Goal: Information Seeking & Learning: Check status

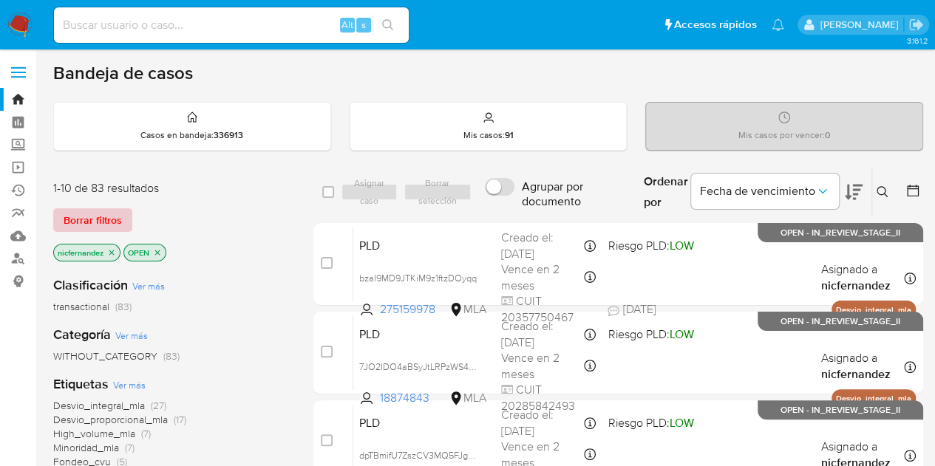
click at [98, 210] on span "Borrar filtros" at bounding box center [93, 220] width 58 height 21
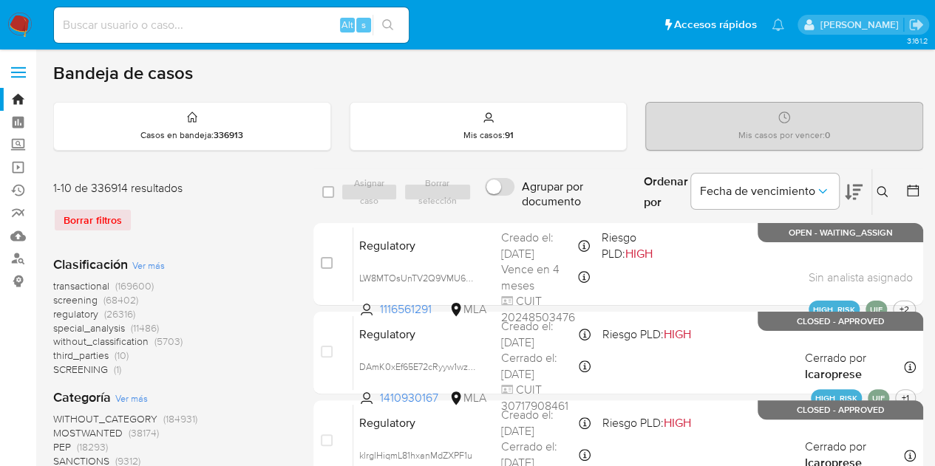
click at [885, 193] on icon at bounding box center [882, 192] width 12 height 12
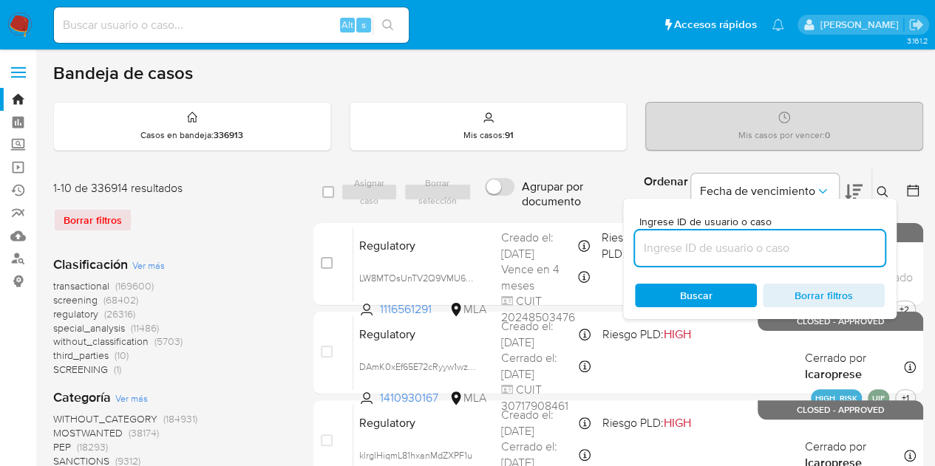
click at [791, 255] on input at bounding box center [760, 248] width 250 height 19
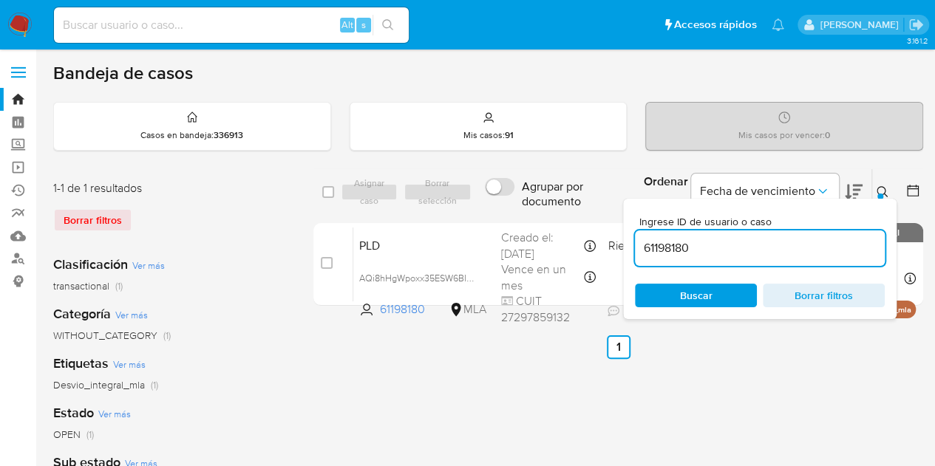
click at [876, 188] on icon at bounding box center [882, 192] width 12 height 12
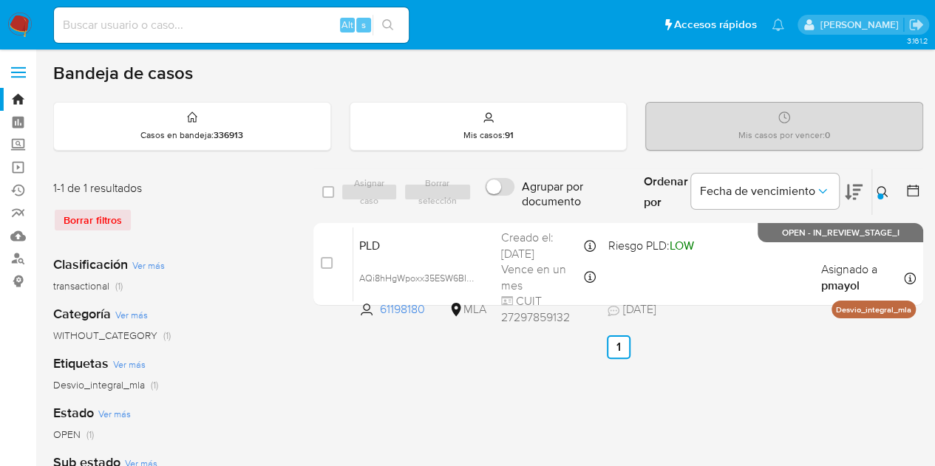
scroll to position [50, 0]
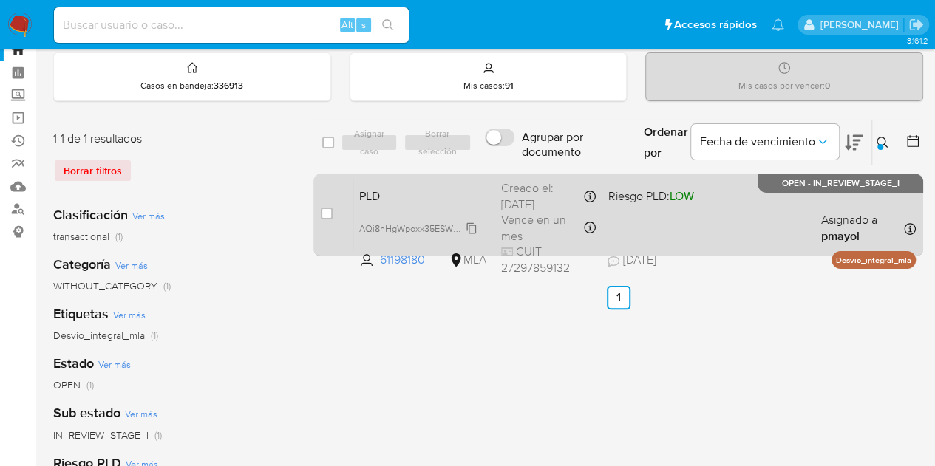
click at [474, 230] on span "AQi8hHgWpoxx35ESW6BI5QxS" at bounding box center [423, 227] width 129 height 16
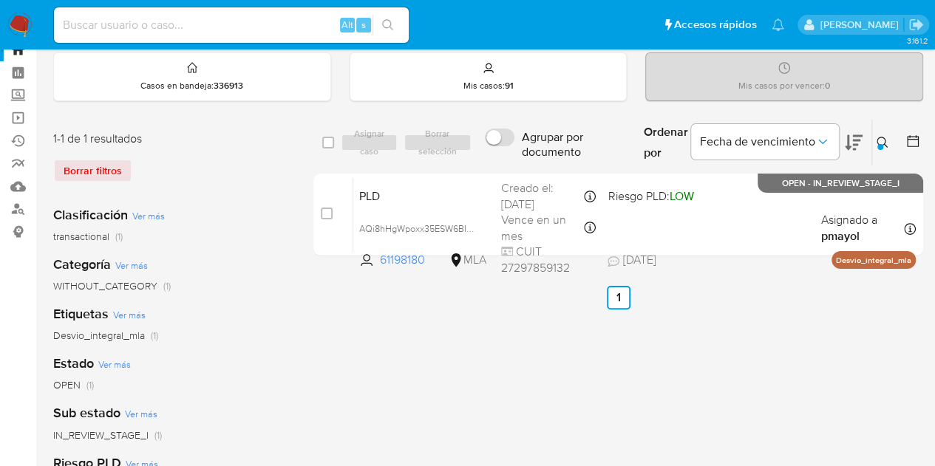
click at [336, 354] on div "select-all-cases-checkbox Asignar caso Borrar selección Agrupar por documento O…" at bounding box center [618, 443] width 610 height 649
click at [584, 384] on div "select-all-cases-checkbox Asignar caso Borrar selección Agrupar por documento O…" at bounding box center [618, 443] width 610 height 649
click at [881, 148] on div at bounding box center [880, 147] width 6 height 6
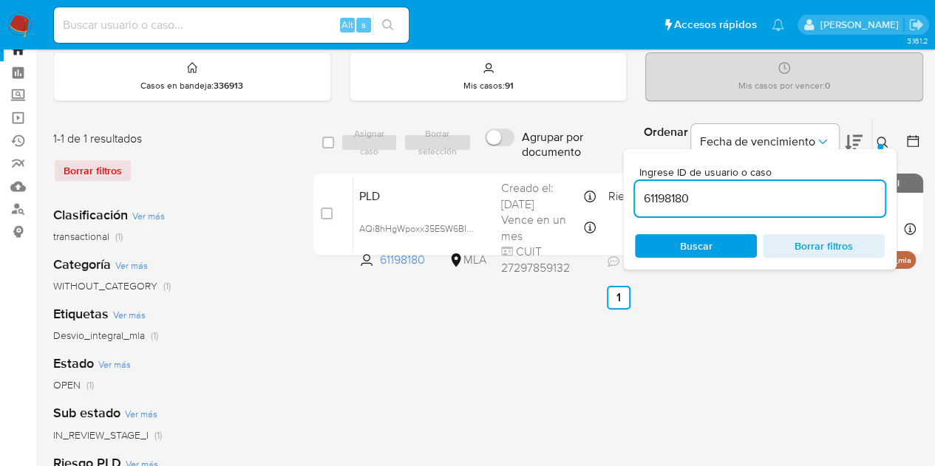
drag, startPoint x: 681, startPoint y: 188, endPoint x: 540, endPoint y: 160, distance: 143.9
click at [540, 160] on div "select-all-cases-checkbox Asignar caso Borrar selección Agrupar por documento O…" at bounding box center [618, 143] width 610 height 48
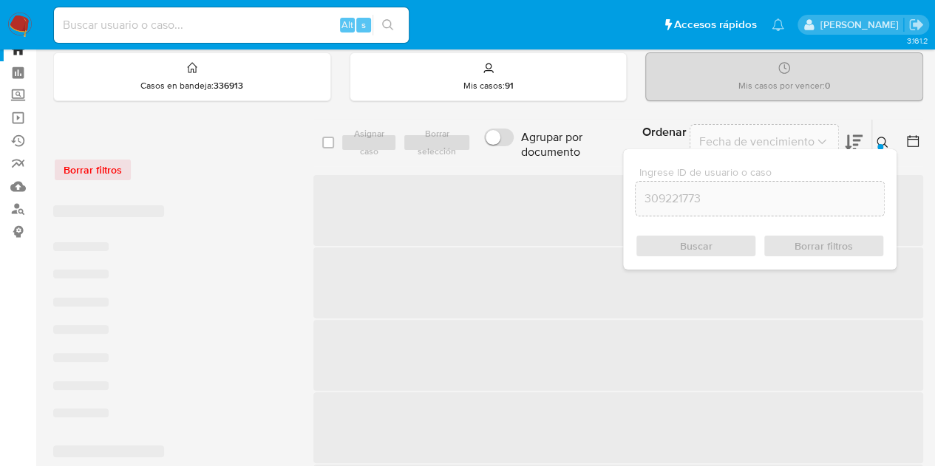
click at [882, 137] on icon at bounding box center [882, 143] width 12 height 12
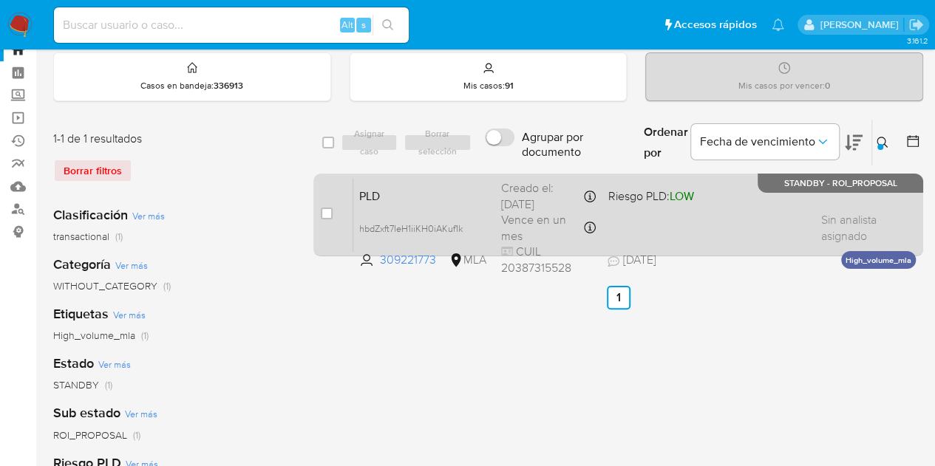
click at [433, 193] on span "PLD" at bounding box center [424, 194] width 130 height 19
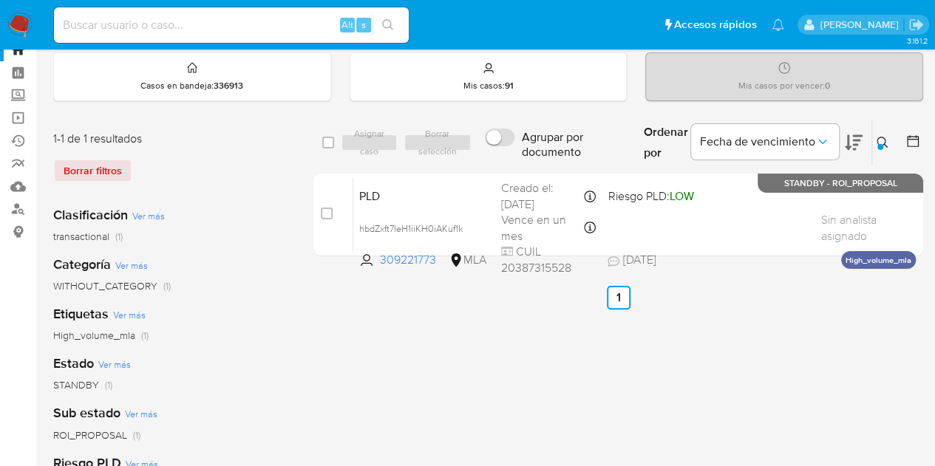
click at [882, 141] on icon at bounding box center [882, 143] width 12 height 12
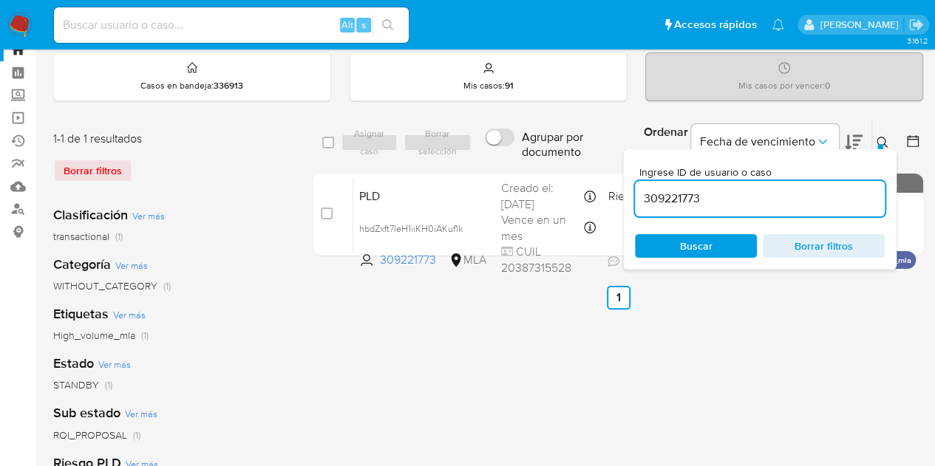
drag, startPoint x: 673, startPoint y: 185, endPoint x: 520, endPoint y: 161, distance: 154.2
click at [525, 160] on div "select-all-cases-checkbox Asignar caso Borrar selección Agrupar por documento O…" at bounding box center [618, 143] width 610 height 48
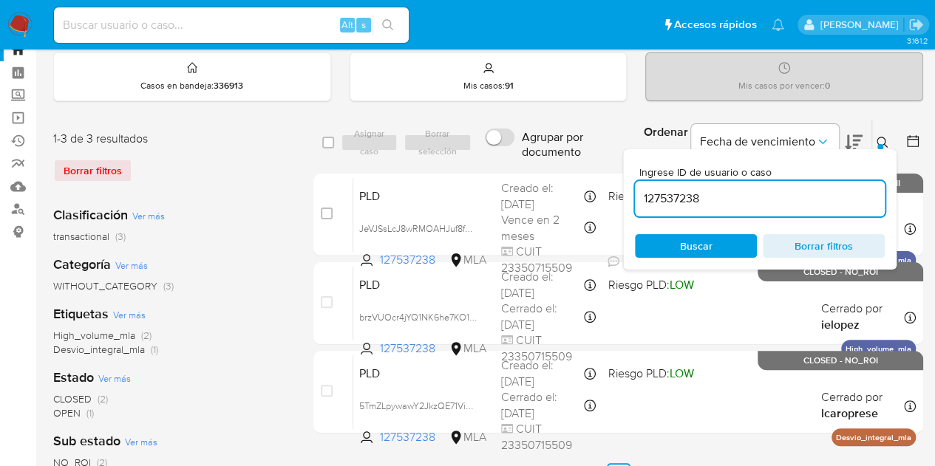
click at [885, 143] on icon at bounding box center [882, 143] width 12 height 12
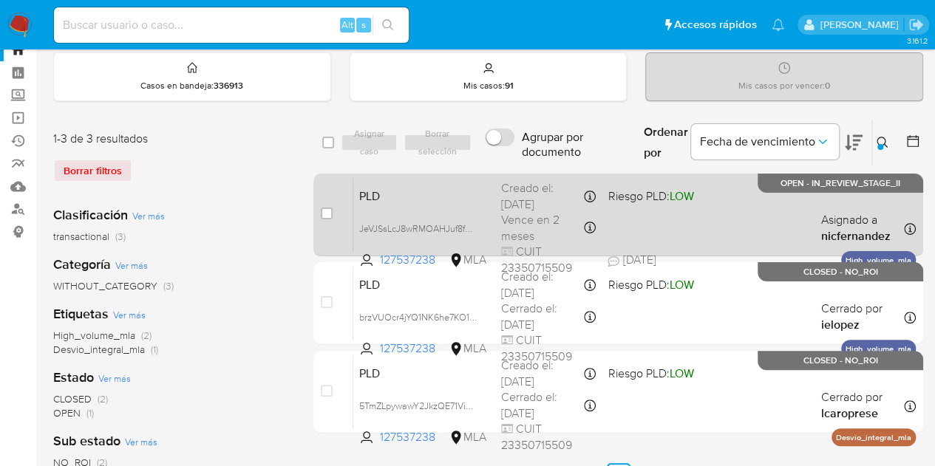
click at [460, 199] on span "PLD" at bounding box center [424, 194] width 130 height 19
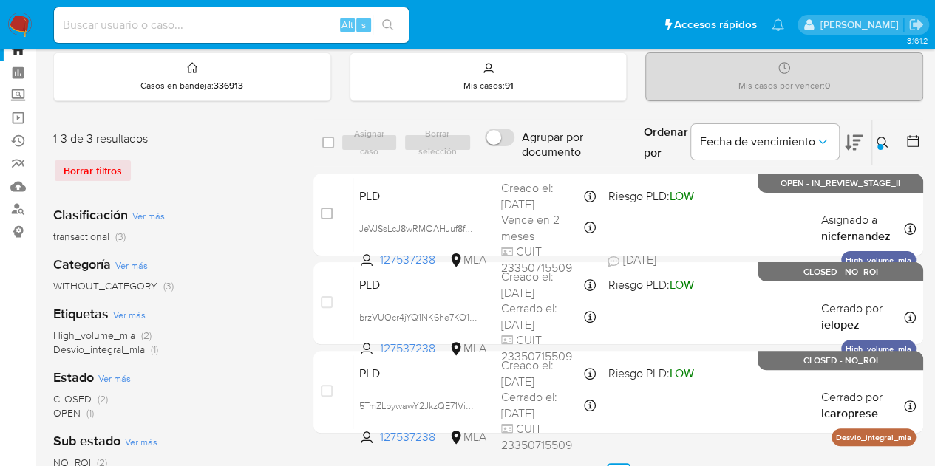
click at [881, 147] on div at bounding box center [880, 147] width 6 height 6
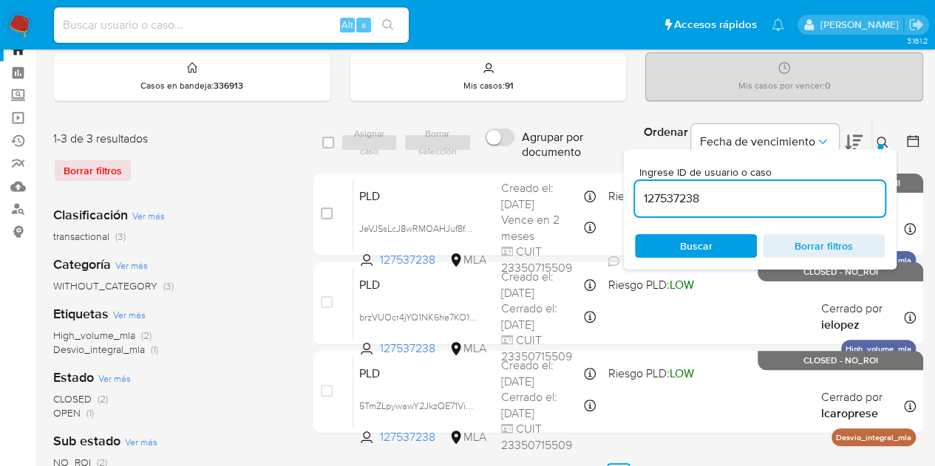
drag, startPoint x: 755, startPoint y: 191, endPoint x: 565, endPoint y: 151, distance: 194.8
click at [565, 151] on div "select-all-cases-checkbox Asignar caso Borrar selección Agrupar por documento O…" at bounding box center [618, 143] width 610 height 48
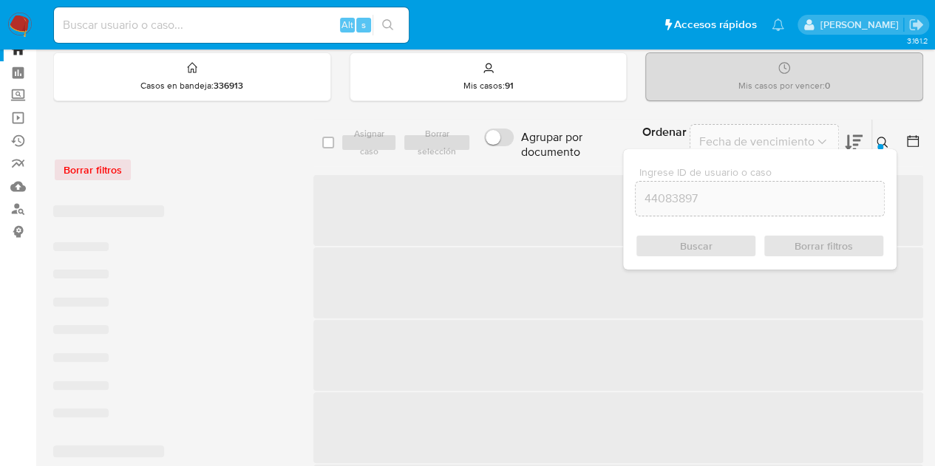
click at [884, 137] on icon at bounding box center [881, 142] width 11 height 11
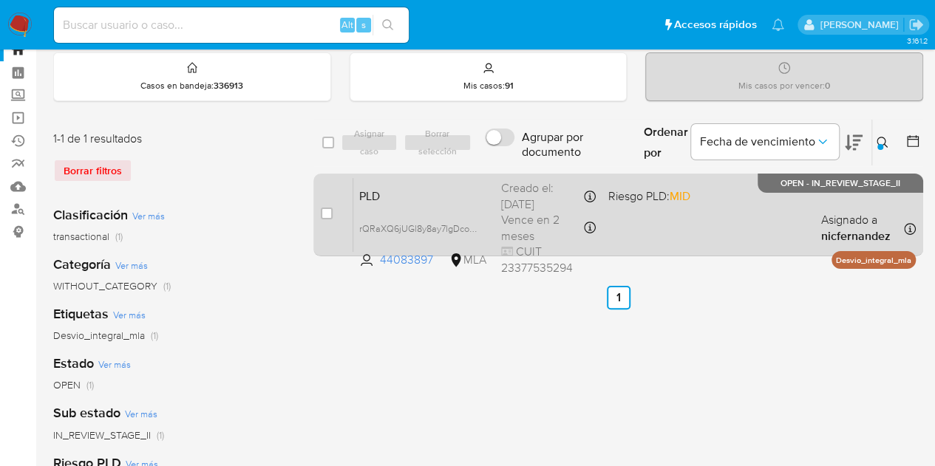
click at [438, 200] on span "PLD" at bounding box center [424, 194] width 130 height 19
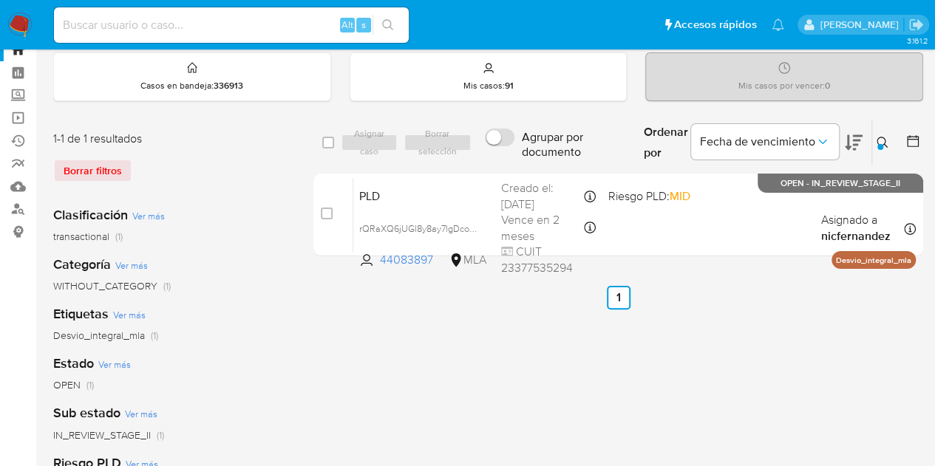
click at [886, 140] on icon at bounding box center [882, 143] width 12 height 12
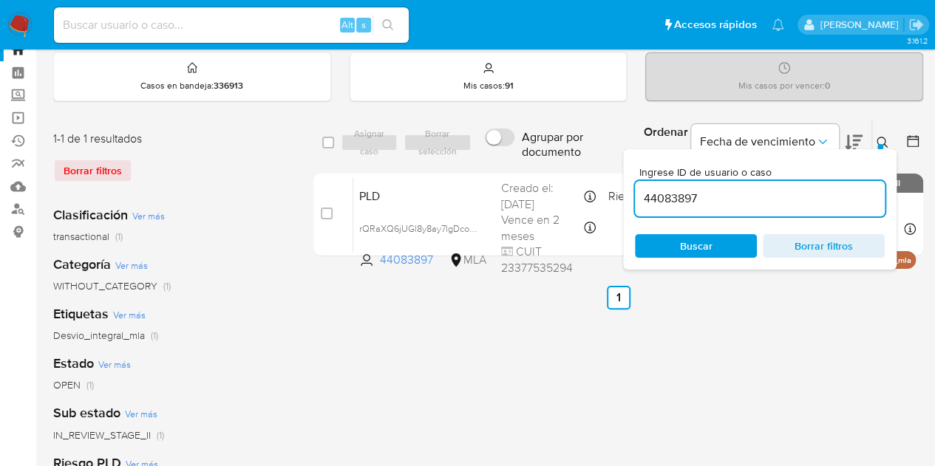
drag, startPoint x: 773, startPoint y: 196, endPoint x: 472, endPoint y: 163, distance: 303.3
click at [474, 162] on div "select-all-cases-checkbox Asignar caso Borrar selección Agrupar por documento O…" at bounding box center [618, 143] width 610 height 48
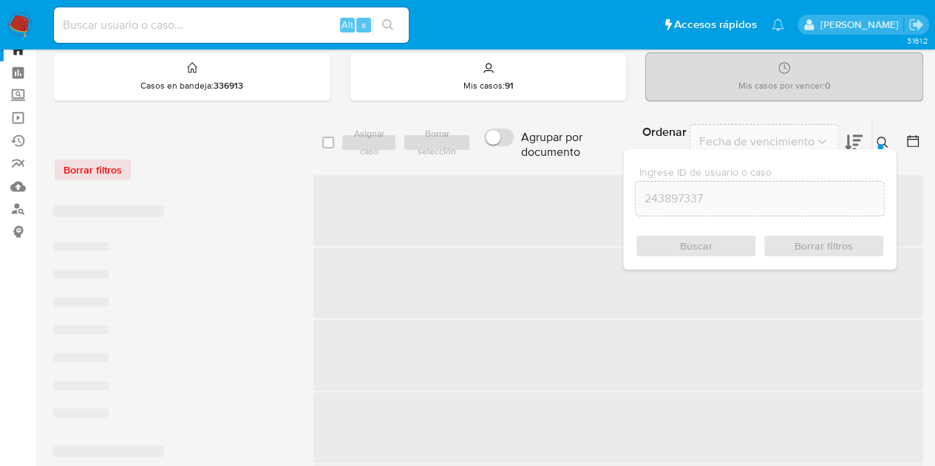
click at [883, 138] on icon at bounding box center [882, 143] width 12 height 12
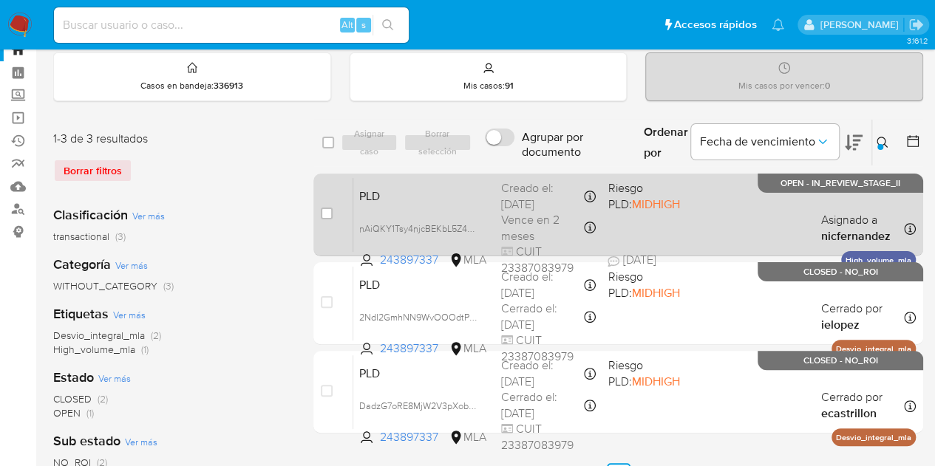
click at [466, 202] on span "PLD" at bounding box center [424, 194] width 130 height 19
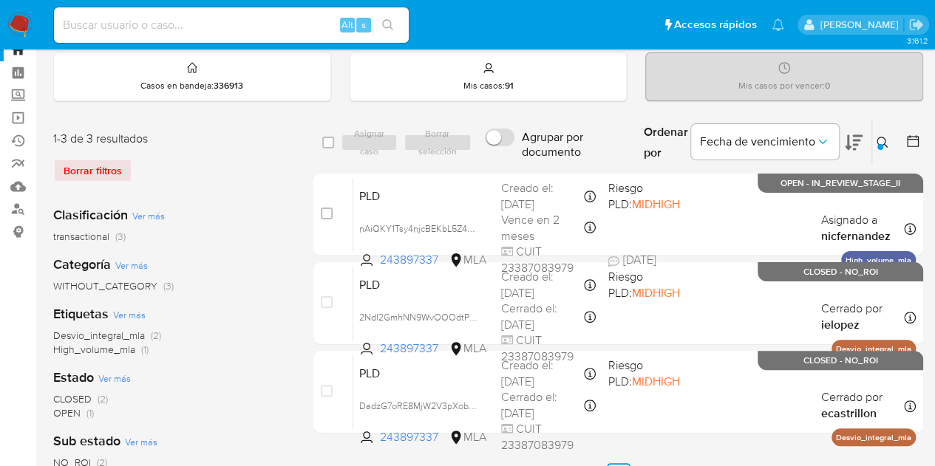
click at [885, 137] on icon at bounding box center [882, 143] width 12 height 12
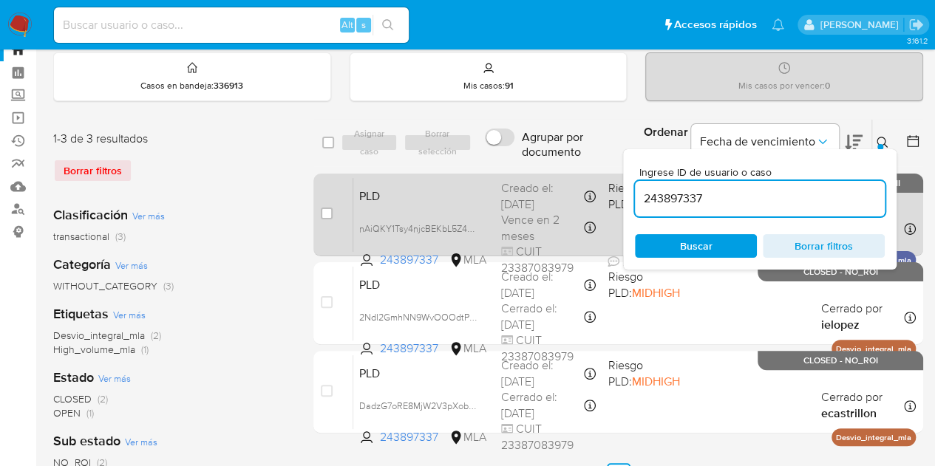
drag, startPoint x: 704, startPoint y: 196, endPoint x: 612, endPoint y: 191, distance: 92.5
click at [612, 191] on div "select-all-cases-checkbox Asignar caso Borrar selección Agrupar por documento O…" at bounding box center [618, 279] width 610 height 321
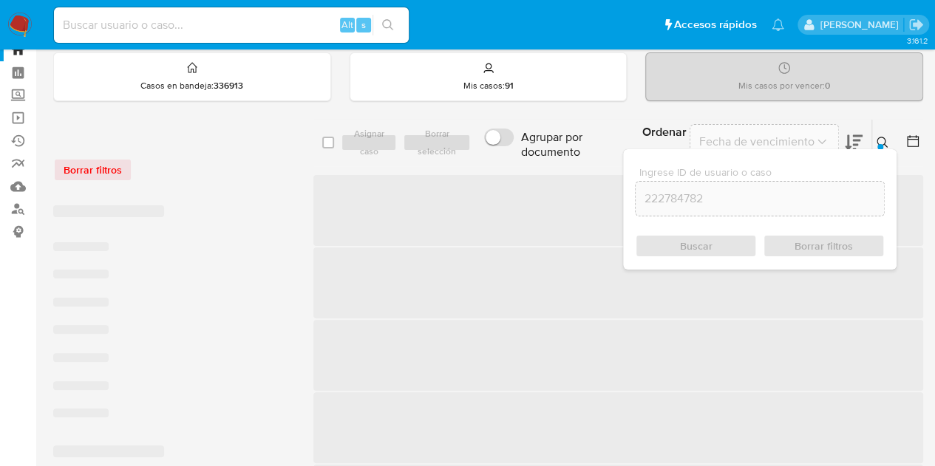
click at [878, 139] on icon at bounding box center [882, 143] width 12 height 12
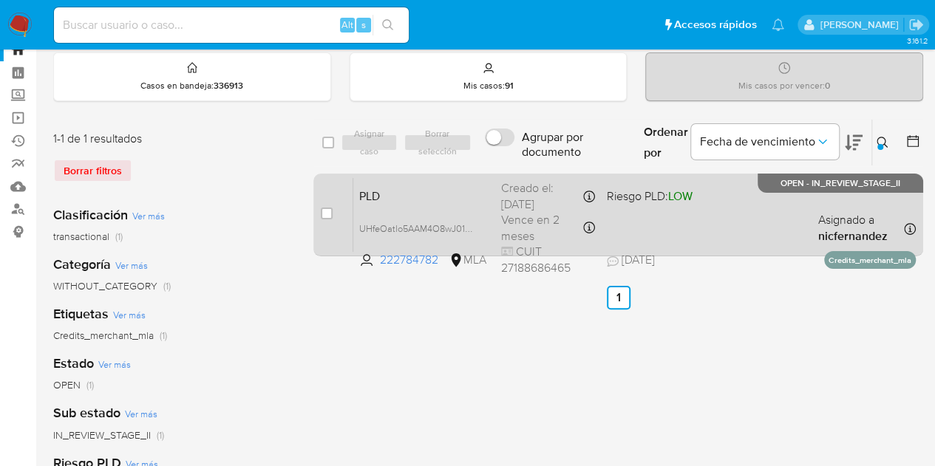
click at [455, 185] on span "PLD" at bounding box center [424, 194] width 130 height 19
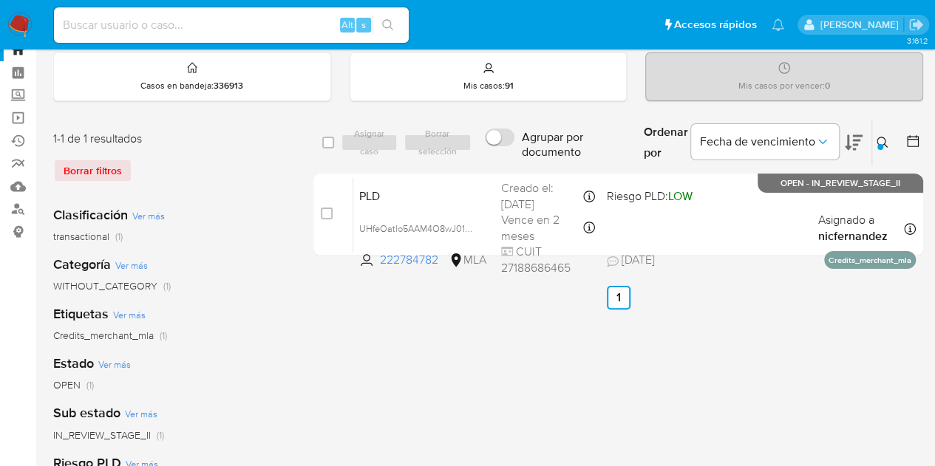
click at [882, 144] on div at bounding box center [880, 147] width 6 height 6
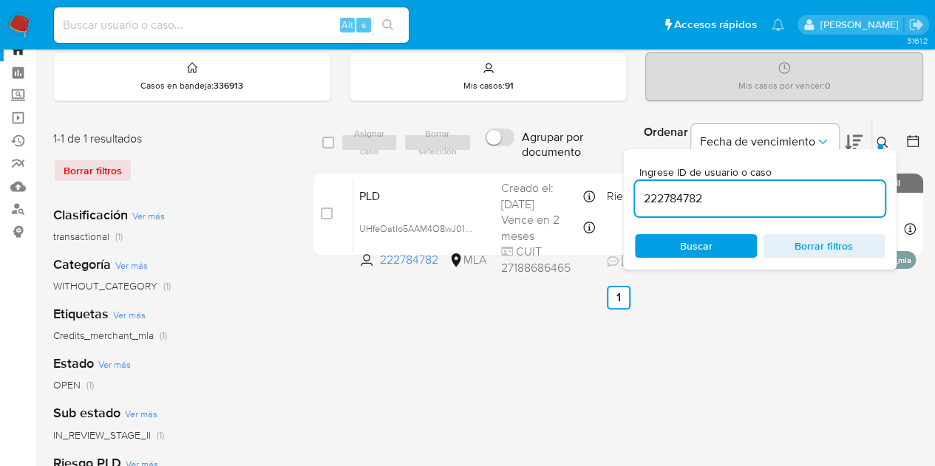
drag, startPoint x: 764, startPoint y: 197, endPoint x: 520, endPoint y: 167, distance: 246.5
click at [513, 164] on div "select-all-cases-checkbox Asignar caso Borrar selección Agrupar por documento O…" at bounding box center [618, 143] width 610 height 48
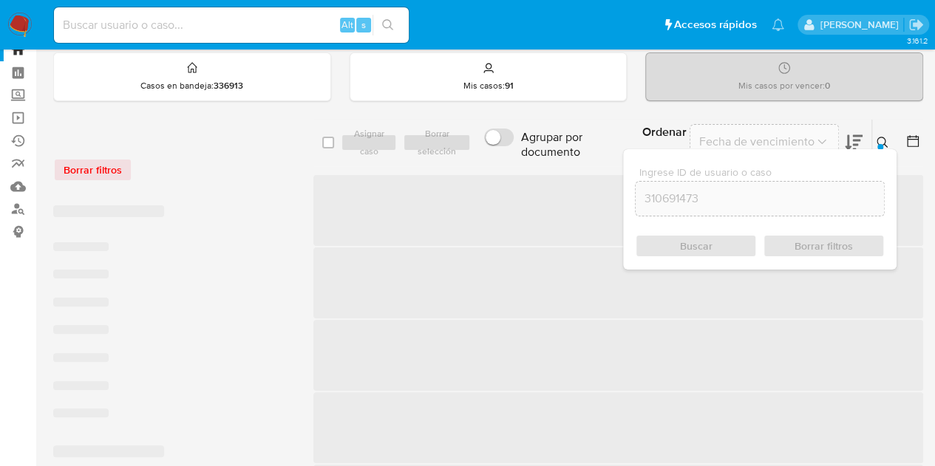
click at [887, 138] on icon at bounding box center [882, 143] width 12 height 12
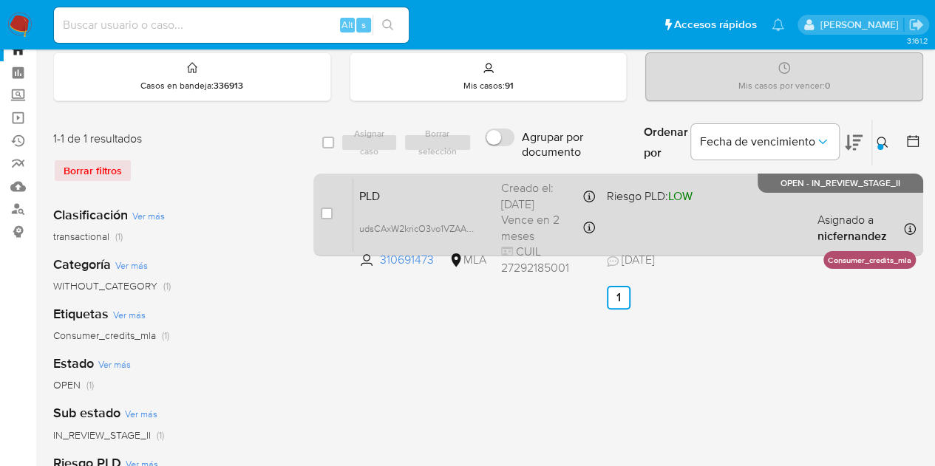
click at [464, 185] on span "PLD" at bounding box center [424, 194] width 130 height 19
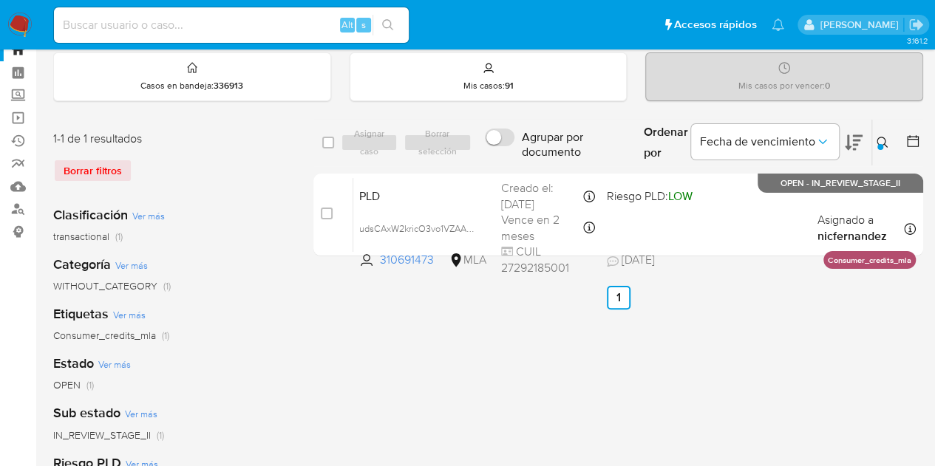
click at [876, 147] on button at bounding box center [884, 143] width 24 height 18
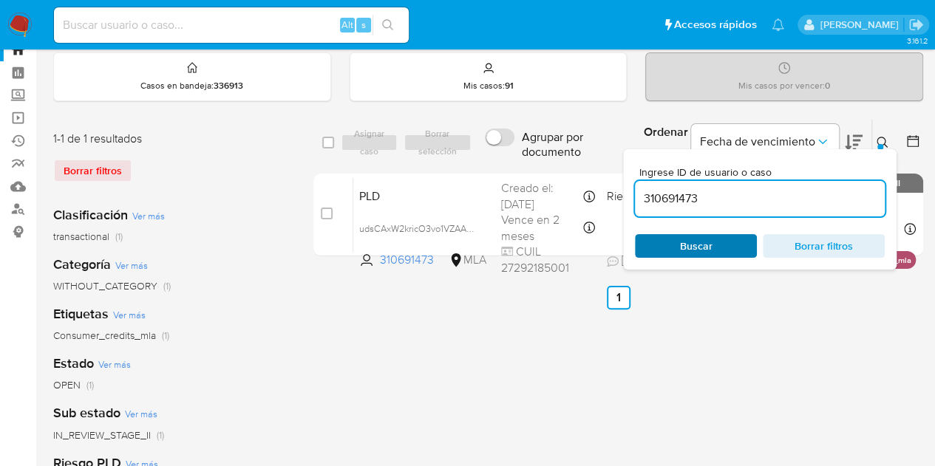
click at [729, 253] on span "Buscar" at bounding box center [695, 246] width 101 height 21
click at [879, 140] on icon at bounding box center [882, 143] width 12 height 12
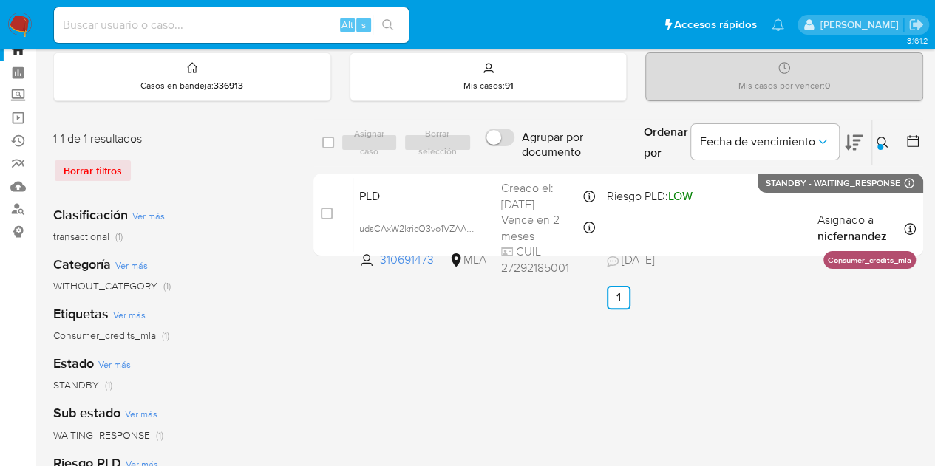
click at [879, 144] on div at bounding box center [880, 147] width 6 height 6
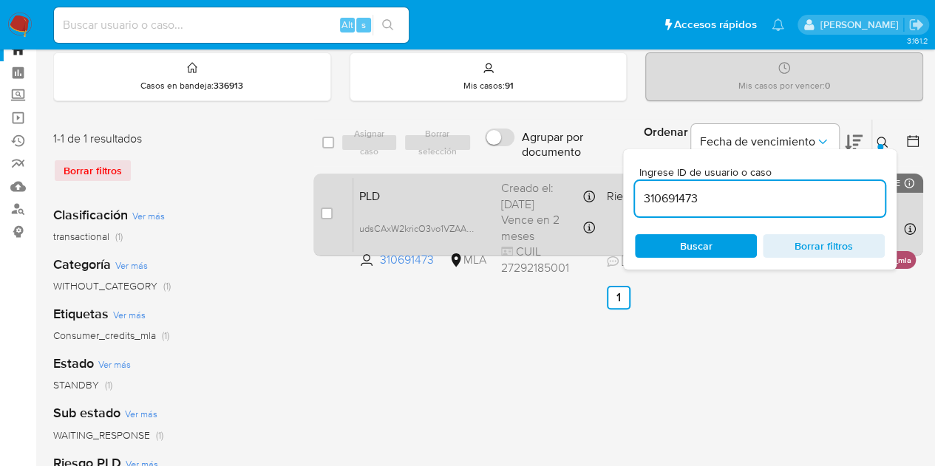
drag, startPoint x: 732, startPoint y: 205, endPoint x: 605, endPoint y: 184, distance: 128.9
click at [605, 184] on div "select-all-cases-checkbox Asignar caso Borrar selección Agrupar por documento O…" at bounding box center [618, 190] width 610 height 143
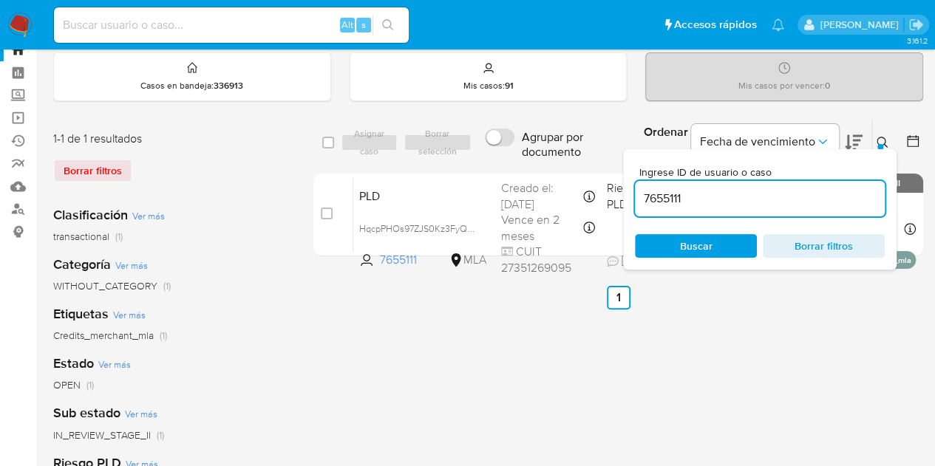
click at [882, 137] on icon at bounding box center [882, 143] width 12 height 12
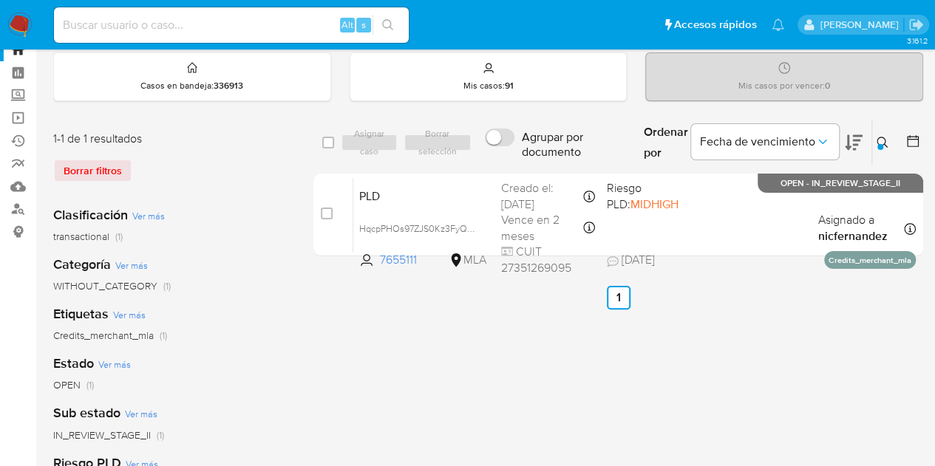
click at [316, 350] on div "select-all-cases-checkbox Asignar caso Borrar selección Agrupar por documento O…" at bounding box center [618, 443] width 610 height 649
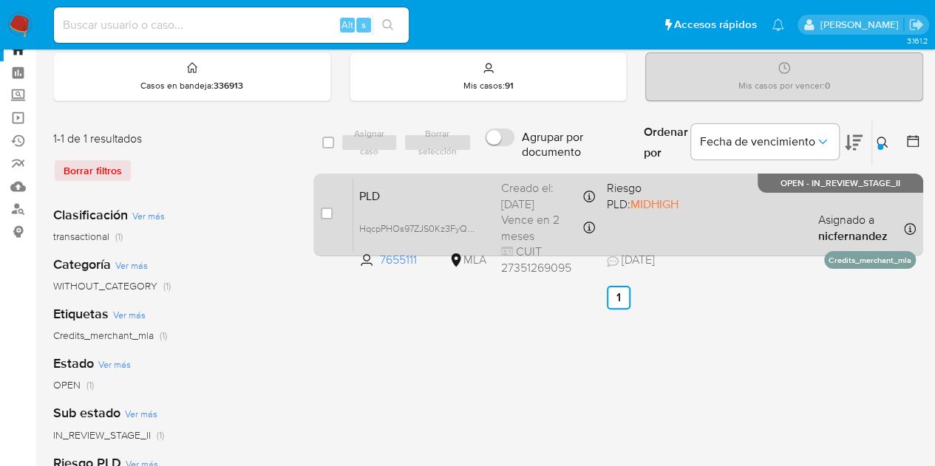
click at [449, 188] on span "PLD" at bounding box center [424, 194] width 130 height 19
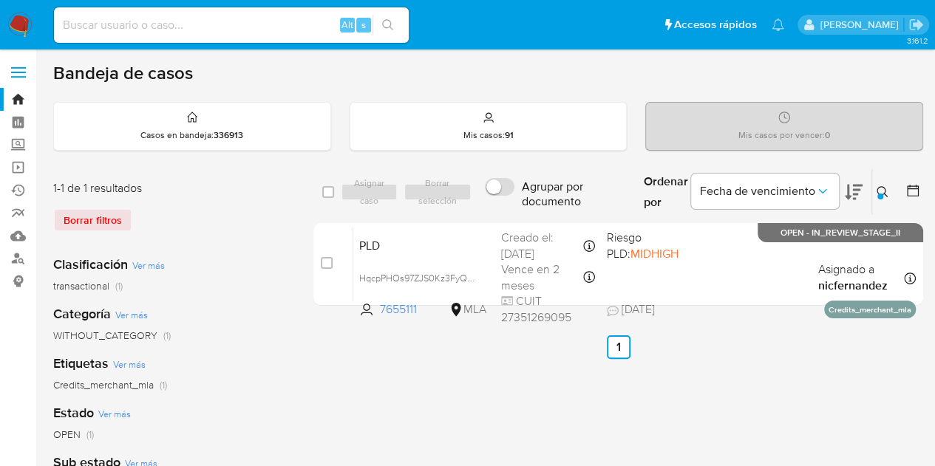
click at [890, 192] on button at bounding box center [884, 192] width 24 height 18
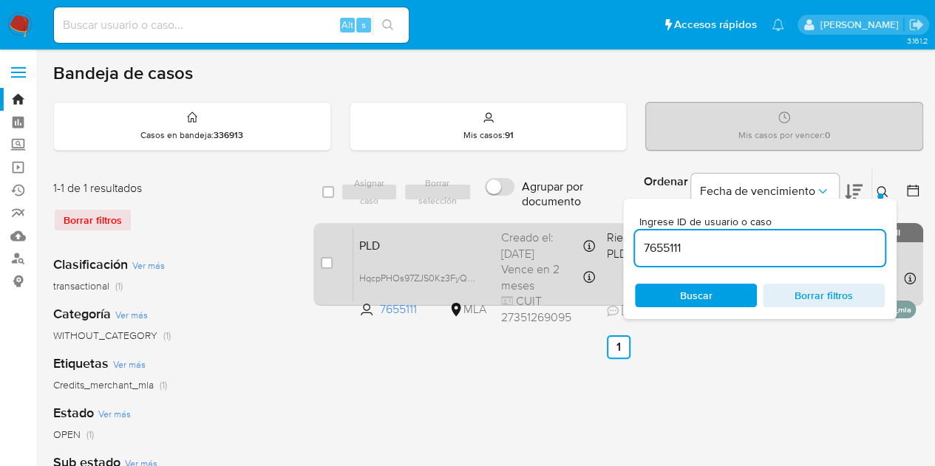
drag, startPoint x: 688, startPoint y: 243, endPoint x: 573, endPoint y: 234, distance: 114.9
click at [575, 234] on div "select-all-cases-checkbox Asignar caso Borrar selección Agrupar por documento O…" at bounding box center [618, 240] width 610 height 143
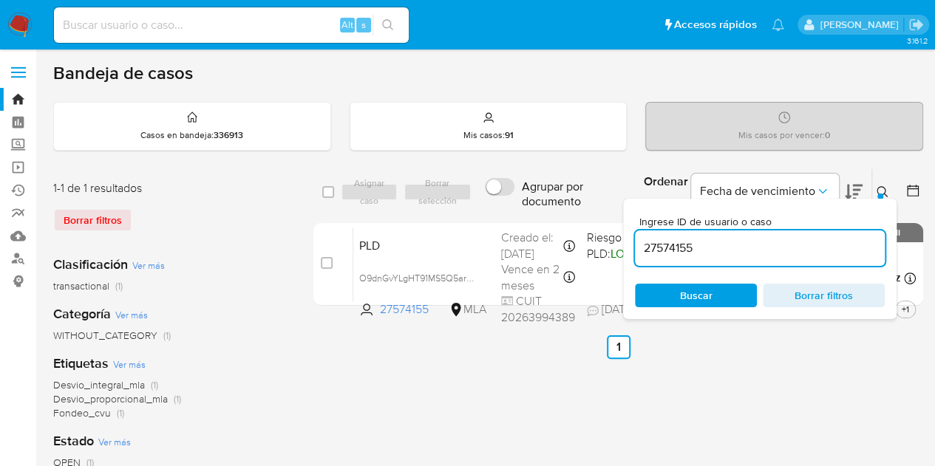
click at [879, 190] on icon at bounding box center [882, 192] width 12 height 12
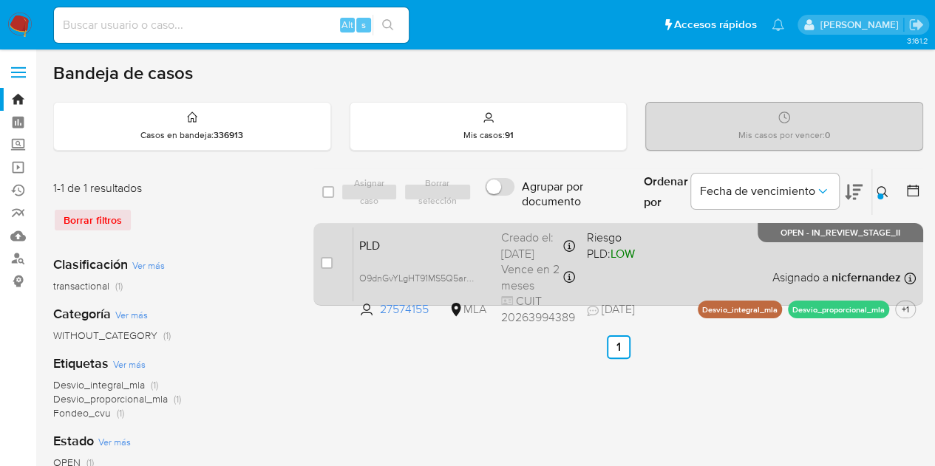
click at [432, 248] on span "PLD" at bounding box center [424, 244] width 130 height 19
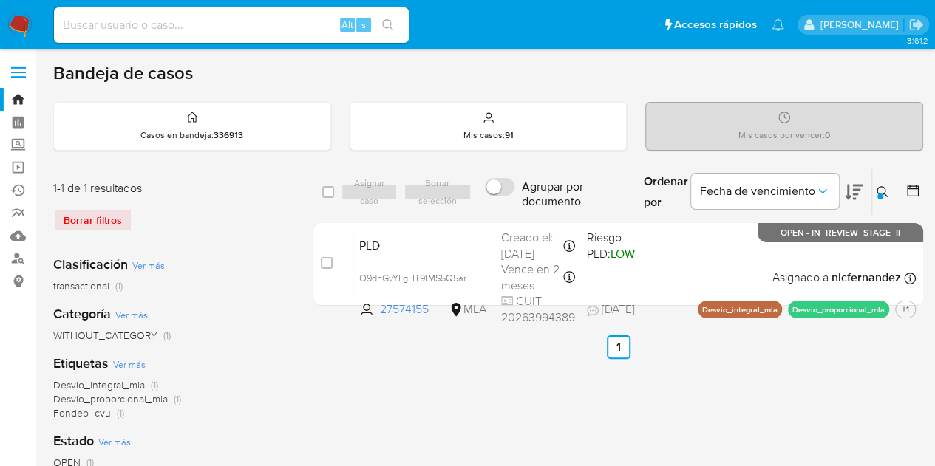
click at [891, 187] on button at bounding box center [884, 192] width 24 height 18
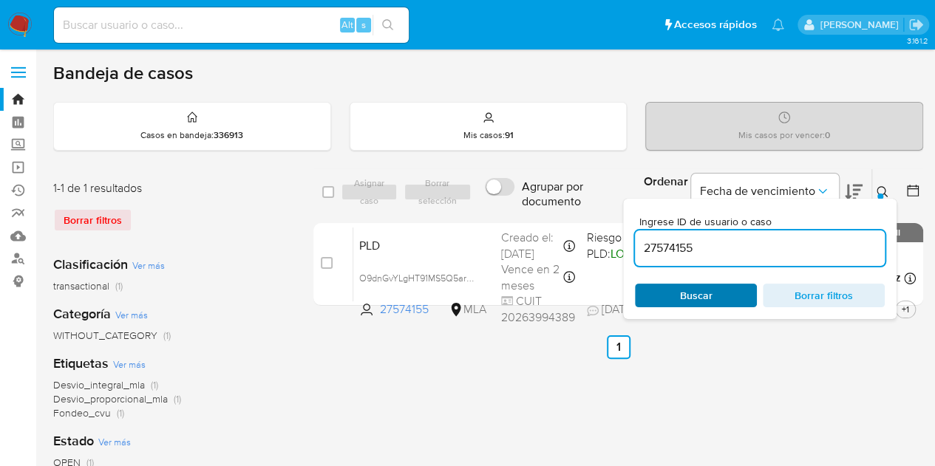
click at [710, 305] on span "Buscar" at bounding box center [696, 296] width 33 height 24
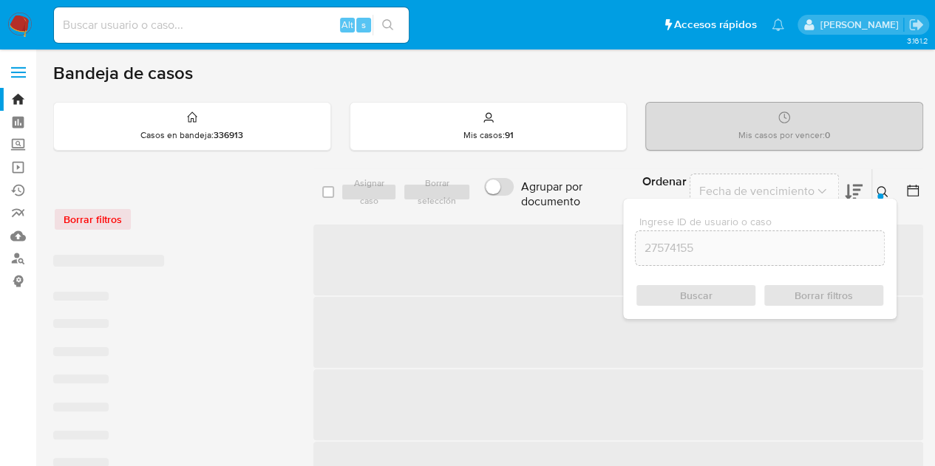
click at [887, 188] on icon at bounding box center [882, 192] width 12 height 12
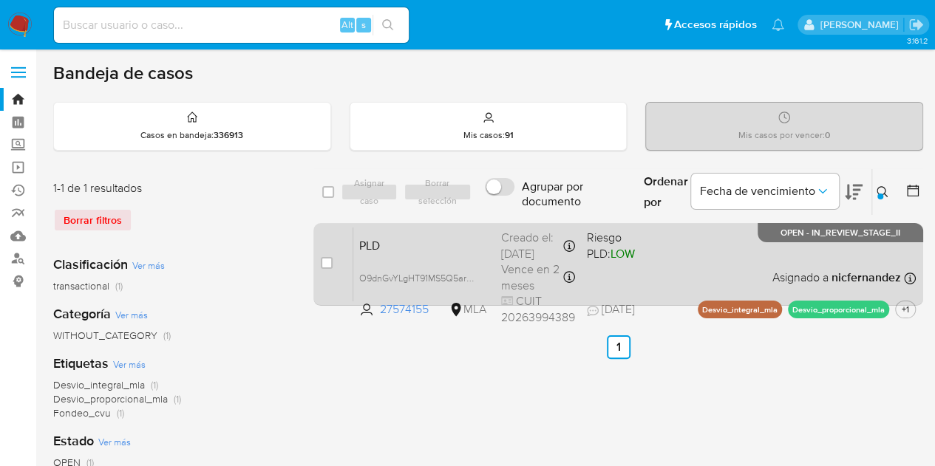
click at [504, 242] on div "Creado el: 12/09/2025 Creado el: 12/09/2025 03:13:39" at bounding box center [538, 246] width 74 height 32
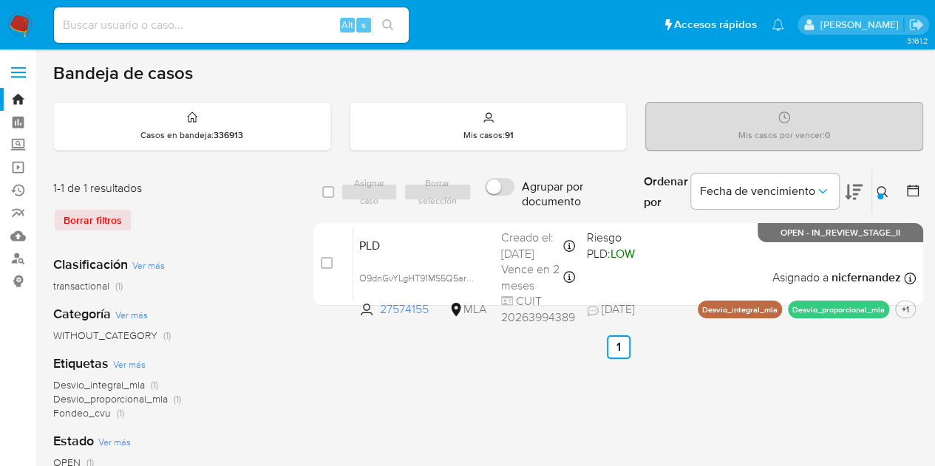
click at [881, 180] on div "Ingrese ID de usuario o caso 27574155 Buscar Borrar filtros" at bounding box center [883, 192] width 25 height 46
click at [879, 198] on button at bounding box center [884, 192] width 24 height 18
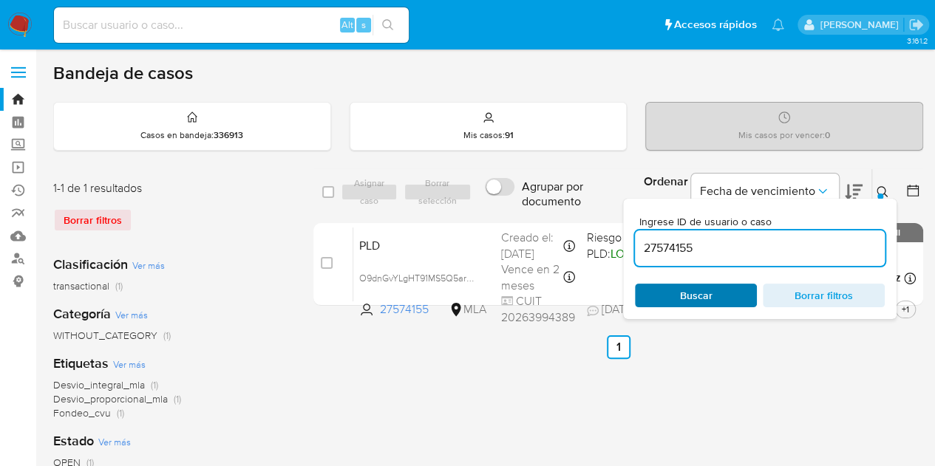
click at [699, 296] on span "Buscar" at bounding box center [696, 296] width 33 height 24
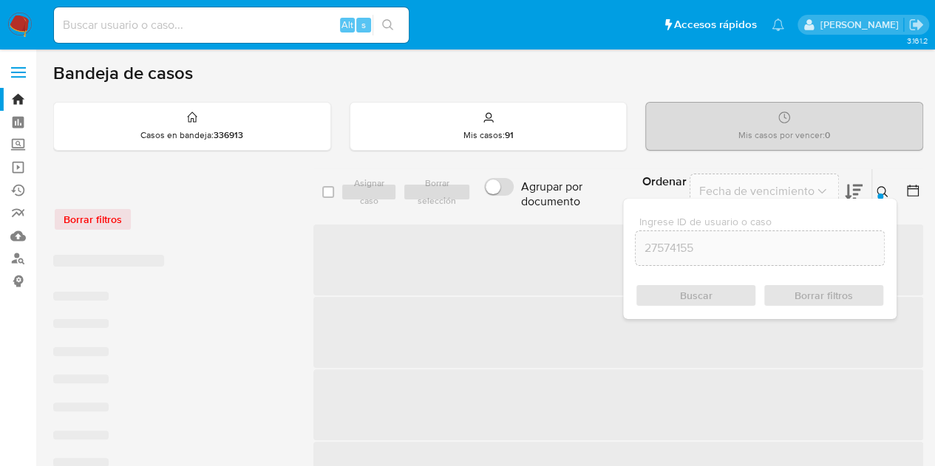
click at [885, 190] on icon at bounding box center [882, 192] width 12 height 12
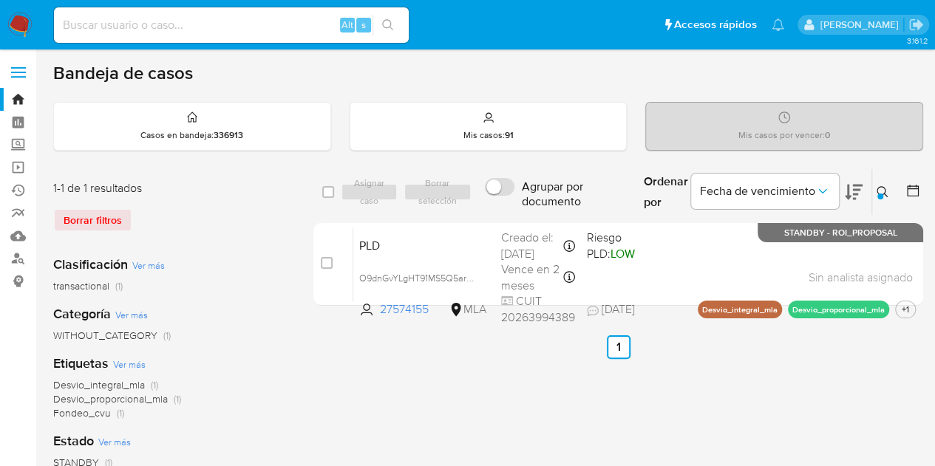
click at [890, 196] on button at bounding box center [884, 192] width 24 height 18
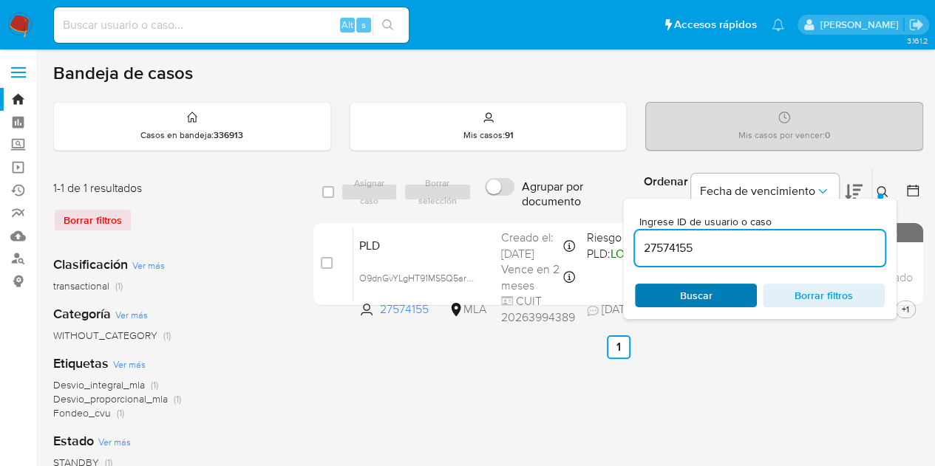
click at [712, 288] on span "Buscar" at bounding box center [695, 295] width 101 height 21
click at [885, 190] on icon at bounding box center [882, 192] width 12 height 12
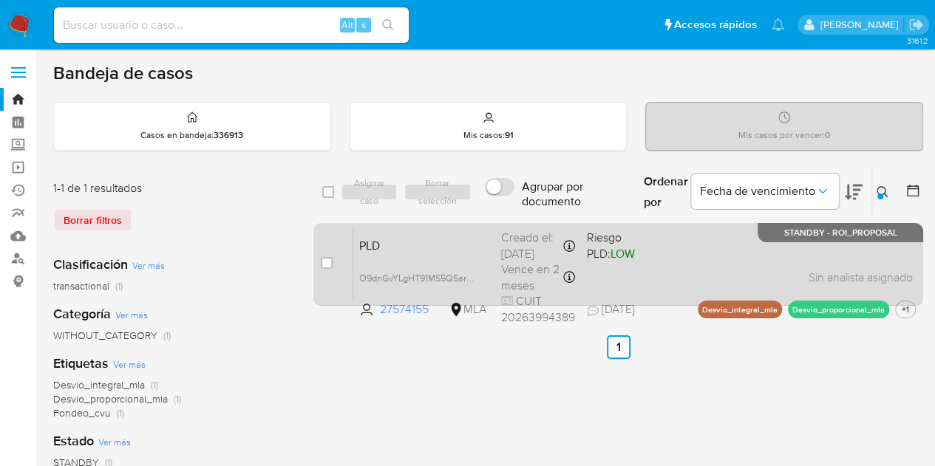
click at [452, 241] on div "PLD O9dnGvYLgHT91MS5Q5ar48X1 27574155 MLA Riesgo PLD: LOW Creado el: 12/09/2025…" at bounding box center [634, 264] width 562 height 75
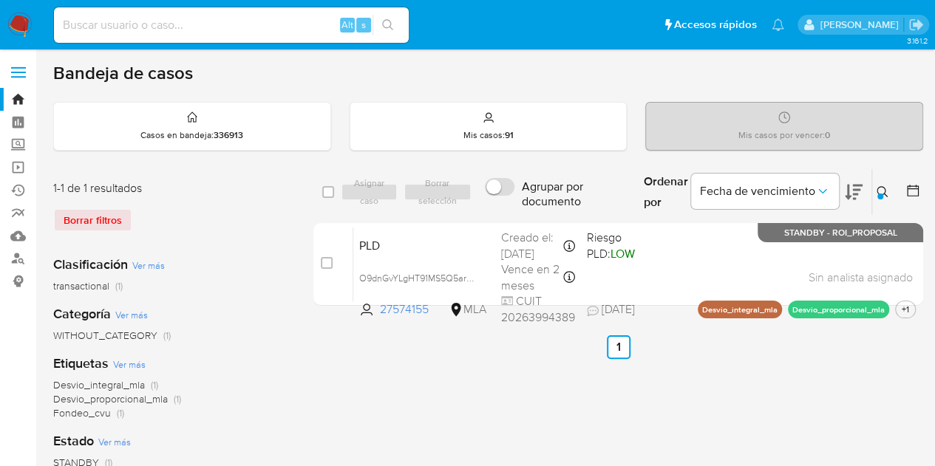
drag, startPoint x: 885, startPoint y: 189, endPoint x: 828, endPoint y: 217, distance: 63.1
click at [885, 188] on icon at bounding box center [881, 191] width 11 height 11
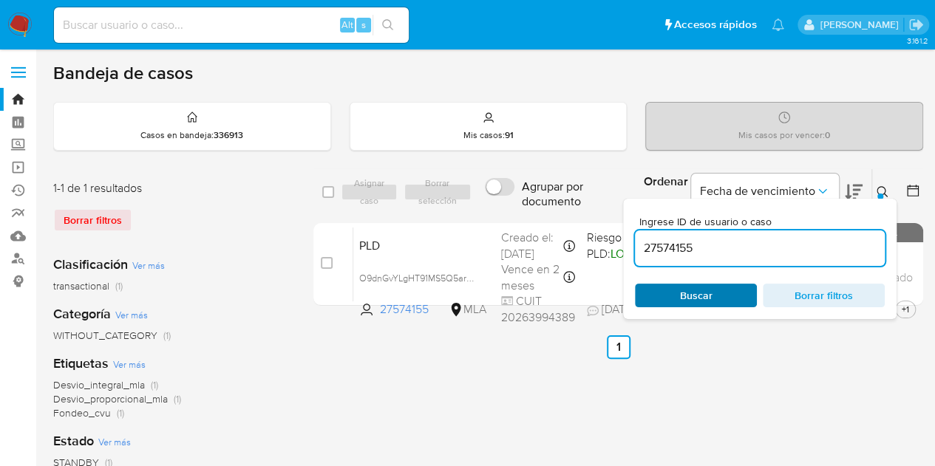
click at [708, 289] on span "Buscar" at bounding box center [696, 296] width 33 height 24
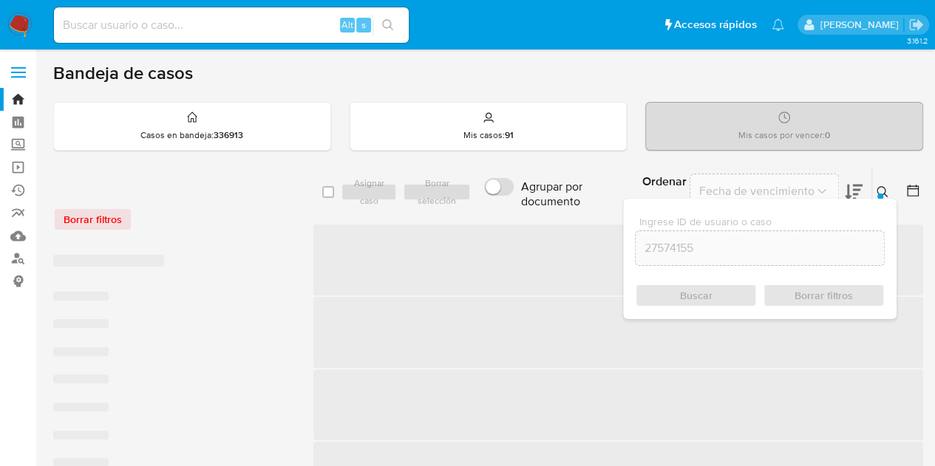
click at [879, 190] on icon at bounding box center [882, 192] width 12 height 12
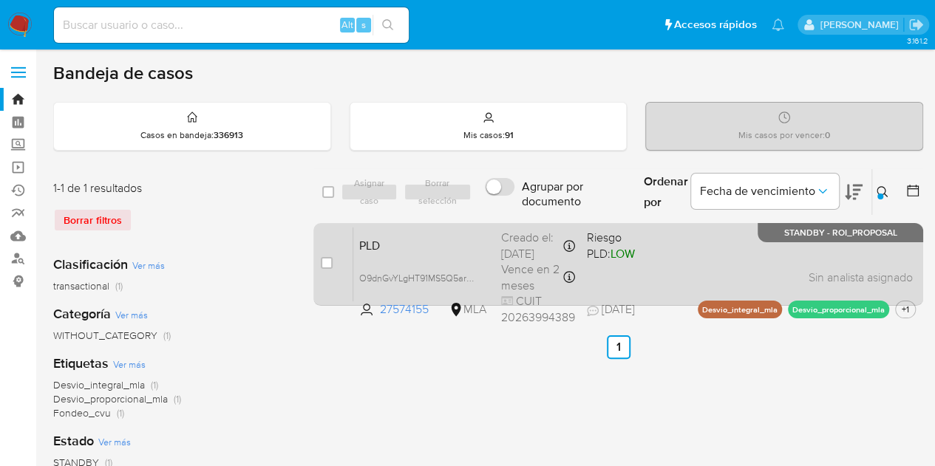
click at [426, 270] on div "PLD O9dnGvYLgHT91MS5Q5ar48X1 27574155 MLA Riesgo PLD: LOW Creado el: 12/09/2025…" at bounding box center [634, 264] width 562 height 75
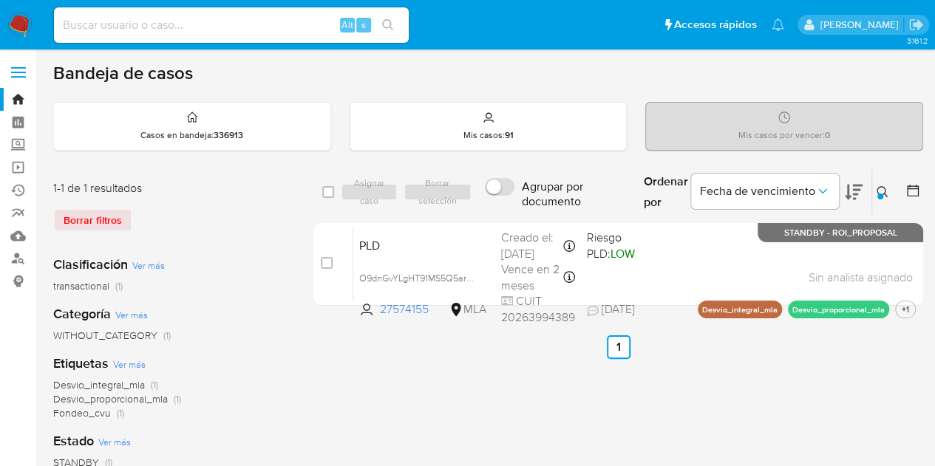
click at [882, 192] on icon at bounding box center [882, 192] width 12 height 12
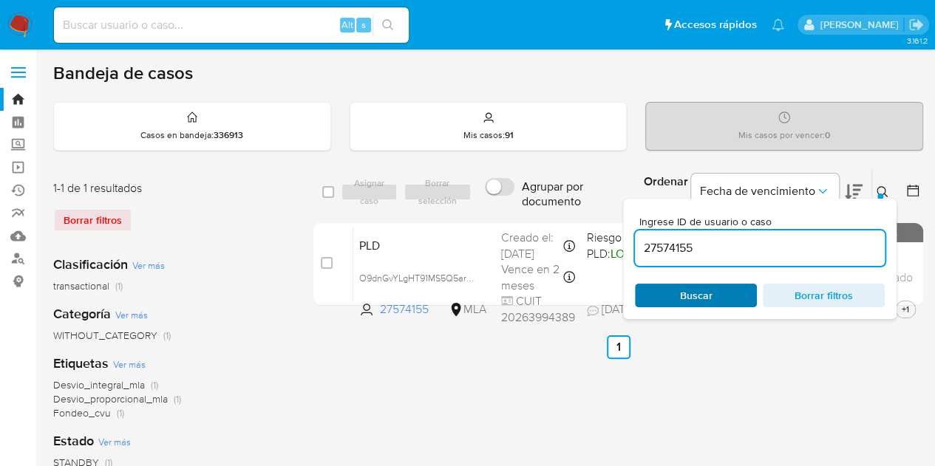
click at [693, 304] on span "Buscar" at bounding box center [696, 296] width 33 height 24
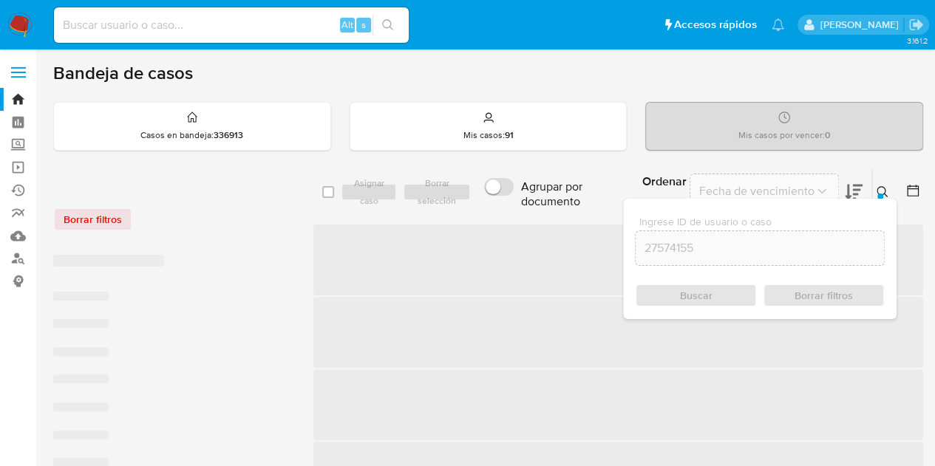
click at [884, 188] on icon at bounding box center [881, 191] width 11 height 11
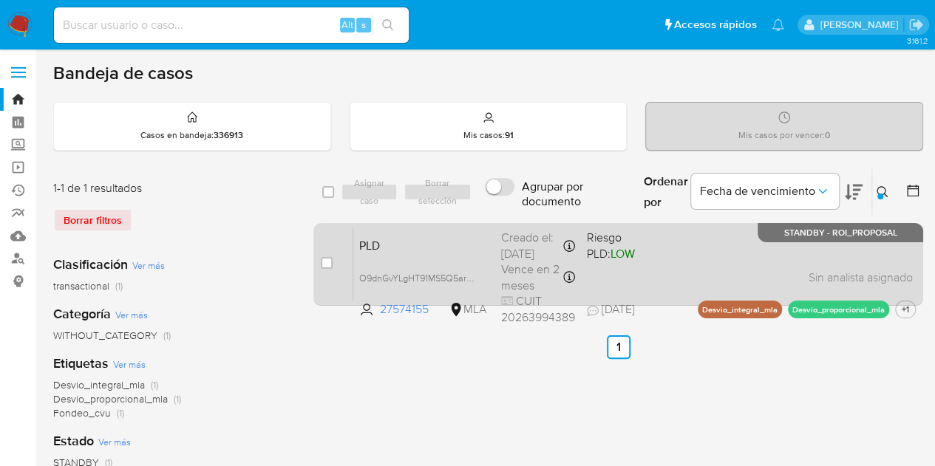
click at [472, 249] on span "PLD" at bounding box center [424, 244] width 130 height 19
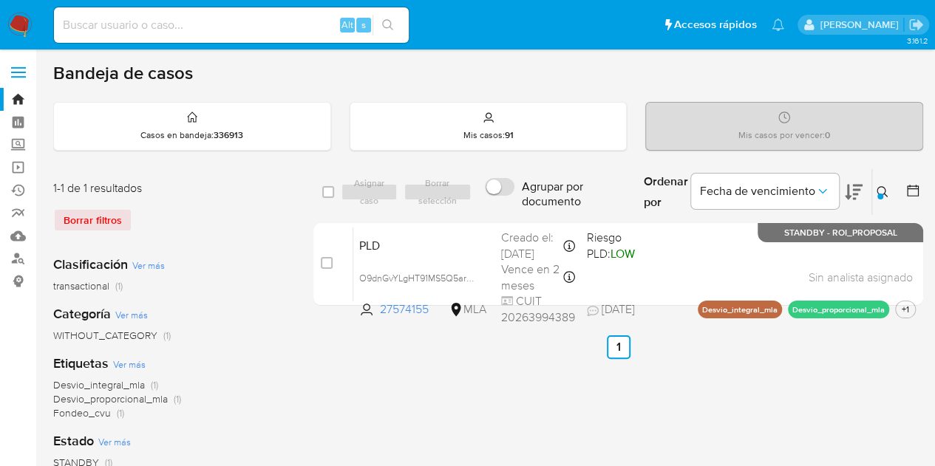
click at [879, 191] on icon at bounding box center [882, 192] width 12 height 12
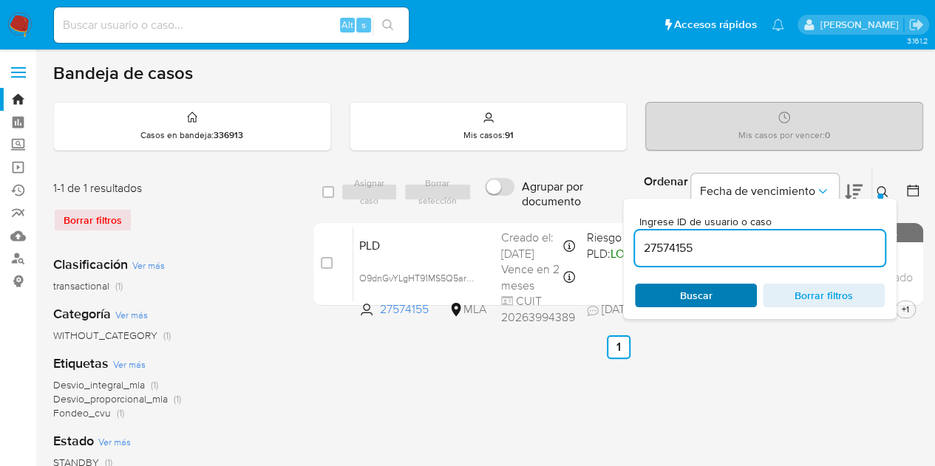
click at [713, 293] on span "Buscar" at bounding box center [695, 295] width 101 height 21
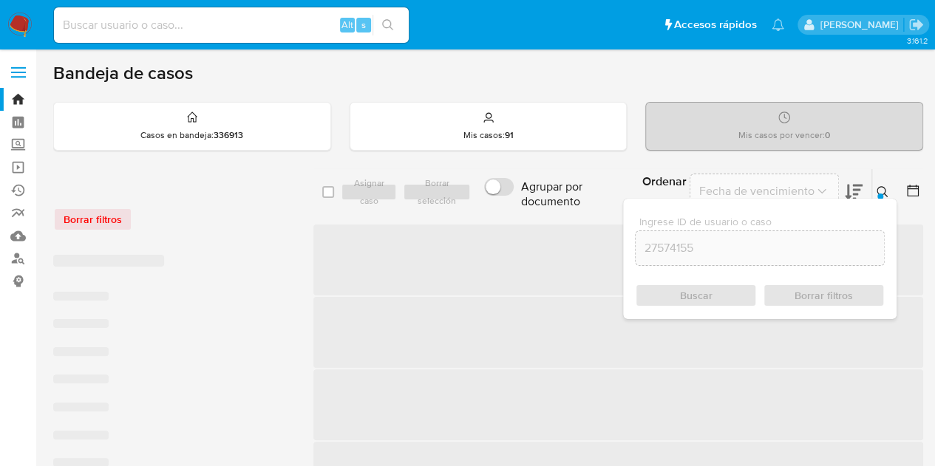
click at [887, 189] on icon at bounding box center [882, 192] width 12 height 12
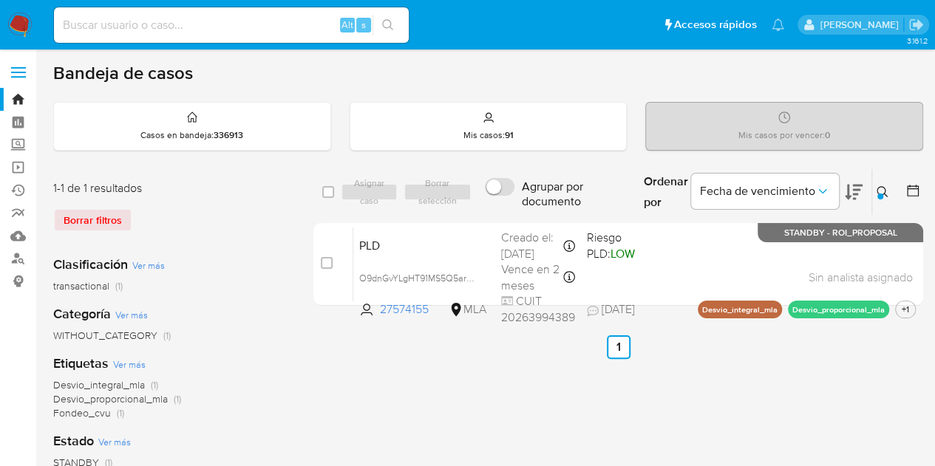
drag, startPoint x: 881, startPoint y: 181, endPoint x: 868, endPoint y: 210, distance: 31.4
click at [881, 182] on div "Ingrese ID de usuario o caso 27574155 Buscar Borrar filtros" at bounding box center [883, 192] width 25 height 46
click at [879, 194] on div at bounding box center [880, 197] width 6 height 6
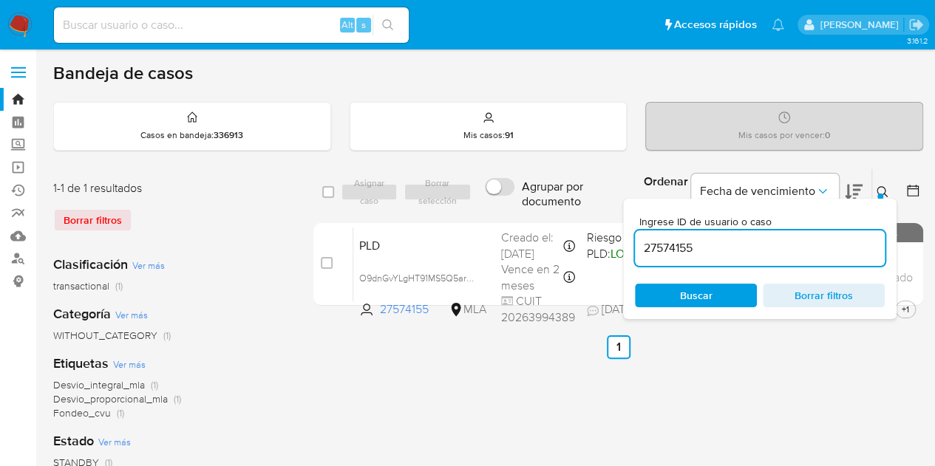
drag, startPoint x: 777, startPoint y: 248, endPoint x: 488, endPoint y: 191, distance: 294.4
click at [491, 191] on div "select-all-cases-checkbox Asignar caso Borrar selección Agrupar por documento O…" at bounding box center [618, 193] width 610 height 48
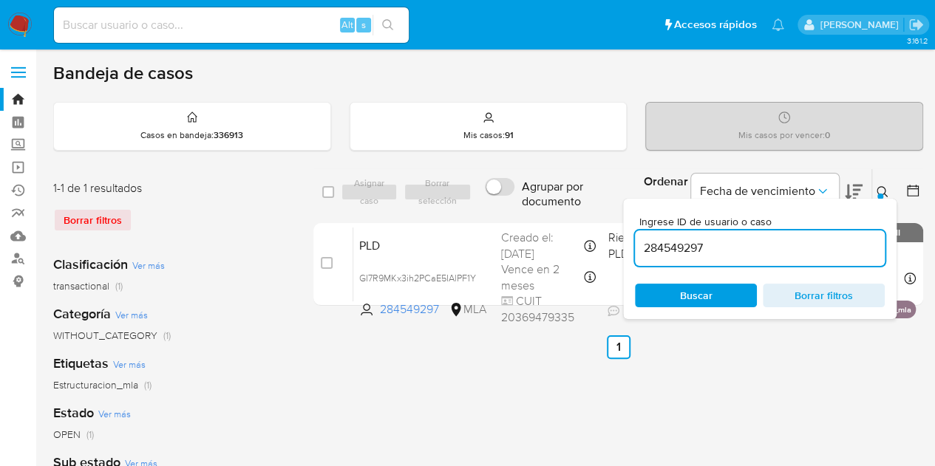
click at [876, 191] on button at bounding box center [884, 192] width 24 height 18
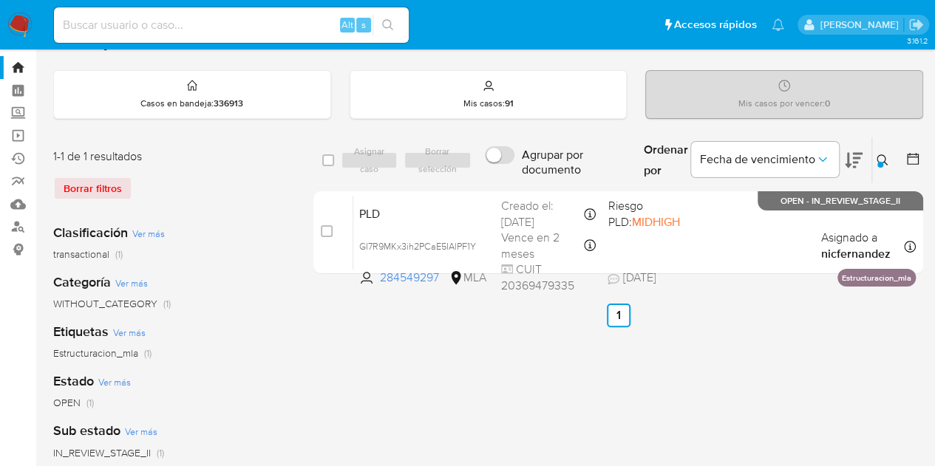
scroll to position [64, 0]
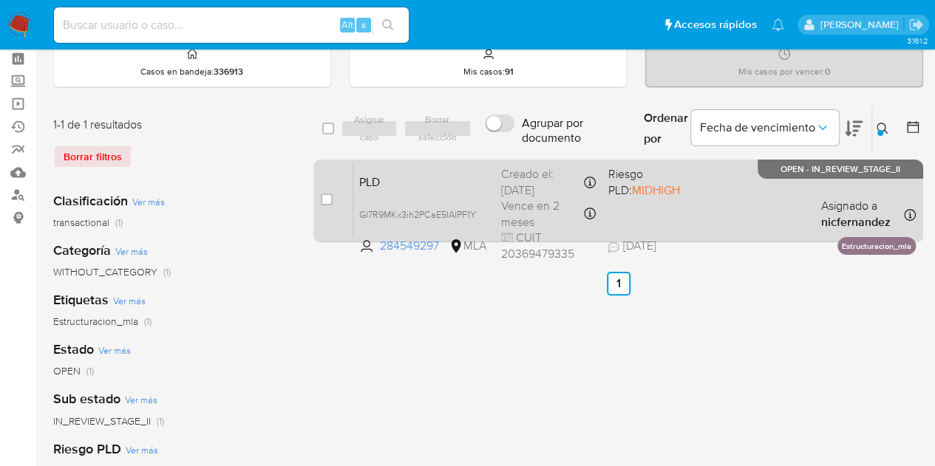
click at [461, 191] on div "PLD GI7R9MKx3ih2PCaE5IAlPF1Y 284549297 MLA Riesgo PLD: MIDHIGH Creado el: 12/09…" at bounding box center [634, 200] width 562 height 75
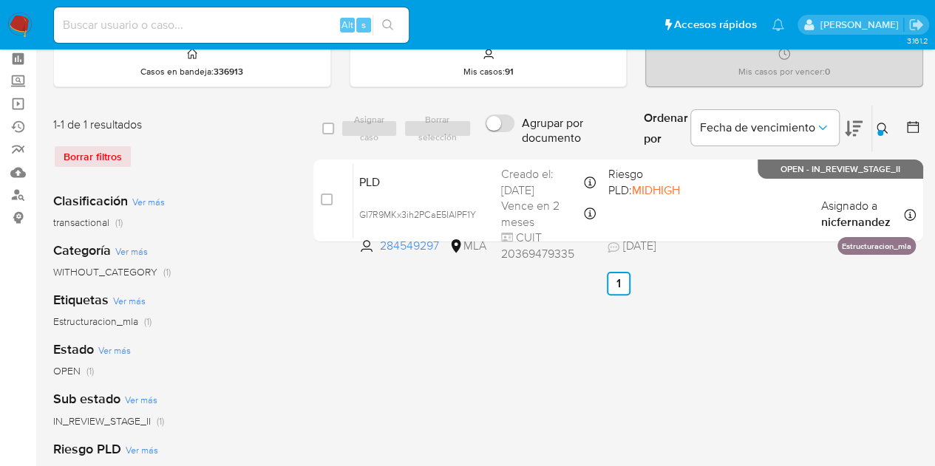
click at [882, 123] on icon at bounding box center [882, 129] width 12 height 12
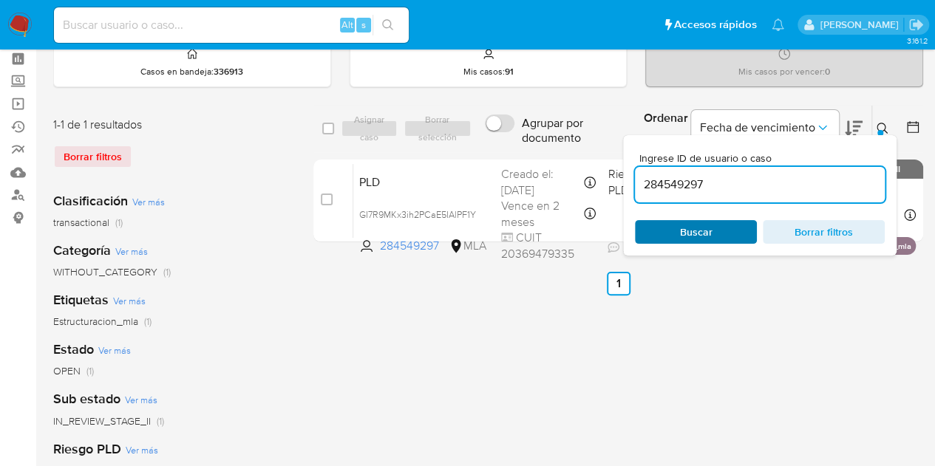
click at [698, 225] on span "Buscar" at bounding box center [696, 232] width 33 height 24
click at [884, 124] on icon at bounding box center [881, 128] width 11 height 11
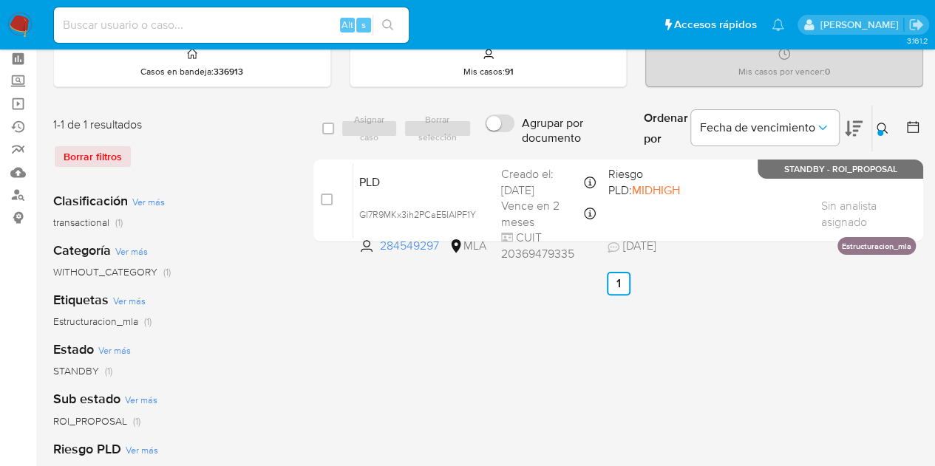
click at [884, 124] on icon at bounding box center [881, 128] width 11 height 11
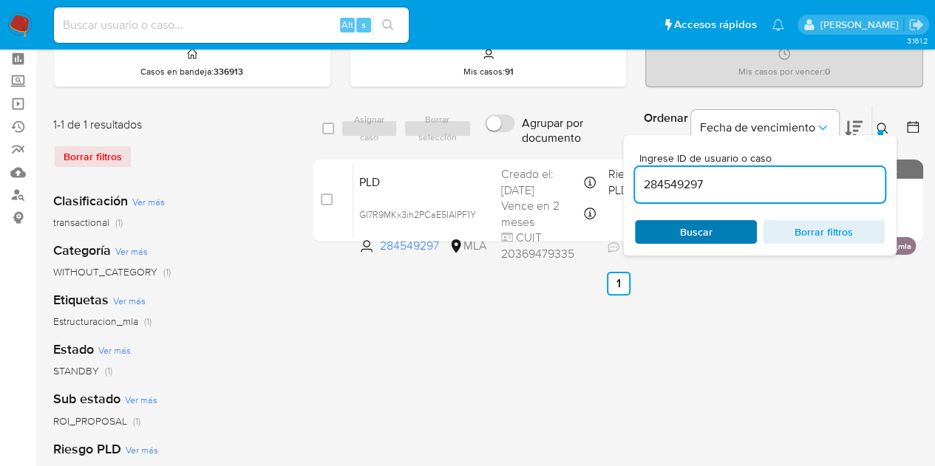
click at [701, 230] on span "Buscar" at bounding box center [696, 232] width 33 height 24
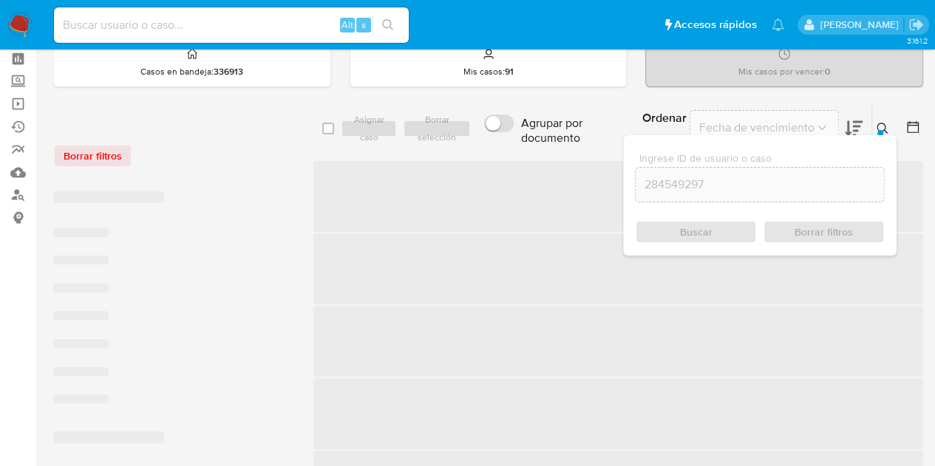
click at [887, 120] on button at bounding box center [884, 129] width 24 height 18
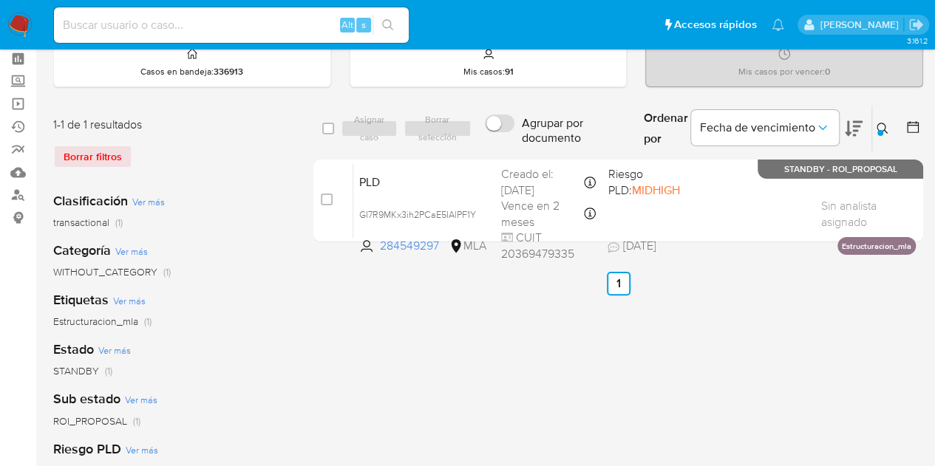
click at [878, 128] on icon at bounding box center [881, 128] width 11 height 11
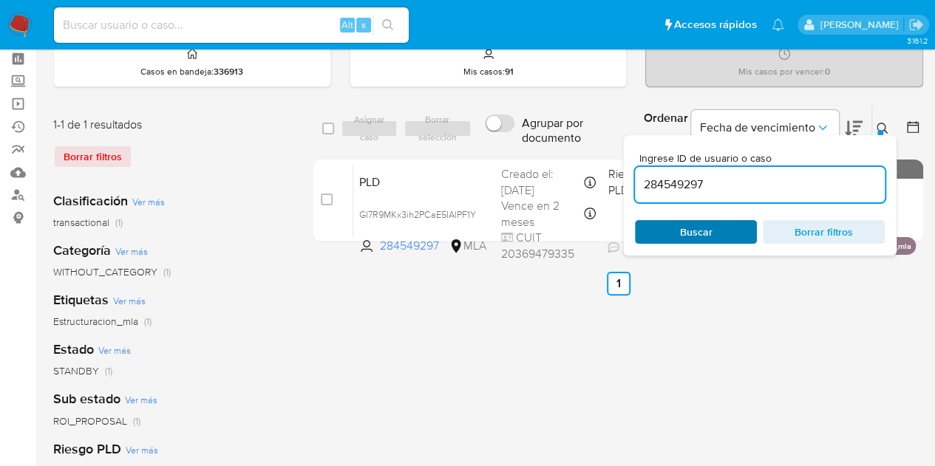
click at [691, 230] on span "Buscar" at bounding box center [696, 232] width 33 height 24
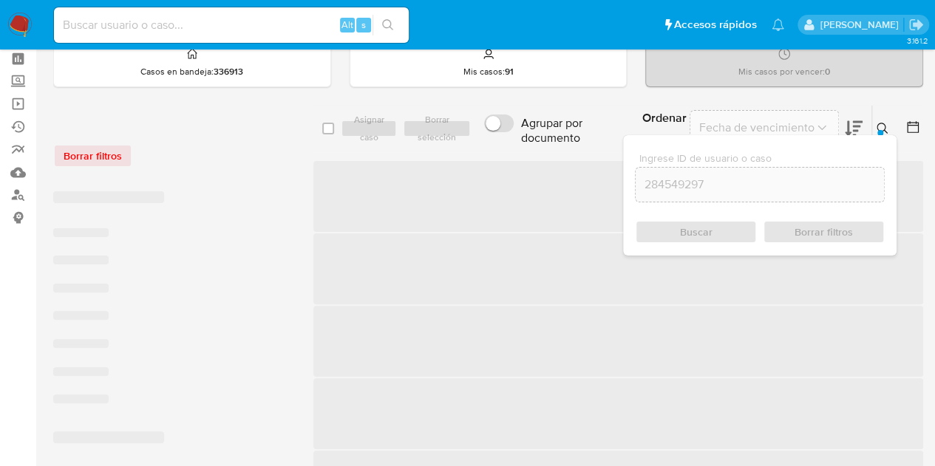
click at [886, 126] on icon at bounding box center [882, 129] width 12 height 12
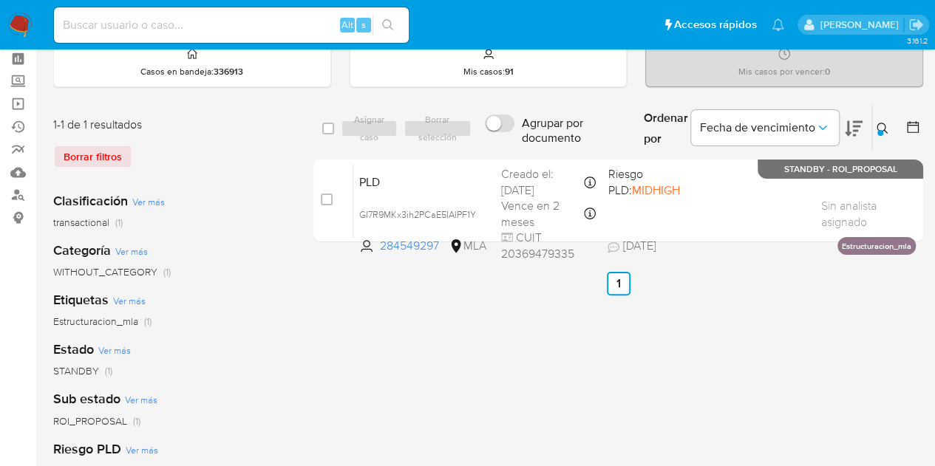
click at [885, 123] on icon at bounding box center [882, 129] width 12 height 12
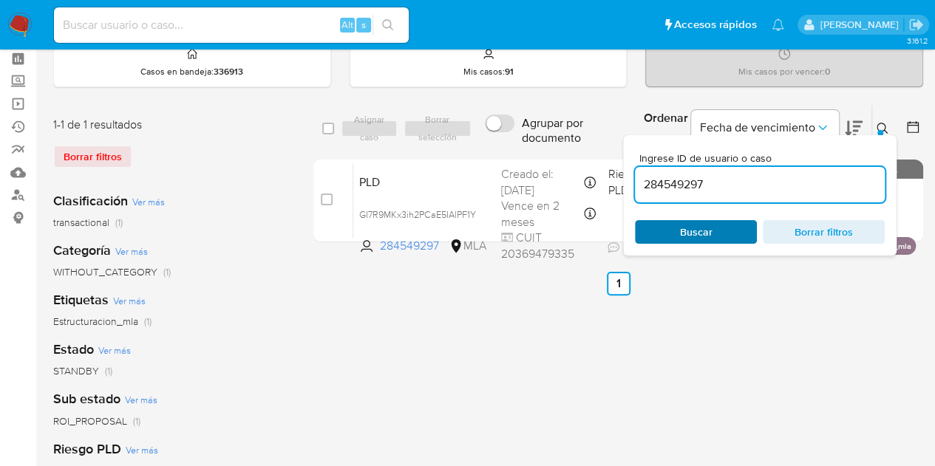
click at [732, 238] on span "Buscar" at bounding box center [695, 232] width 101 height 21
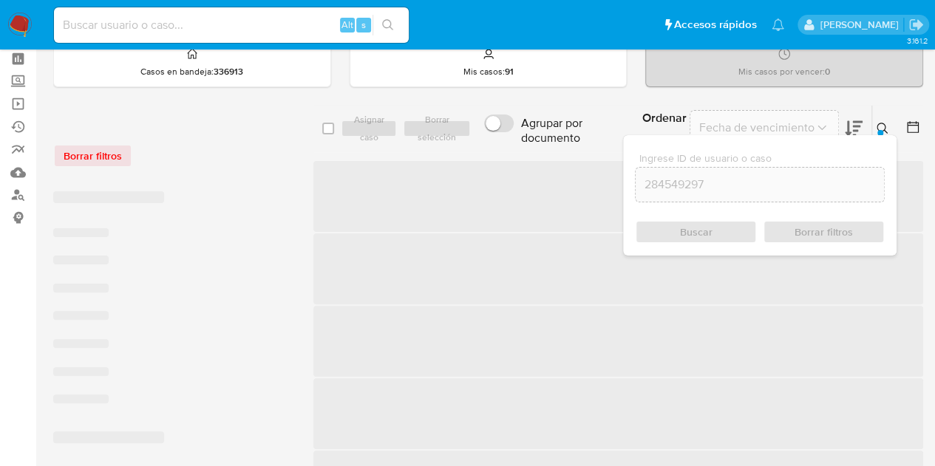
click at [880, 130] on div at bounding box center [880, 133] width 6 height 6
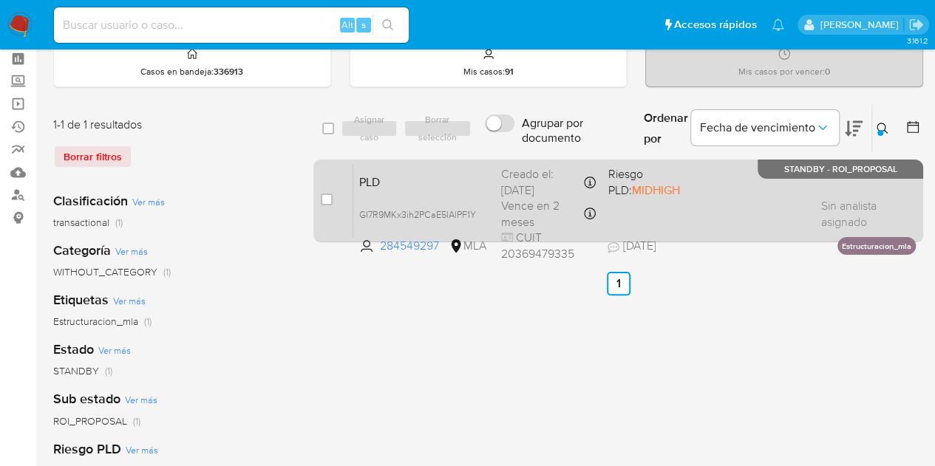
click at [426, 187] on span "PLD" at bounding box center [424, 180] width 130 height 19
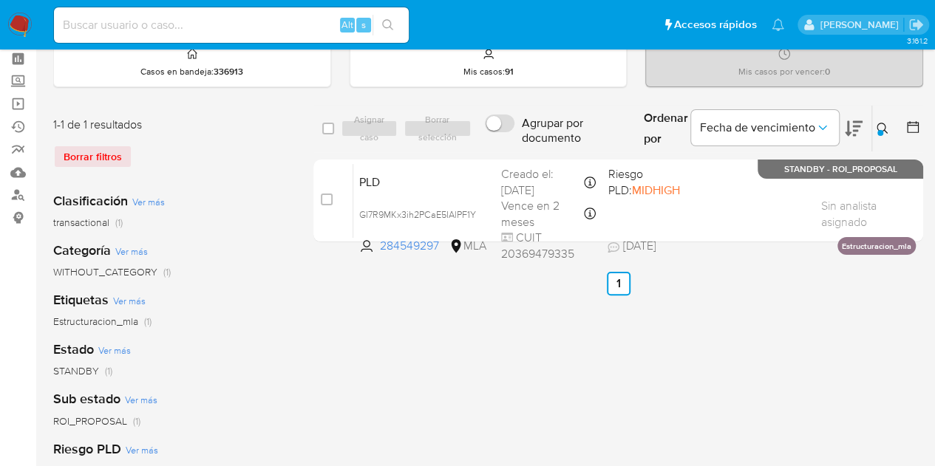
click at [878, 126] on icon at bounding box center [882, 129] width 12 height 12
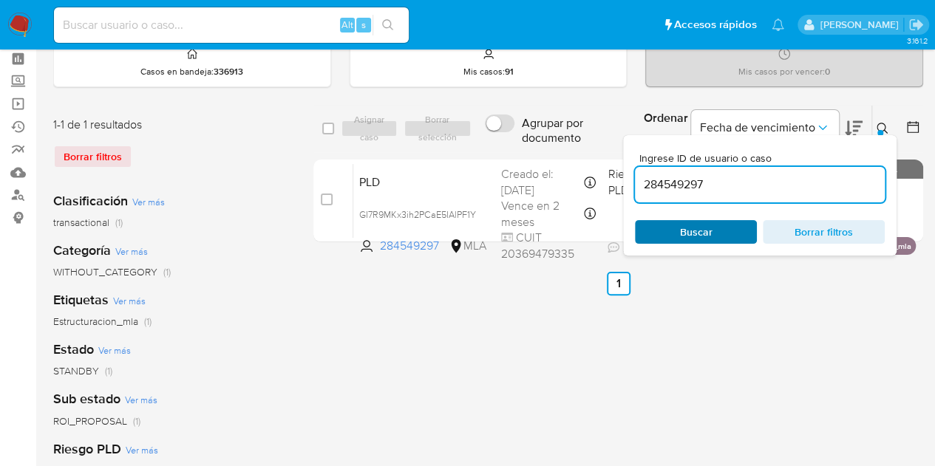
click at [698, 234] on span "Buscar" at bounding box center [696, 232] width 33 height 24
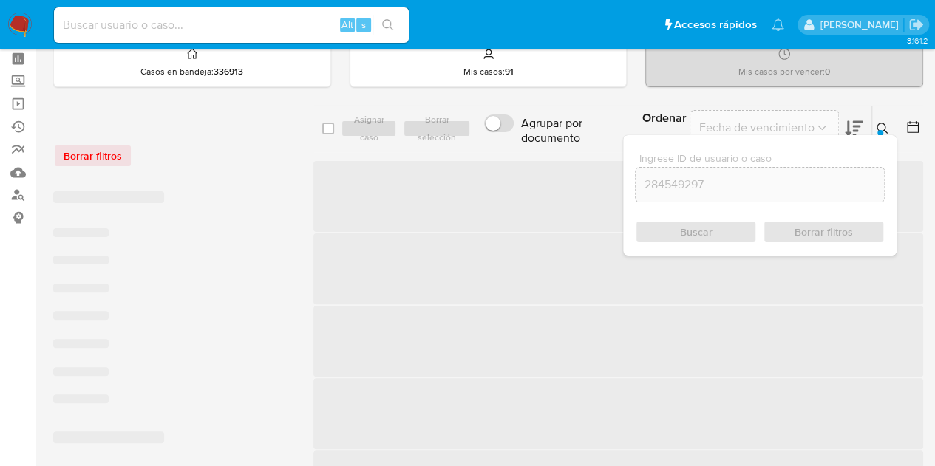
click at [884, 129] on icon at bounding box center [882, 129] width 12 height 12
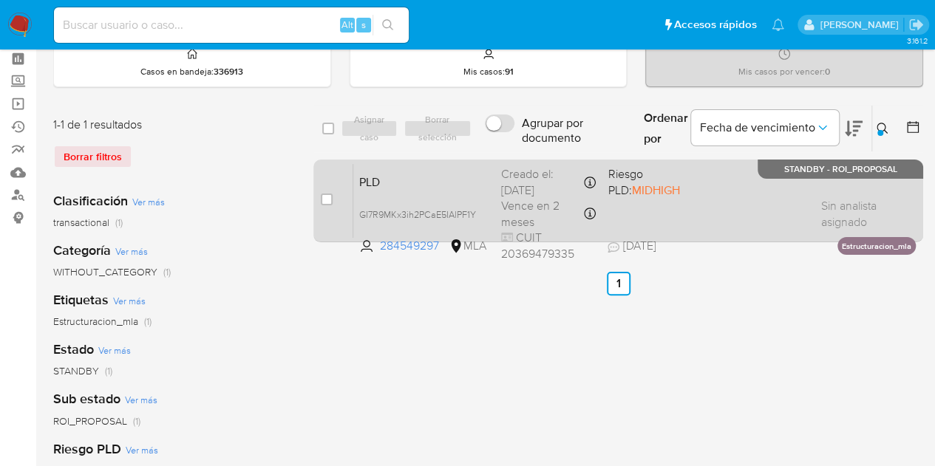
click at [432, 180] on span "PLD" at bounding box center [424, 180] width 130 height 19
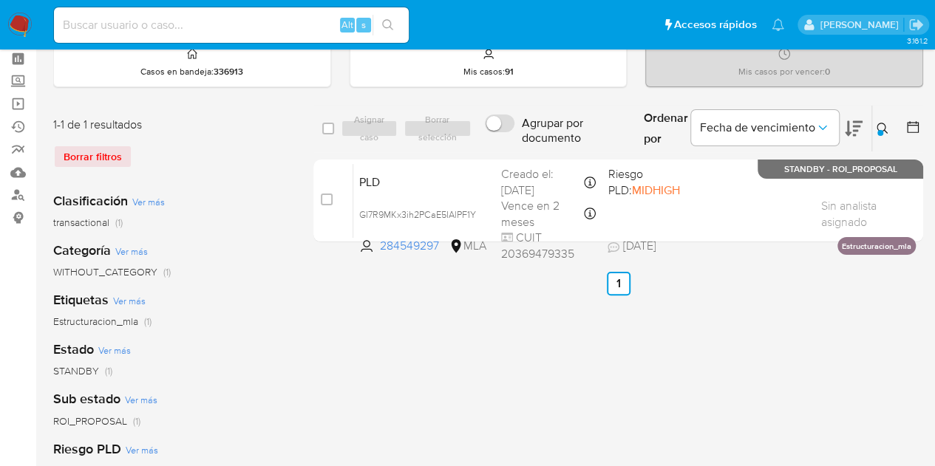
click at [873, 124] on button at bounding box center [884, 129] width 24 height 18
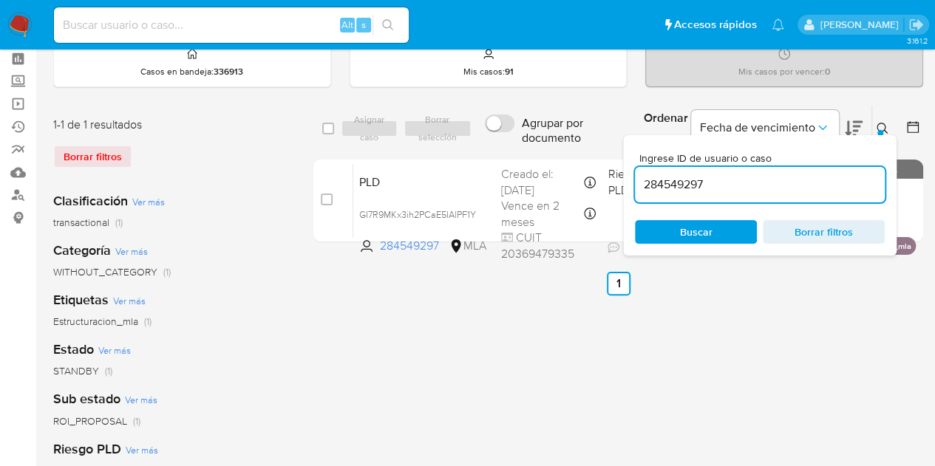
drag, startPoint x: 751, startPoint y: 190, endPoint x: 519, endPoint y: 123, distance: 241.4
click at [519, 123] on div "select-all-cases-checkbox Asignar caso Borrar selección Agrupar por documento O…" at bounding box center [618, 129] width 610 height 48
click at [884, 125] on icon at bounding box center [882, 129] width 12 height 12
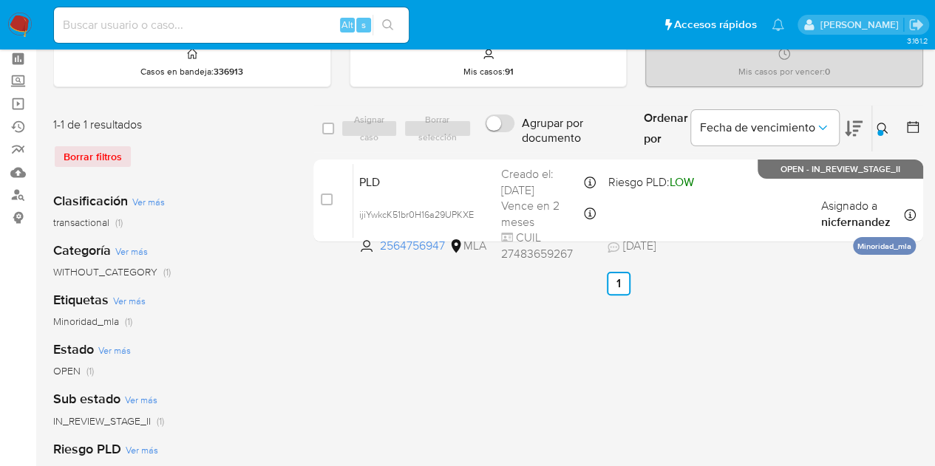
click at [882, 135] on button at bounding box center [884, 129] width 24 height 18
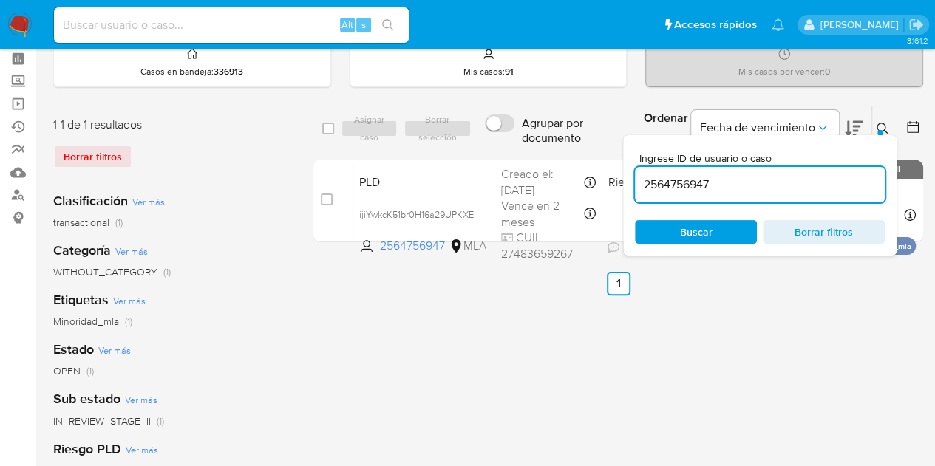
drag, startPoint x: 770, startPoint y: 184, endPoint x: 539, endPoint y: 149, distance: 233.9
click at [539, 149] on div "select-all-cases-checkbox Asignar caso Borrar selección Agrupar por documento O…" at bounding box center [618, 129] width 610 height 48
type input "545807374"
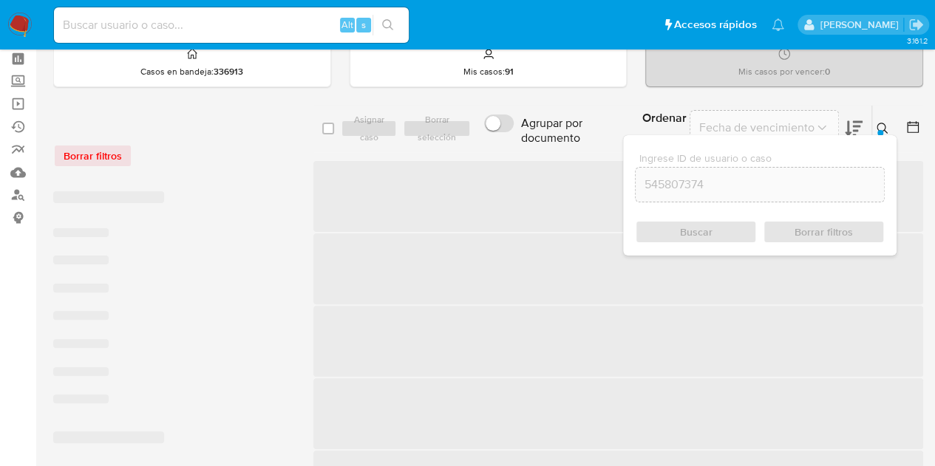
click at [884, 129] on icon at bounding box center [882, 129] width 12 height 12
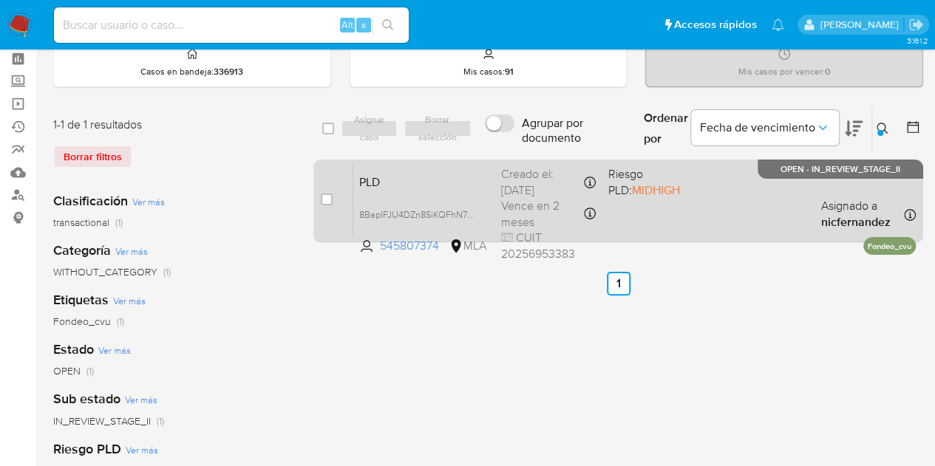
click at [473, 177] on span "PLD" at bounding box center [424, 180] width 130 height 19
click at [471, 211] on span "8BapIFJU4DZn8SiKQFhN7mSA" at bounding box center [422, 213] width 126 height 16
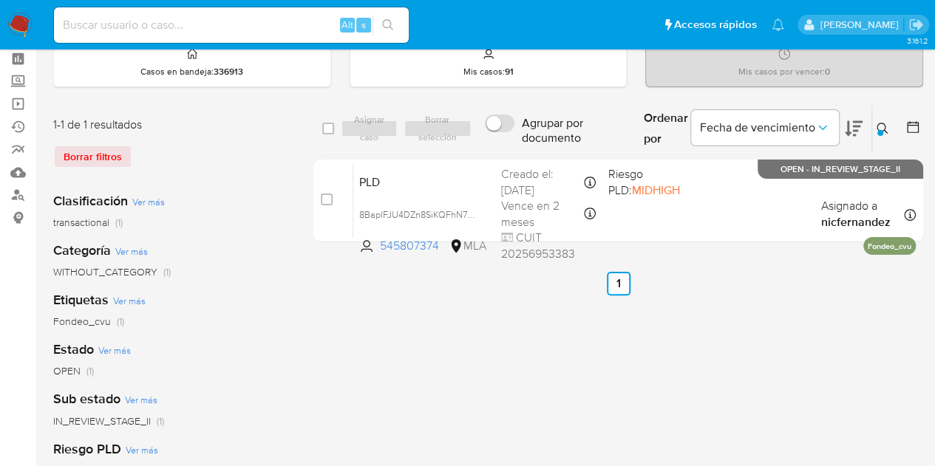
click at [287, 299] on div "Etiquetas Ver más Fondeo_cvu (1)" at bounding box center [171, 310] width 236 height 38
click at [881, 125] on icon at bounding box center [882, 129] width 12 height 12
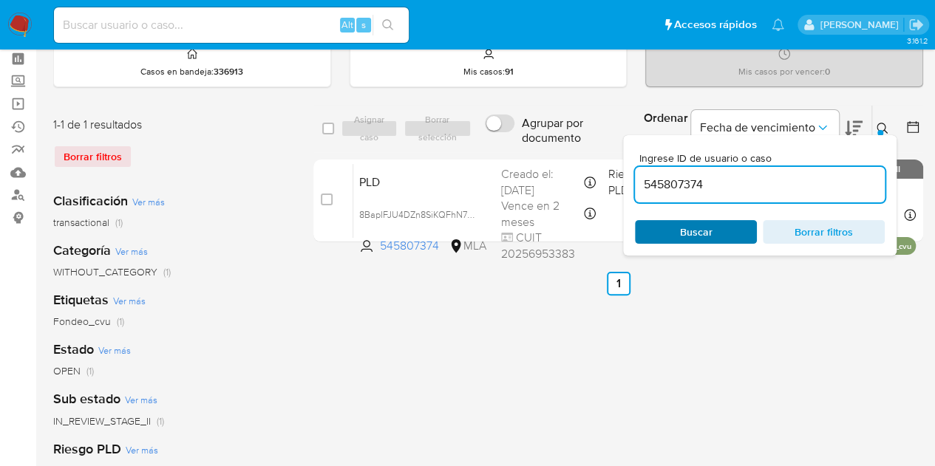
click at [744, 221] on div "Ingrese ID de usuario o caso 545807374 Buscar Borrar filtros" at bounding box center [759, 195] width 273 height 120
click at [741, 223] on span "Buscar" at bounding box center [695, 232] width 101 height 21
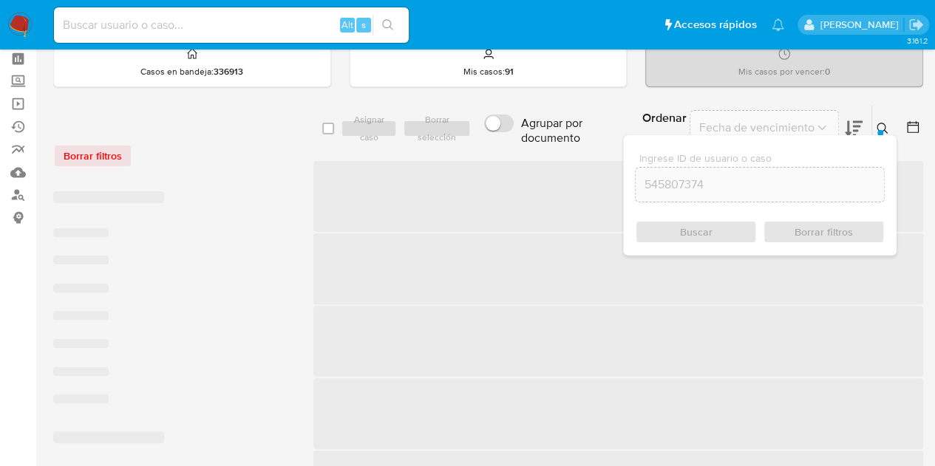
click at [885, 123] on icon at bounding box center [882, 129] width 12 height 12
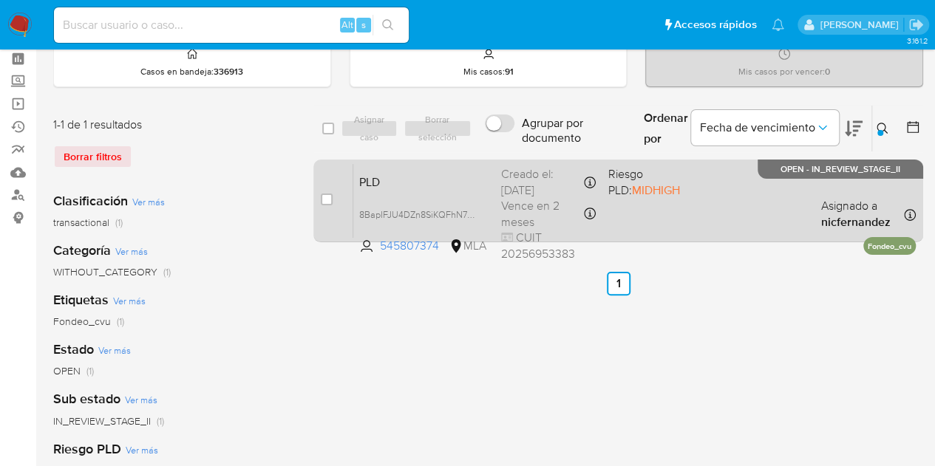
click at [417, 200] on div "PLD 8BapIFJU4DZn8SiKQFhN7mSA 545807374 MLA Riesgo PLD: MIDHIGH Creado el: 12/09…" at bounding box center [634, 200] width 562 height 75
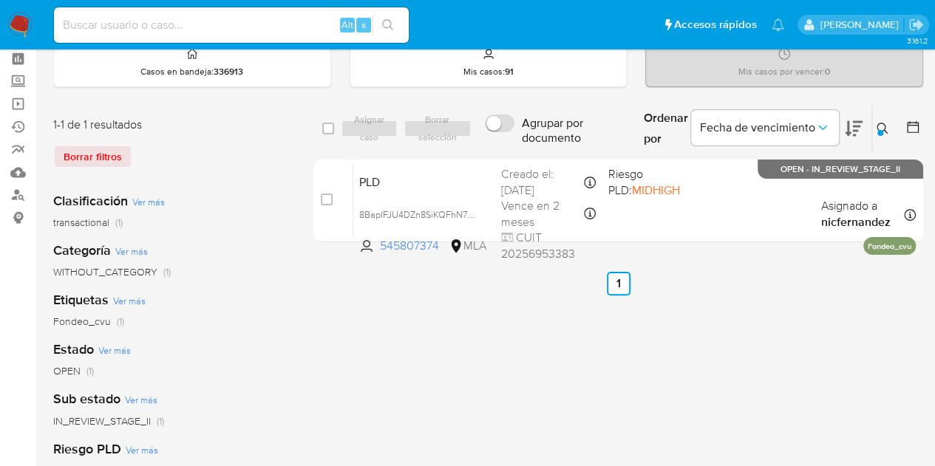
click at [890, 128] on button at bounding box center [884, 129] width 24 height 18
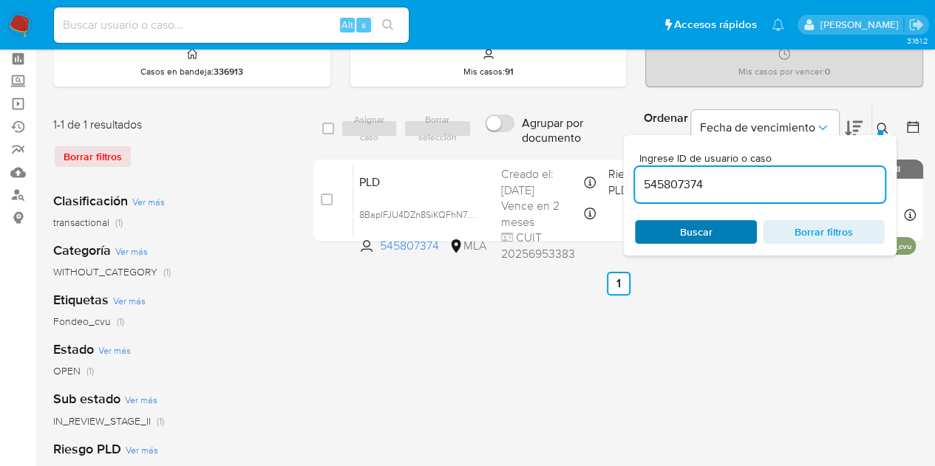
click at [709, 224] on span "Buscar" at bounding box center [696, 232] width 33 height 24
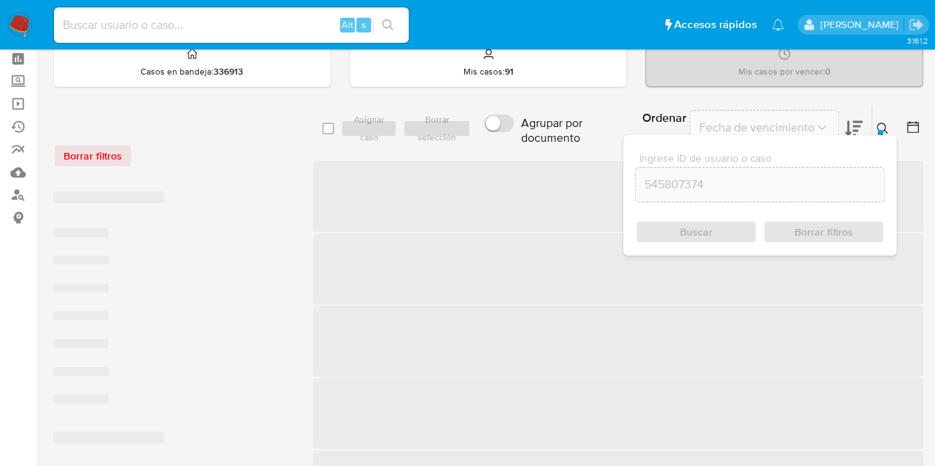
click at [878, 135] on div "Ingrese ID de usuario o caso 545807374 Buscar Borrar filtros" at bounding box center [759, 195] width 273 height 120
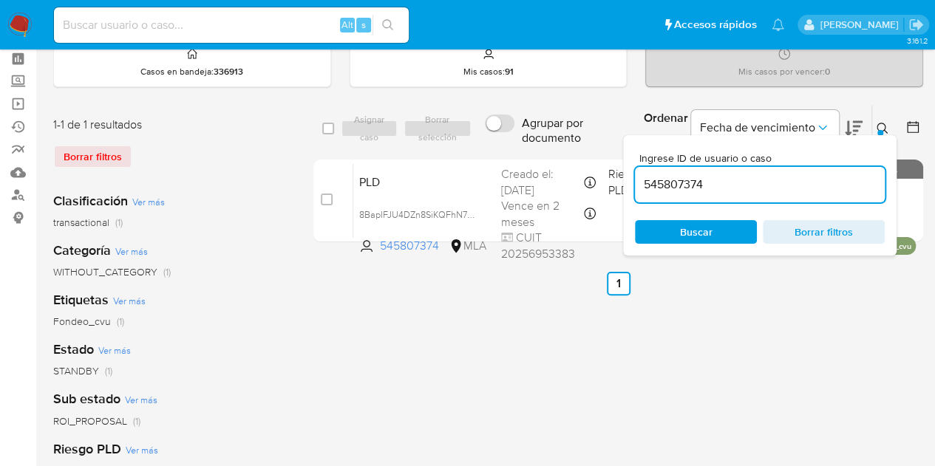
click at [882, 126] on icon at bounding box center [882, 129] width 12 height 12
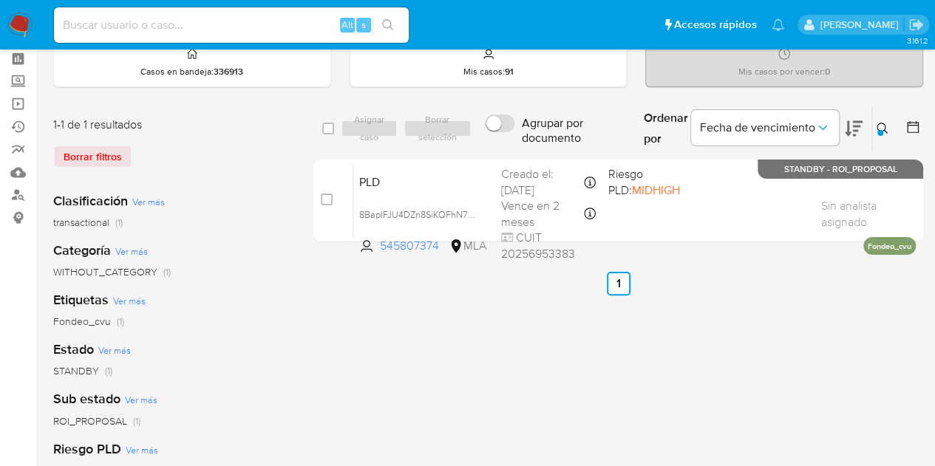
click at [887, 128] on icon at bounding box center [882, 129] width 12 height 12
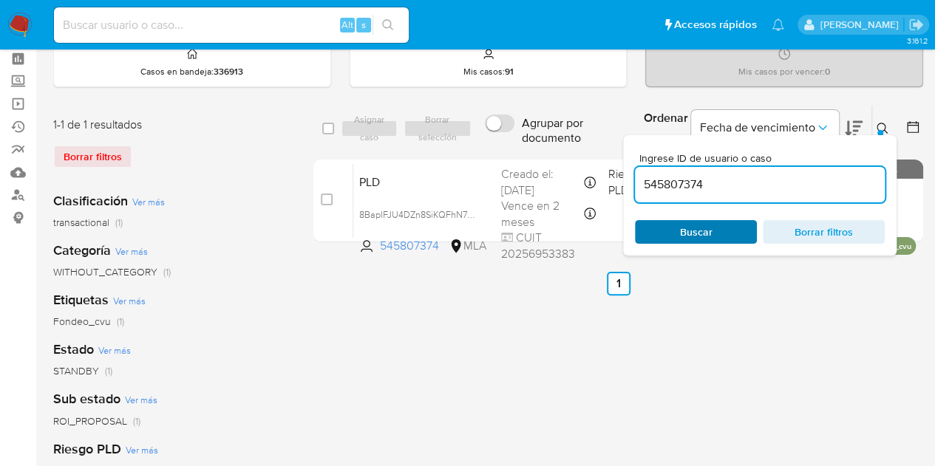
click at [717, 237] on span "Buscar" at bounding box center [695, 232] width 101 height 21
click at [887, 129] on icon at bounding box center [882, 129] width 12 height 12
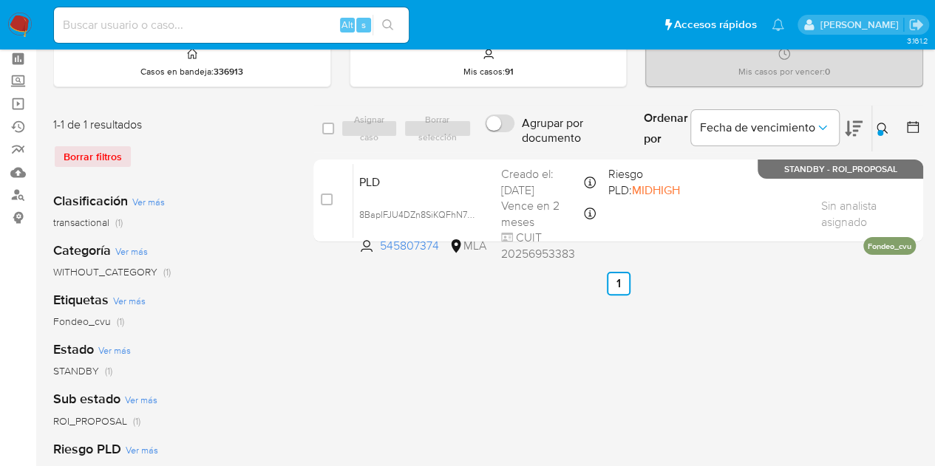
click at [888, 125] on icon at bounding box center [882, 129] width 12 height 12
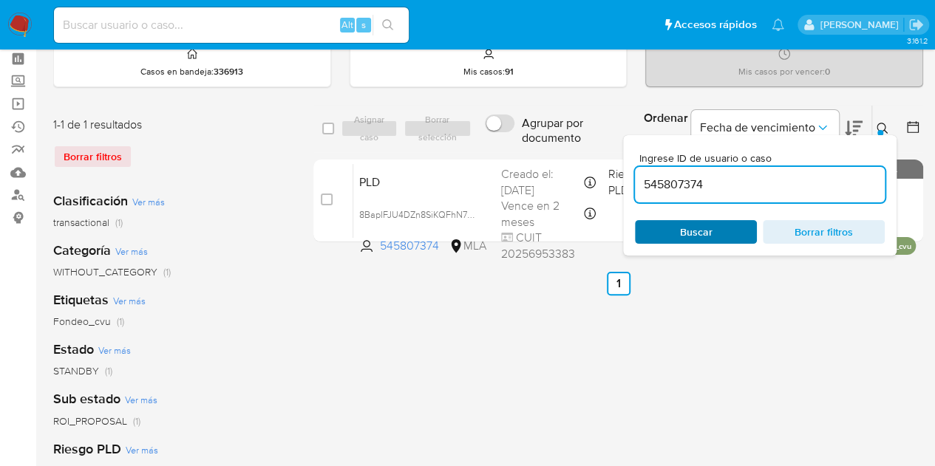
click at [733, 222] on span "Buscar" at bounding box center [695, 232] width 101 height 21
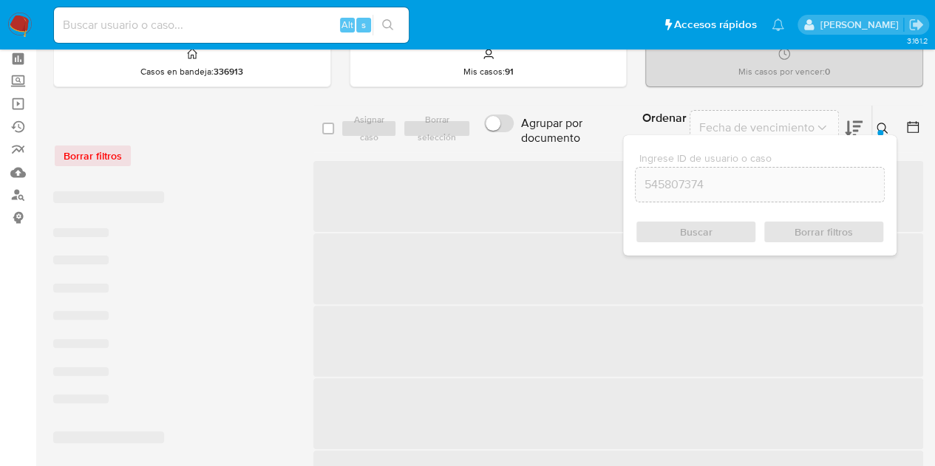
click at [883, 123] on icon at bounding box center [882, 129] width 12 height 12
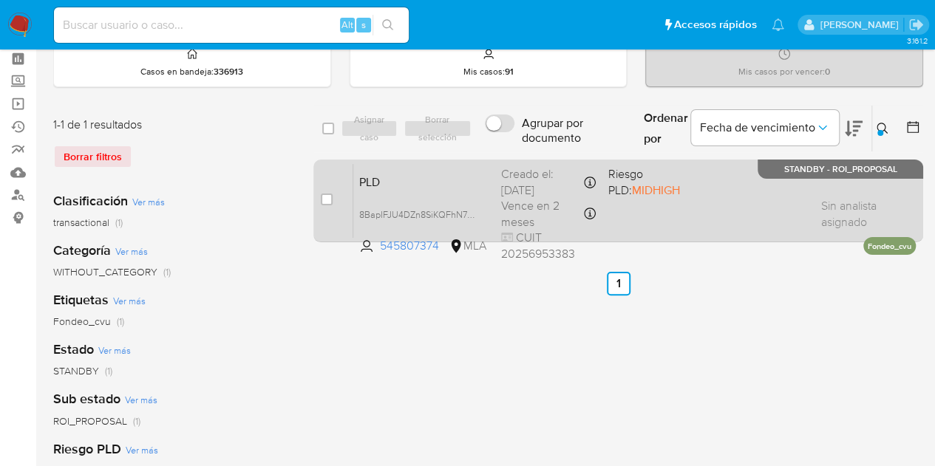
click at [390, 183] on span "PLD" at bounding box center [424, 180] width 130 height 19
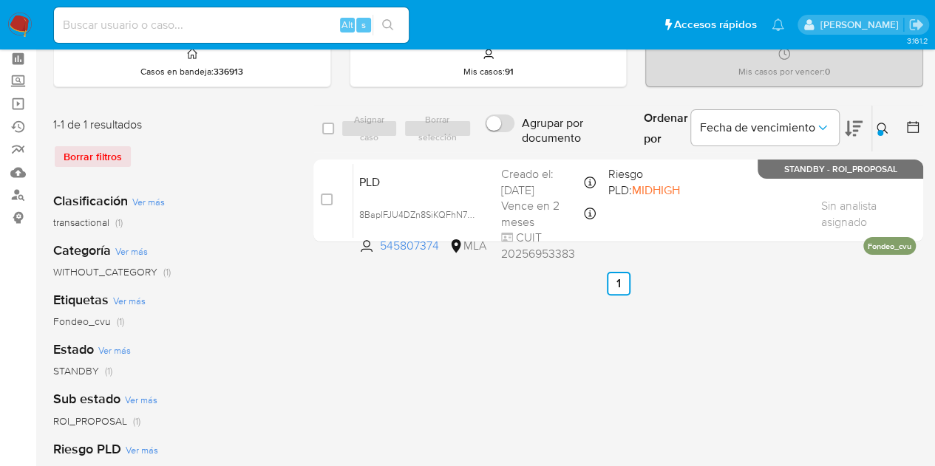
click at [883, 128] on icon at bounding box center [882, 129] width 12 height 12
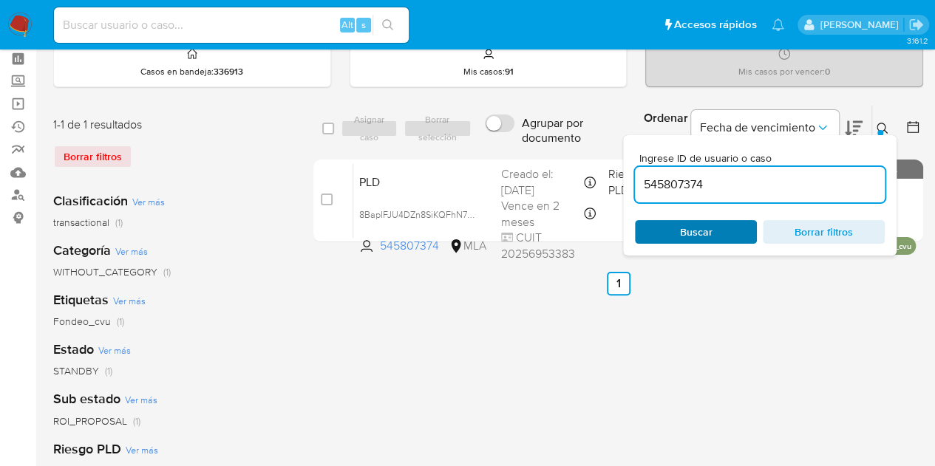
click at [707, 241] on span "Buscar" at bounding box center [696, 232] width 33 height 24
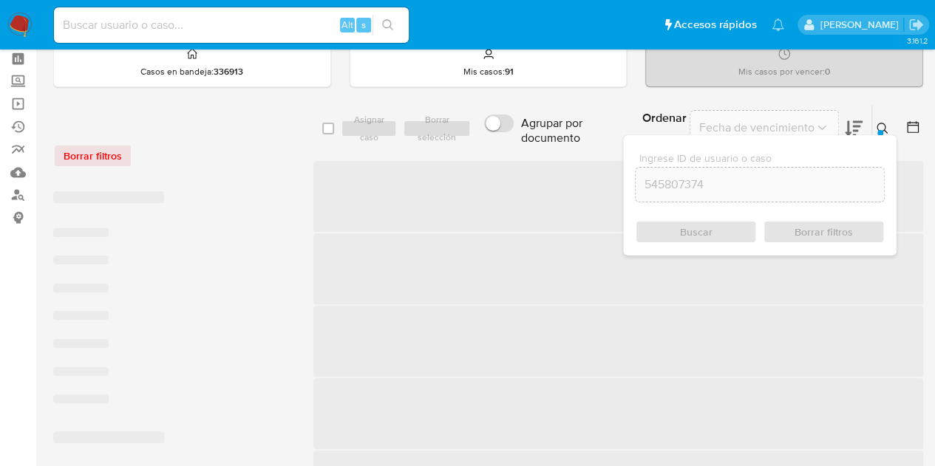
click at [881, 130] on div at bounding box center [880, 133] width 6 height 6
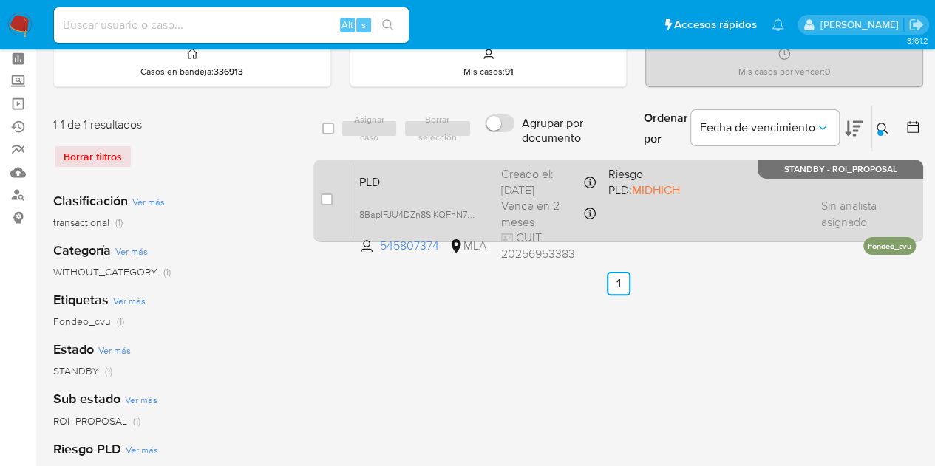
click at [483, 166] on div "PLD 8BapIFJU4DZn8SiKQFhN7mSA 545807374 MLA Riesgo PLD: MIDHIGH Creado el: 12/09…" at bounding box center [634, 200] width 562 height 75
click at [387, 188] on span "PLD" at bounding box center [424, 180] width 130 height 19
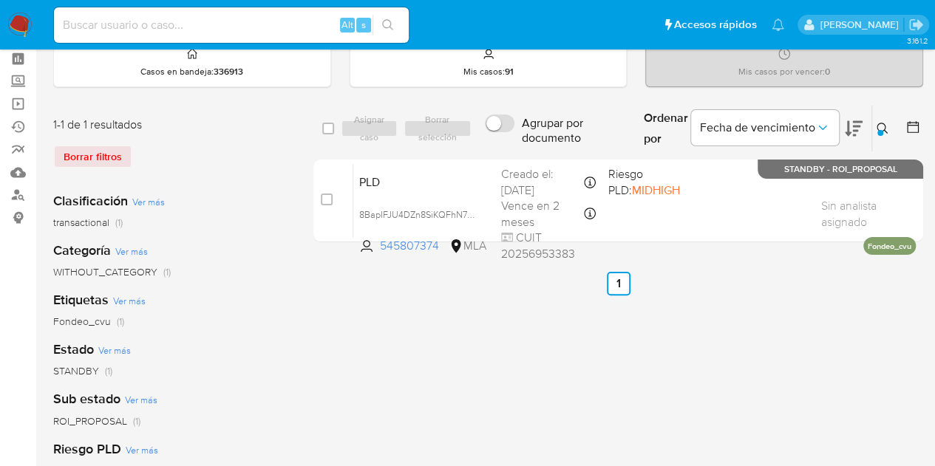
click at [876, 129] on icon at bounding box center [882, 129] width 12 height 12
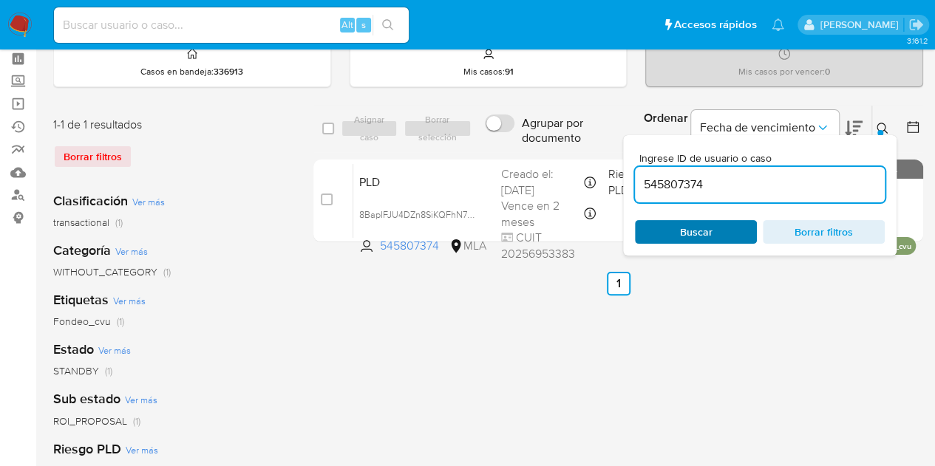
click at [705, 236] on span "Buscar" at bounding box center [696, 232] width 33 height 24
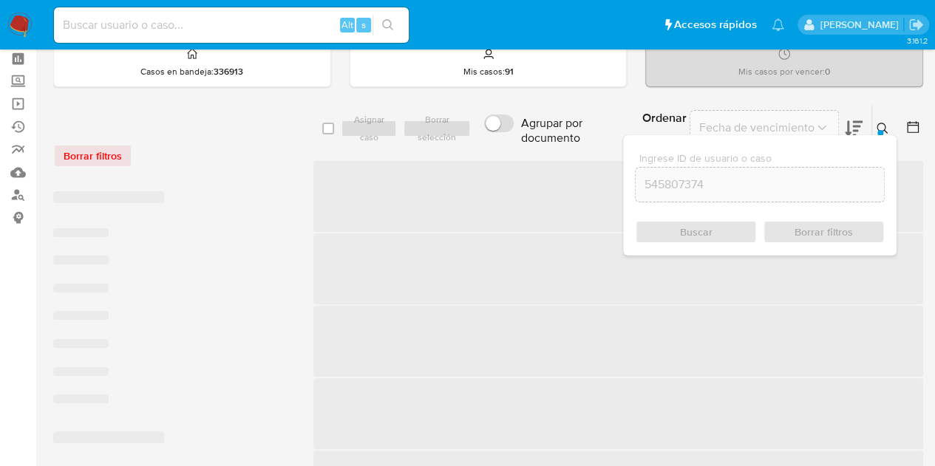
click at [890, 123] on button at bounding box center [884, 129] width 24 height 18
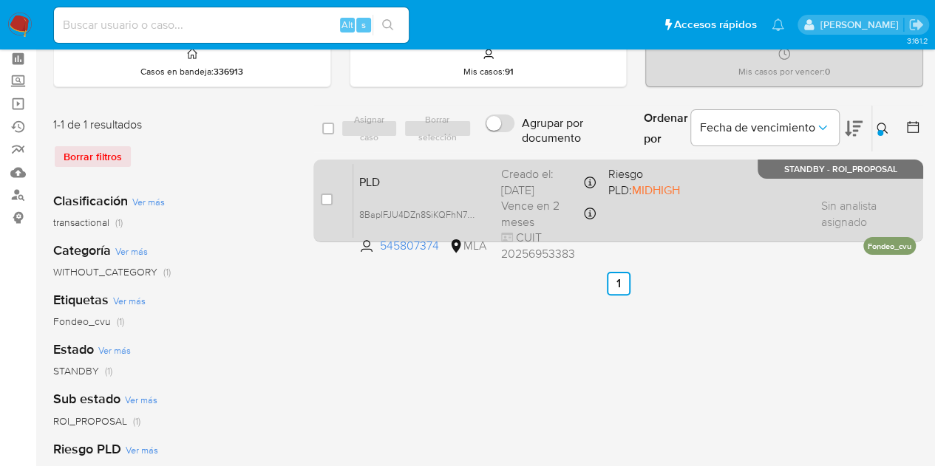
click at [455, 177] on span "PLD" at bounding box center [424, 180] width 130 height 19
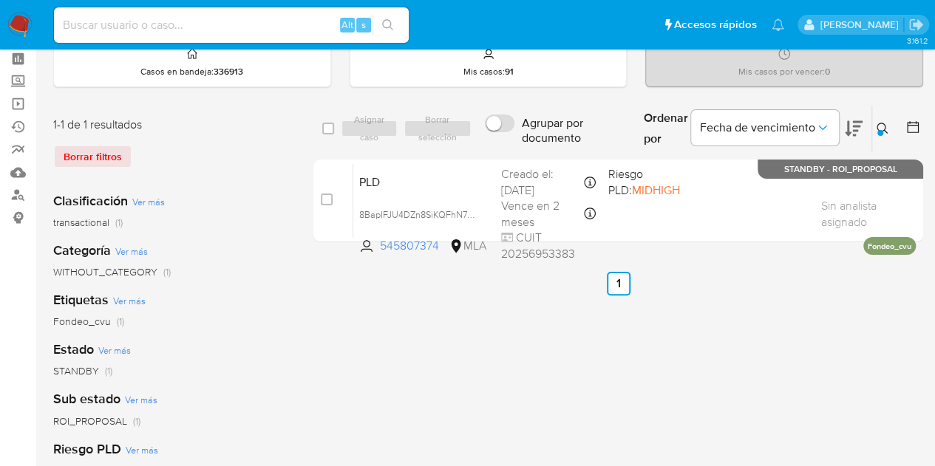
click at [885, 120] on button at bounding box center [884, 129] width 24 height 18
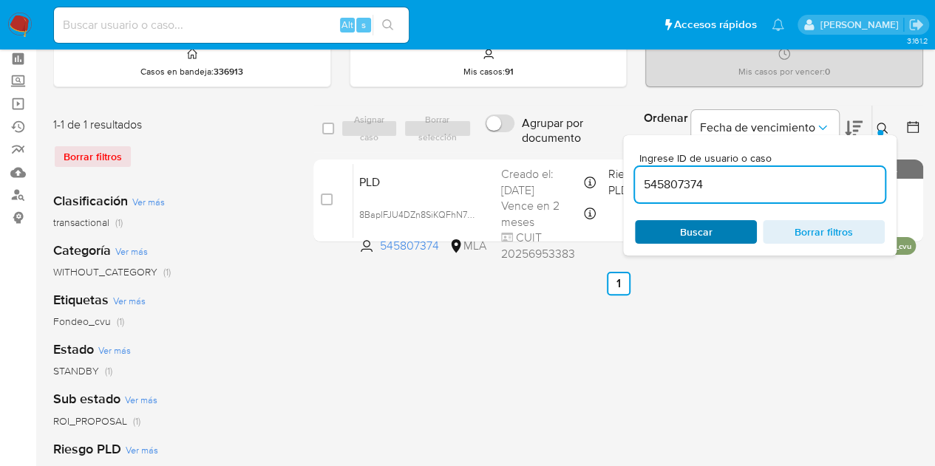
click at [712, 232] on span "Buscar" at bounding box center [695, 232] width 101 height 21
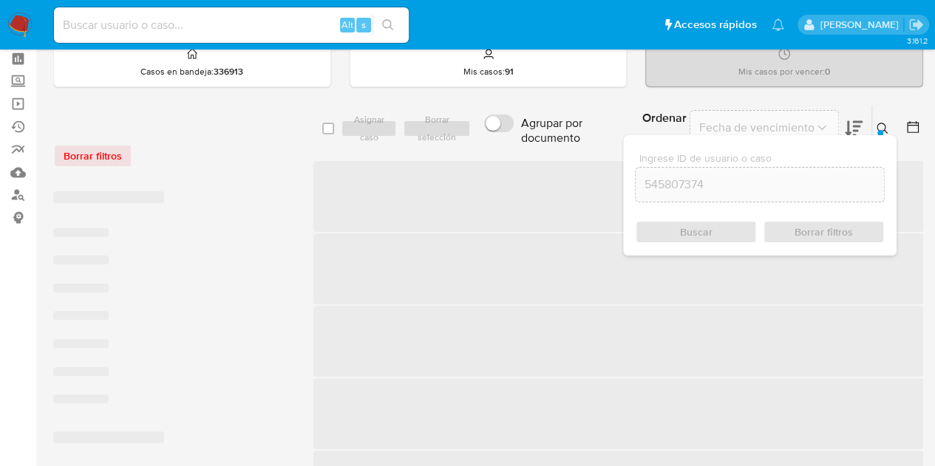
click at [885, 123] on icon at bounding box center [882, 129] width 12 height 12
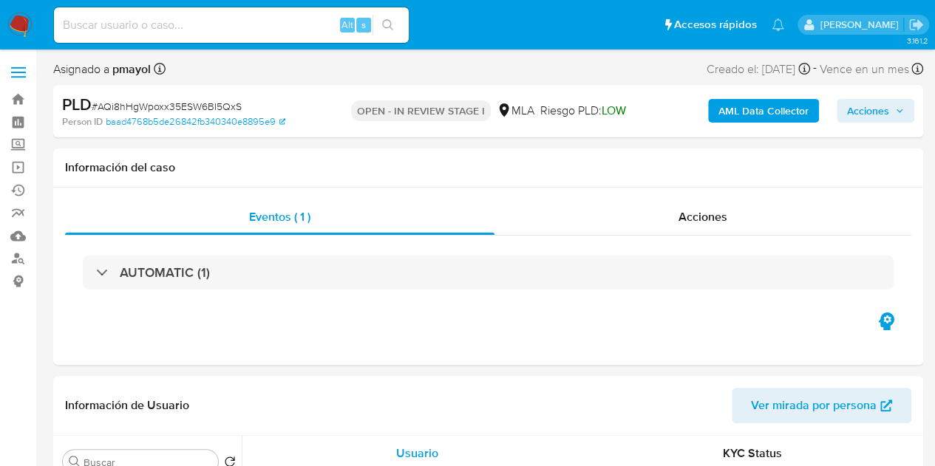
select select "10"
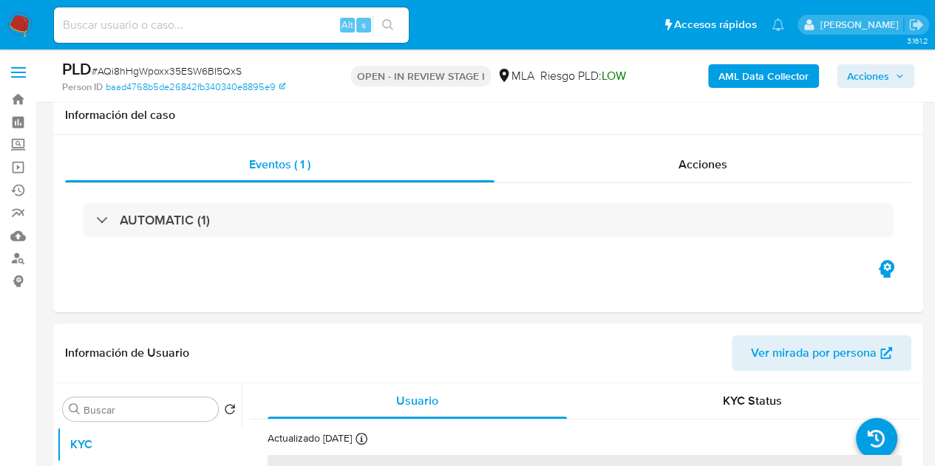
scroll to position [288, 0]
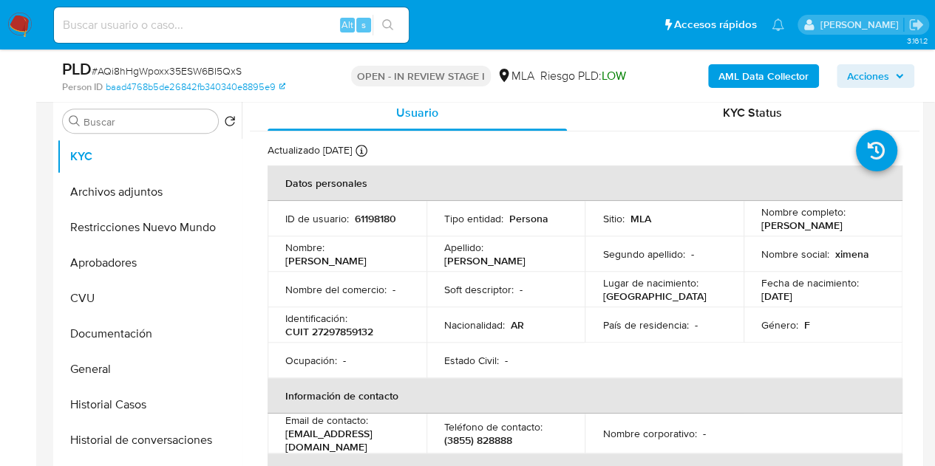
click at [388, 219] on p "61198180" at bounding box center [375, 218] width 41 height 13
copy p "61198180"
click at [539, 252] on div "Apellido : Fernandez Pelaez" at bounding box center [505, 254] width 123 height 27
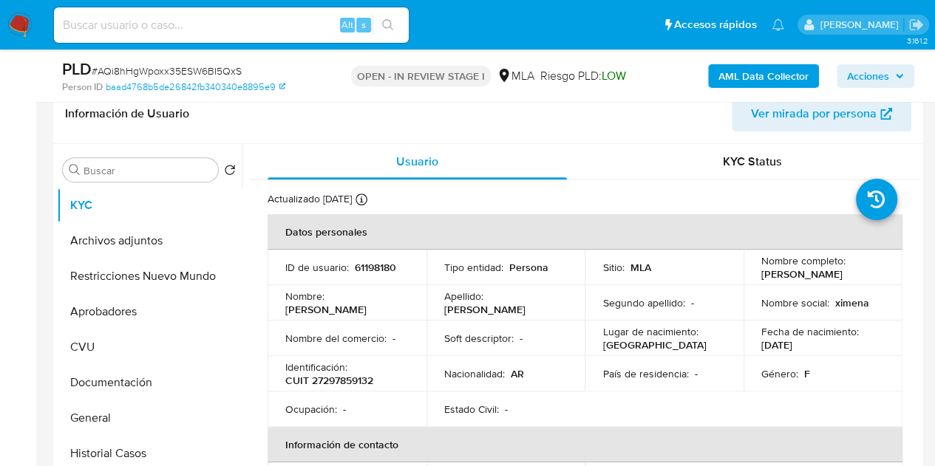
scroll to position [254, 0]
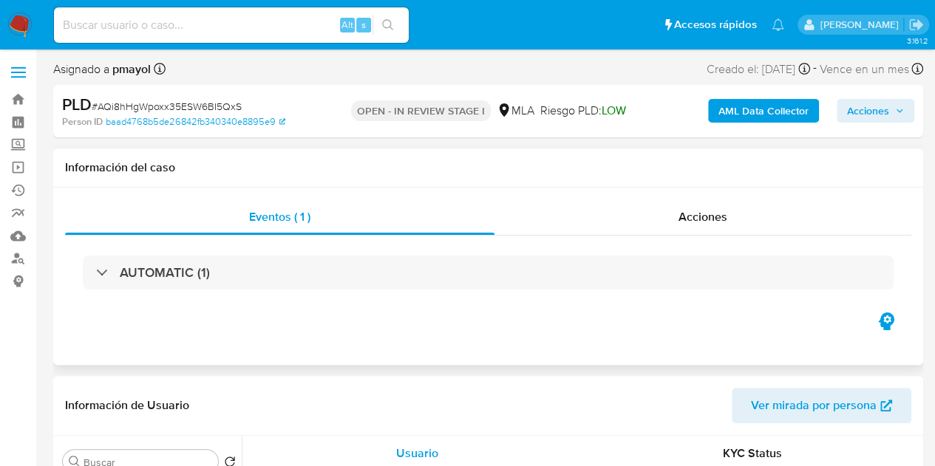
select select "10"
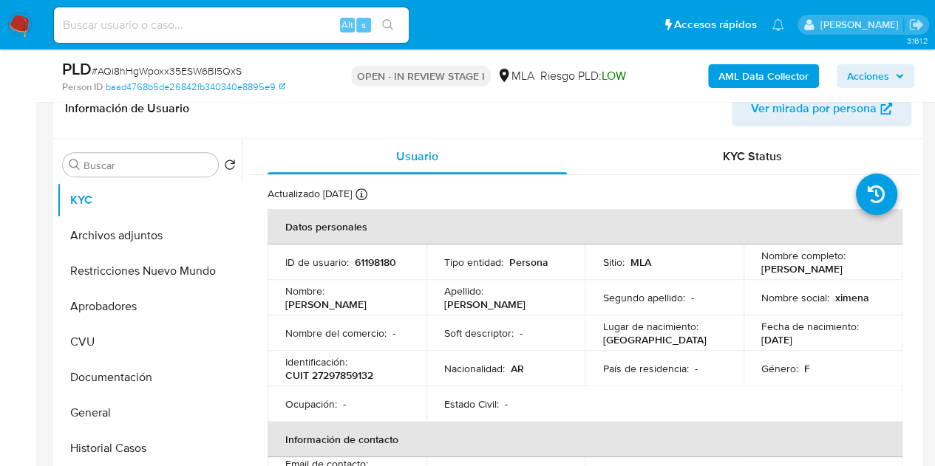
scroll to position [259, 0]
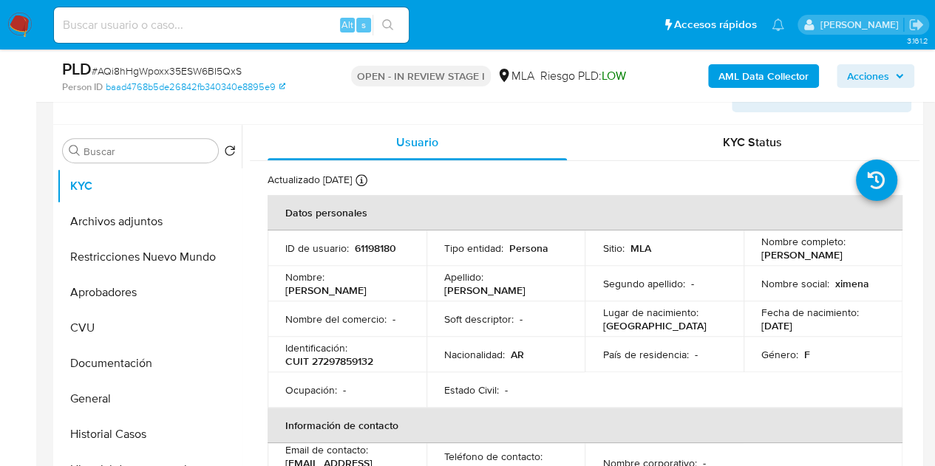
click at [371, 248] on p "61198180" at bounding box center [375, 248] width 41 height 13
copy p "61198180"
drag, startPoint x: 409, startPoint y: 262, endPoint x: 392, endPoint y: 251, distance: 20.7
click at [407, 262] on td "ID de usuario : 61198180" at bounding box center [347, 248] width 159 height 35
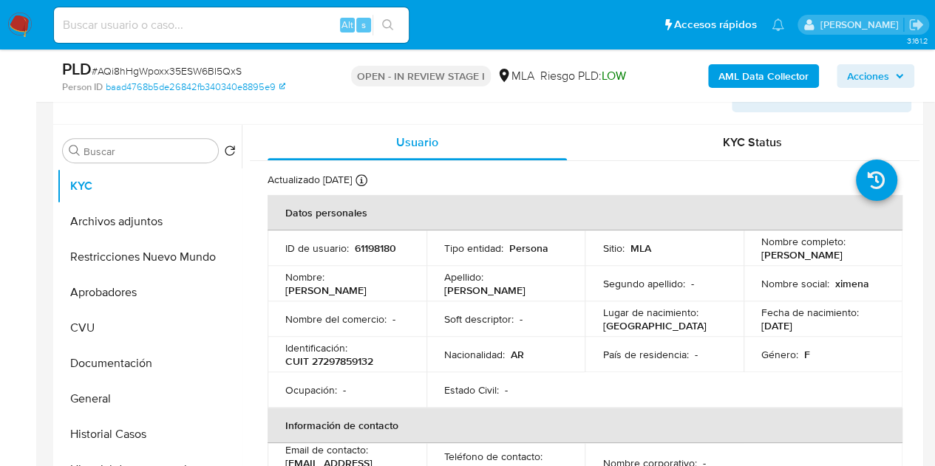
click at [387, 248] on p "61198180" at bounding box center [375, 248] width 41 height 13
copy p "61198180"
click at [410, 256] on td "ID de usuario : 61198180" at bounding box center [347, 248] width 159 height 35
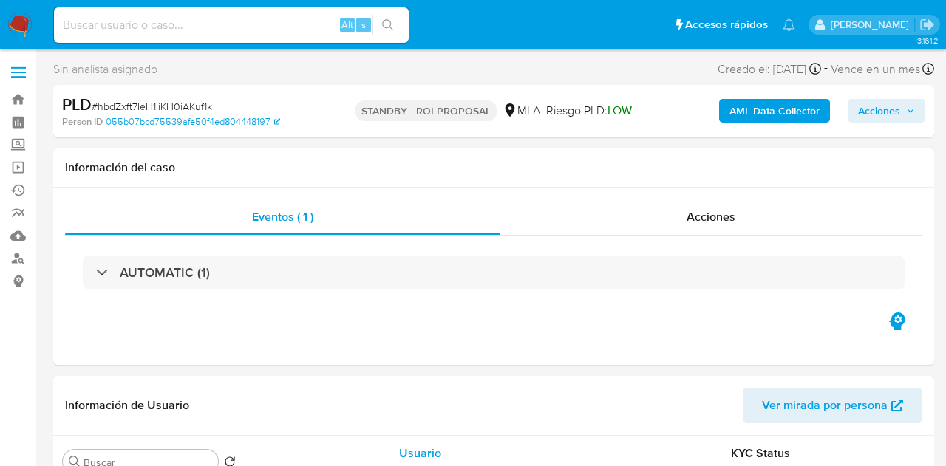
select select "10"
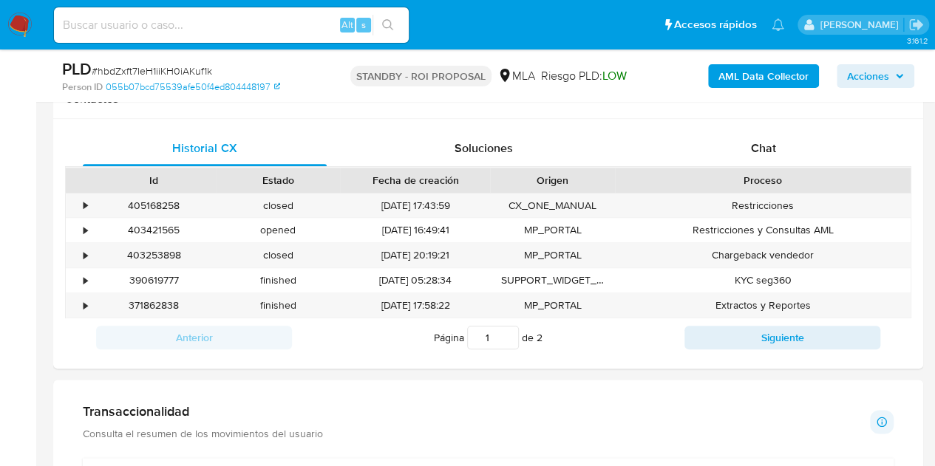
scroll to position [686, 0]
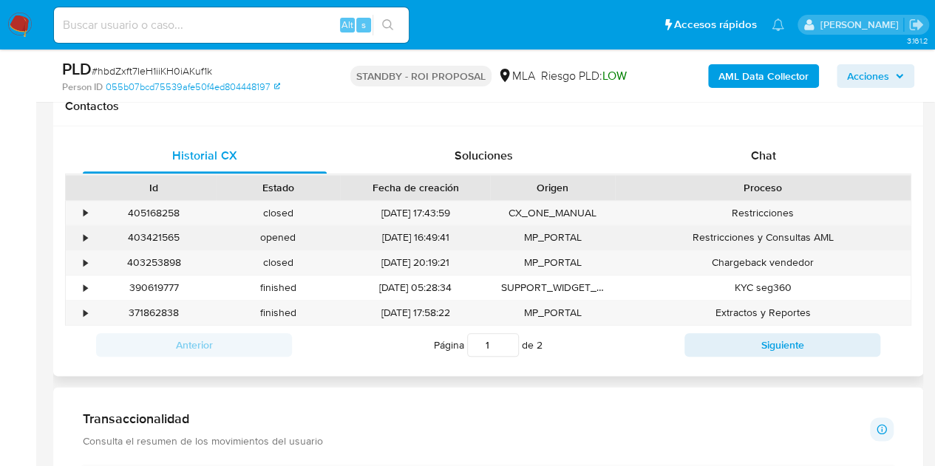
click at [173, 239] on div "403421565" at bounding box center [154, 237] width 124 height 24
click at [175, 239] on div "403421565" at bounding box center [154, 237] width 124 height 24
copy div "403421565"
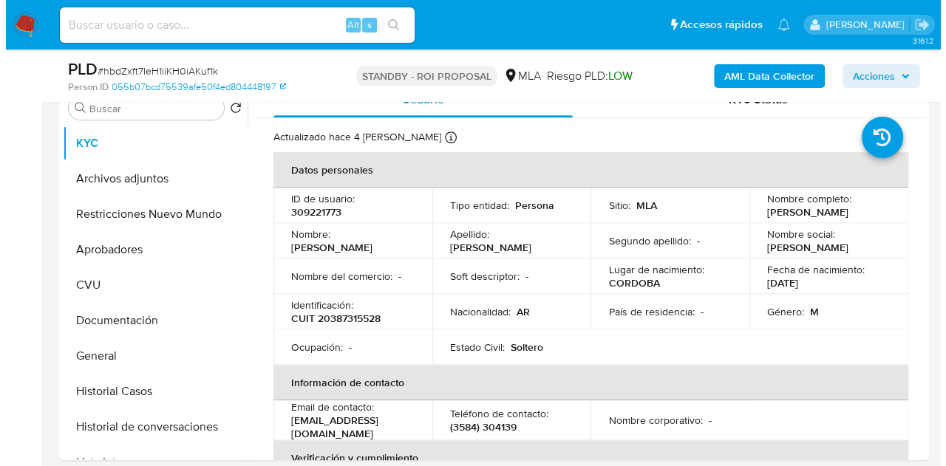
scroll to position [262, 0]
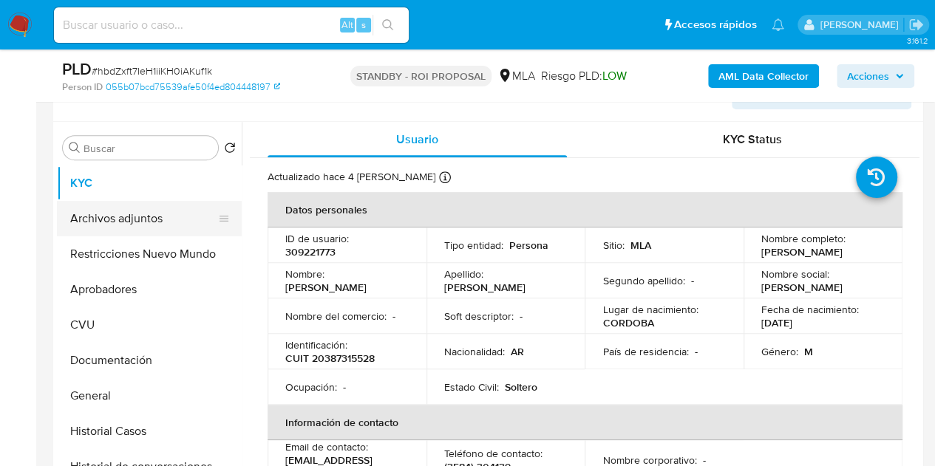
click at [137, 215] on button "Archivos adjuntos" at bounding box center [143, 218] width 173 height 35
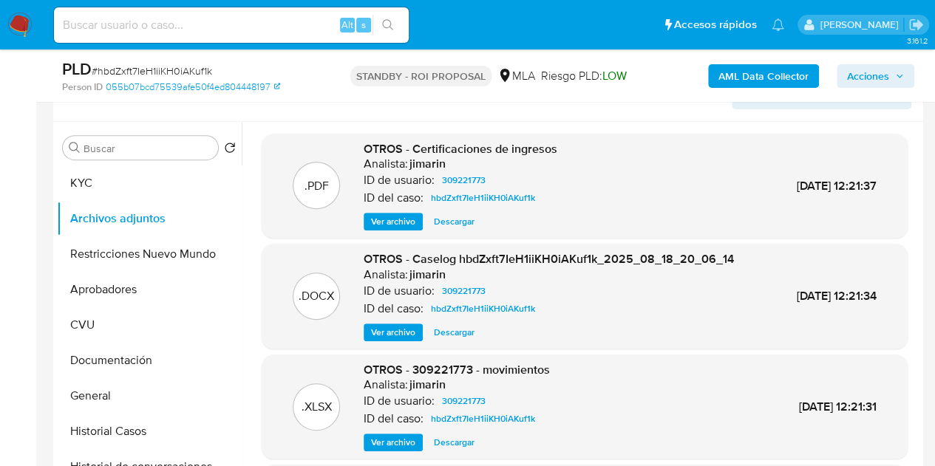
click at [390, 330] on span "Ver archivo" at bounding box center [393, 332] width 44 height 15
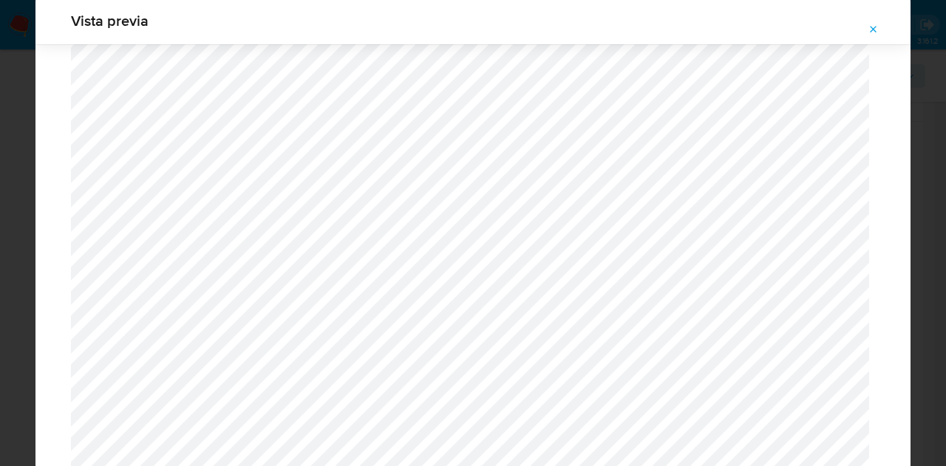
scroll to position [1106, 0]
click at [872, 28] on icon "Attachment preview" at bounding box center [874, 29] width 7 height 7
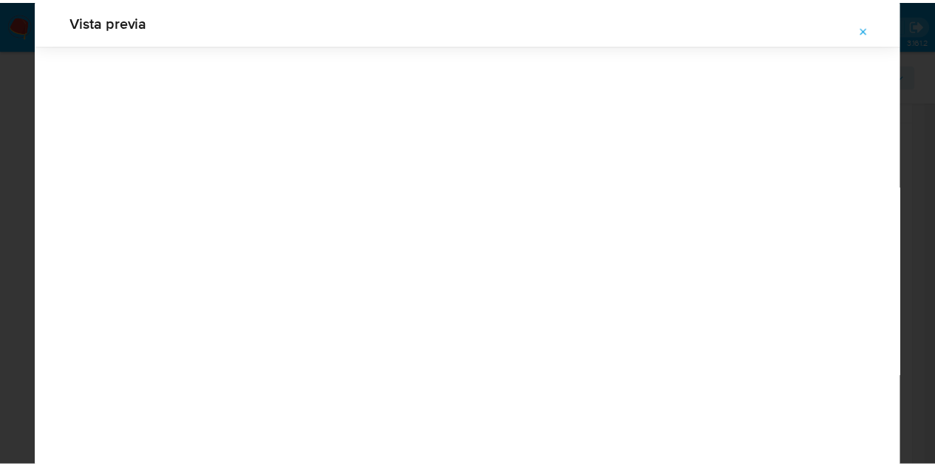
scroll to position [47, 0]
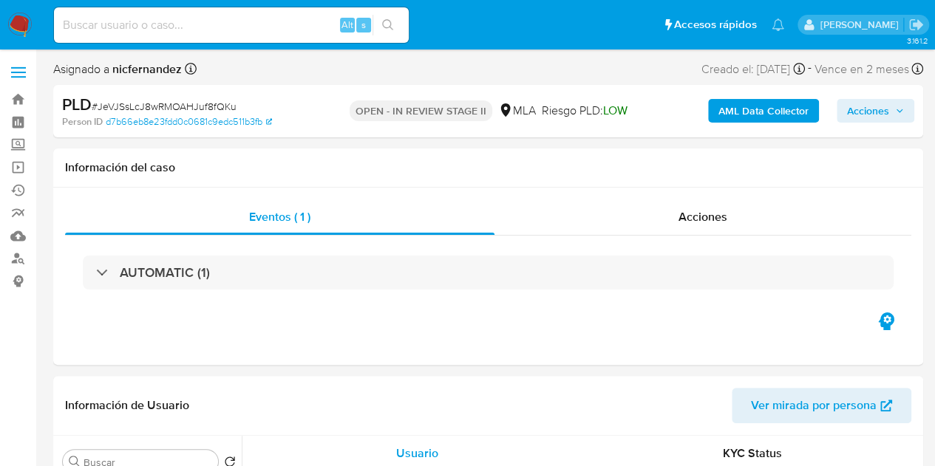
select select "10"
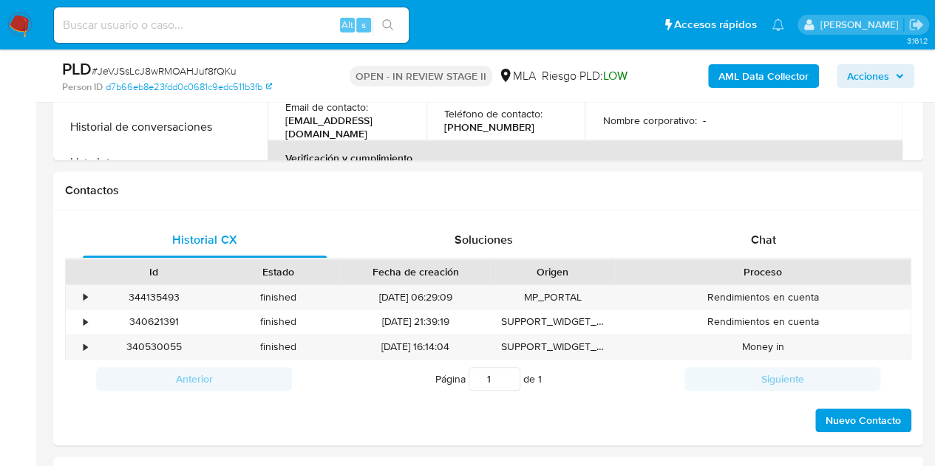
scroll to position [691, 0]
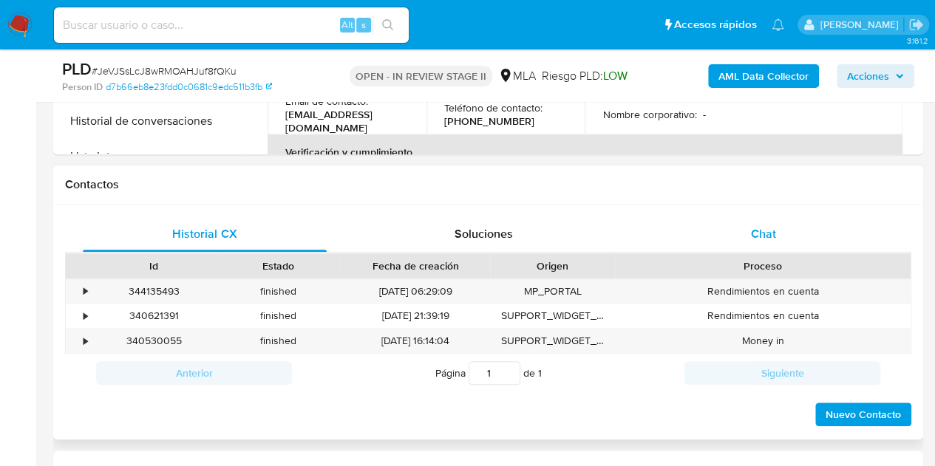
click at [789, 240] on div "Chat" at bounding box center [763, 234] width 244 height 35
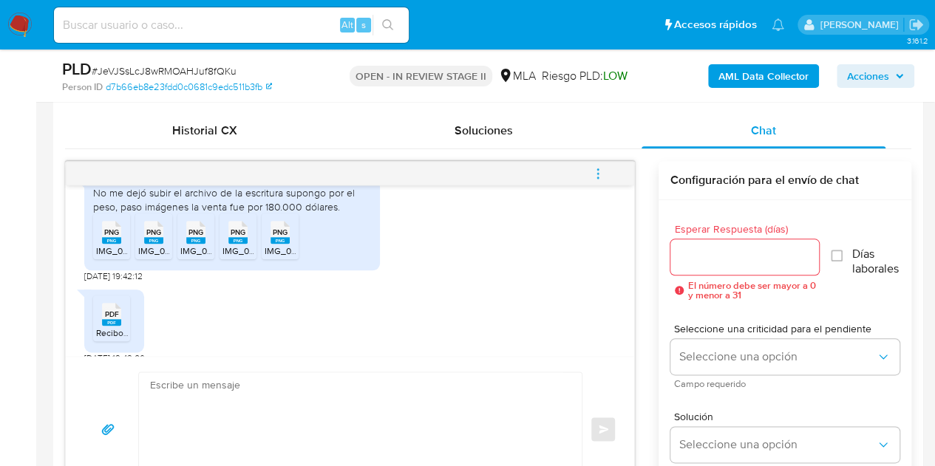
scroll to position [1239, 0]
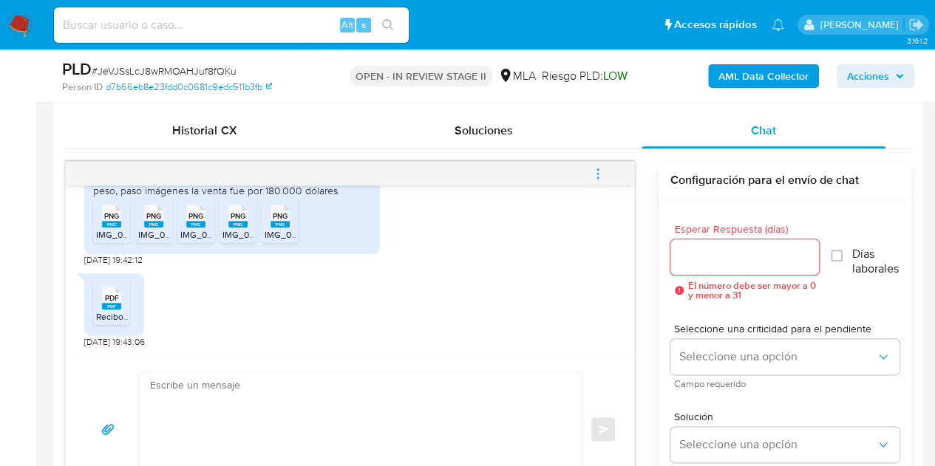
click at [107, 223] on rect at bounding box center [111, 224] width 19 height 7
click at [157, 224] on rect at bounding box center [153, 224] width 19 height 7
click at [206, 222] on div "PNG PNG" at bounding box center [195, 214] width 31 height 29
click at [235, 222] on rect at bounding box center [237, 224] width 19 height 7
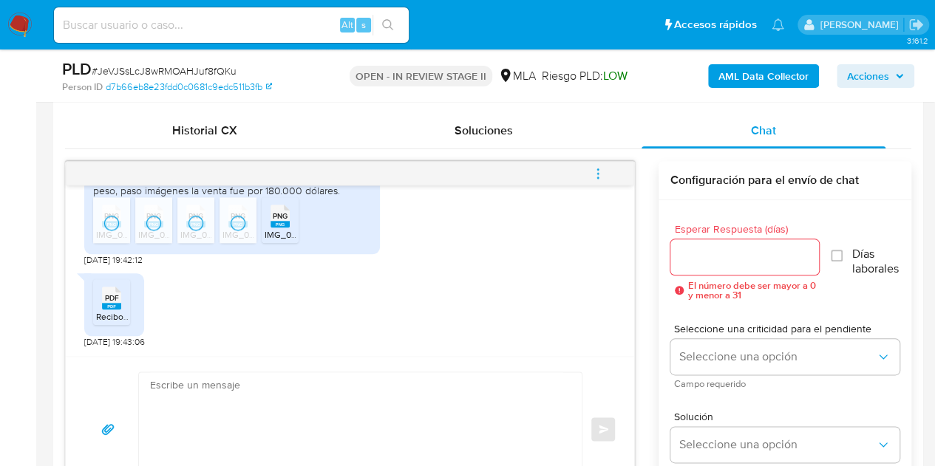
click at [284, 217] on span "PNG" at bounding box center [280, 216] width 15 height 10
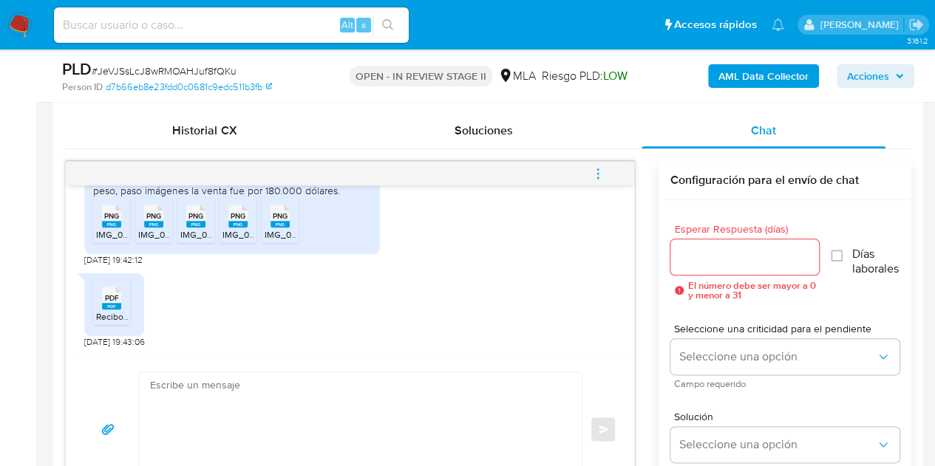
click at [109, 310] on span "Recibos Sueldo Agosto, Julio y Junio 2025.pdf" at bounding box center [187, 316] width 183 height 13
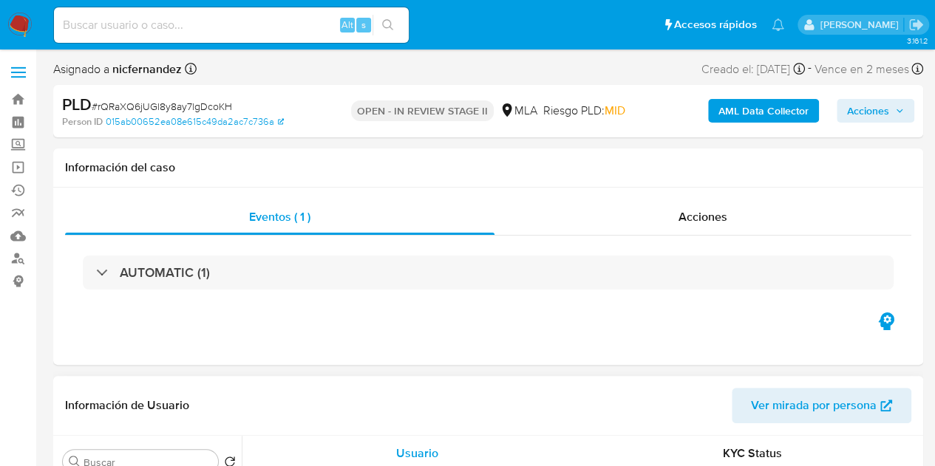
select select "10"
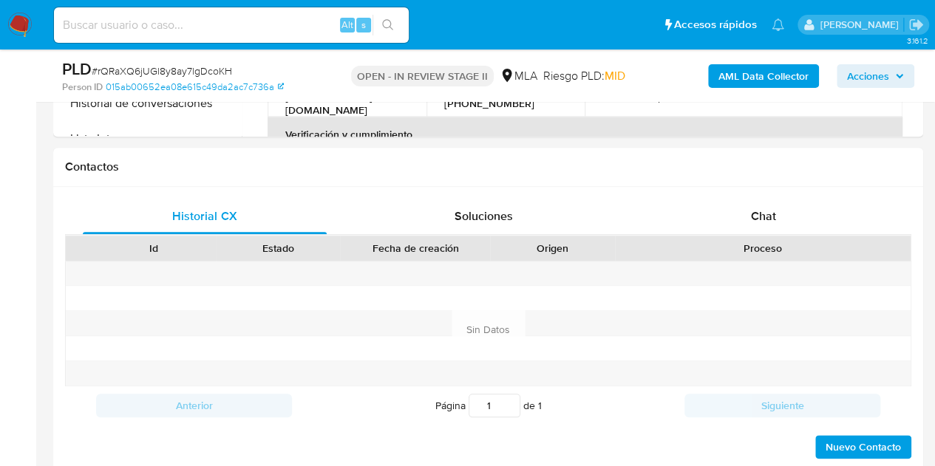
scroll to position [690, 0]
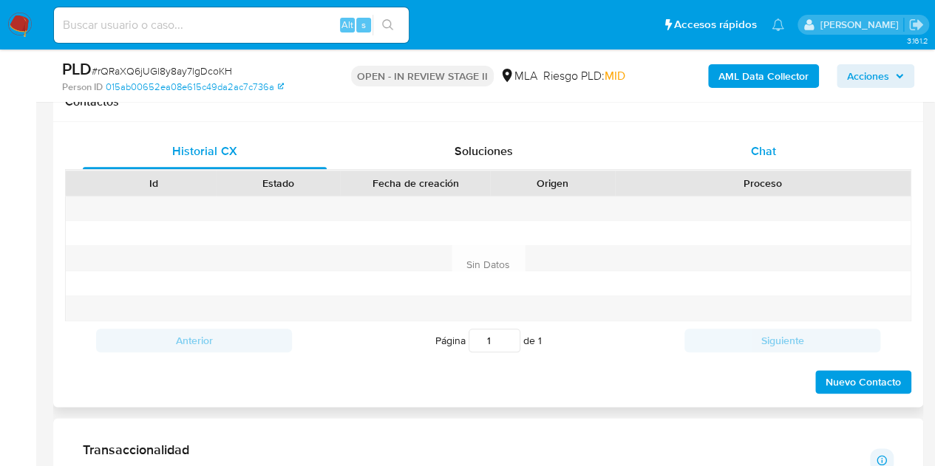
click at [798, 165] on div "Chat" at bounding box center [763, 151] width 244 height 35
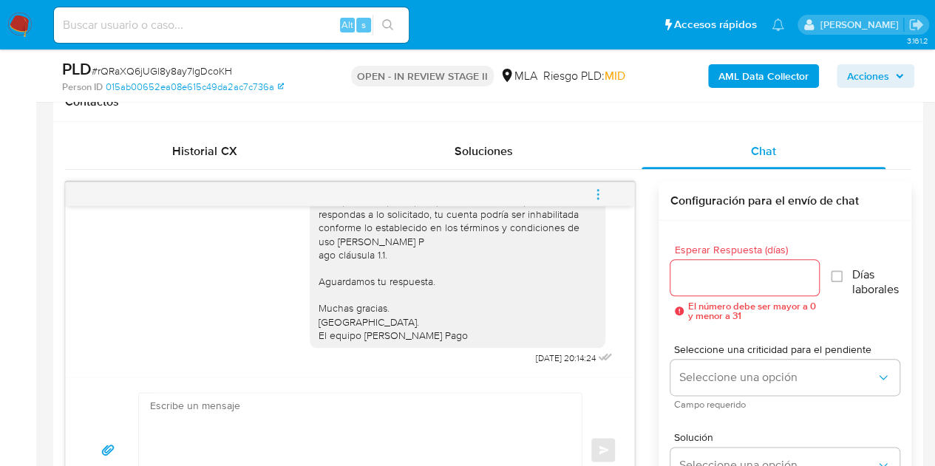
scroll to position [992, 0]
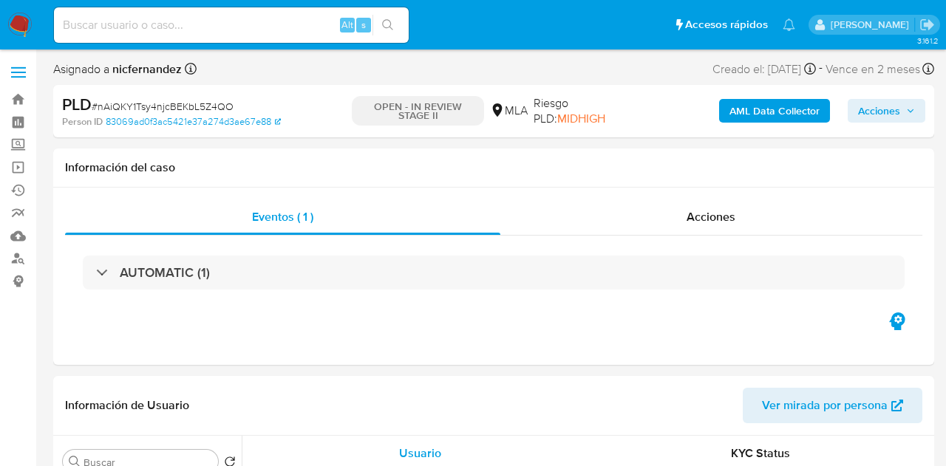
select select "10"
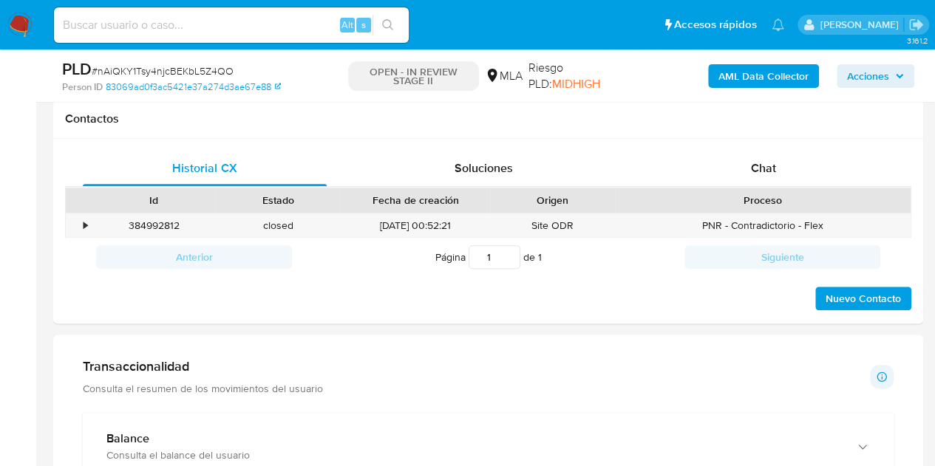
scroll to position [684, 0]
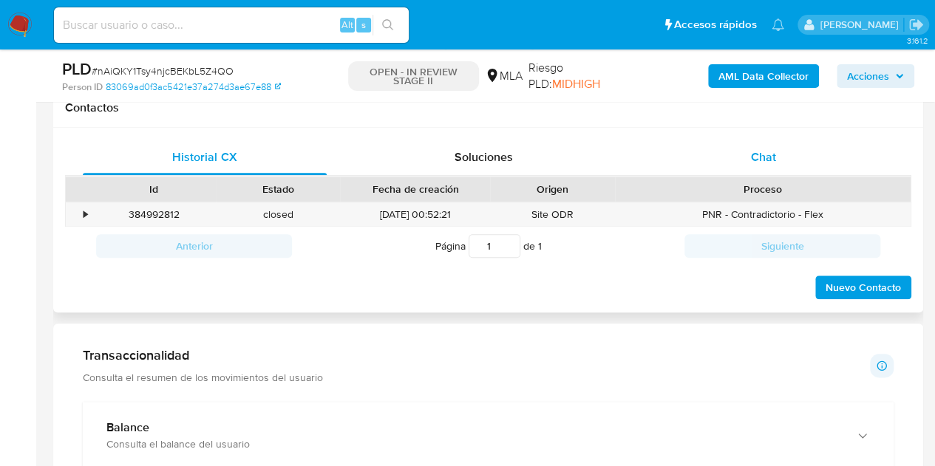
click at [757, 162] on span "Chat" at bounding box center [763, 157] width 25 height 17
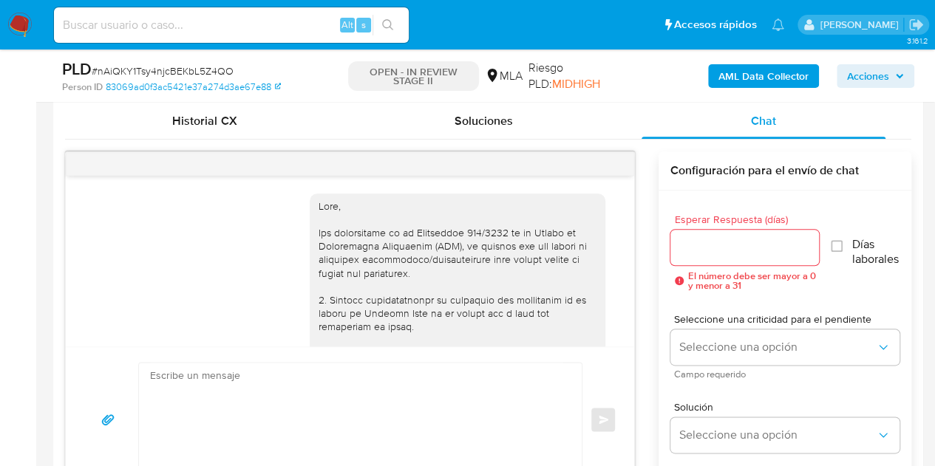
scroll to position [763, 0]
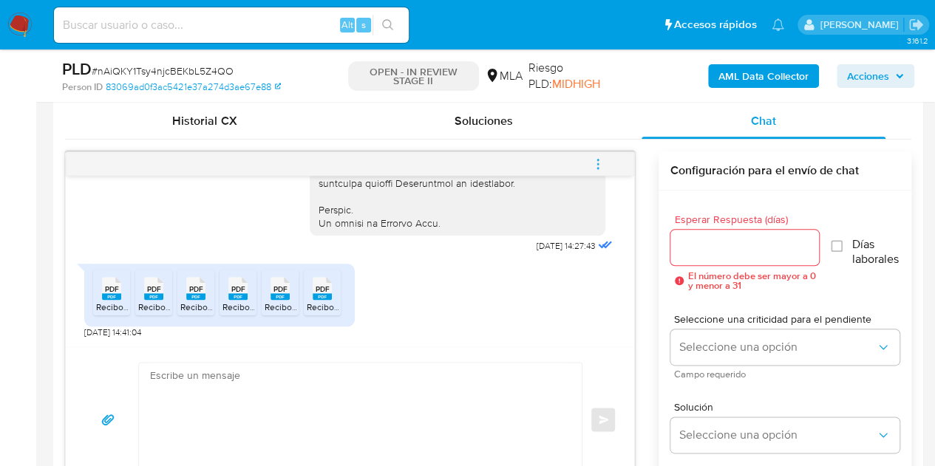
click at [113, 296] on rect at bounding box center [111, 296] width 19 height 7
click at [149, 305] on span "Recibo - Julio 2025 - parte 1.pdf" at bounding box center [225, 307] width 174 height 13
click at [194, 306] on span "Recibo - junio 2025 - parte 2 .pdf" at bounding box center [245, 307] width 130 height 13
drag, startPoint x: 247, startPoint y: 296, endPoint x: 267, endPoint y: 304, distance: 21.5
click at [247, 295] on rect at bounding box center [237, 296] width 19 height 7
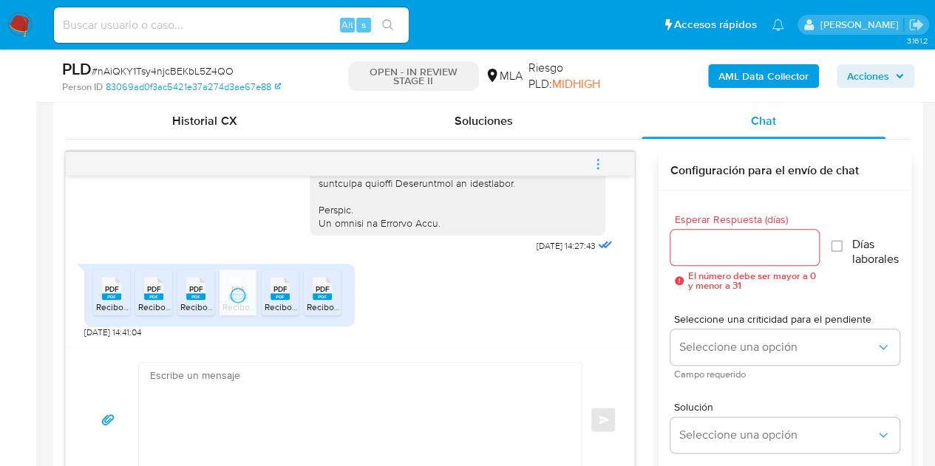
click at [291, 307] on span "Recibo - Agosto 2025 - parte 1.pdf" at bounding box center [332, 307] width 135 height 13
click at [348, 291] on div "PDF PDF Recibo - Julio 2025 - parte 2 .pdf PDF PDF Recibo - Julio 2025 - parte …" at bounding box center [219, 295] width 270 height 63
click at [322, 296] on rect at bounding box center [322, 296] width 19 height 7
drag, startPoint x: 309, startPoint y: 347, endPoint x: 387, endPoint y: 381, distance: 85.7
click at [309, 347] on div "Enviar" at bounding box center [350, 420] width 568 height 146
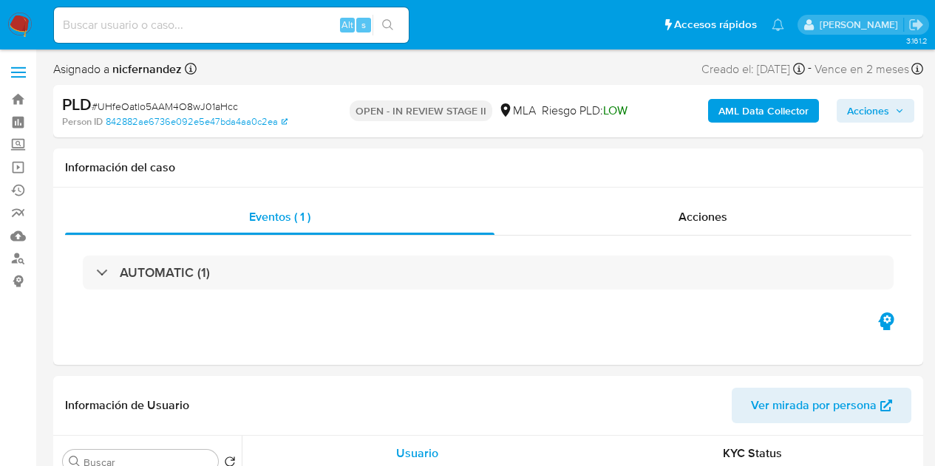
select select "10"
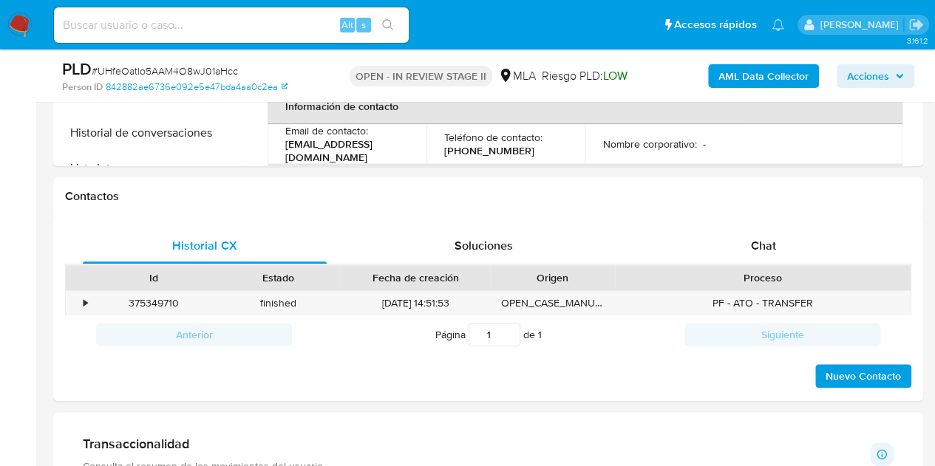
scroll to position [605, 0]
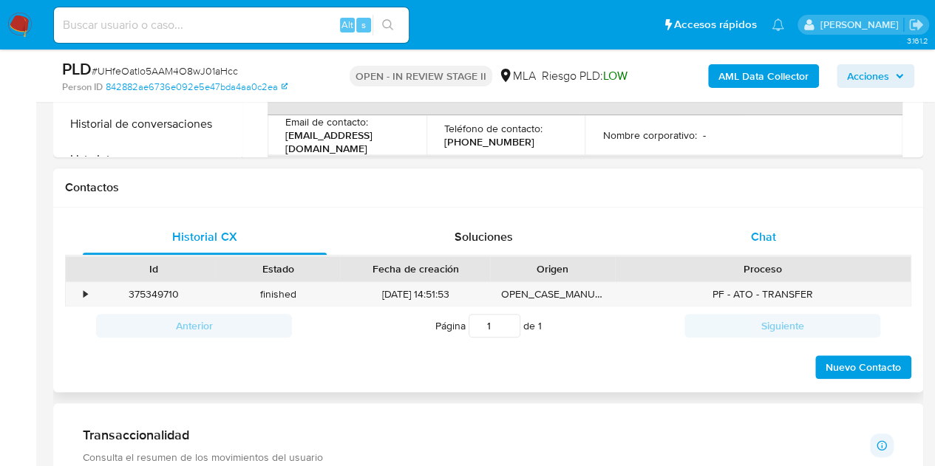
click at [802, 245] on div "Chat" at bounding box center [763, 236] width 244 height 35
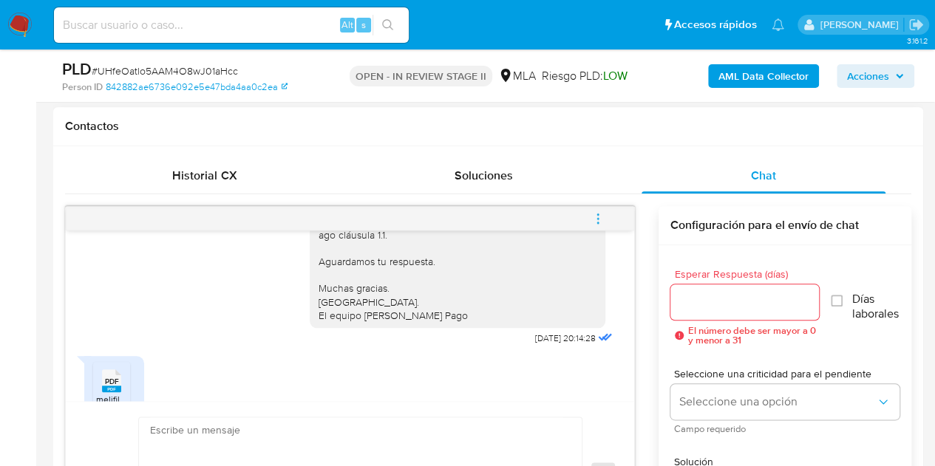
scroll to position [1151, 0]
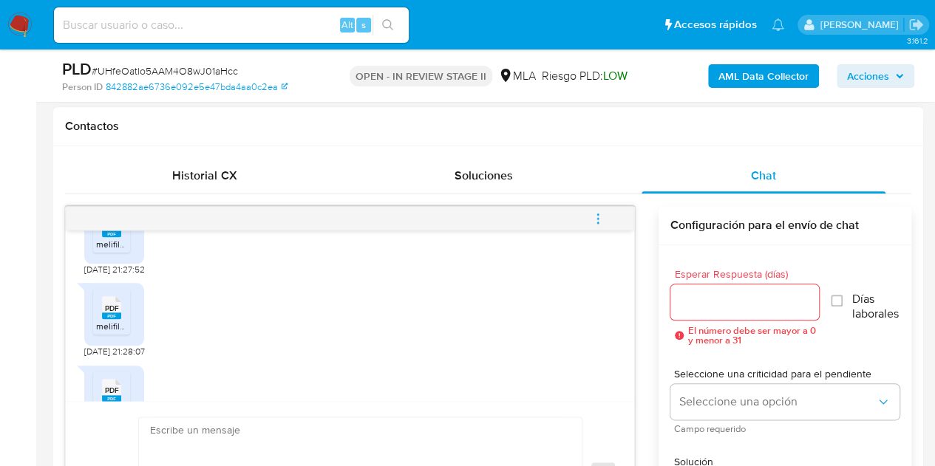
click at [113, 231] on span "PDF" at bounding box center [112, 227] width 14 height 10
click at [110, 319] on rect at bounding box center [111, 316] width 19 height 7
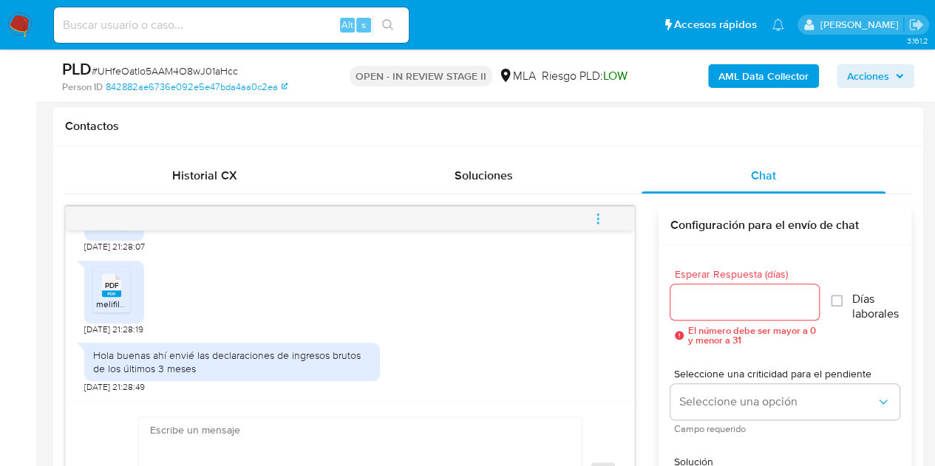
scroll to position [1296, 0]
click at [110, 298] on span "melifile5368763794297267177.pdf" at bounding box center [163, 304] width 135 height 13
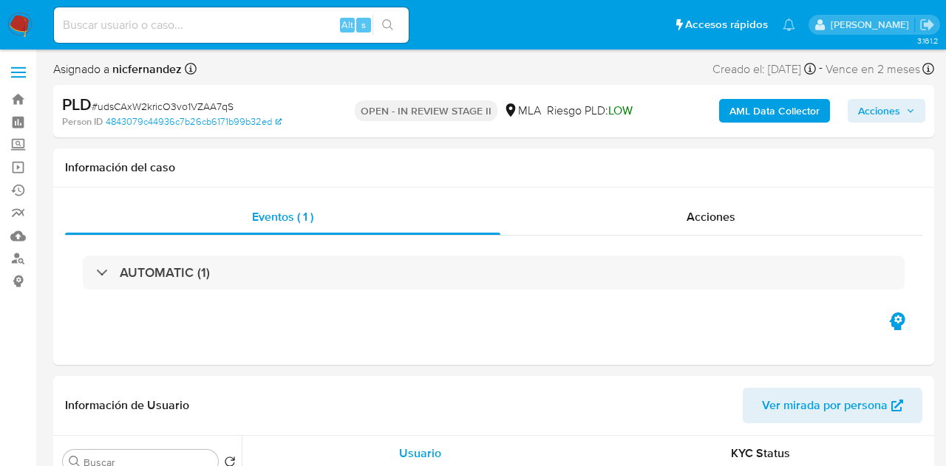
select select "10"
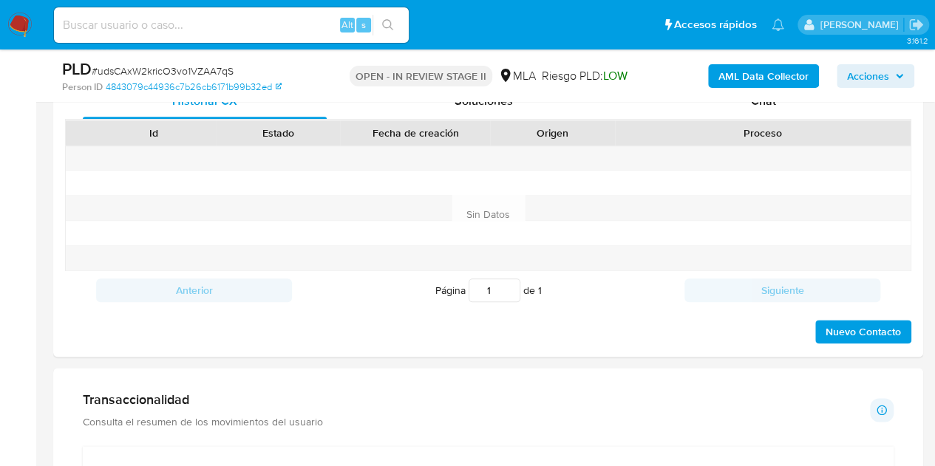
scroll to position [662, 0]
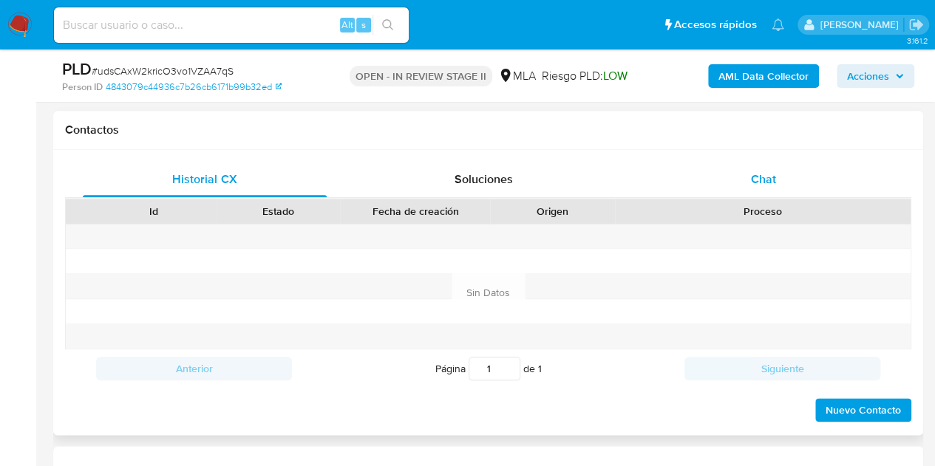
click at [772, 165] on div "Chat" at bounding box center [763, 179] width 244 height 35
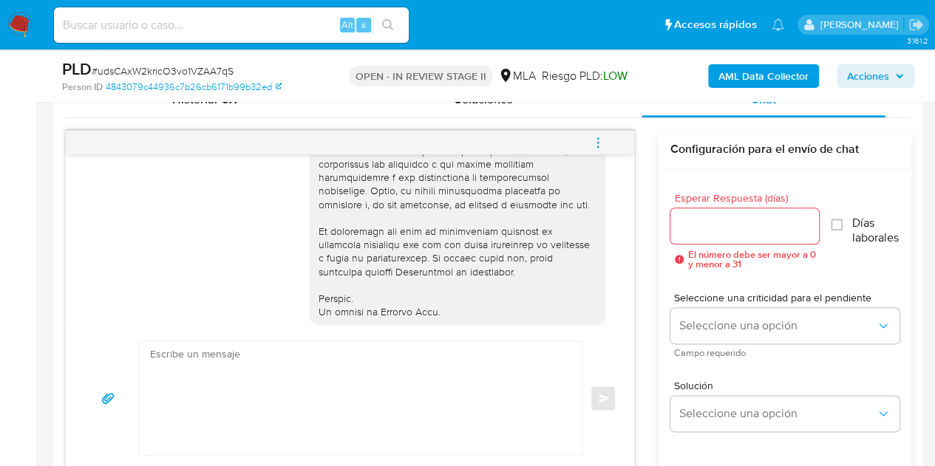
scroll to position [840, 0]
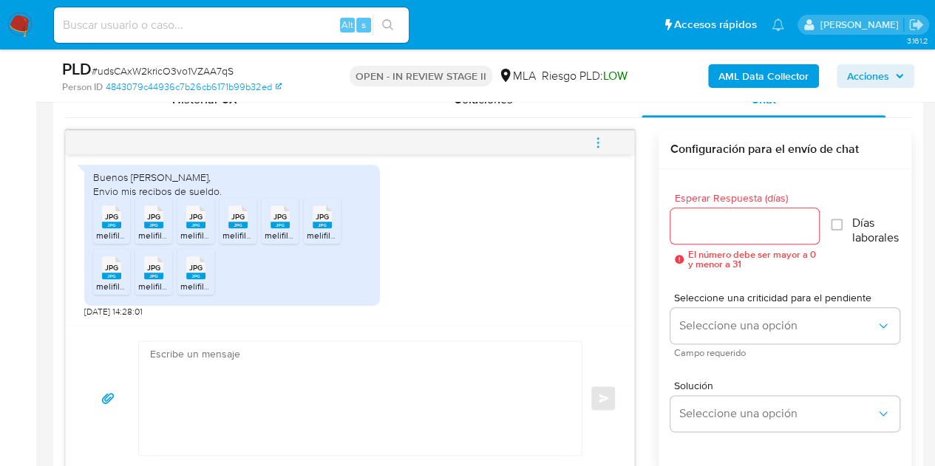
click at [109, 215] on span "JPG" at bounding box center [111, 217] width 13 height 10
click at [154, 220] on span "JPG" at bounding box center [153, 217] width 13 height 10
click at [189, 219] on span "JPG" at bounding box center [195, 217] width 13 height 10
click at [234, 222] on rect at bounding box center [237, 225] width 19 height 7
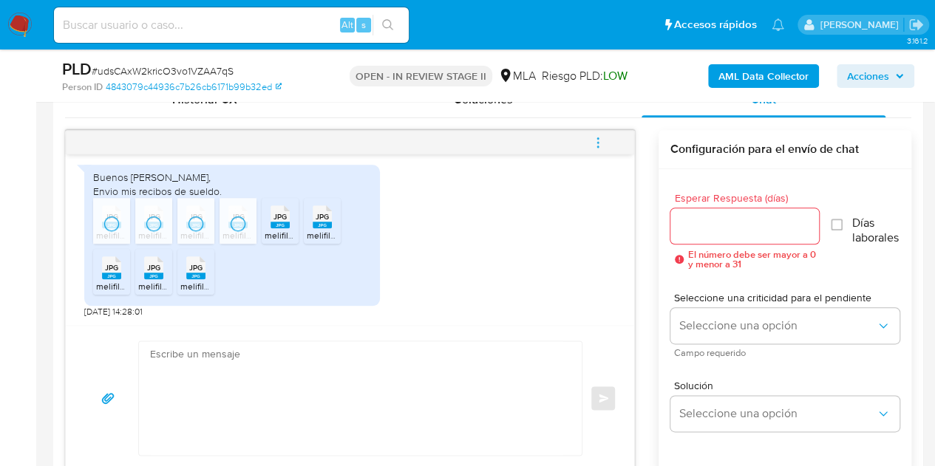
click at [276, 220] on span "JPG" at bounding box center [279, 217] width 13 height 10
click at [317, 215] on span "JPG" at bounding box center [322, 217] width 13 height 10
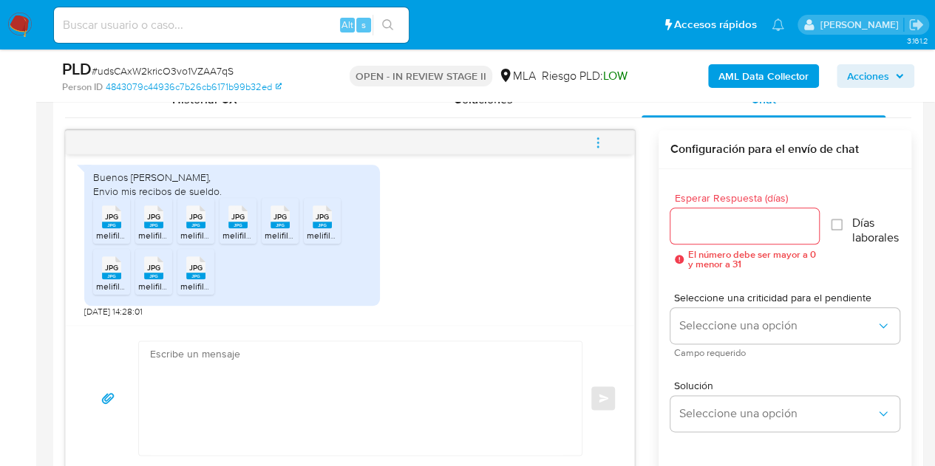
click at [105, 273] on rect at bounding box center [111, 276] width 19 height 7
click at [151, 273] on rect at bounding box center [153, 276] width 19 height 7
click at [207, 266] on div "JPG JPG" at bounding box center [195, 266] width 31 height 29
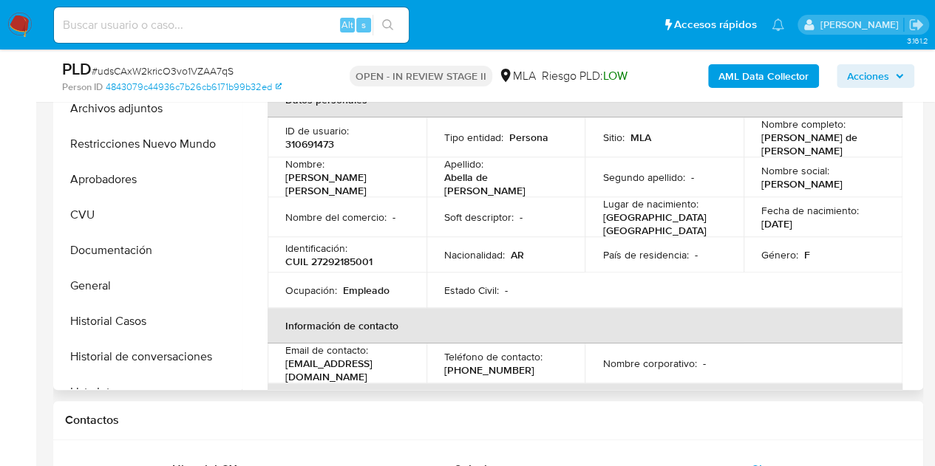
scroll to position [369, 0]
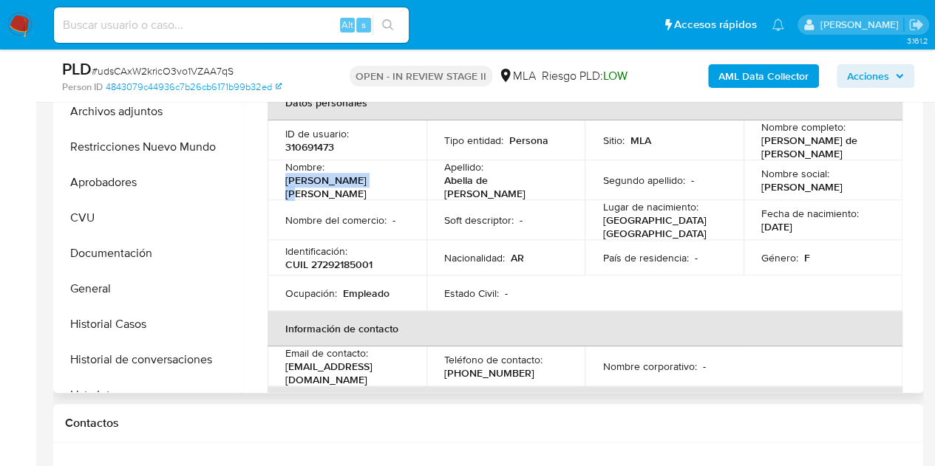
drag, startPoint x: 285, startPoint y: 184, endPoint x: 381, endPoint y: 192, distance: 96.4
click at [381, 192] on td "Nombre : Alejandra Andrea" at bounding box center [347, 180] width 159 height 40
copy p "Alejandra Andrea"
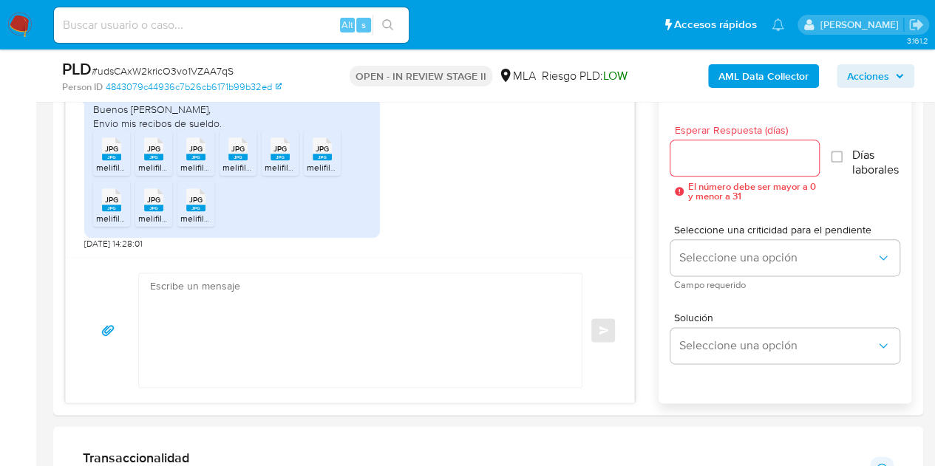
scroll to position [871, 0]
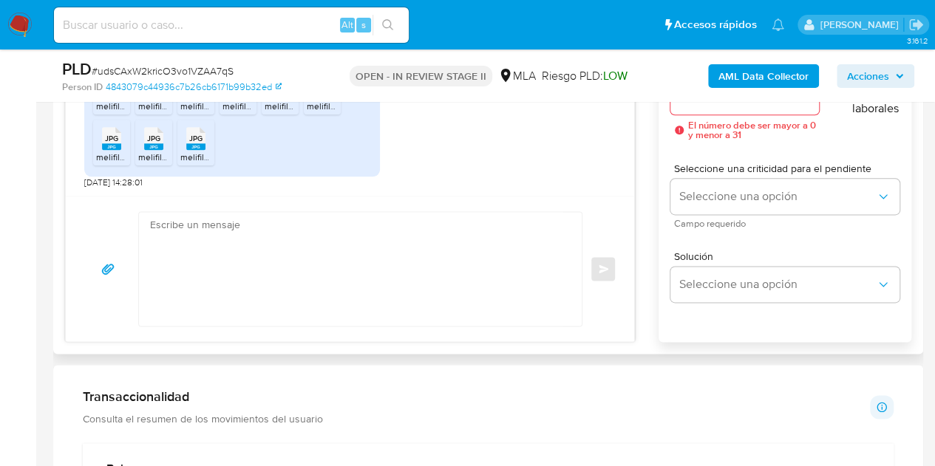
click at [409, 239] on textarea at bounding box center [356, 269] width 413 height 114
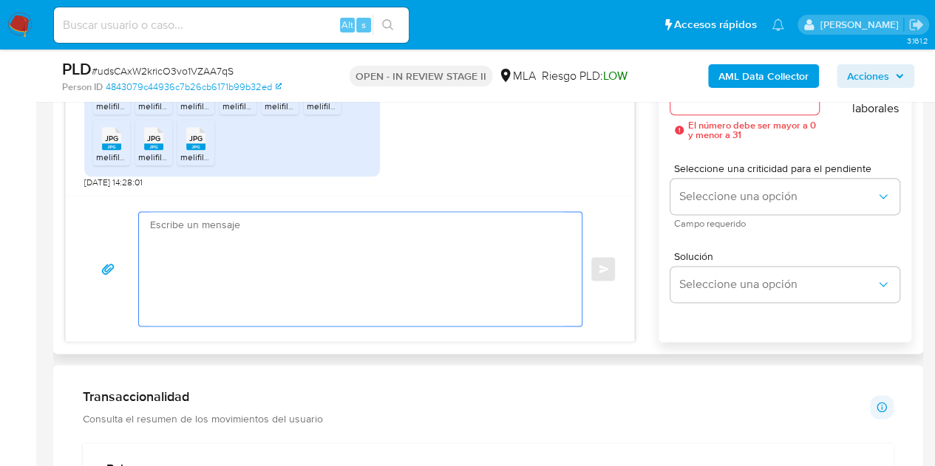
paste textarea "Hola Alejandra Andrea, Muchas gracias por la respuesta. Verificamos que la docu…"
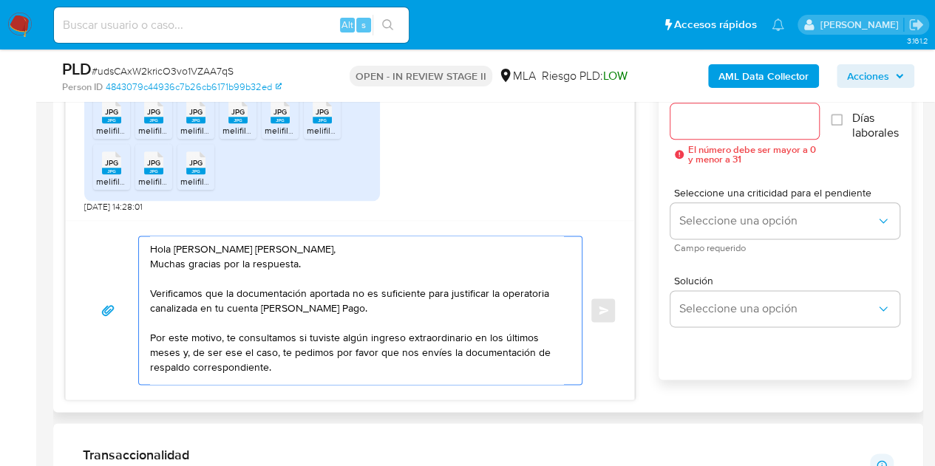
scroll to position [837, 0]
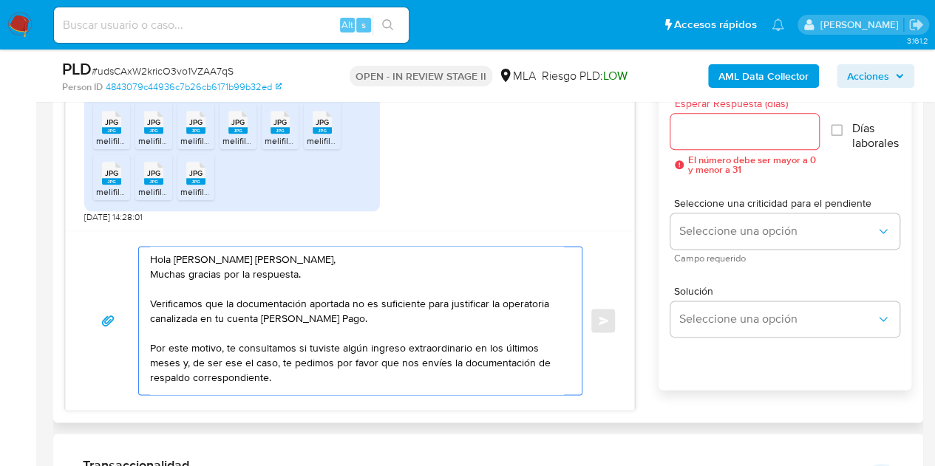
type textarea "Hola Alejandra Andrea, Muchas gracias por la respuesta. Verificamos que la docu…"
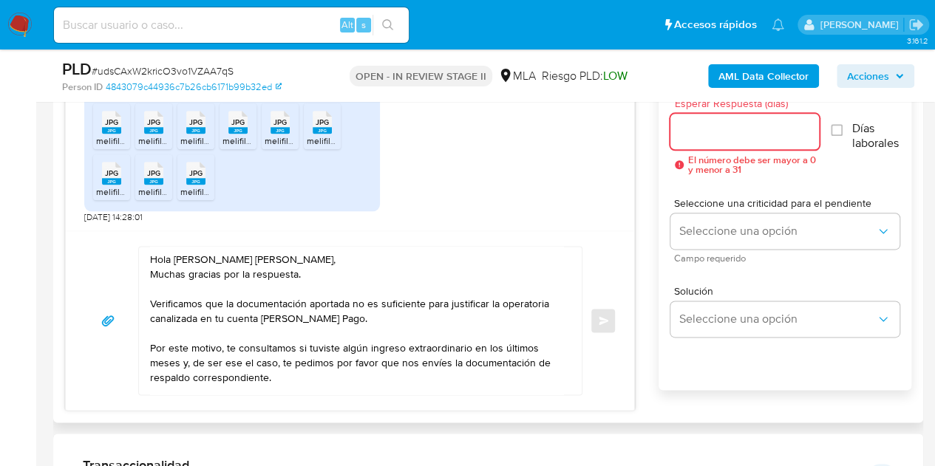
click at [730, 137] on input "Esperar Respuesta (días)" at bounding box center [744, 131] width 149 height 19
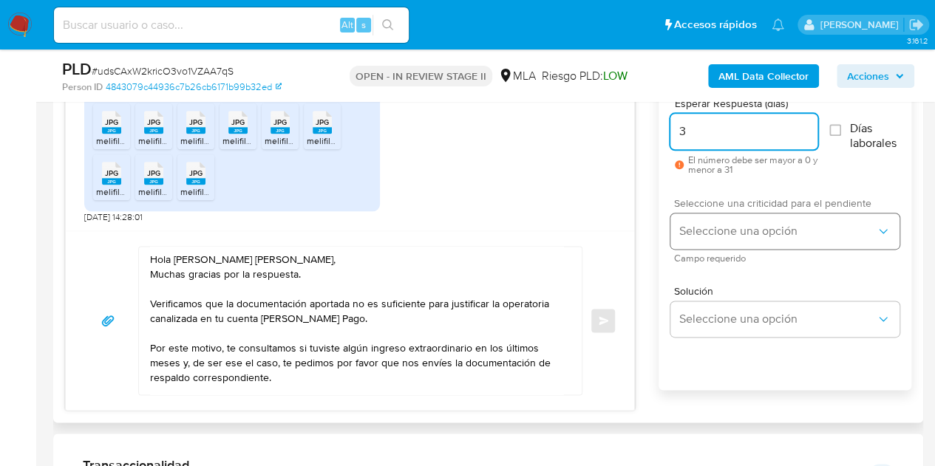
type input "3"
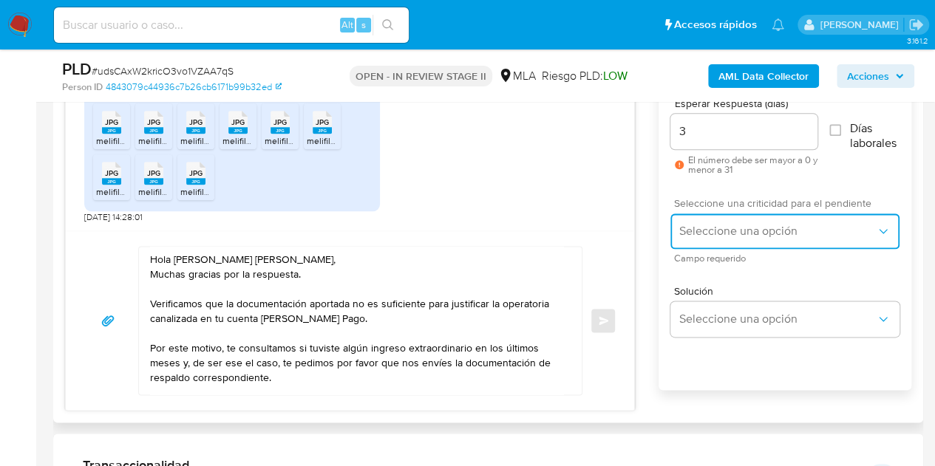
click at [714, 225] on span "Seleccione una opción" at bounding box center [777, 231] width 197 height 15
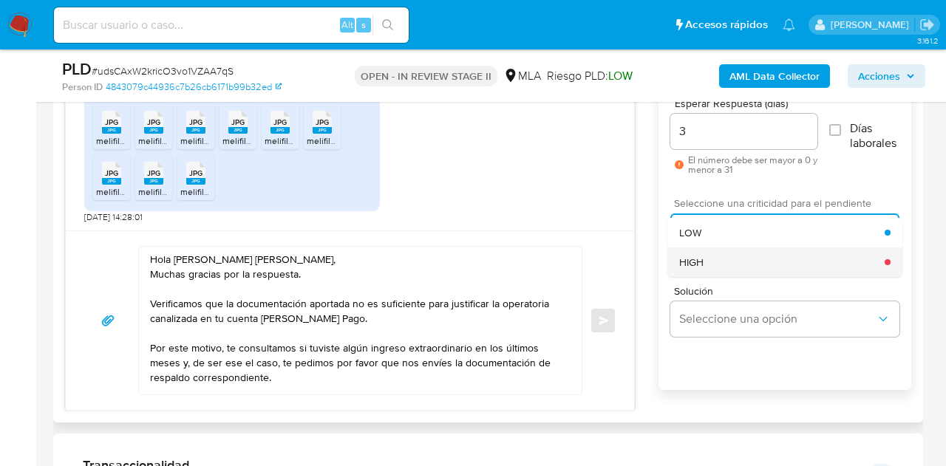
click at [721, 258] on div "HIGH" at bounding box center [781, 263] width 205 height 30
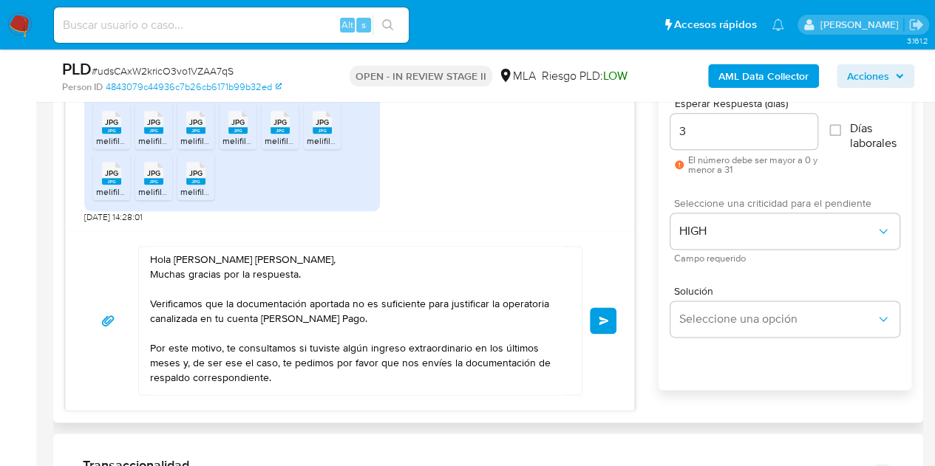
click at [662, 249] on div "Esperar Respuesta (días) 3 El número debe ser mayor a 0 y menor a 31 Días labor…" at bounding box center [784, 252] width 253 height 355
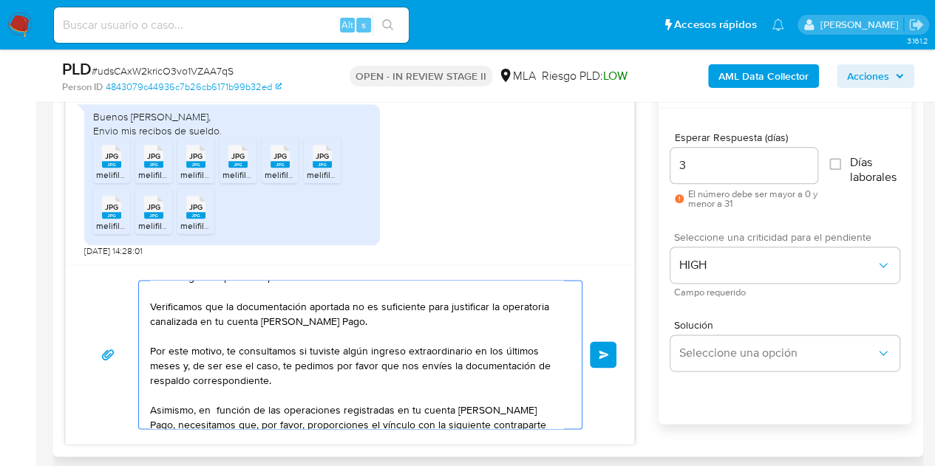
scroll to position [0, 0]
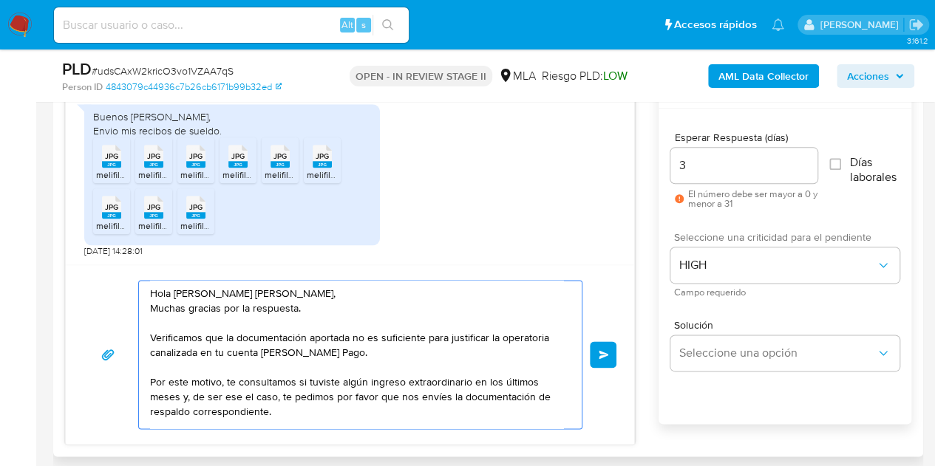
click at [600, 358] on button "Enviar" at bounding box center [603, 354] width 27 height 27
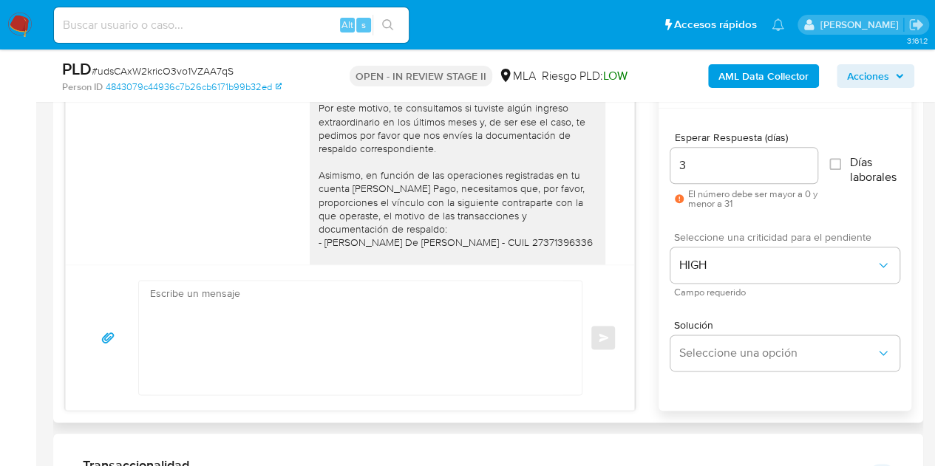
scroll to position [1015, 0]
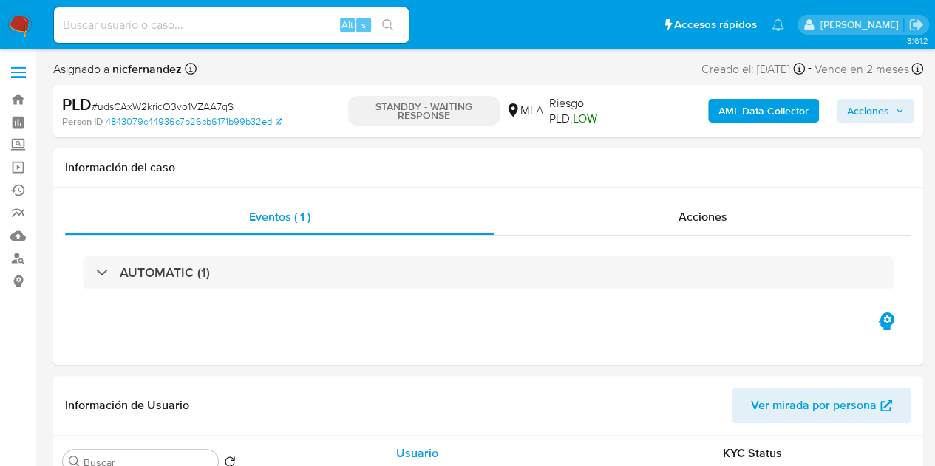
select select "10"
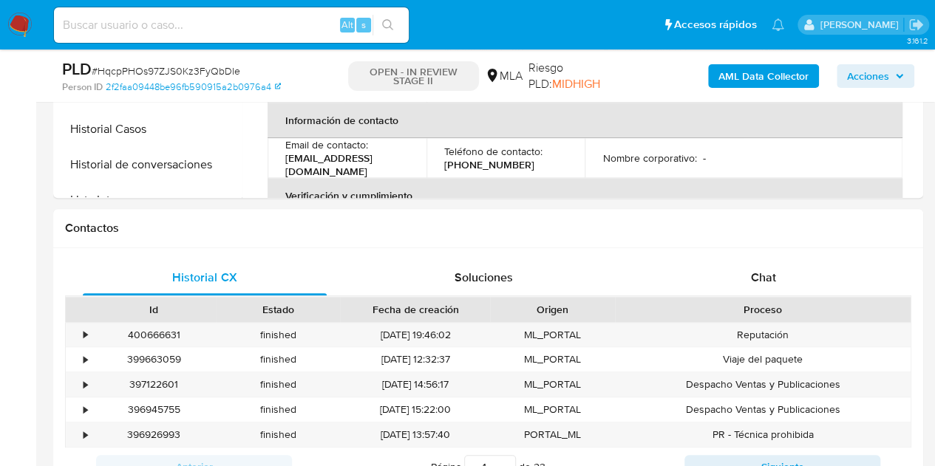
scroll to position [641, 0]
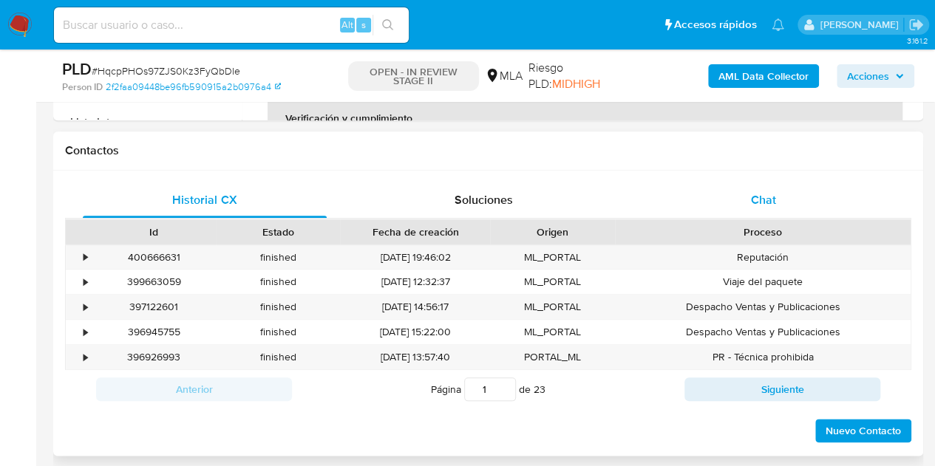
click at [769, 195] on span "Chat" at bounding box center [763, 199] width 25 height 17
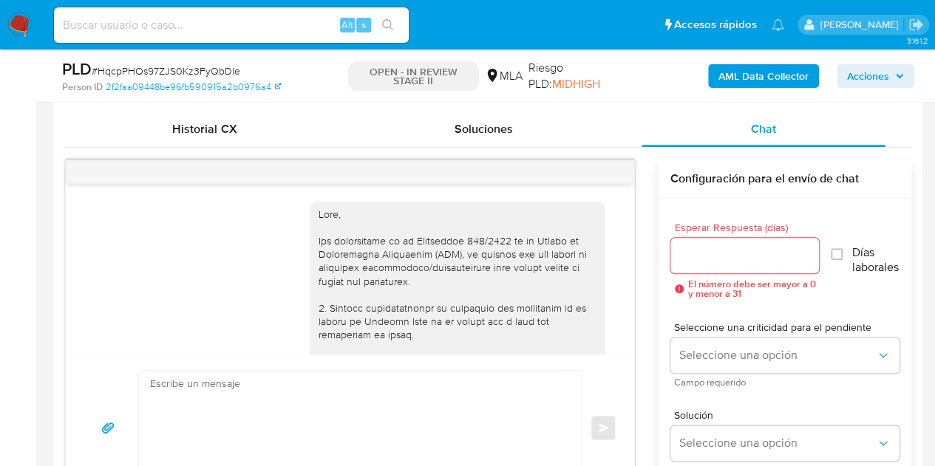
scroll to position [803, 0]
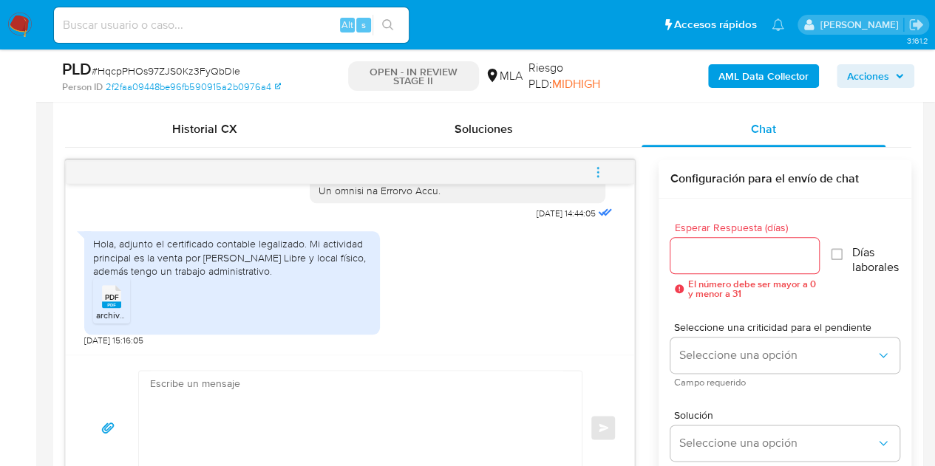
click at [102, 303] on rect at bounding box center [111, 305] width 19 height 7
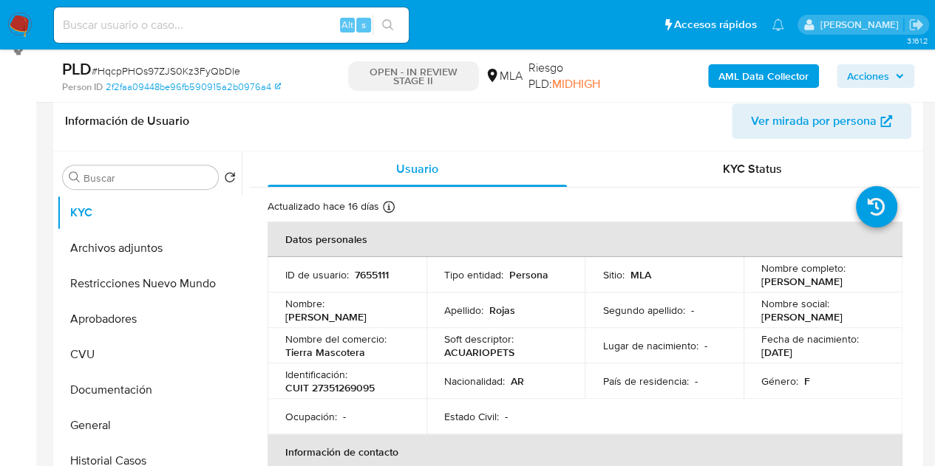
scroll to position [225, 0]
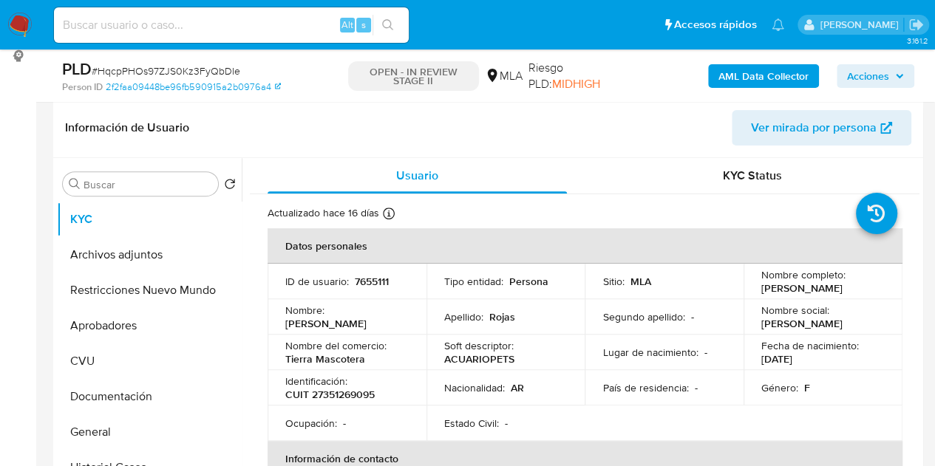
click at [817, 129] on span "Ver mirada por persona" at bounding box center [814, 127] width 126 height 35
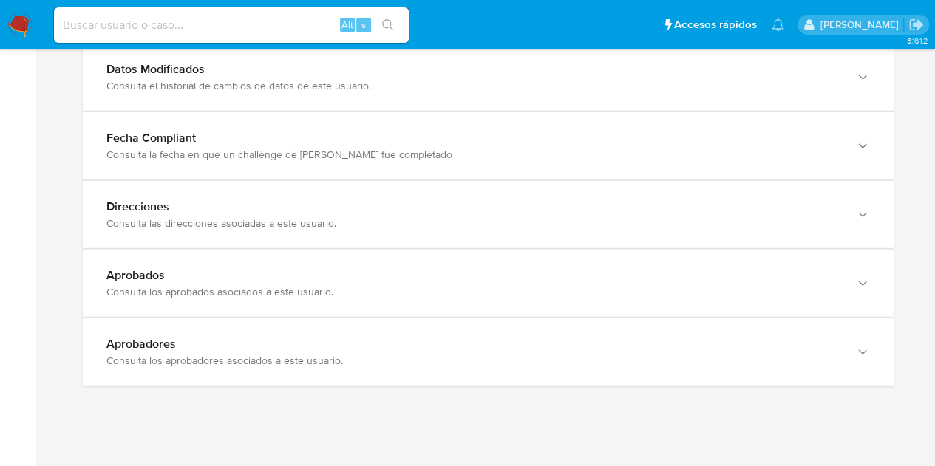
scroll to position [1658, 0]
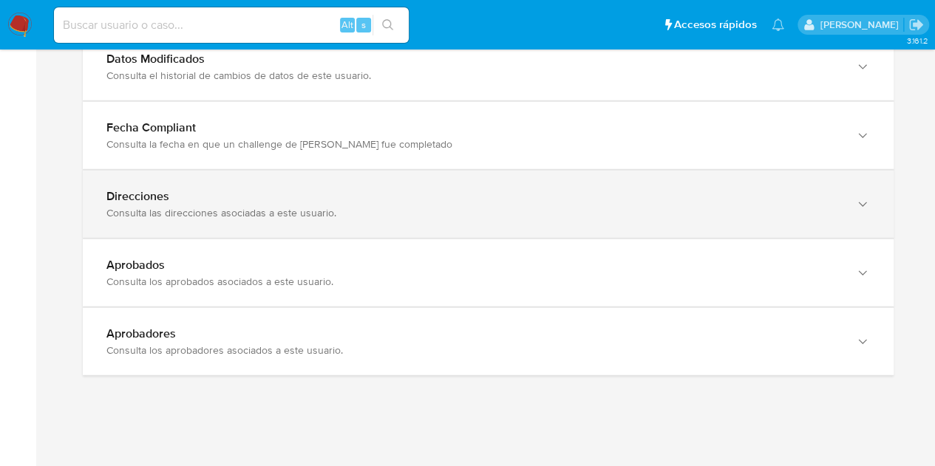
click at [792, 206] on div "Consulta las direcciones asociadas a este usuario." at bounding box center [473, 212] width 734 height 13
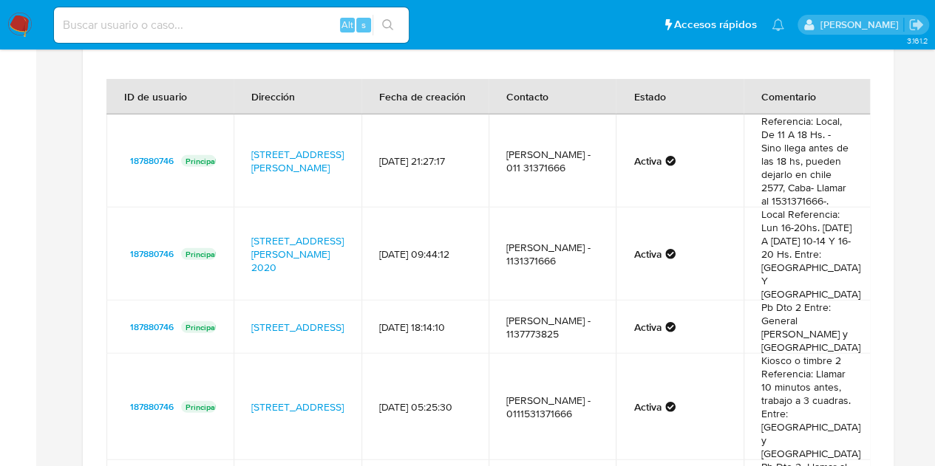
scroll to position [1848, 0]
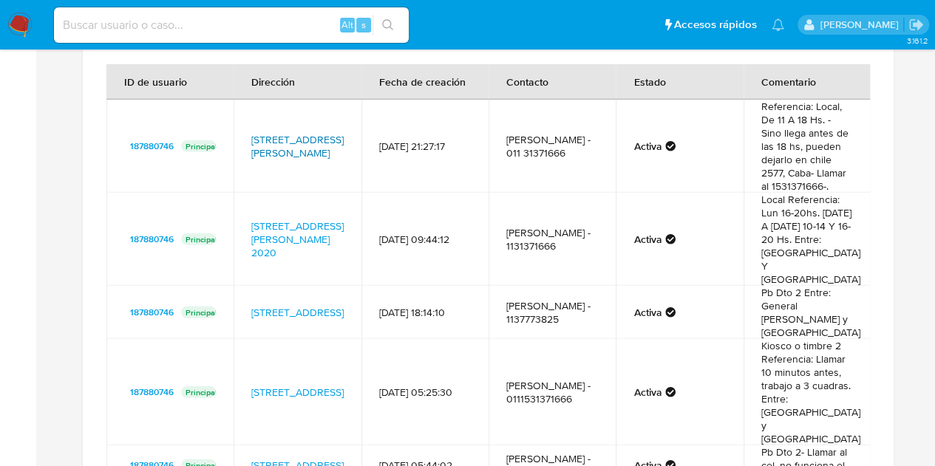
click at [281, 132] on link "[STREET_ADDRESS][PERSON_NAME]" at bounding box center [297, 146] width 92 height 28
drag, startPoint x: 247, startPoint y: 118, endPoint x: 287, endPoint y: 144, distance: 48.0
click at [287, 144] on td "[STREET_ADDRESS][PERSON_NAME]" at bounding box center [297, 146] width 127 height 93
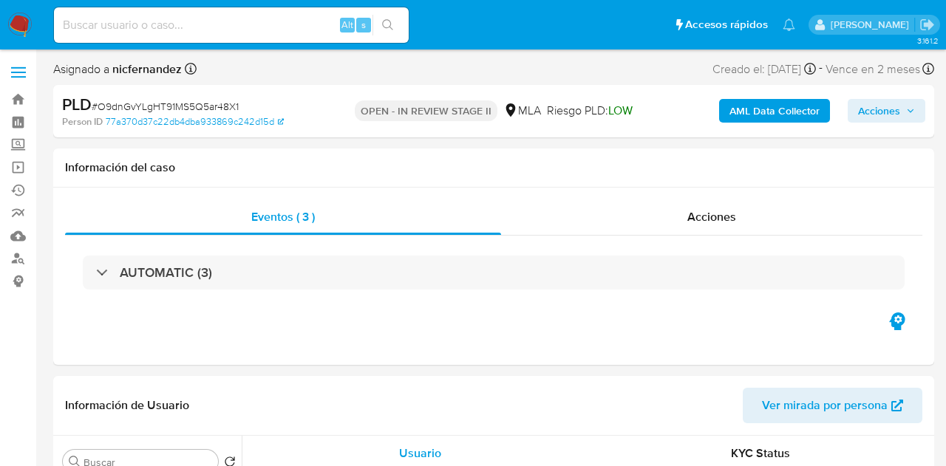
select select "10"
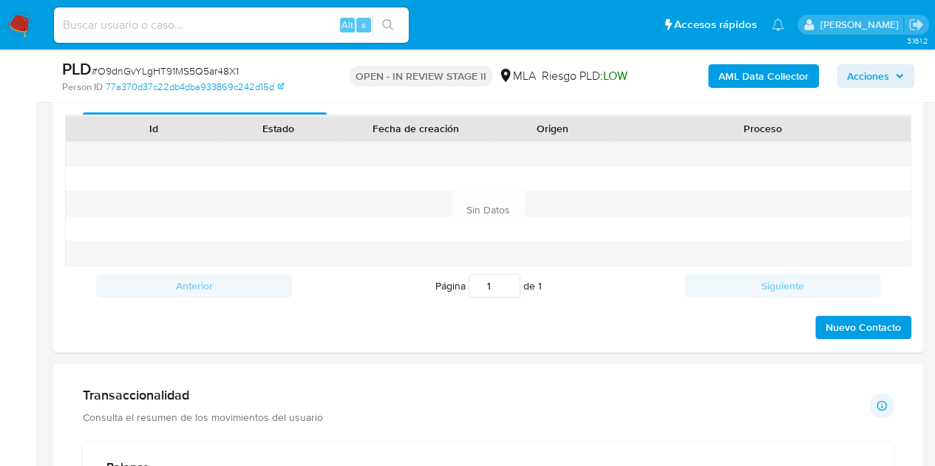
scroll to position [726, 0]
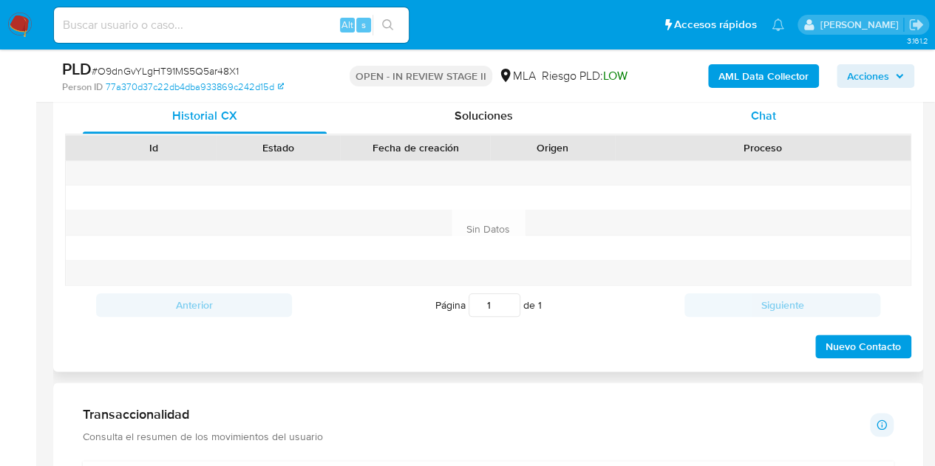
click at [780, 115] on div "Chat" at bounding box center [763, 115] width 244 height 35
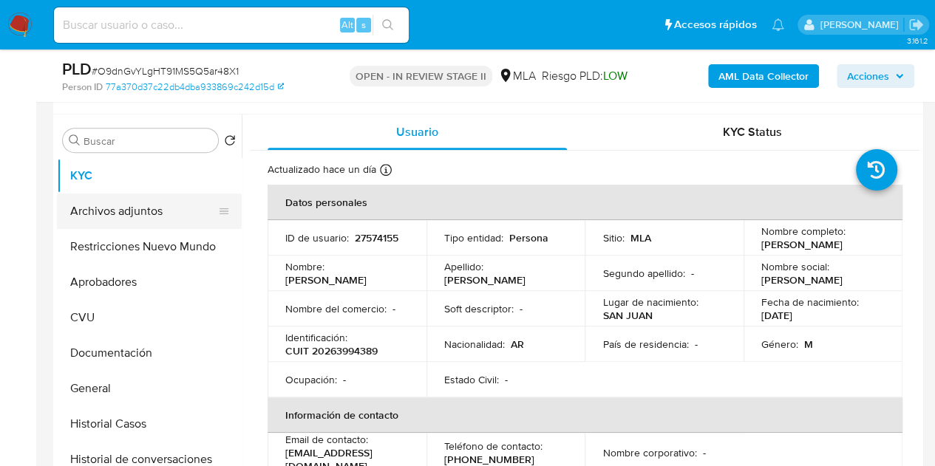
scroll to position [266, 0]
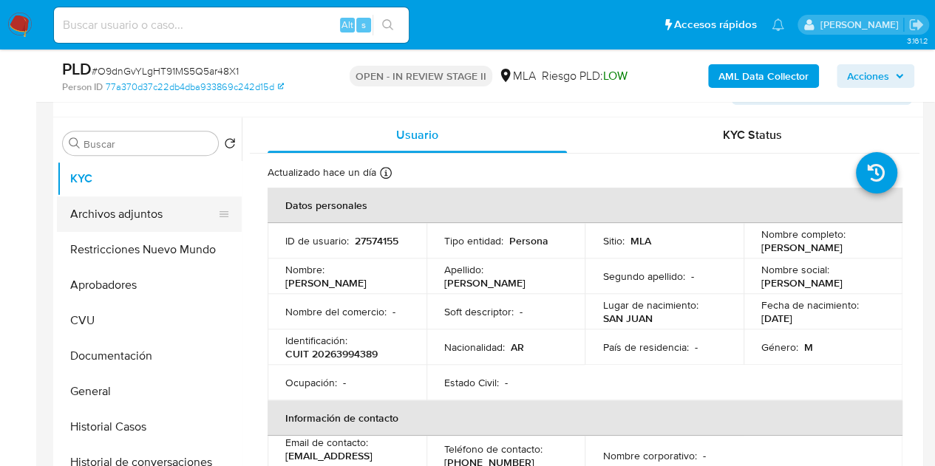
click at [129, 214] on button "Archivos adjuntos" at bounding box center [143, 214] width 173 height 35
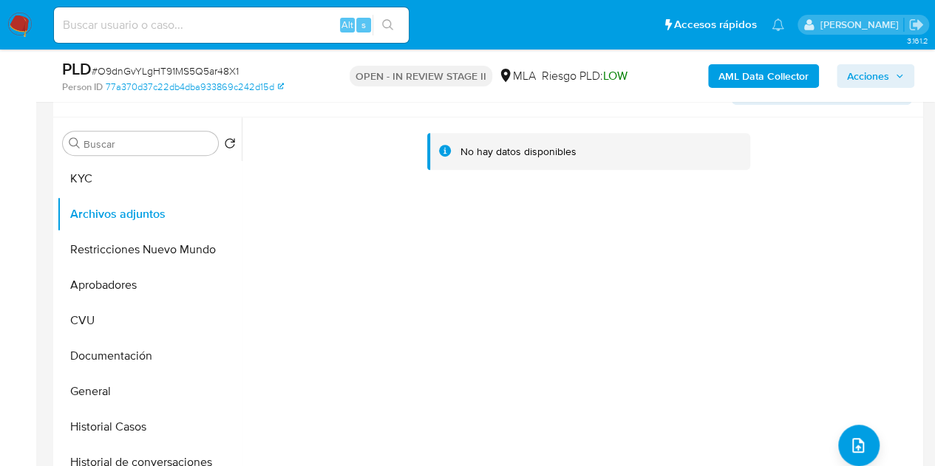
click at [382, 291] on div "No hay datos disponibles" at bounding box center [581, 307] width 678 height 378
click at [746, 78] on b "AML Data Collector" at bounding box center [763, 76] width 90 height 24
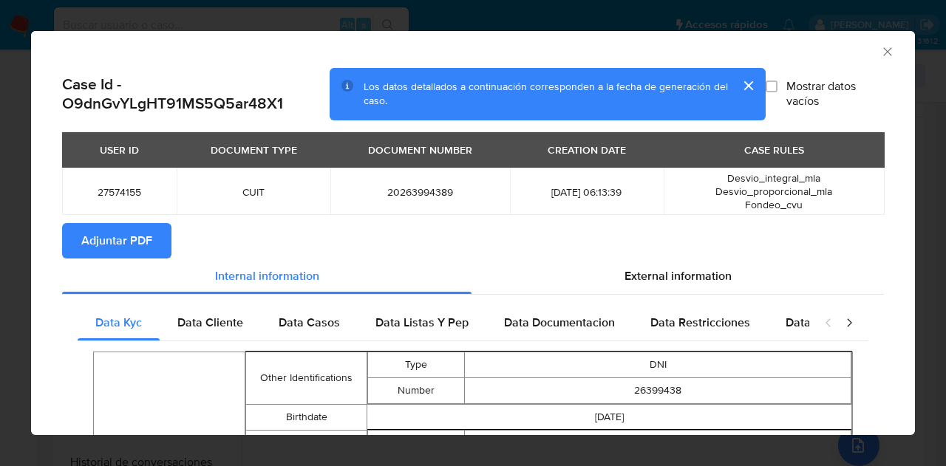
click at [162, 234] on button "Adjuntar PDF" at bounding box center [116, 240] width 109 height 35
click at [880, 48] on icon "Cerrar ventana" at bounding box center [887, 51] width 15 height 15
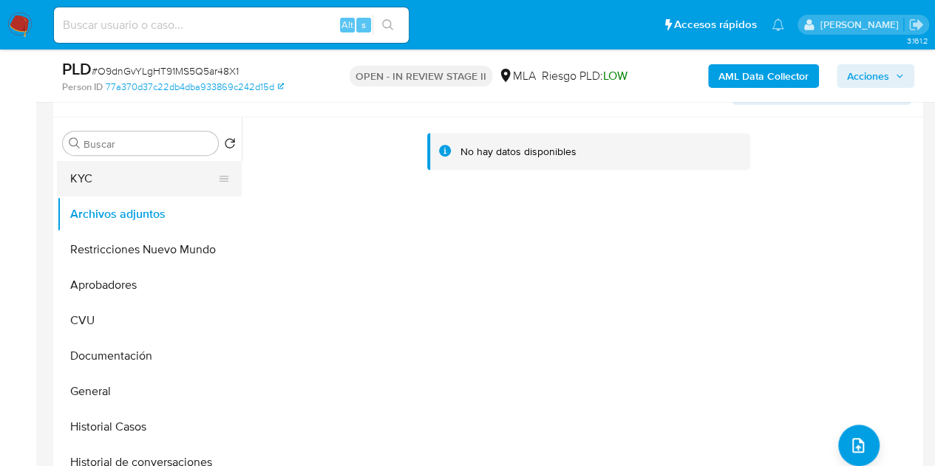
click at [116, 184] on button "KYC" at bounding box center [143, 178] width 173 height 35
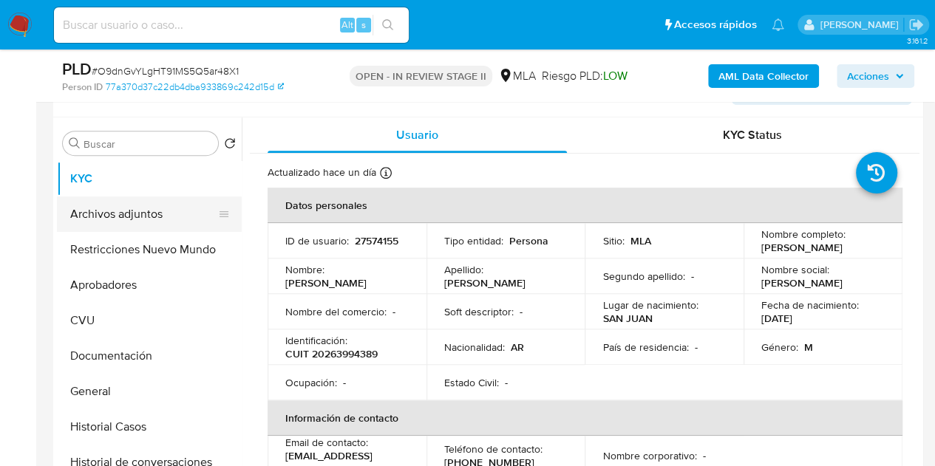
click at [129, 209] on button "Archivos adjuntos" at bounding box center [143, 214] width 173 height 35
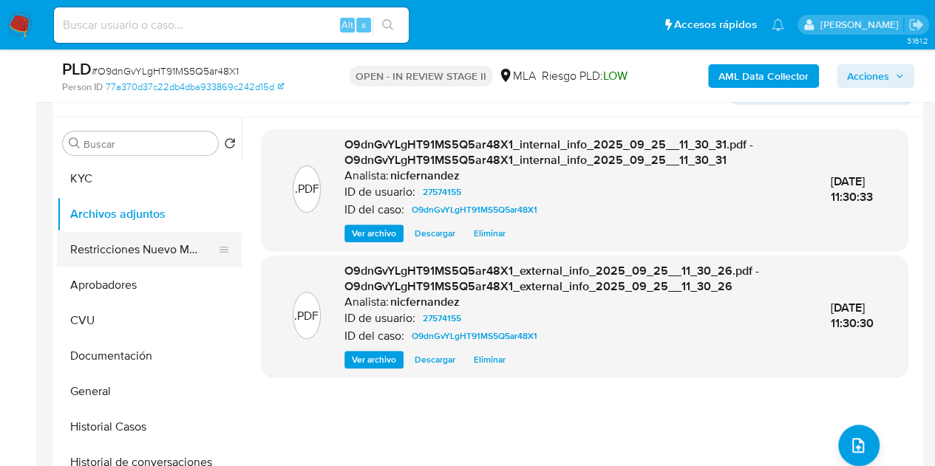
click at [125, 243] on button "Restricciones Nuevo Mundo" at bounding box center [143, 249] width 173 height 35
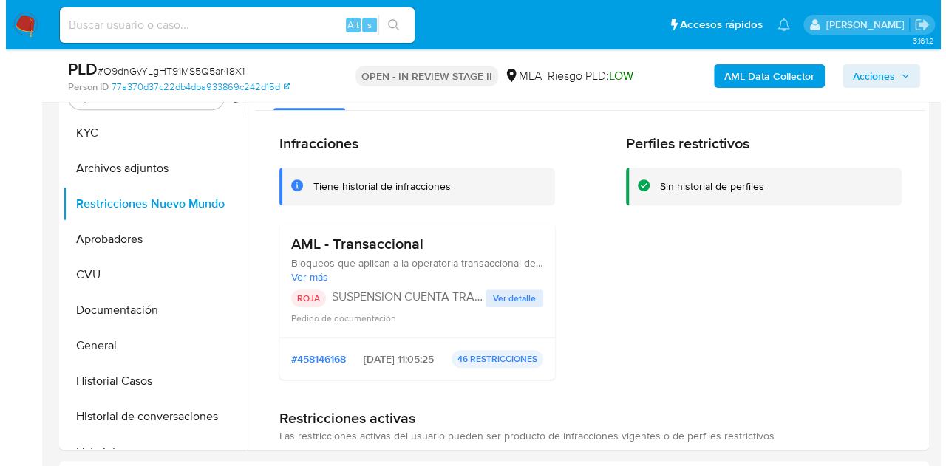
scroll to position [284, 0]
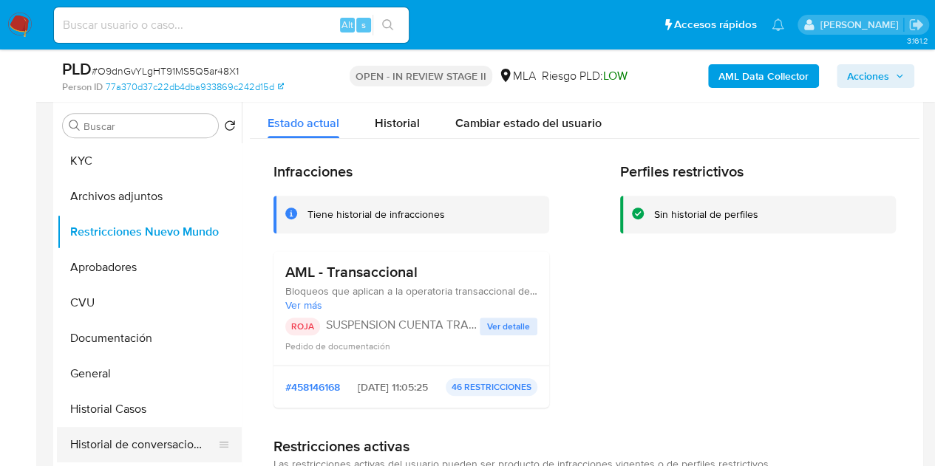
click at [99, 438] on button "Historial de conversaciones" at bounding box center [143, 444] width 173 height 35
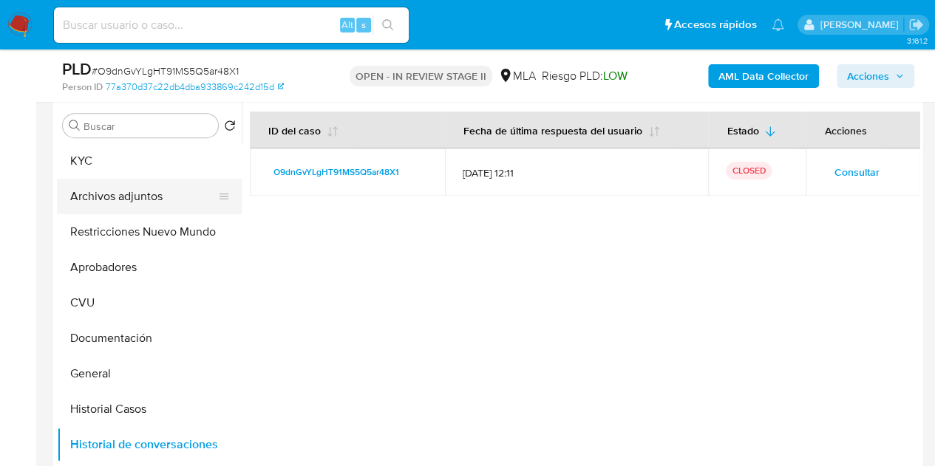
click at [123, 188] on button "Archivos adjuntos" at bounding box center [143, 196] width 173 height 35
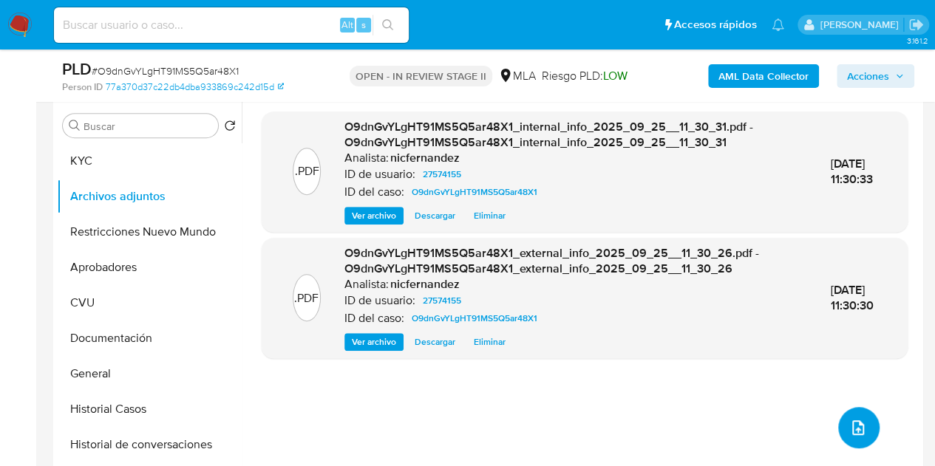
click at [856, 418] on button "upload-file" at bounding box center [858, 427] width 41 height 41
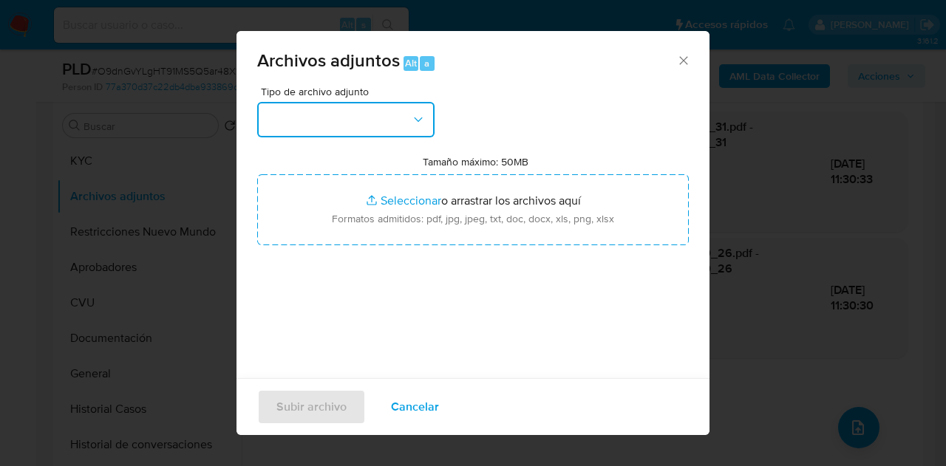
click at [402, 106] on button "button" at bounding box center [345, 119] width 177 height 35
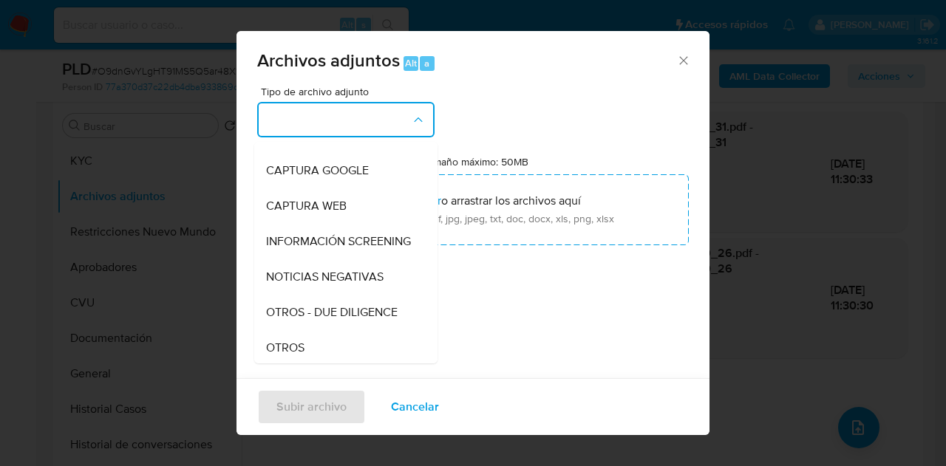
scroll to position [132, 0]
drag, startPoint x: 312, startPoint y: 326, endPoint x: 355, endPoint y: 291, distance: 55.2
click at [312, 326] on div "OTROS" at bounding box center [341, 311] width 151 height 35
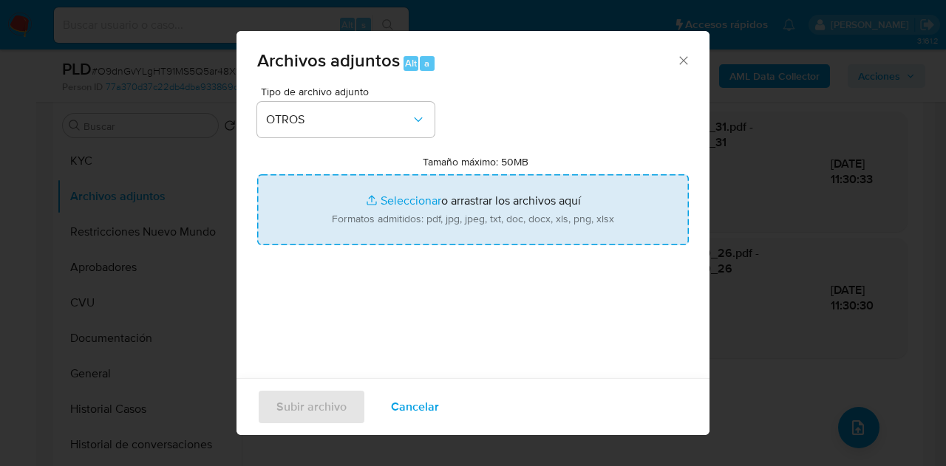
click at [401, 208] on input "Tamaño máximo: 50MB Seleccionar archivos" at bounding box center [473, 209] width 432 height 71
type input "C:\fakepath\Constancia de monotributo.pdf"
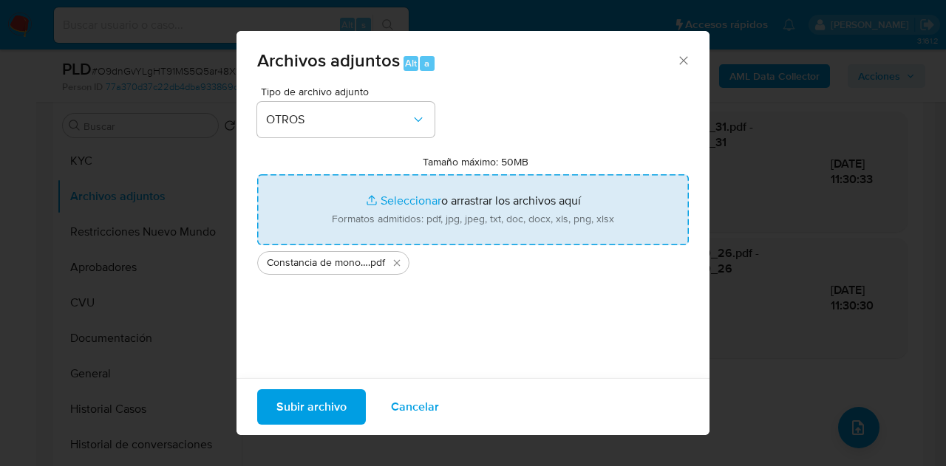
click at [316, 406] on span "Subir archivo" at bounding box center [311, 407] width 70 height 33
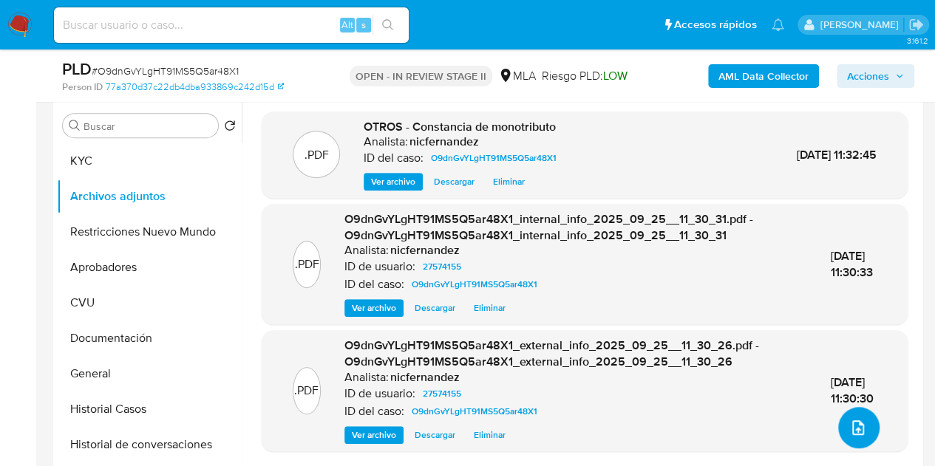
click at [849, 421] on icon "upload-file" at bounding box center [858, 428] width 18 height 18
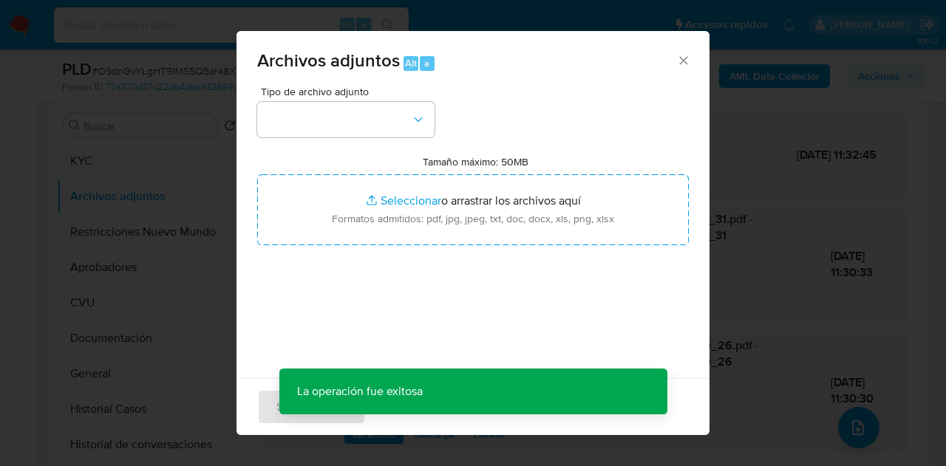
click at [389, 101] on div "Tipo de archivo adjunto" at bounding box center [345, 111] width 177 height 51
click at [416, 150] on div "Tipo de archivo adjunto Tamaño máximo: 50MB Seleccionar archivos Seleccionar o …" at bounding box center [473, 260] width 432 height 349
drag, startPoint x: 408, startPoint y: 126, endPoint x: 408, endPoint y: 135, distance: 9.6
click at [408, 125] on button "button" at bounding box center [345, 119] width 177 height 35
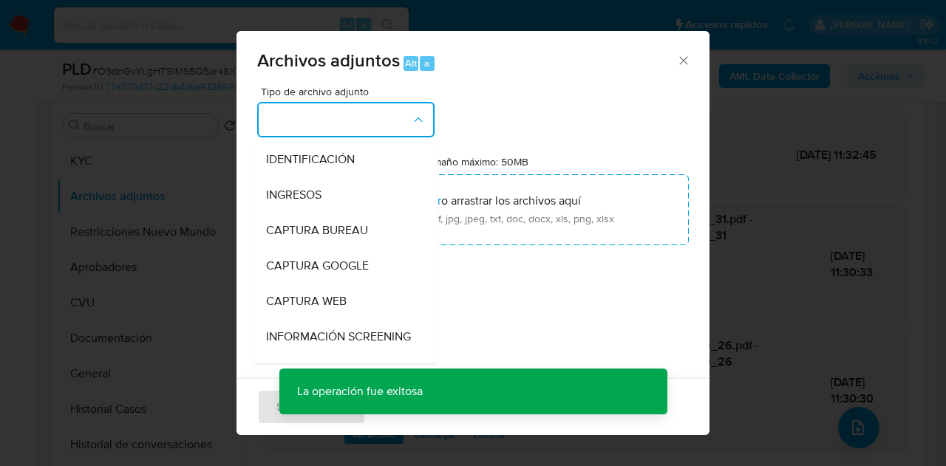
scroll to position [136, 0]
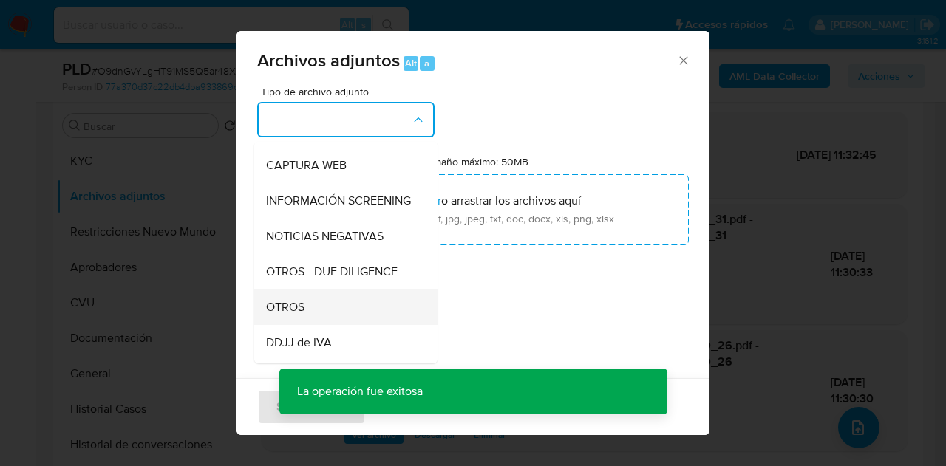
click at [325, 317] on div "OTROS" at bounding box center [341, 307] width 151 height 35
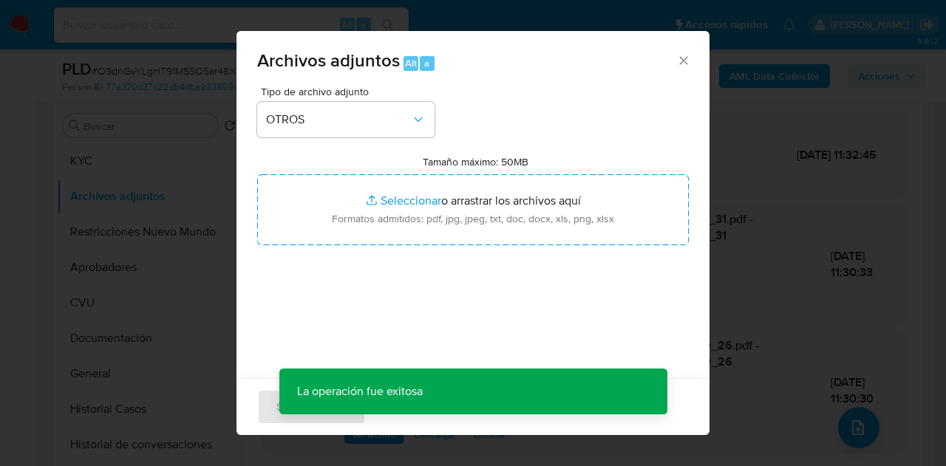
click at [439, 162] on label "Tamaño máximo: 50MB Seleccionar archivos" at bounding box center [476, 161] width 106 height 13
click at [439, 174] on input "Tamaño máximo: 50MB Seleccionar archivos" at bounding box center [473, 209] width 432 height 71
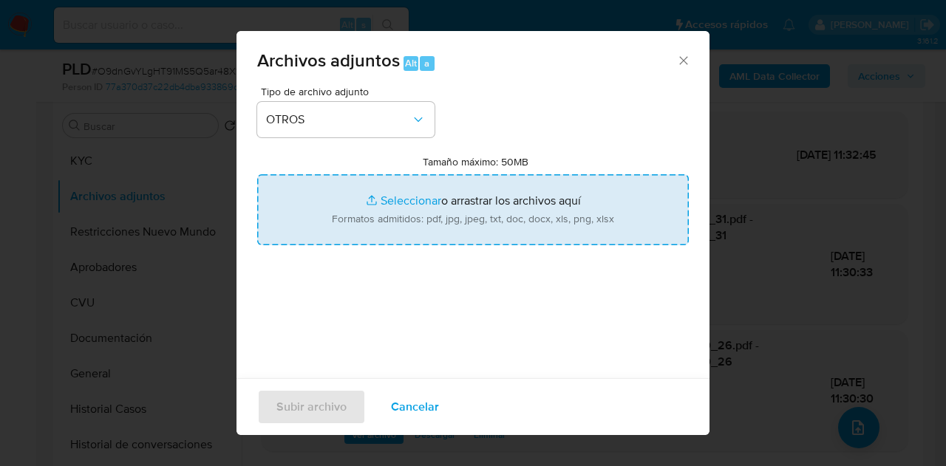
click at [384, 192] on input "Tamaño máximo: 50MB Seleccionar archivos" at bounding box center [473, 209] width 432 height 71
type input "C:\fakepath\Caselog O9dnGvYLgHT91MS5Q5ar48X1_2025_09_17_13_00_54.docx"
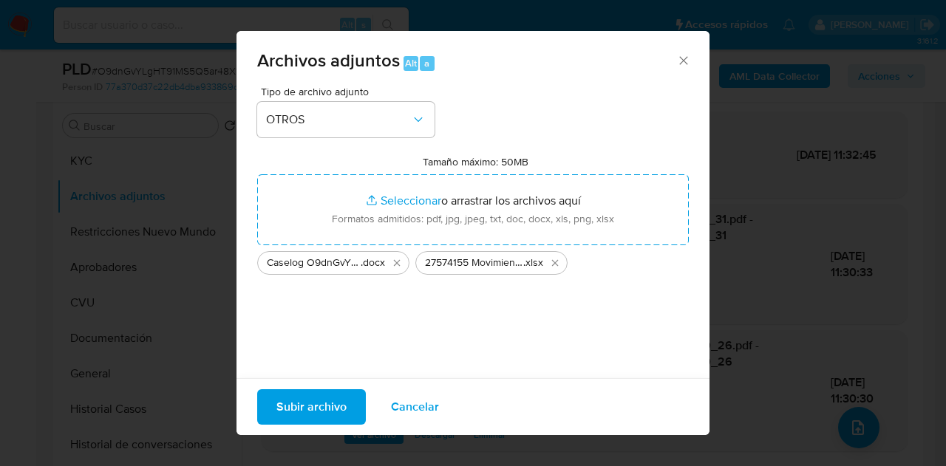
click at [307, 410] on span "Subir archivo" at bounding box center [311, 407] width 70 height 33
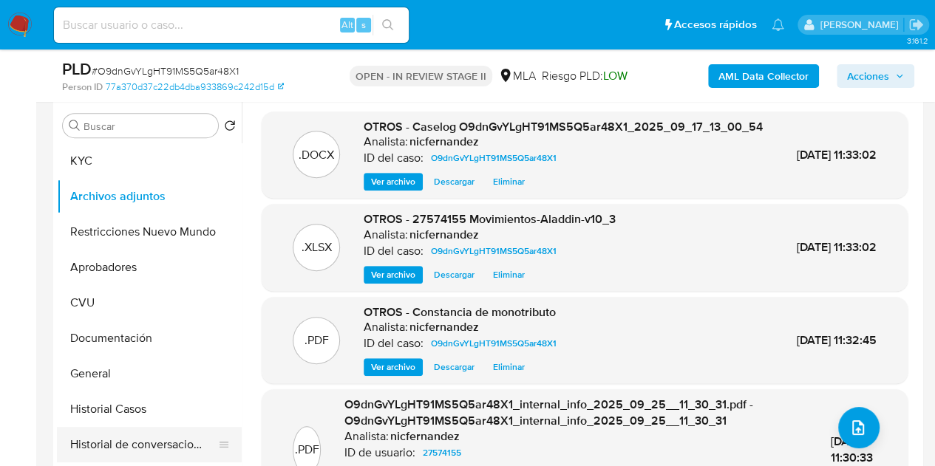
click at [114, 431] on button "Historial de conversaciones" at bounding box center [143, 444] width 173 height 35
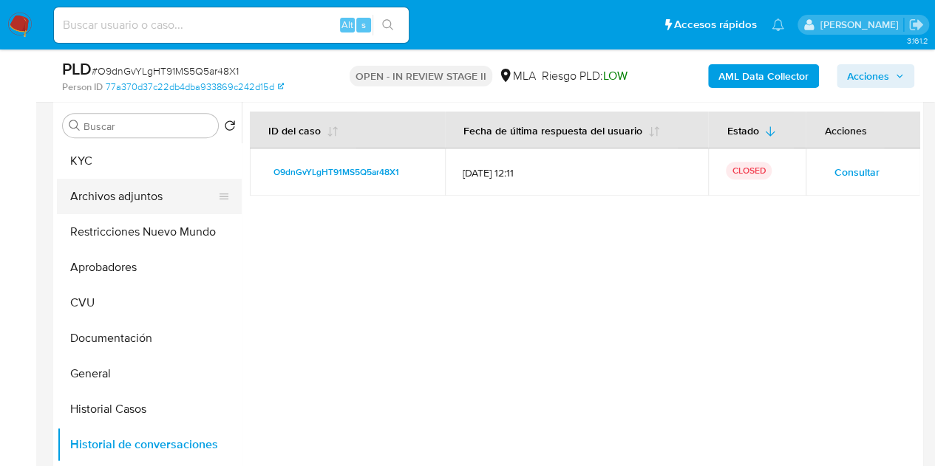
click at [108, 194] on button "Archivos adjuntos" at bounding box center [143, 196] width 173 height 35
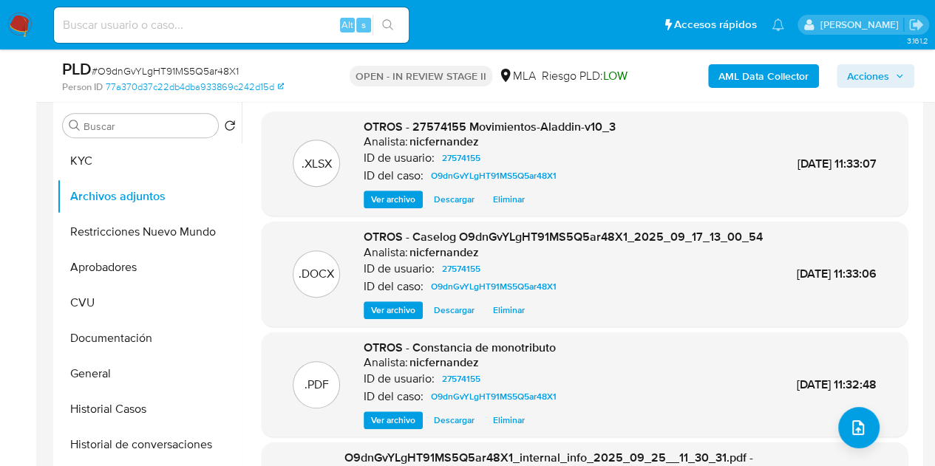
click at [377, 318] on span "Ver archivo" at bounding box center [393, 310] width 44 height 15
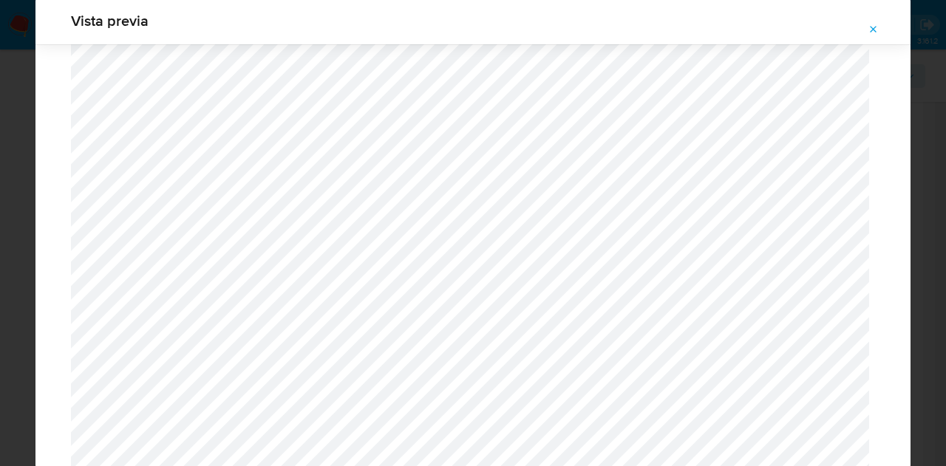
scroll to position [2167, 0]
click at [874, 34] on icon "Attachment preview" at bounding box center [874, 30] width 12 height 12
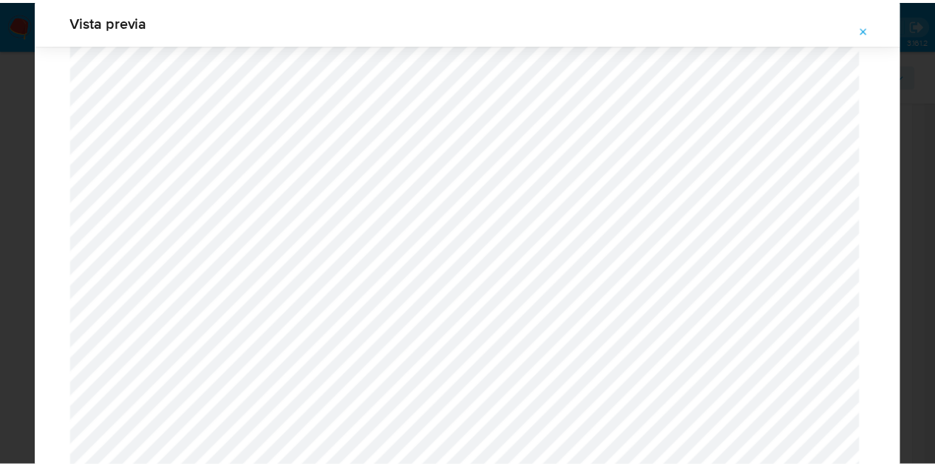
scroll to position [47, 0]
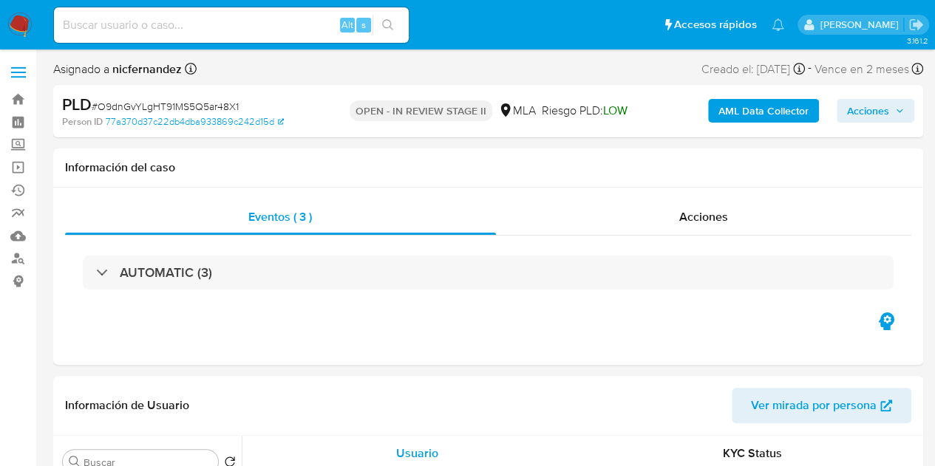
select select "10"
drag, startPoint x: 322, startPoint y: 168, endPoint x: 431, endPoint y: 171, distance: 108.7
click at [322, 168] on h1 "Información del caso" at bounding box center [488, 167] width 846 height 15
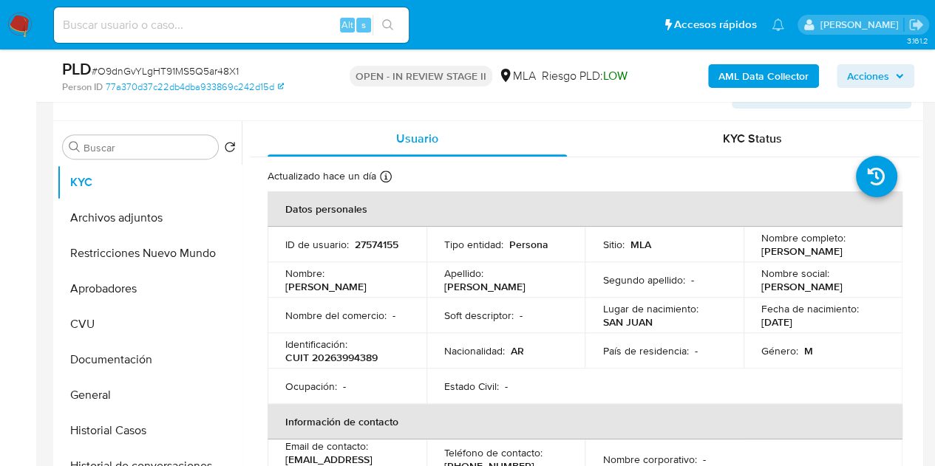
scroll to position [259, 0]
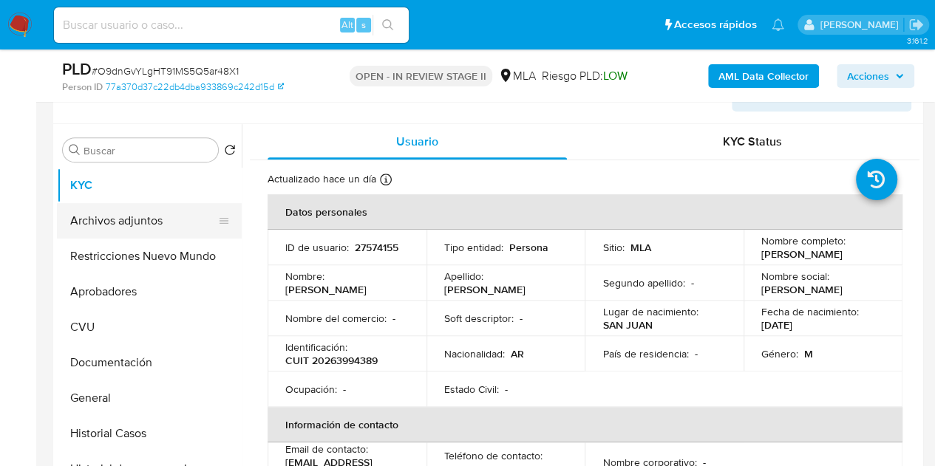
click at [96, 222] on button "Archivos adjuntos" at bounding box center [143, 220] width 173 height 35
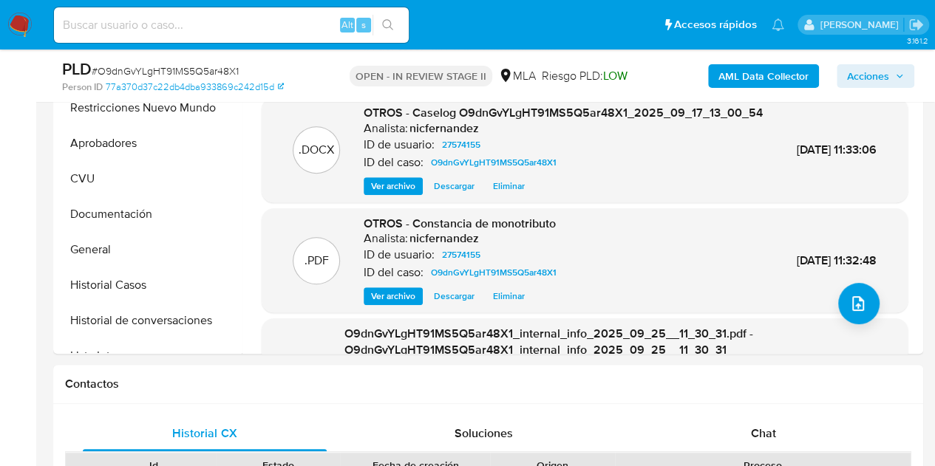
scroll to position [331, 0]
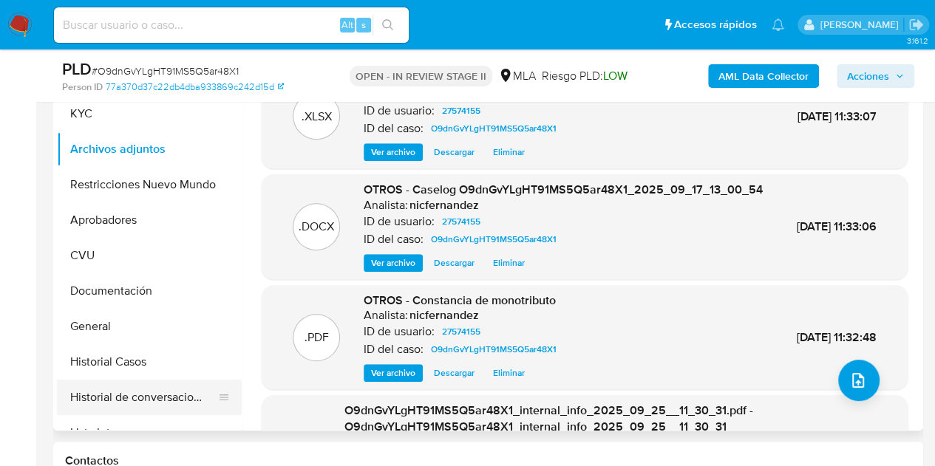
click at [118, 387] on button "Historial de conversaciones" at bounding box center [143, 397] width 173 height 35
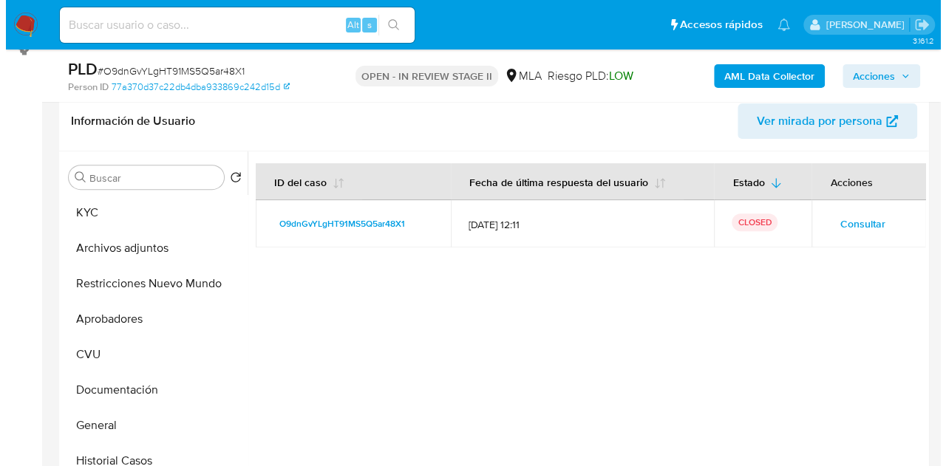
scroll to position [278, 0]
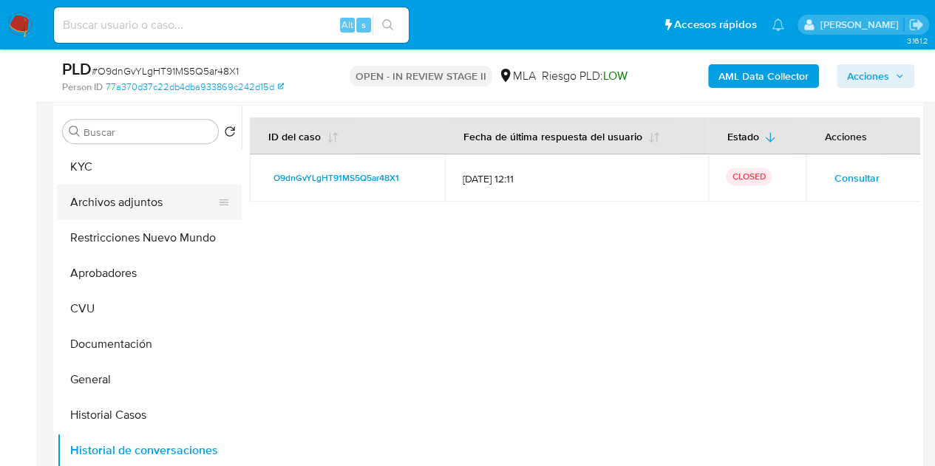
click at [102, 205] on button "Archivos adjuntos" at bounding box center [143, 202] width 173 height 35
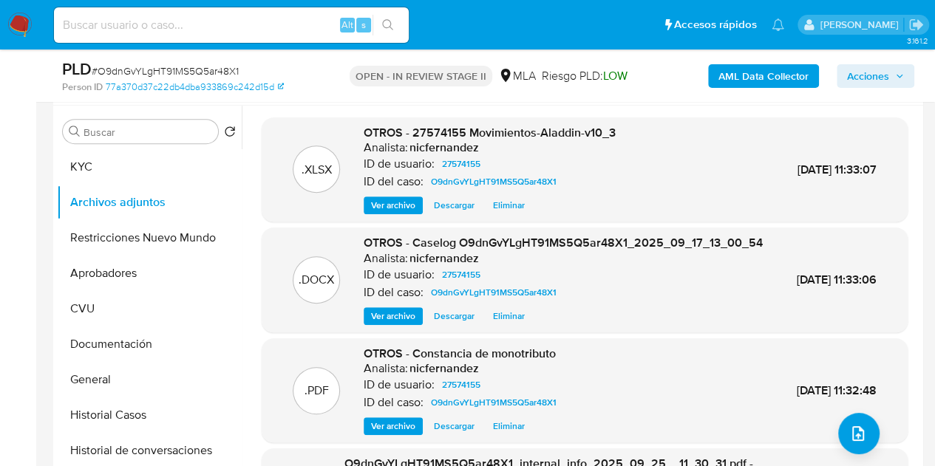
click at [392, 324] on span "Ver archivo" at bounding box center [393, 316] width 44 height 15
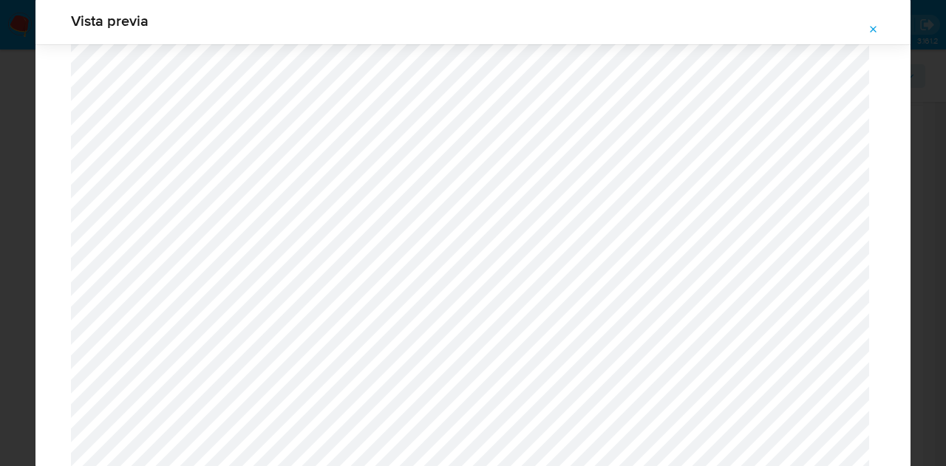
scroll to position [1924, 0]
click at [873, 38] on span "Attachment preview" at bounding box center [874, 29] width 12 height 21
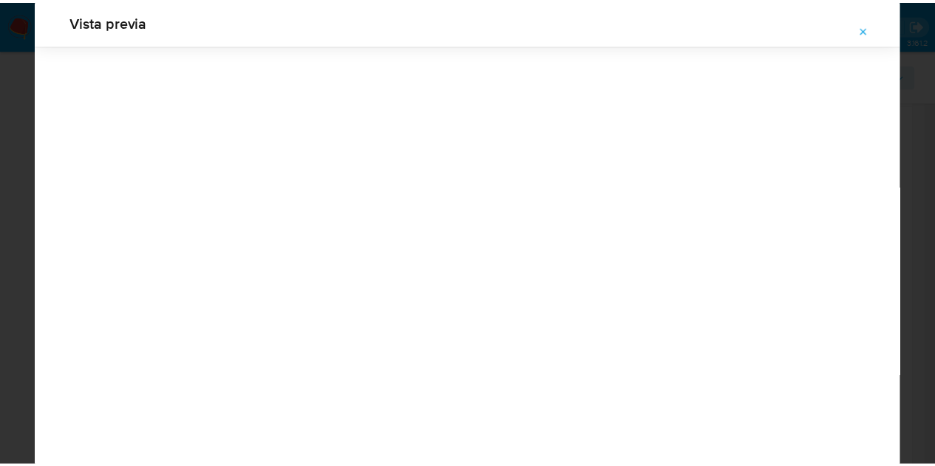
scroll to position [47, 0]
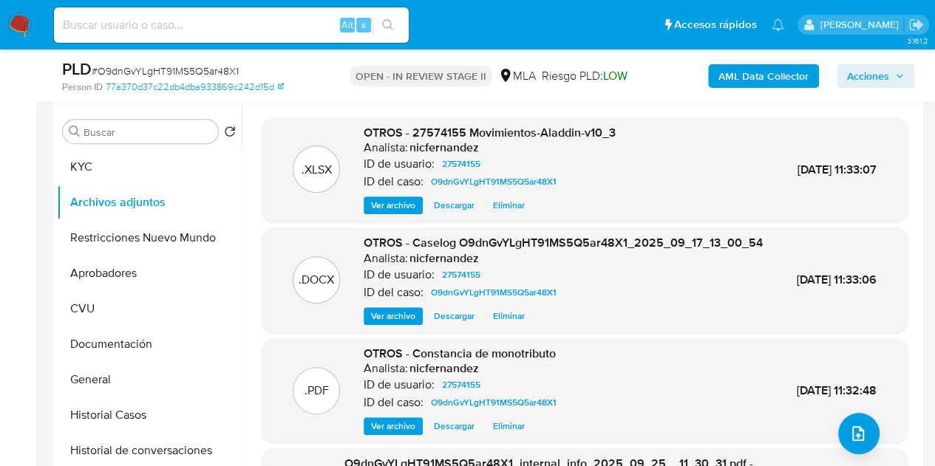
click at [870, 75] on span "Acciones" at bounding box center [868, 76] width 42 height 24
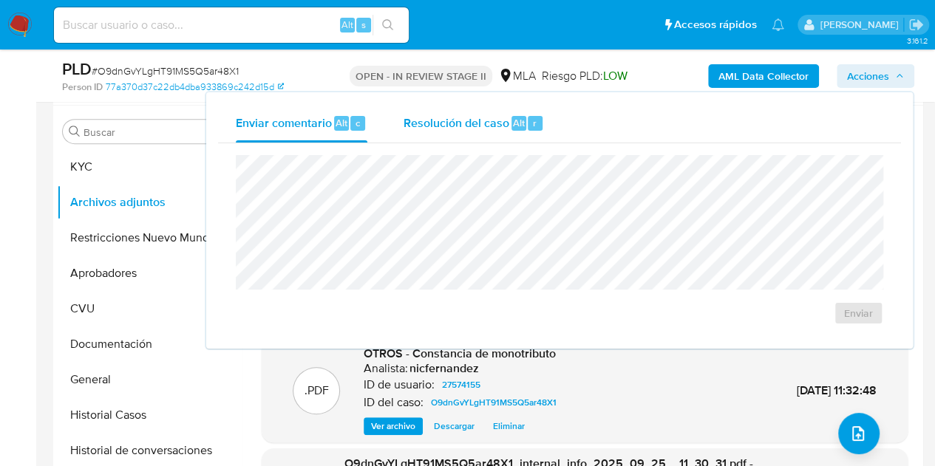
click at [483, 138] on div "Resolución del caso Alt r" at bounding box center [473, 123] width 141 height 38
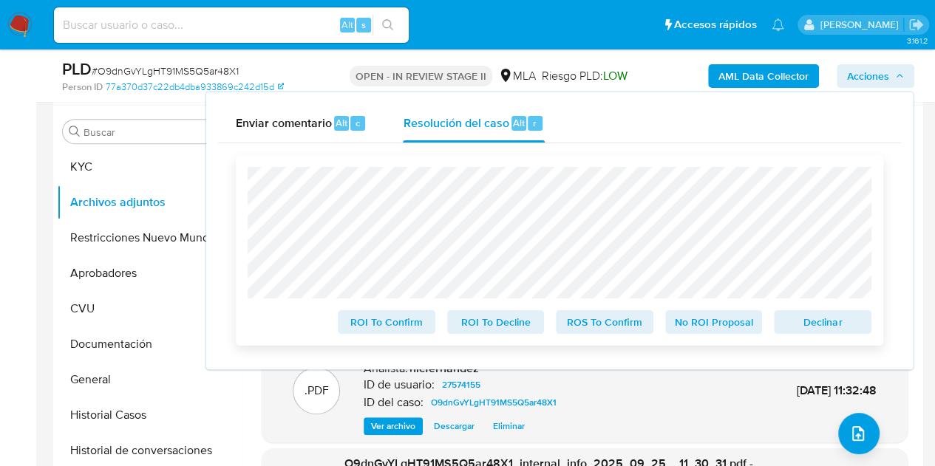
click at [818, 338] on div "ROI To Confirm ROI To Decline ROS To Confirm No ROI Proposal Declinar" at bounding box center [559, 250] width 647 height 191
click at [820, 327] on span "Declinar" at bounding box center [822, 322] width 77 height 21
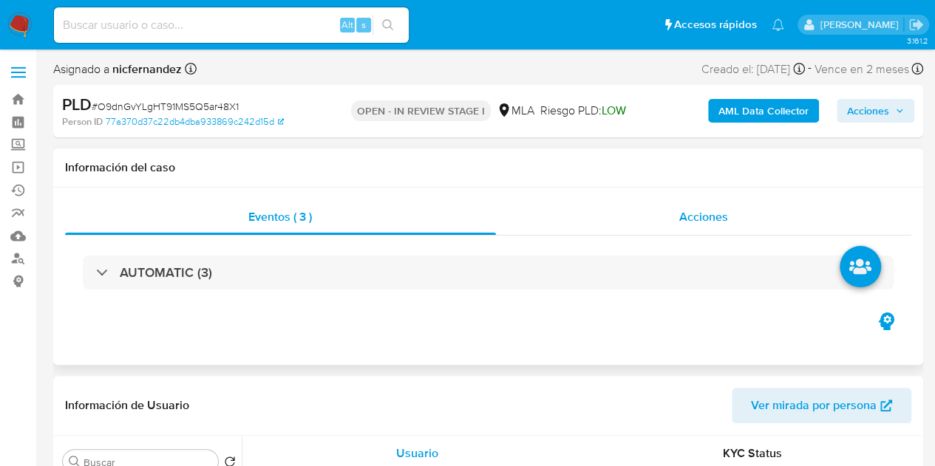
select select "10"
drag, startPoint x: 891, startPoint y: 111, endPoint x: 877, endPoint y: 118, distance: 15.2
click at [890, 111] on span "Acciones" at bounding box center [875, 111] width 57 height 21
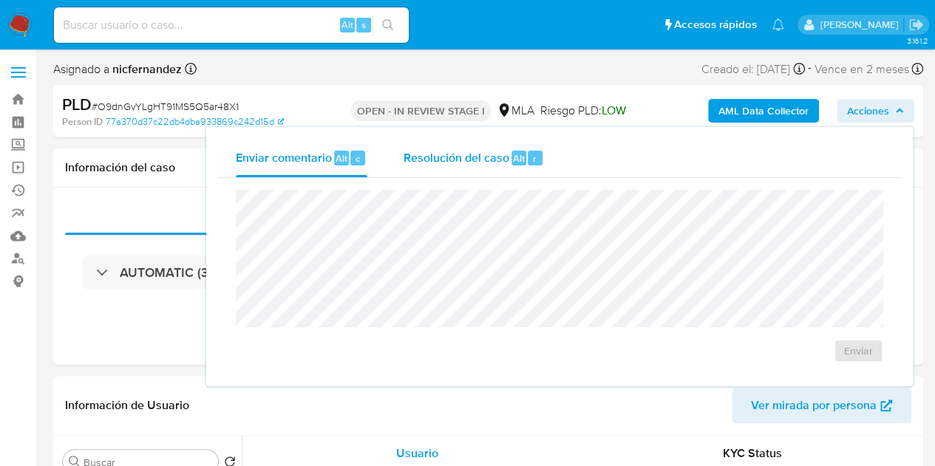
click at [487, 150] on span "Resolución del caso" at bounding box center [456, 157] width 106 height 17
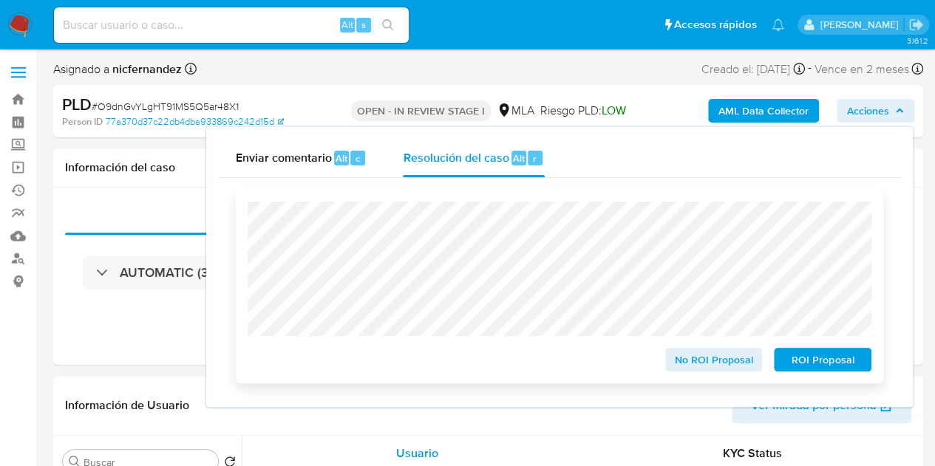
click at [820, 367] on span "ROI Proposal" at bounding box center [822, 360] width 77 height 21
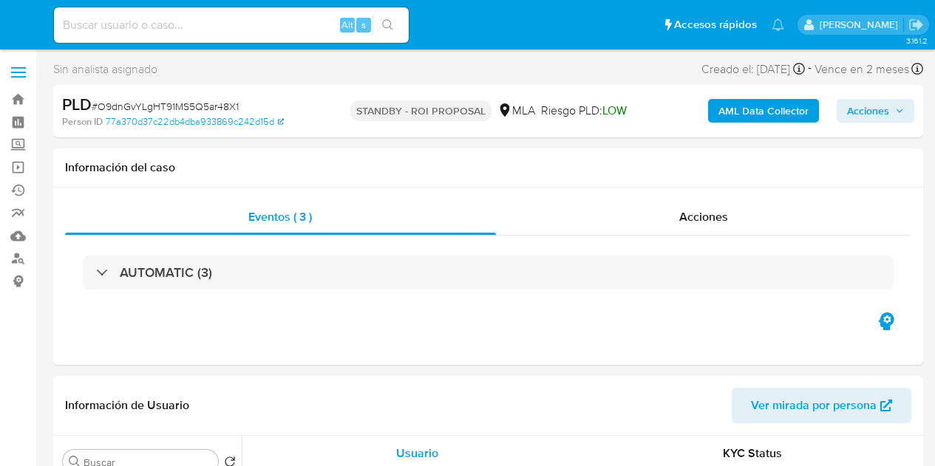
select select "10"
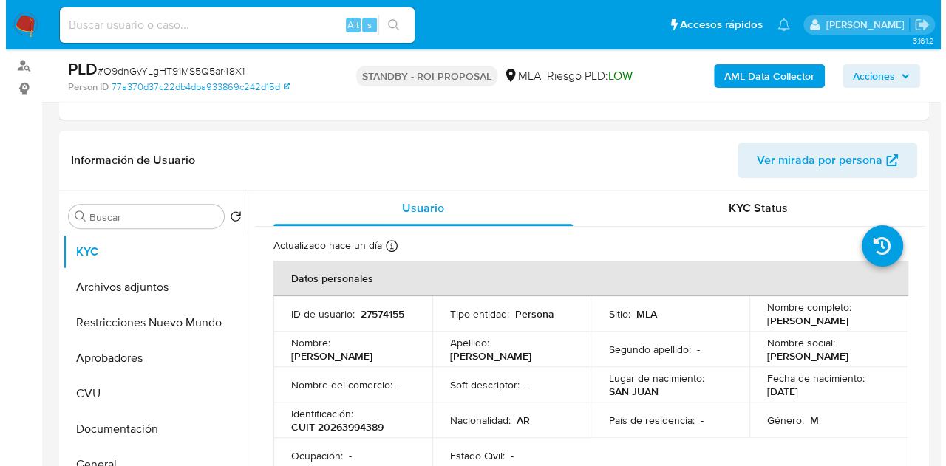
scroll to position [295, 0]
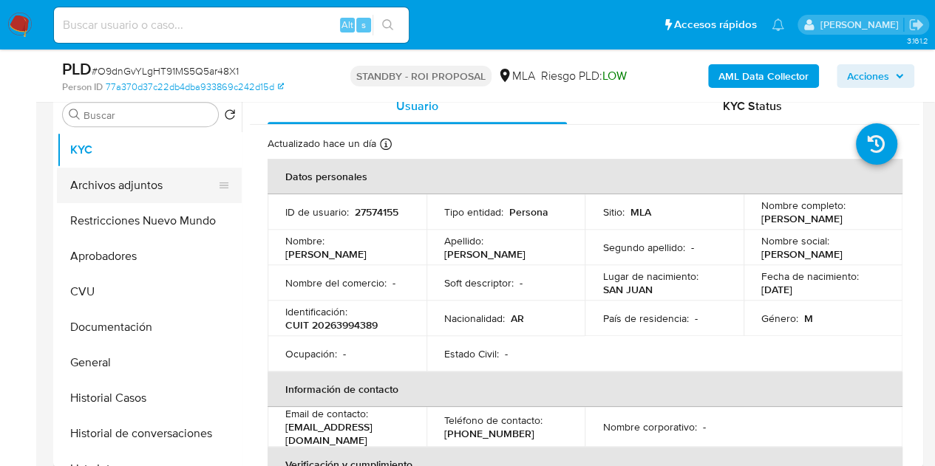
click at [111, 179] on button "Archivos adjuntos" at bounding box center [143, 185] width 173 height 35
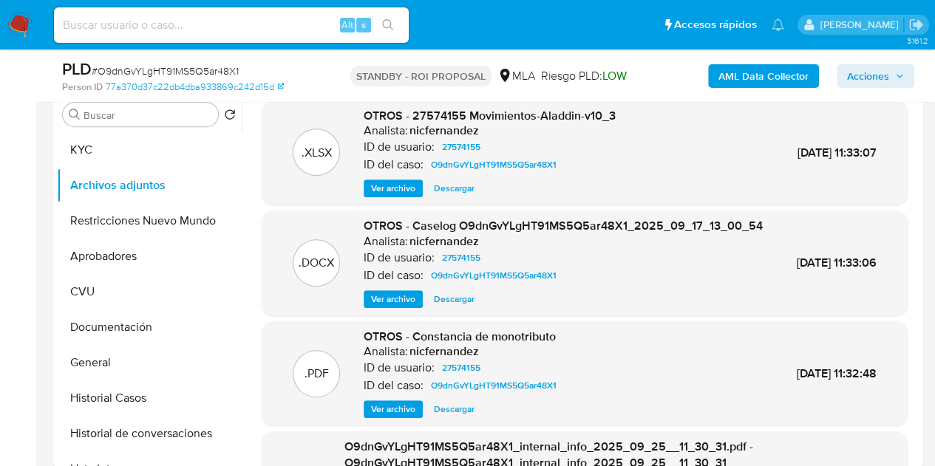
click at [393, 307] on span "Ver archivo" at bounding box center [393, 299] width 44 height 15
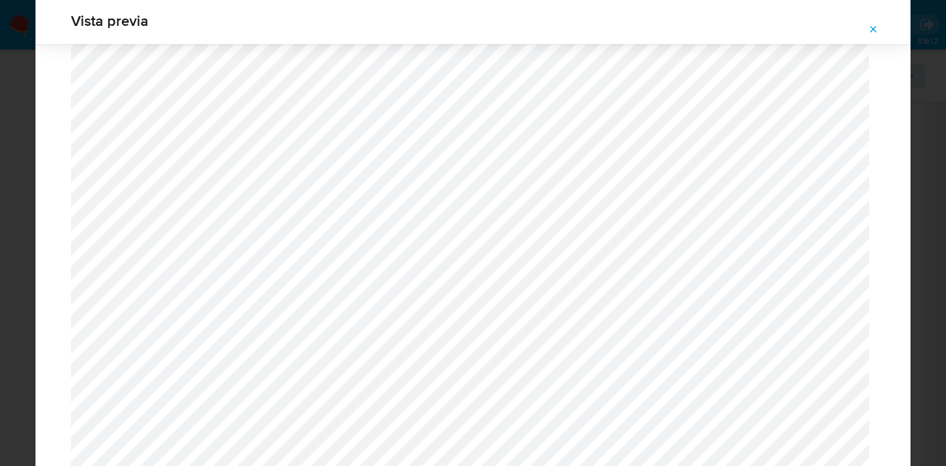
scroll to position [514, 0]
click at [884, 26] on button "Attachment preview" at bounding box center [873, 30] width 33 height 24
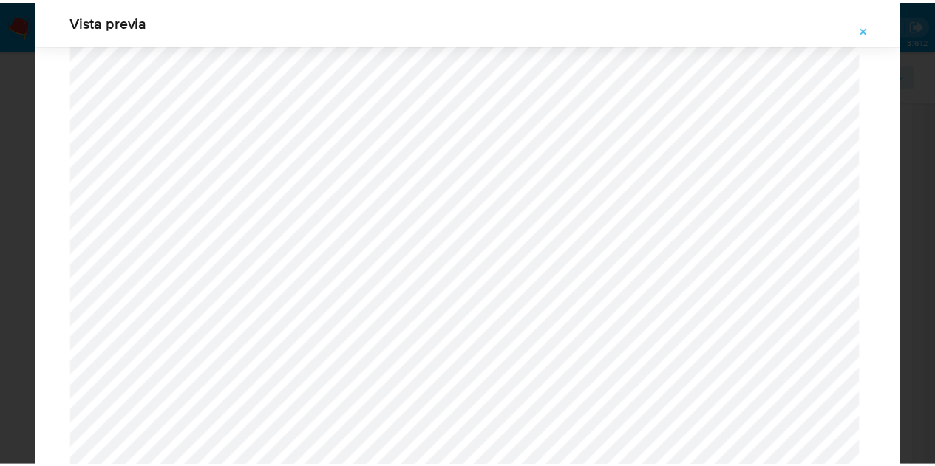
scroll to position [47, 0]
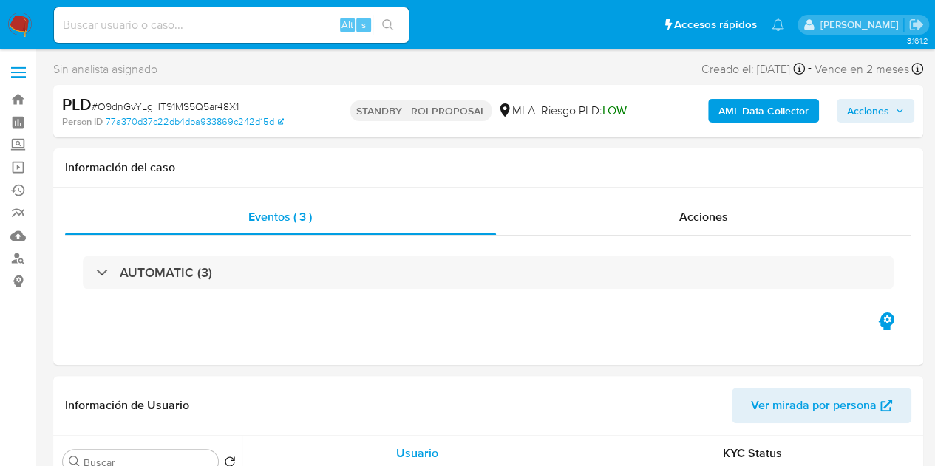
select select "10"
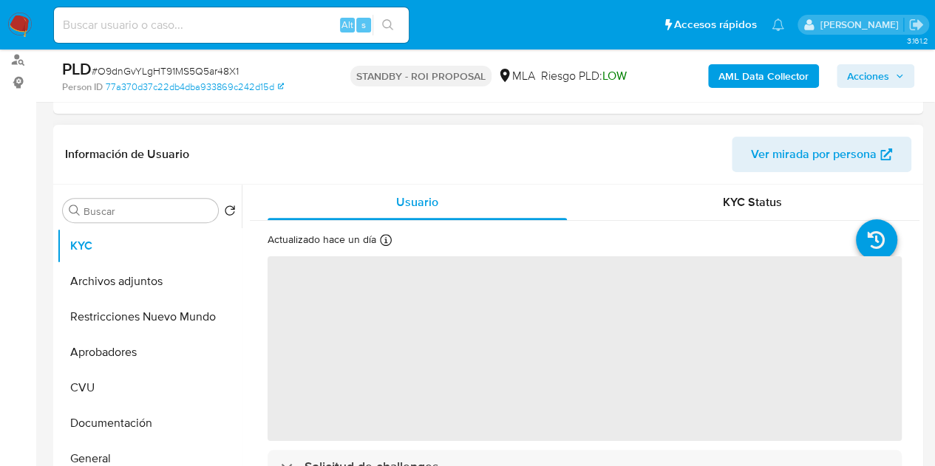
scroll to position [236, 0]
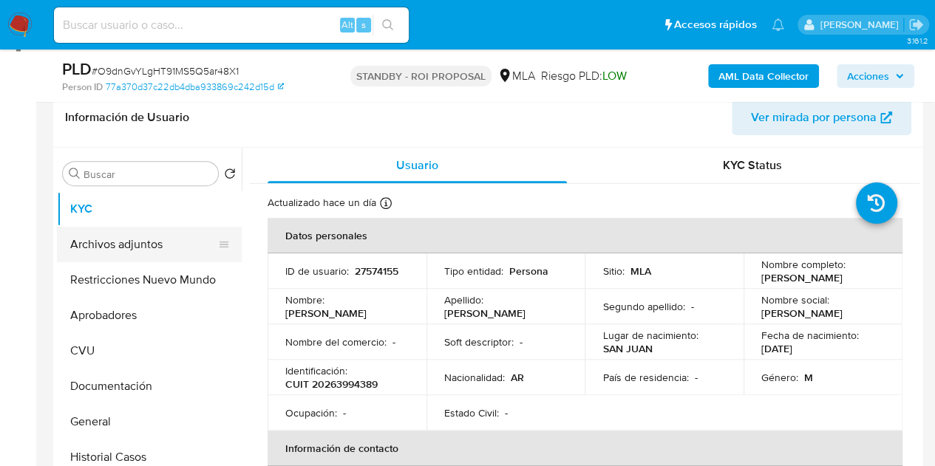
click at [96, 245] on button "Archivos adjuntos" at bounding box center [143, 244] width 173 height 35
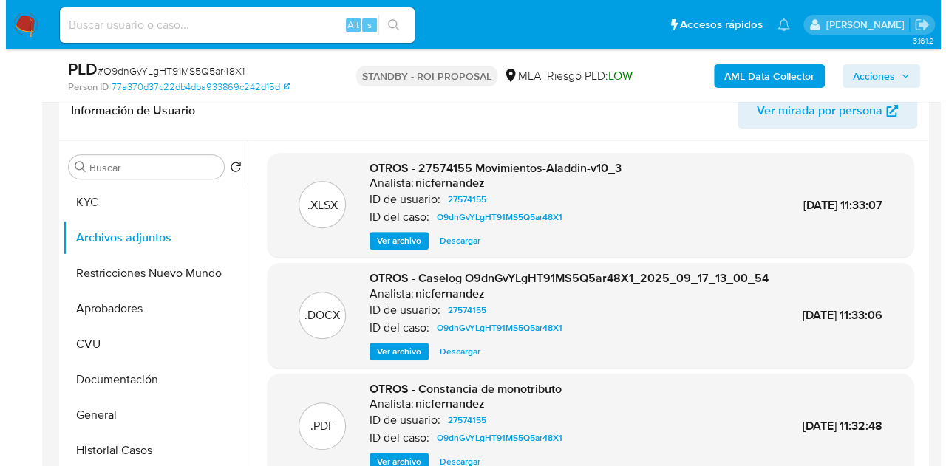
scroll to position [245, 0]
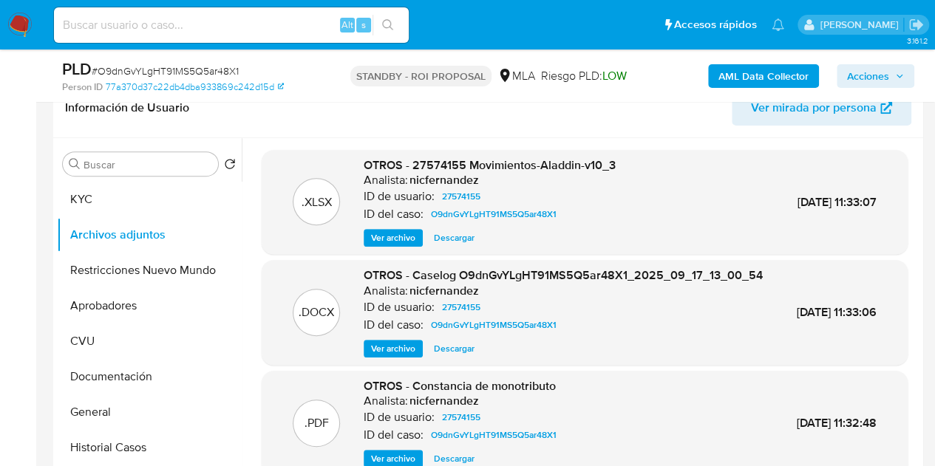
click at [399, 356] on span "Ver archivo" at bounding box center [393, 348] width 44 height 15
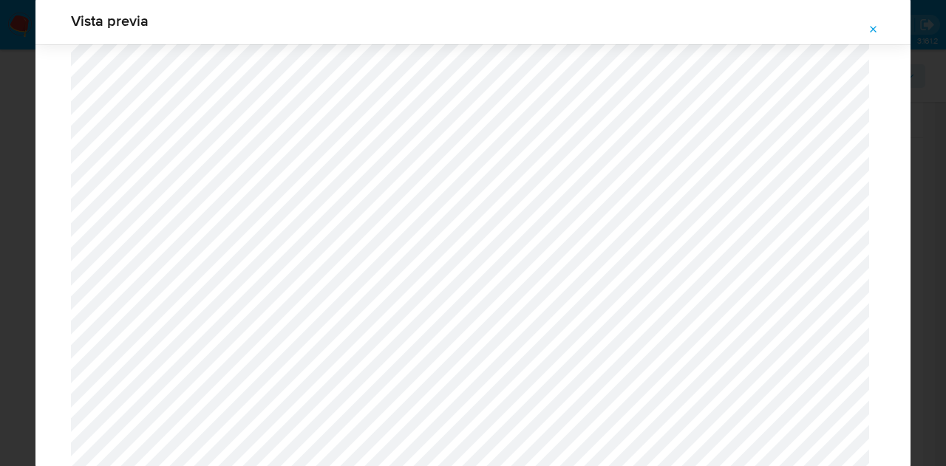
scroll to position [1961, 0]
click at [871, 23] on span "Attachment preview" at bounding box center [874, 29] width 12 height 21
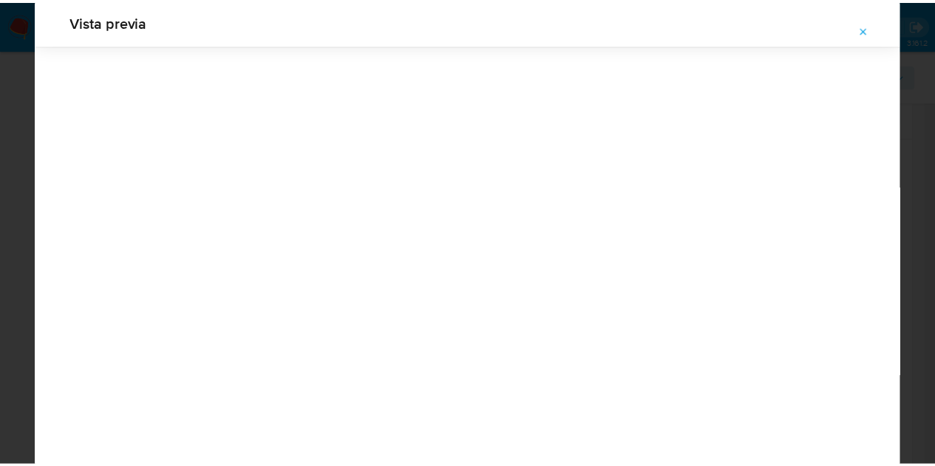
scroll to position [47, 0]
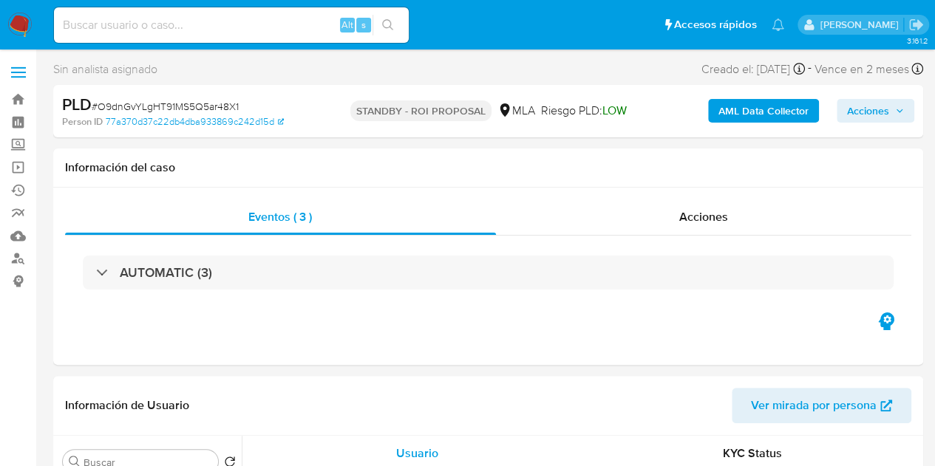
select select "10"
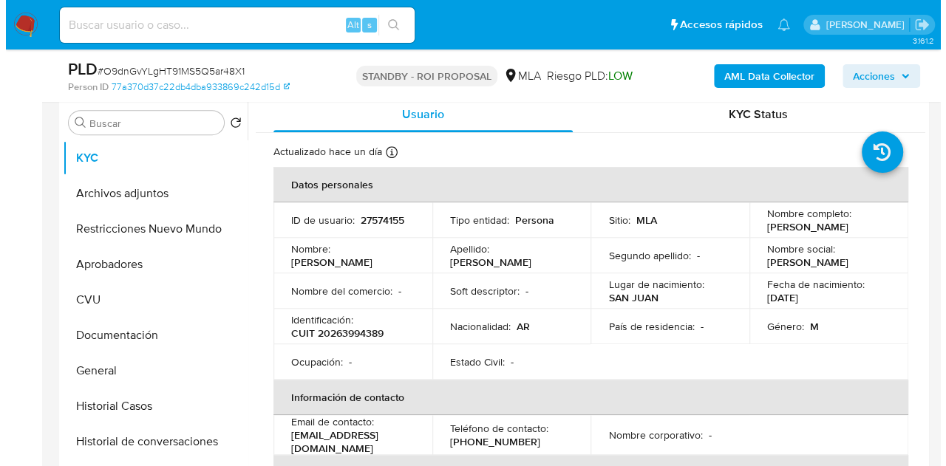
scroll to position [245, 0]
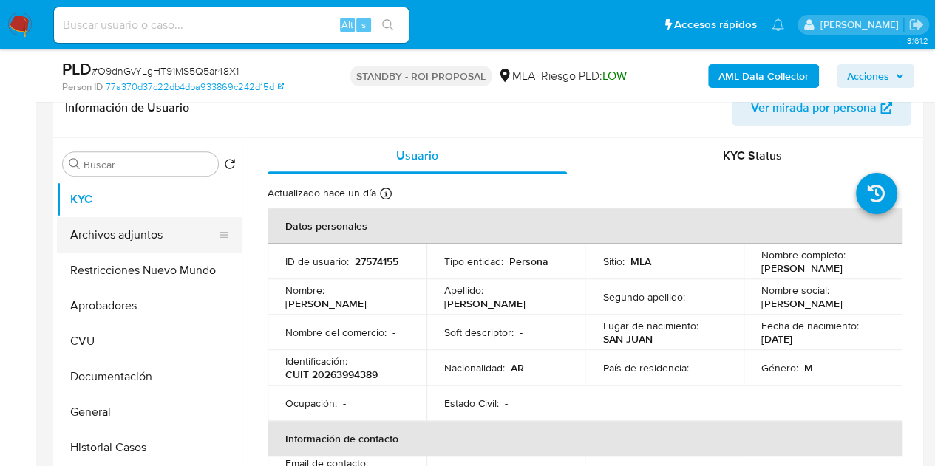
click at [132, 225] on button "Archivos adjuntos" at bounding box center [143, 234] width 173 height 35
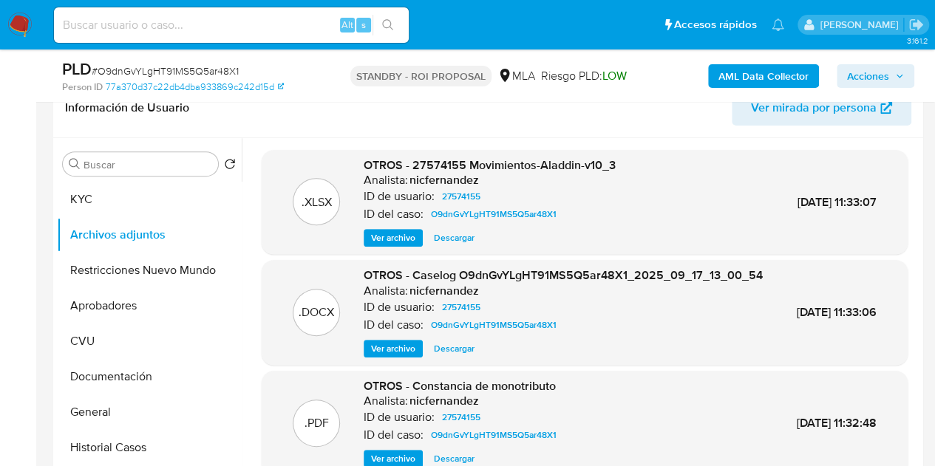
click at [398, 356] on span "Ver archivo" at bounding box center [393, 348] width 44 height 15
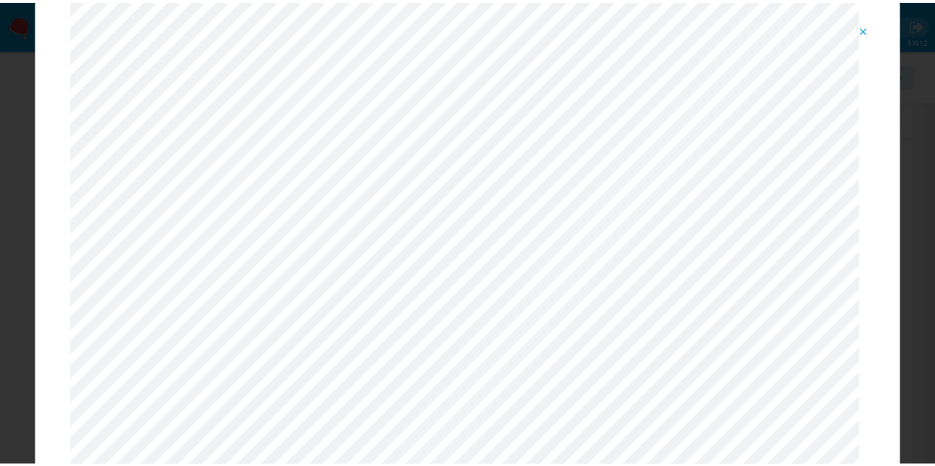
scroll to position [0, 0]
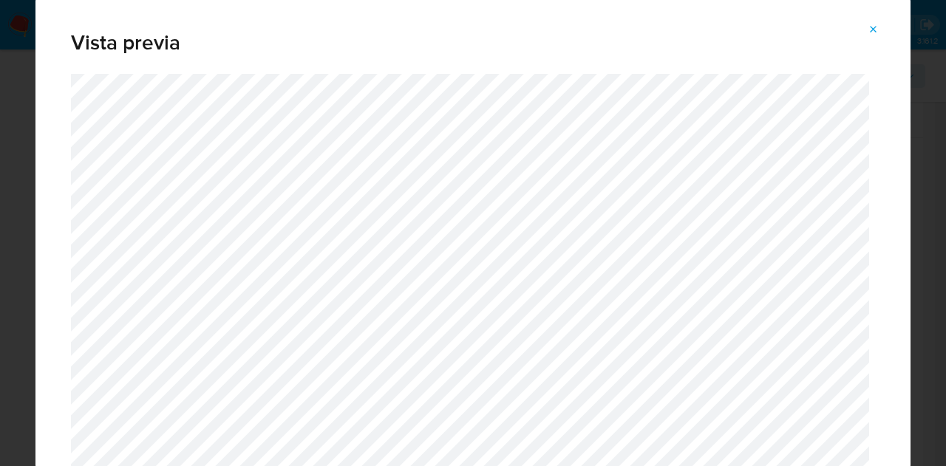
click at [866, 35] on button "Attachment preview" at bounding box center [873, 30] width 33 height 24
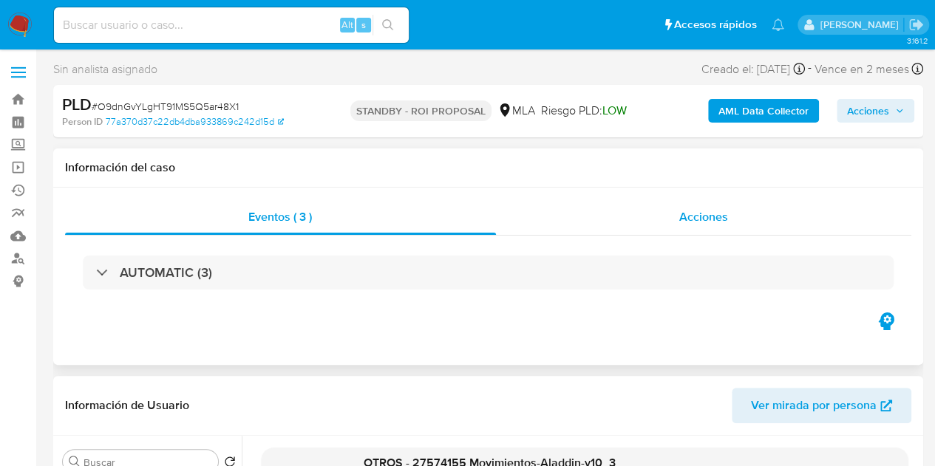
click at [692, 234] on div "Acciones" at bounding box center [704, 217] width 416 height 35
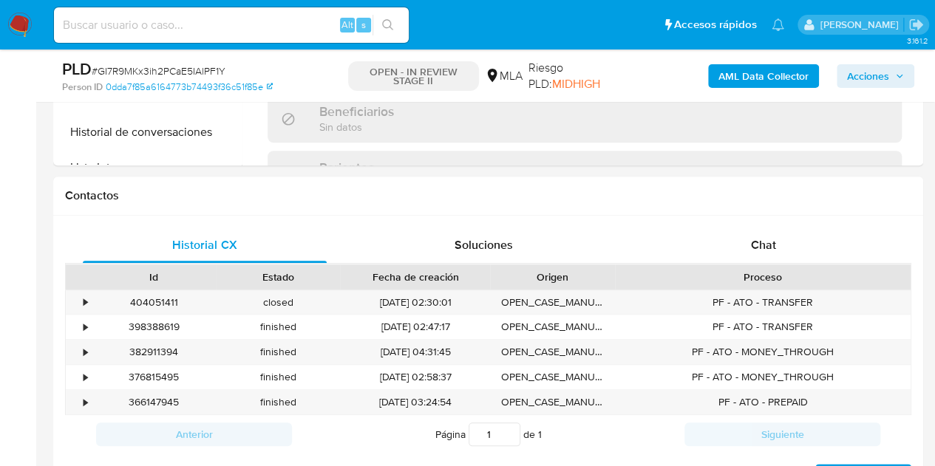
select select "10"
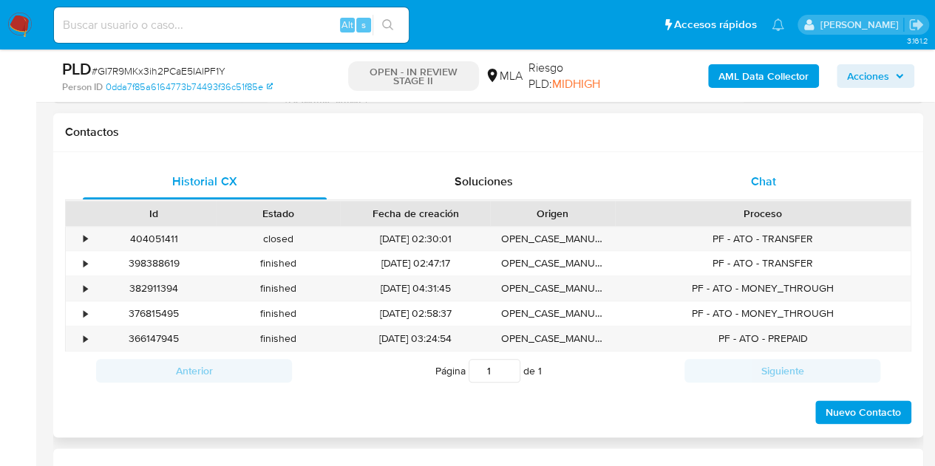
click at [772, 177] on span "Chat" at bounding box center [763, 181] width 25 height 17
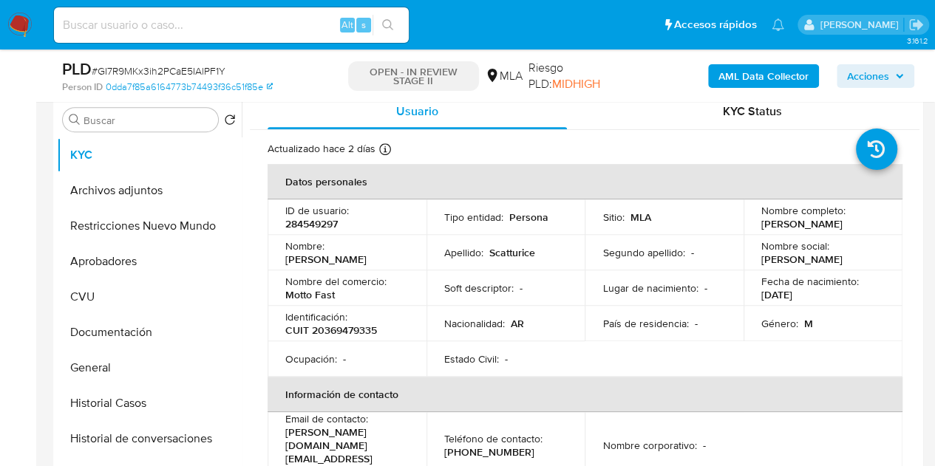
scroll to position [258, 0]
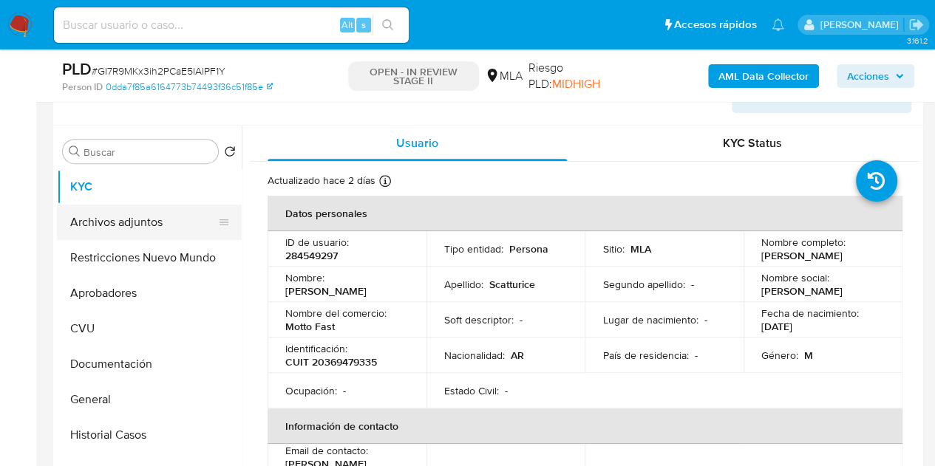
click at [85, 225] on button "Archivos adjuntos" at bounding box center [143, 222] width 173 height 35
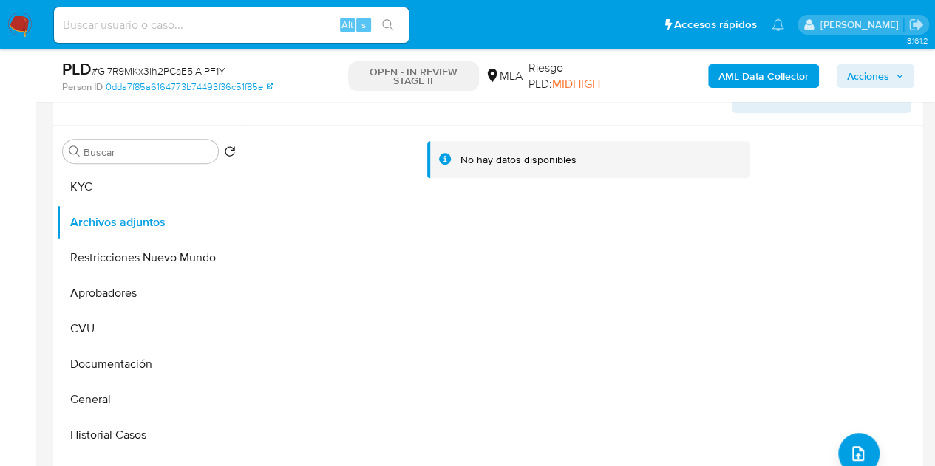
click at [725, 78] on b "AML Data Collector" at bounding box center [763, 76] width 90 height 24
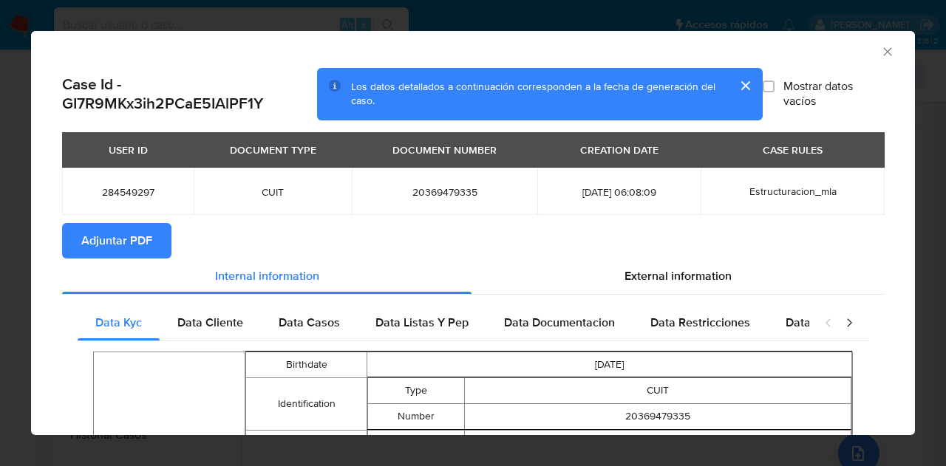
click at [132, 240] on span "Adjuntar PDF" at bounding box center [116, 241] width 71 height 33
click at [331, 237] on section "Adjuntar PDF" at bounding box center [473, 240] width 822 height 35
click at [880, 52] on icon "Cerrar ventana" at bounding box center [887, 51] width 15 height 15
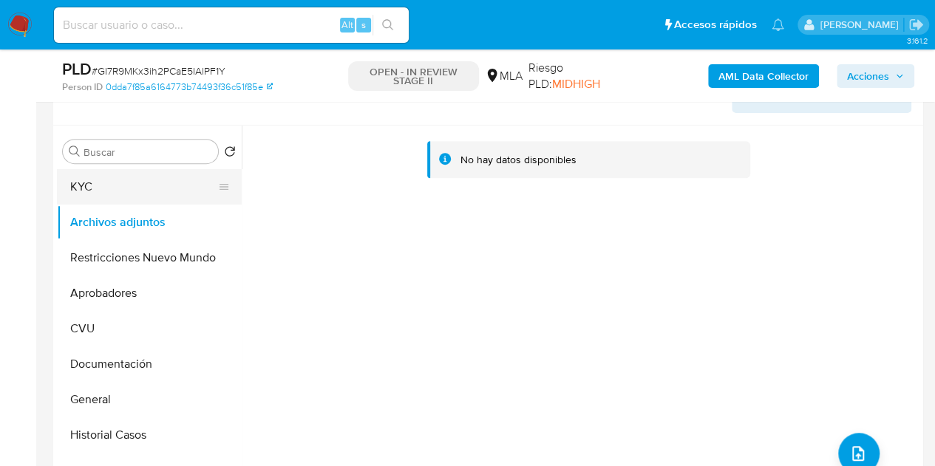
click at [111, 187] on button "KYC" at bounding box center [143, 186] width 173 height 35
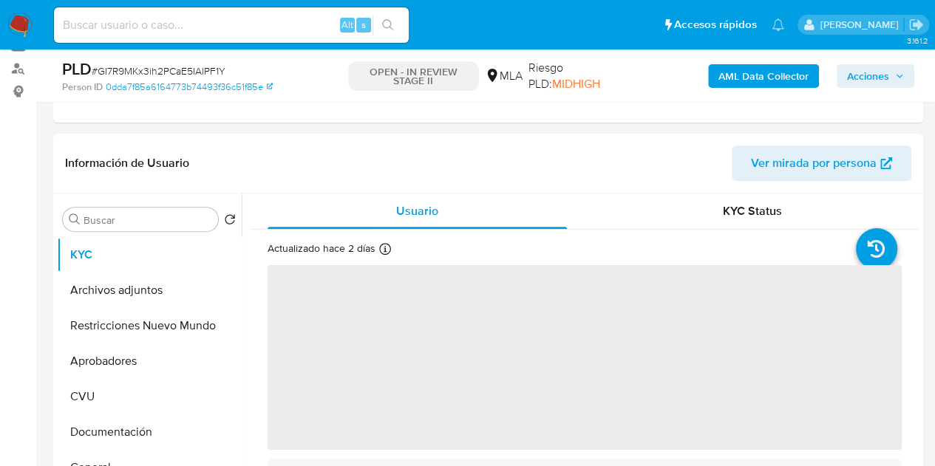
scroll to position [130, 0]
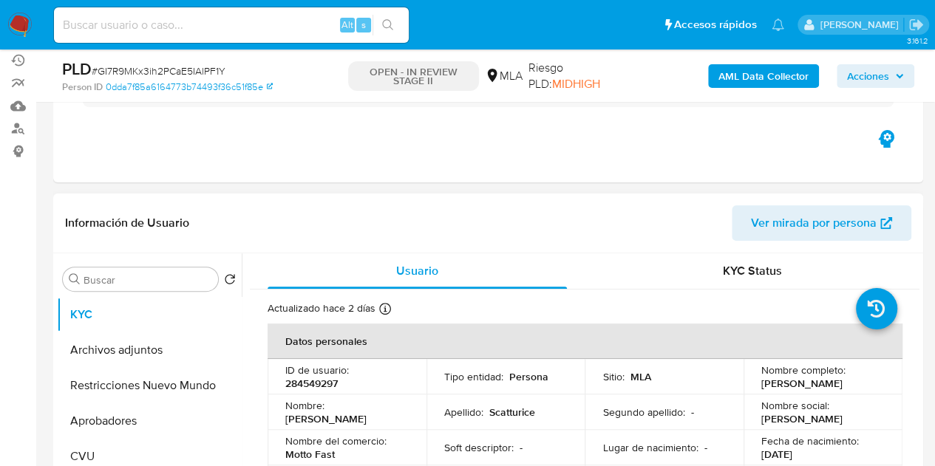
click at [803, 210] on span "Ver mirada por persona" at bounding box center [814, 222] width 126 height 35
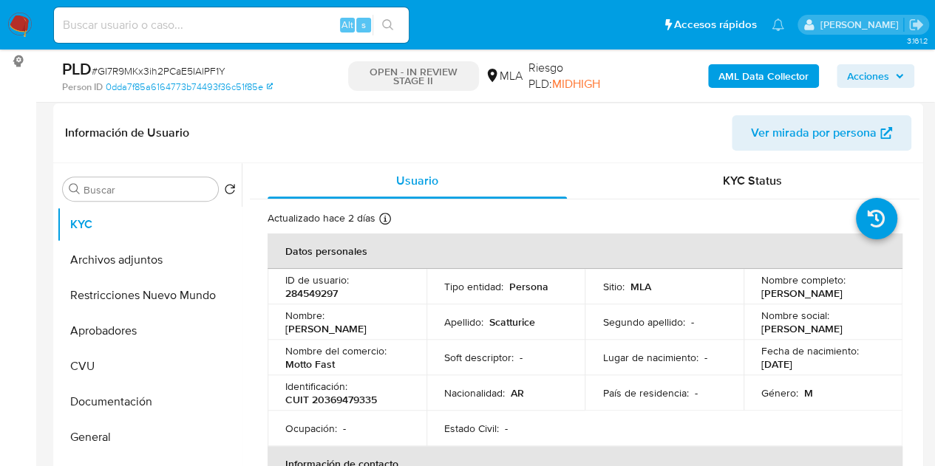
scroll to position [290, 0]
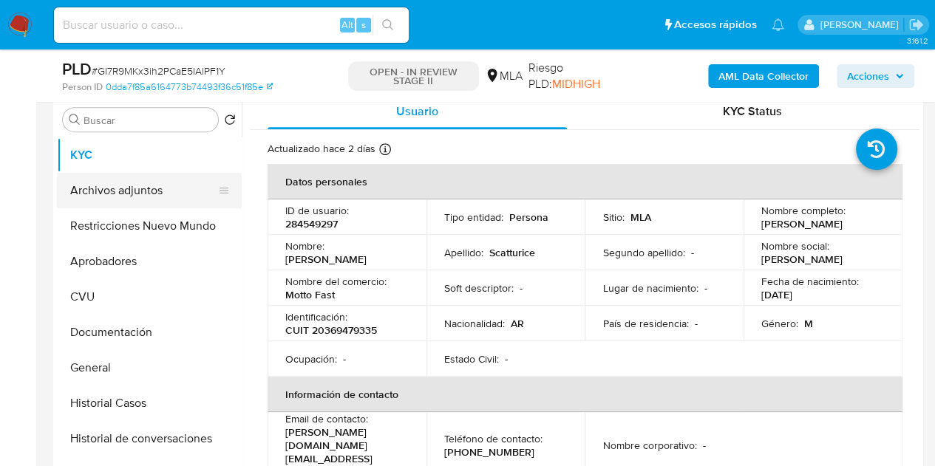
click at [118, 191] on button "Archivos adjuntos" at bounding box center [143, 190] width 173 height 35
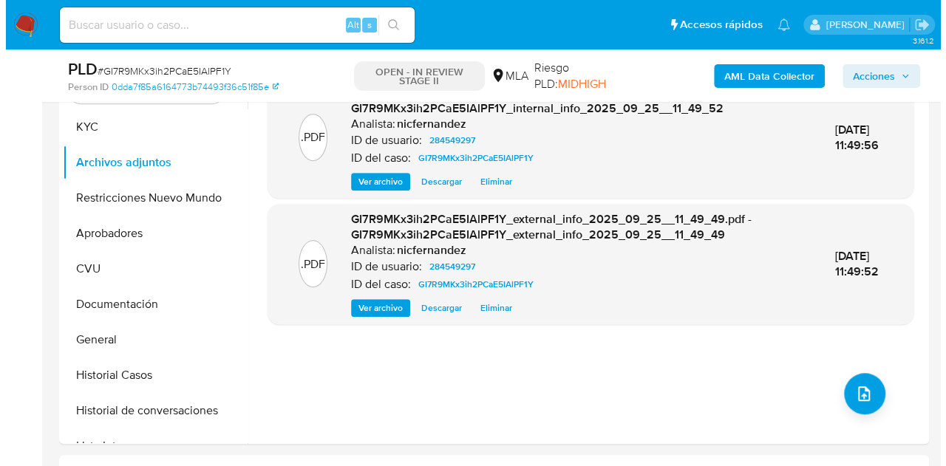
scroll to position [248, 0]
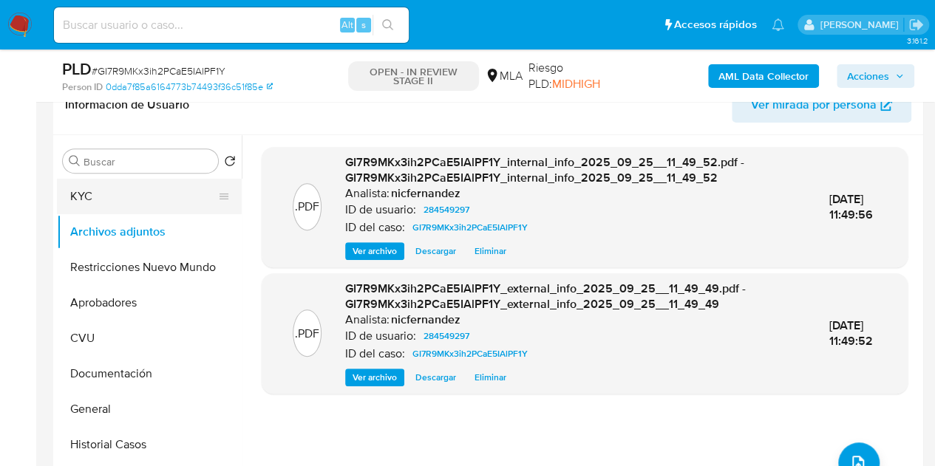
click at [112, 193] on button "KYC" at bounding box center [143, 196] width 173 height 35
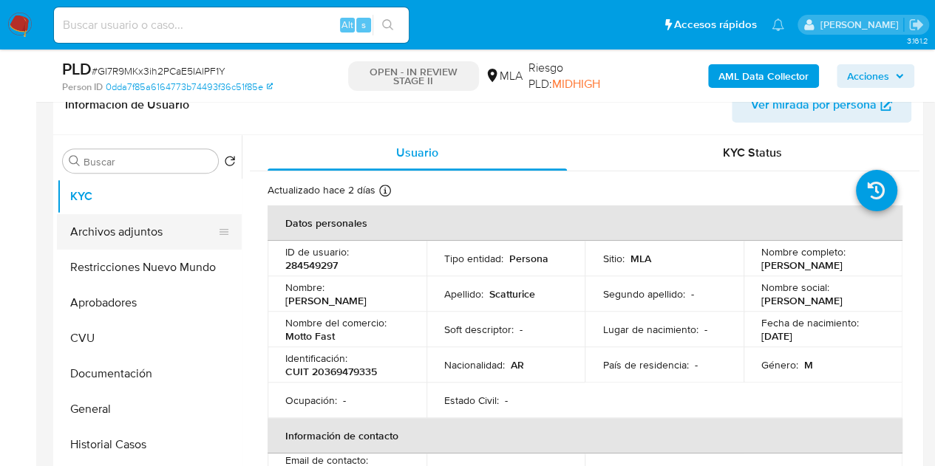
click at [114, 238] on button "Archivos adjuntos" at bounding box center [143, 231] width 173 height 35
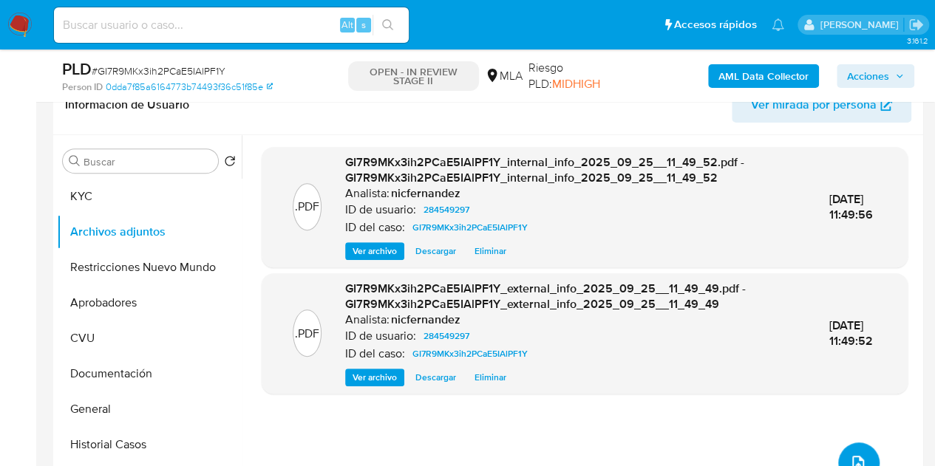
click at [843, 449] on button "upload-file" at bounding box center [858, 463] width 41 height 41
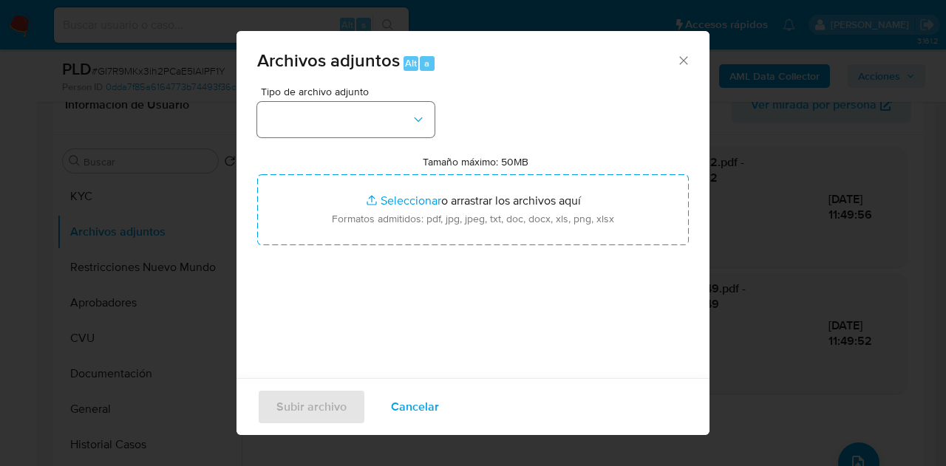
click at [408, 137] on div "Tipo de archivo adjunto Tamaño máximo: 50MB Seleccionar archivos Seleccionar o …" at bounding box center [473, 260] width 432 height 349
drag, startPoint x: 407, startPoint y: 125, endPoint x: 406, endPoint y: 134, distance: 8.9
click at [406, 125] on button "button" at bounding box center [345, 119] width 177 height 35
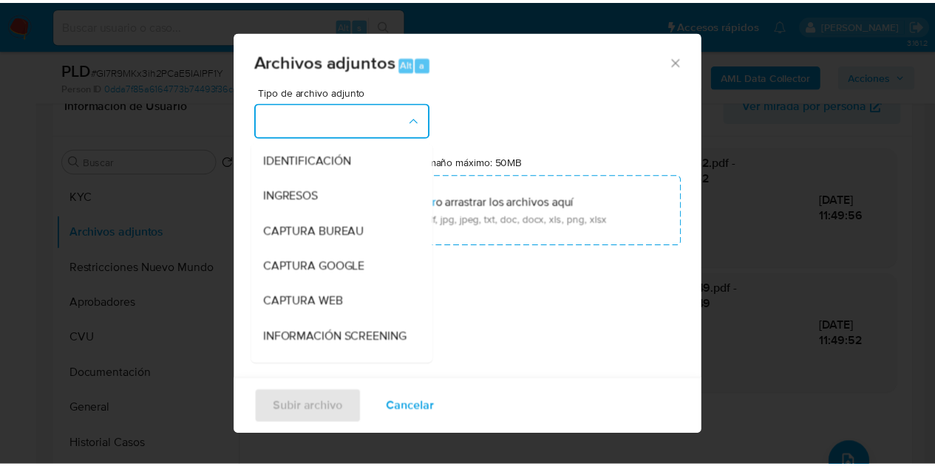
scroll to position [208, 0]
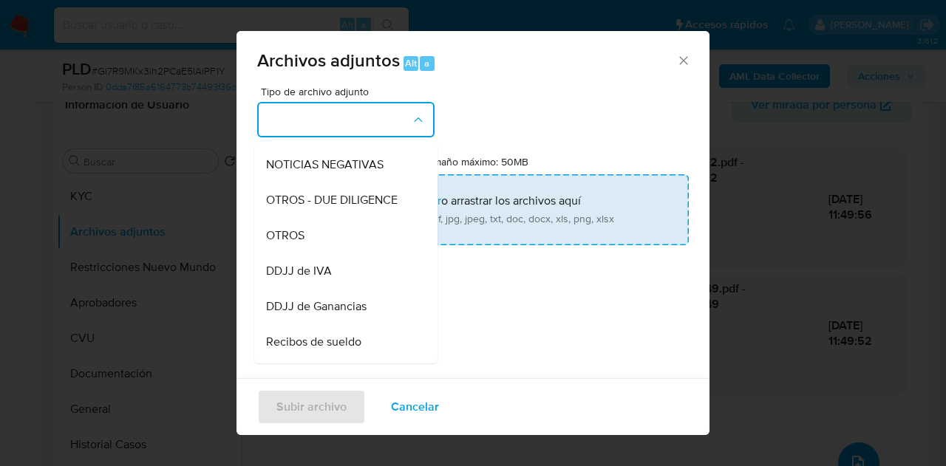
drag, startPoint x: 324, startPoint y: 246, endPoint x: 334, endPoint y: 239, distance: 12.7
click at [324, 246] on div "OTROS" at bounding box center [341, 235] width 151 height 35
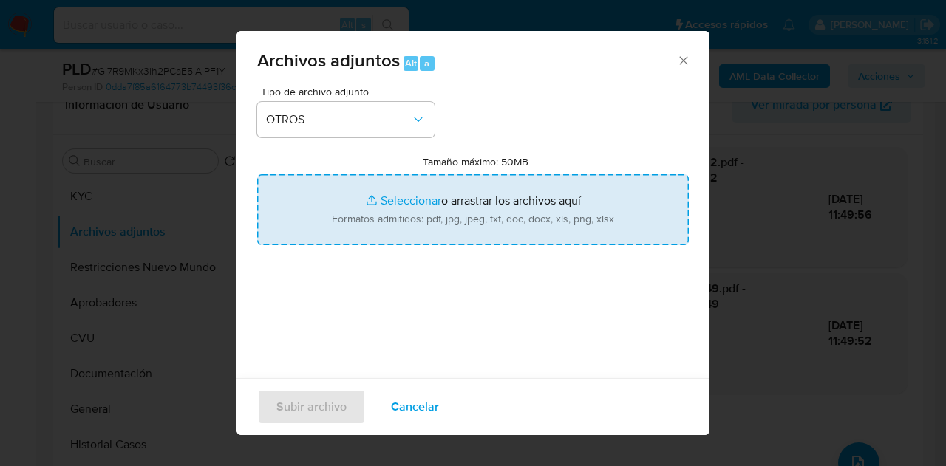
click at [392, 208] on input "Tamaño máximo: 50MB Seleccionar archivos" at bounding box center [473, 209] width 432 height 71
type input "C:\fakepath\Constancia de monotributo - Impuesto cedular - comprobantes emitido…"
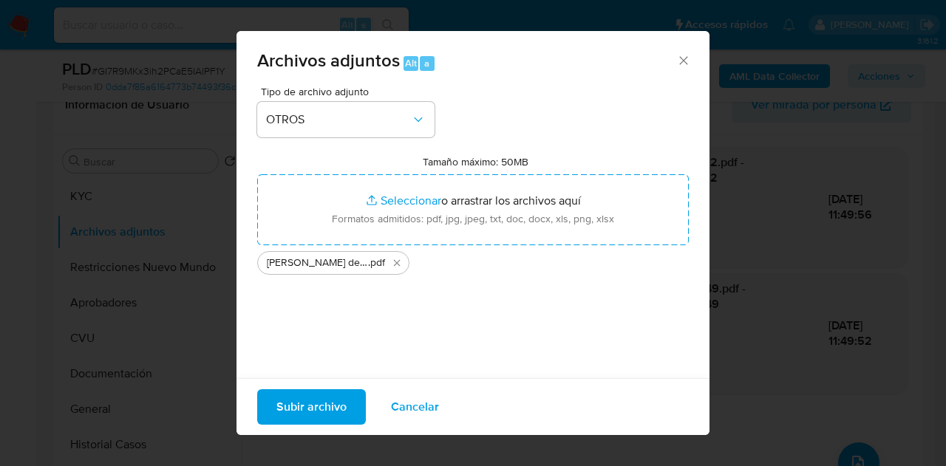
click at [310, 404] on span "Subir archivo" at bounding box center [311, 407] width 70 height 33
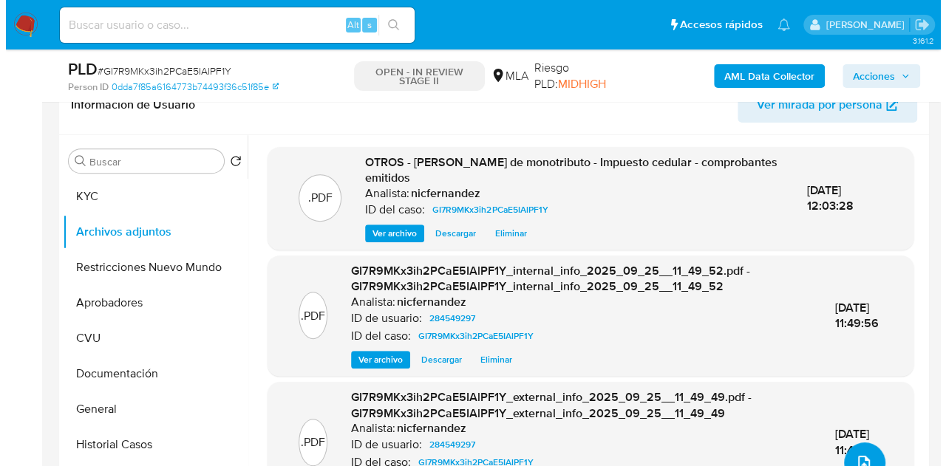
scroll to position [461, 0]
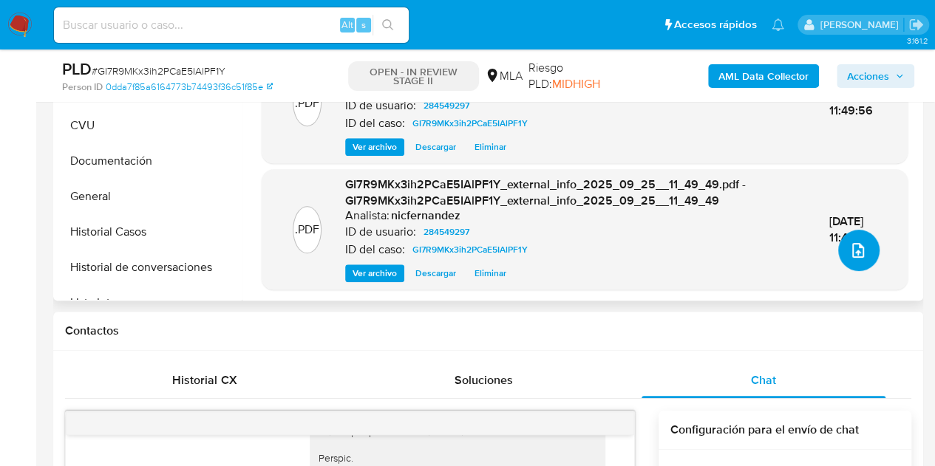
click at [853, 249] on icon "upload-file" at bounding box center [858, 251] width 18 height 18
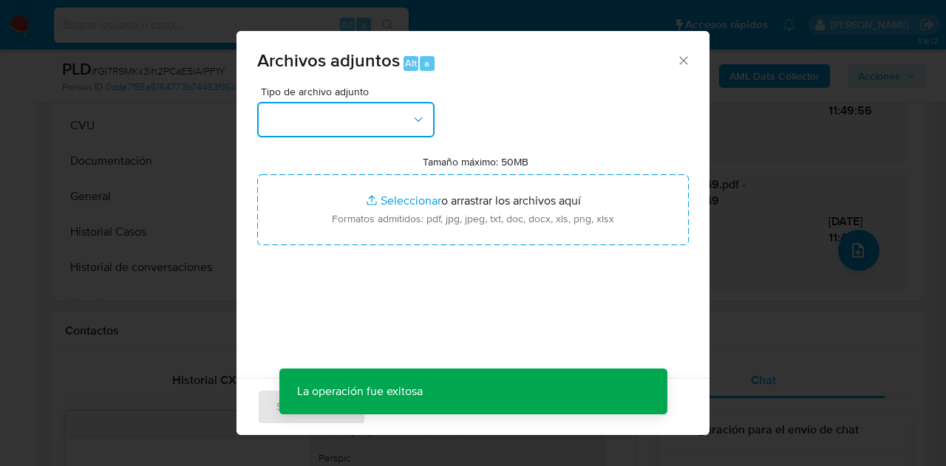
click at [401, 129] on button "button" at bounding box center [345, 119] width 177 height 35
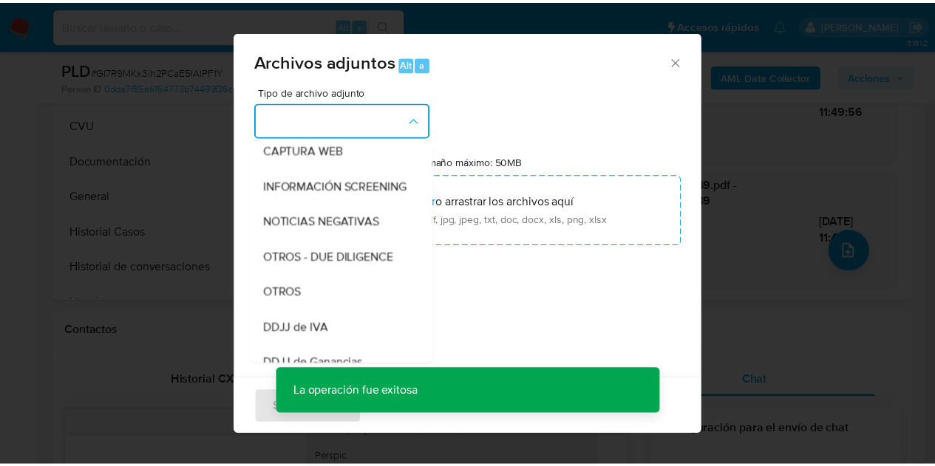
scroll to position [205, 0]
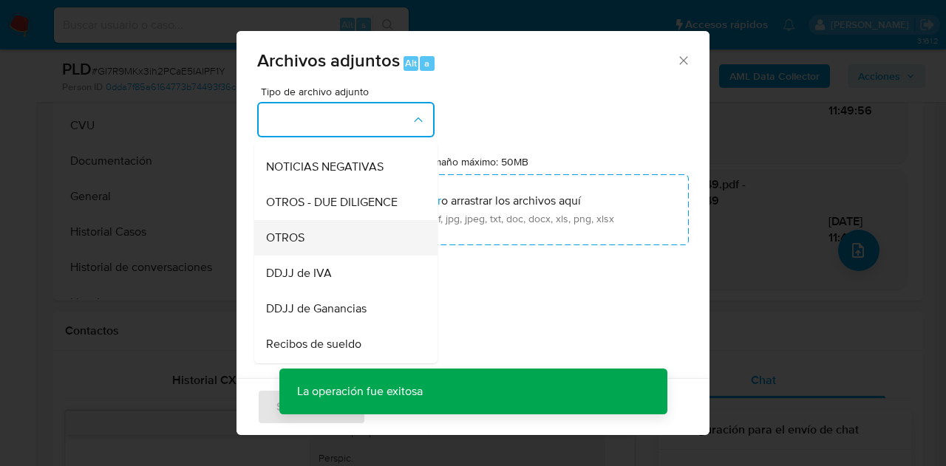
click at [346, 256] on div "OTROS" at bounding box center [341, 237] width 151 height 35
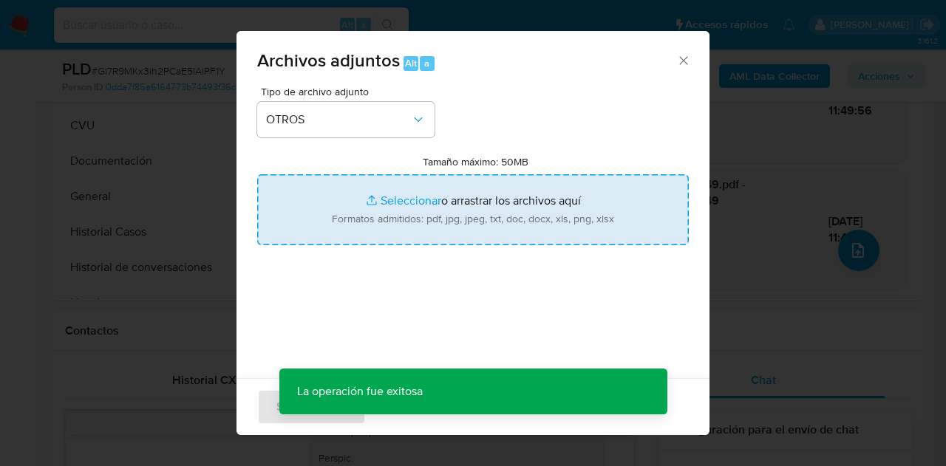
click at [406, 217] on input "Tamaño máximo: 50MB Seleccionar archivos" at bounding box center [473, 209] width 432 height 71
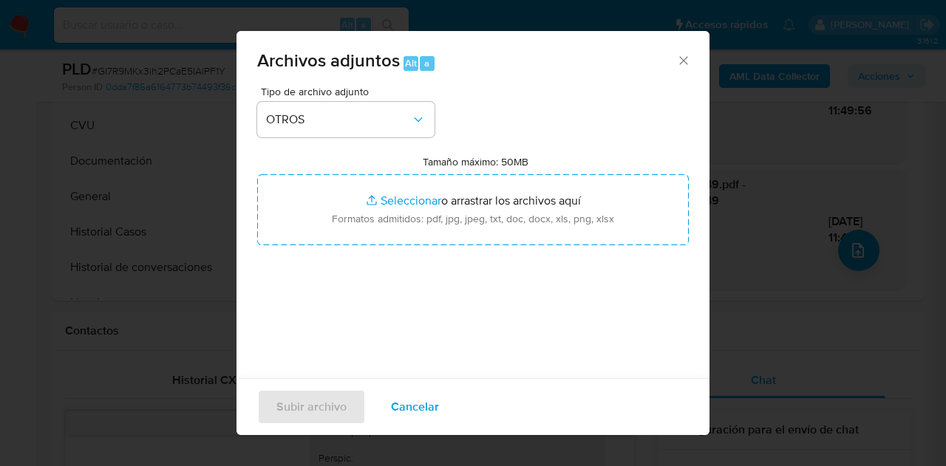
click at [409, 408] on span "Cancelar" at bounding box center [415, 407] width 48 height 33
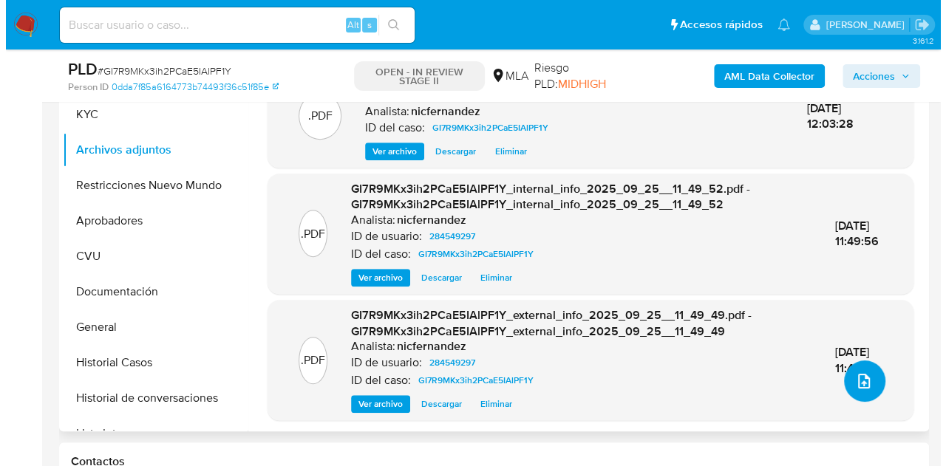
scroll to position [333, 0]
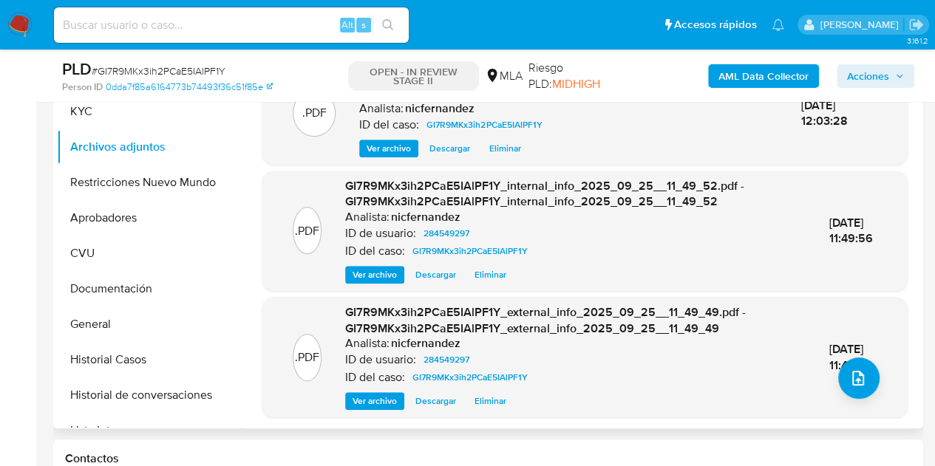
drag, startPoint x: 285, startPoint y: 205, endPoint x: 736, endPoint y: 331, distance: 468.2
click at [293, 205] on div ".PDF GI7R9MKx3ih2PCaE5IAlPF1Y_internal_info_2025_09_25__11_49_52.pdf - GI7R9MKx…" at bounding box center [584, 231] width 631 height 106
drag, startPoint x: 876, startPoint y: 370, endPoint x: 843, endPoint y: 362, distance: 35.0
click at [876, 371] on div ".PDF GI7R9MKx3ih2PCaE5IAlPF1Y_external_info_2025_09_25__11_49_49.pdf - GI7R9MKx…" at bounding box center [584, 357] width 631 height 106
click at [841, 361] on button "upload-file" at bounding box center [858, 378] width 41 height 41
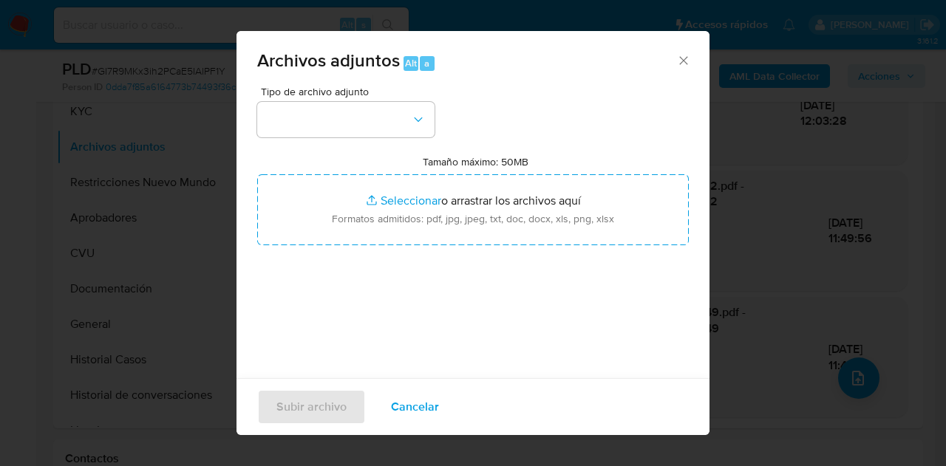
click at [412, 137] on div "Tipo de archivo adjunto Tamaño máximo: 50MB Seleccionar archivos Seleccionar o …" at bounding box center [473, 260] width 432 height 349
drag, startPoint x: 418, startPoint y: 124, endPoint x: 421, endPoint y: 140, distance: 16.0
click at [418, 129] on button "button" at bounding box center [345, 119] width 177 height 35
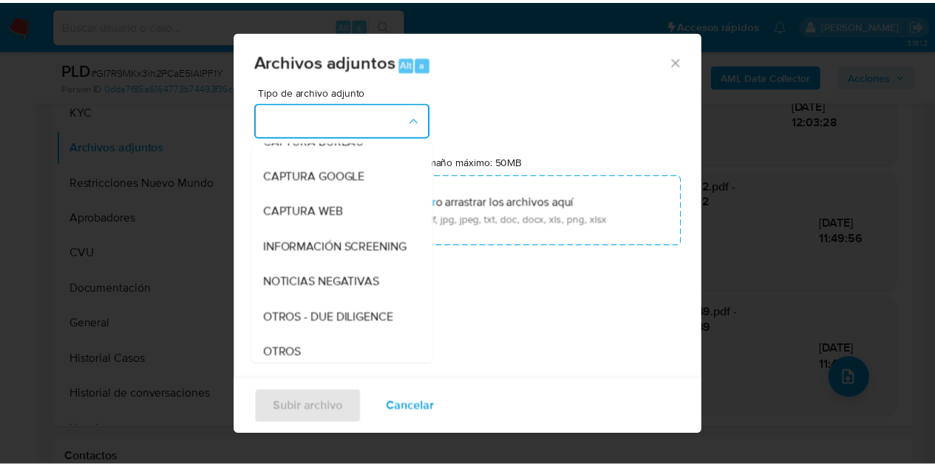
scroll to position [152, 0]
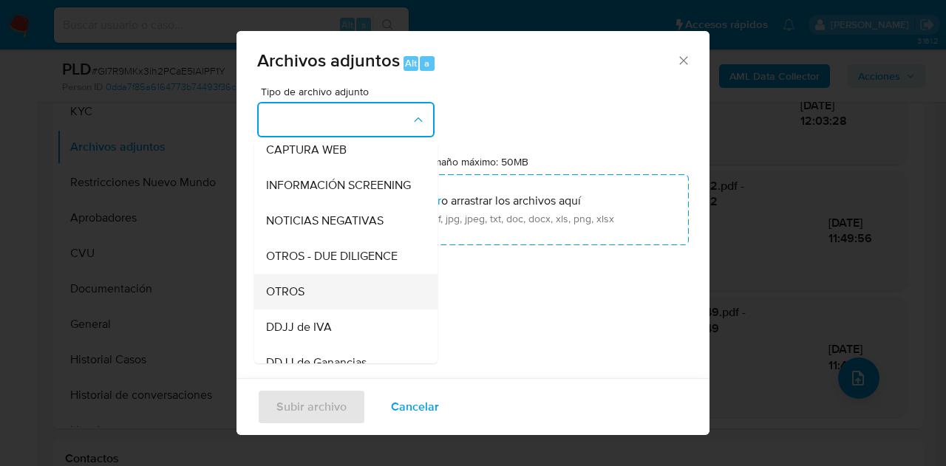
click at [318, 307] on div "OTROS" at bounding box center [341, 291] width 151 height 35
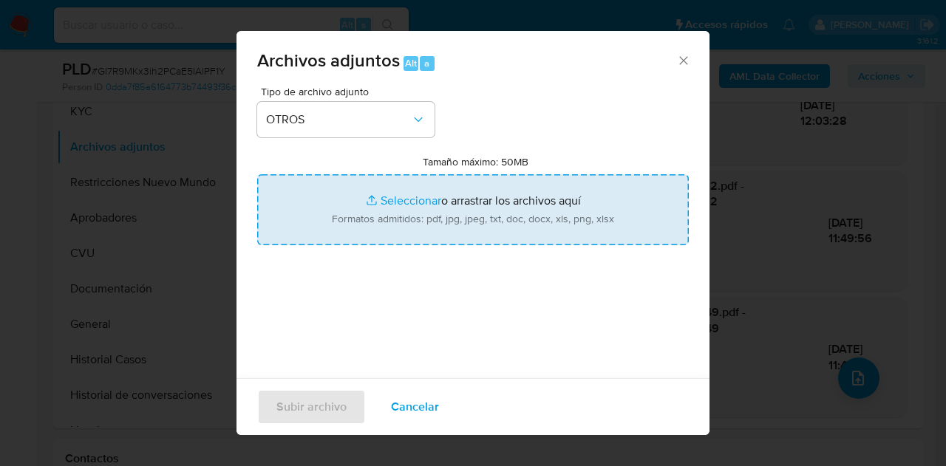
click at [405, 204] on input "Tamaño máximo: 50MB Seleccionar archivos" at bounding box center [473, 209] width 432 height 71
type input "C:\fakepath\Constancia de monotributo - Impuesto cedular - comprobantes emitido…"
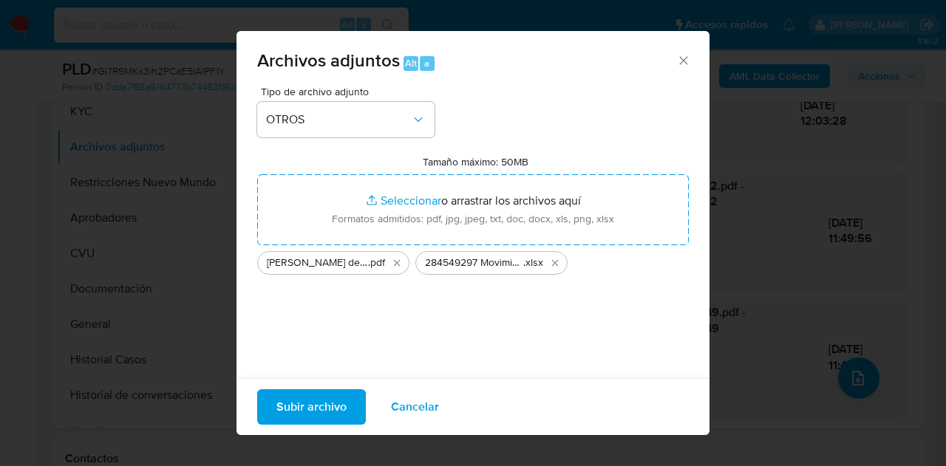
click at [412, 413] on span "Cancelar" at bounding box center [415, 407] width 48 height 33
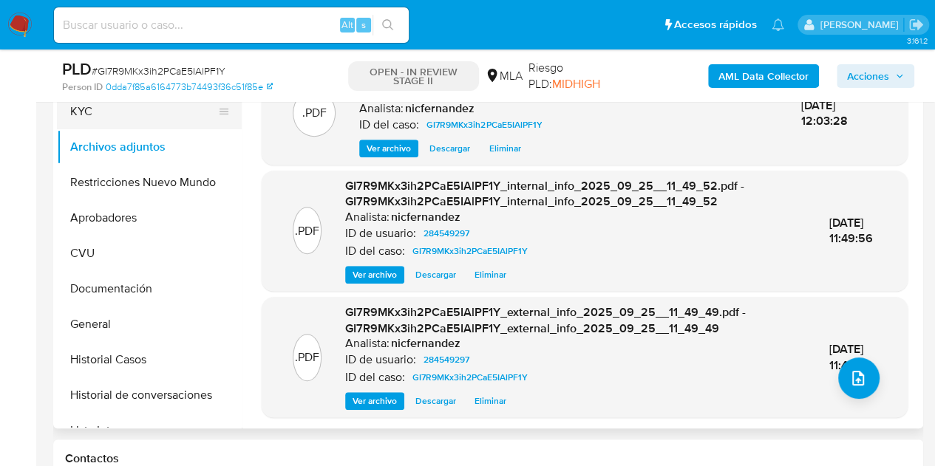
drag, startPoint x: 105, startPoint y: 117, endPoint x: 122, endPoint y: 115, distance: 17.1
click at [105, 117] on button "KYC" at bounding box center [143, 111] width 173 height 35
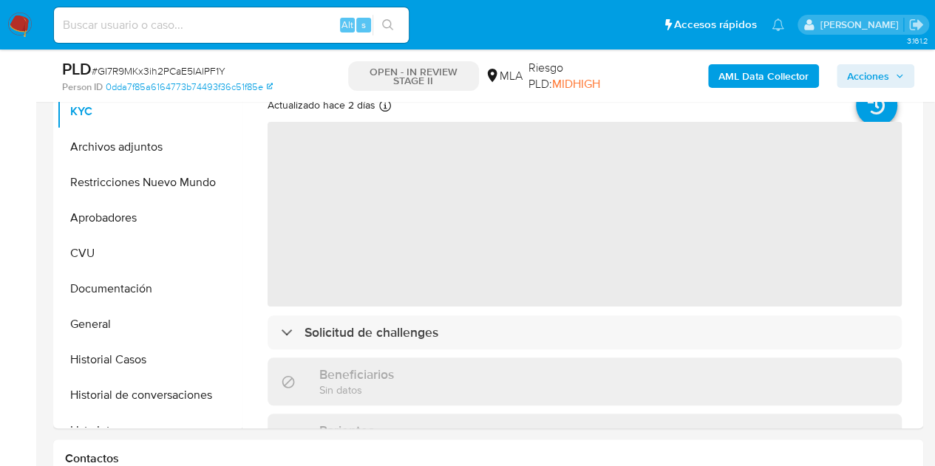
scroll to position [294, 0]
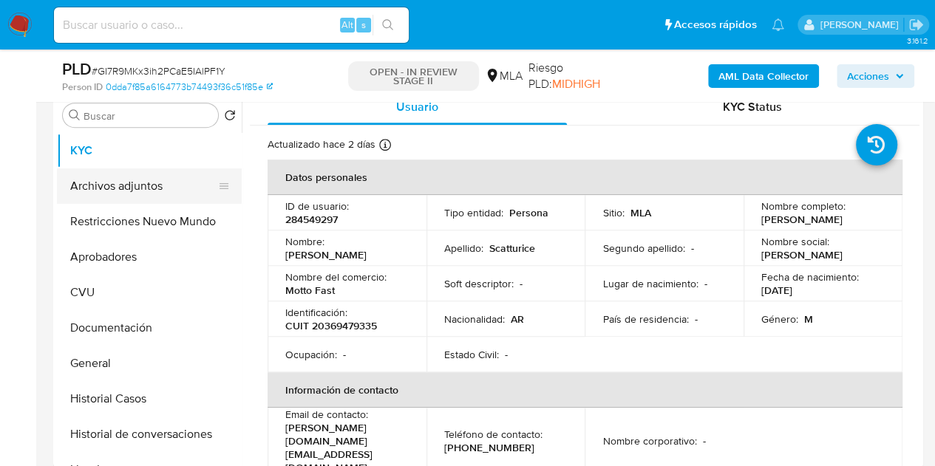
click at [138, 188] on button "Archivos adjuntos" at bounding box center [143, 186] width 173 height 35
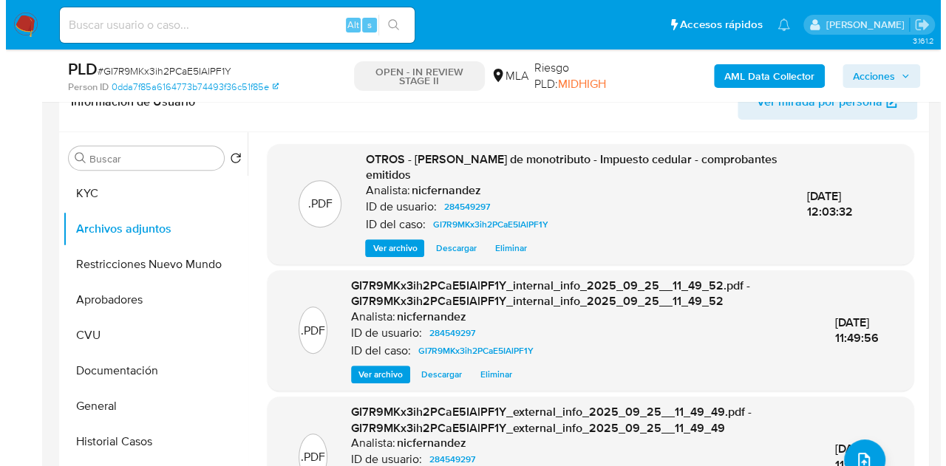
scroll to position [248, 0]
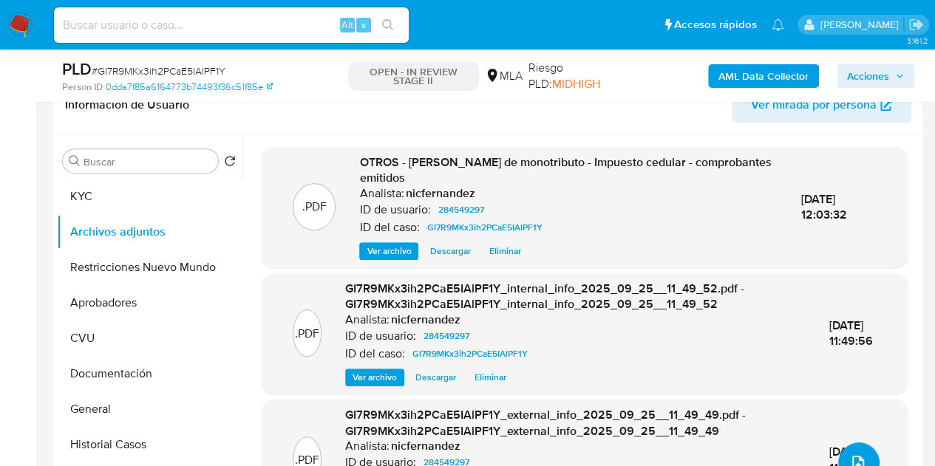
click at [850, 455] on icon "upload-file" at bounding box center [858, 464] width 18 height 18
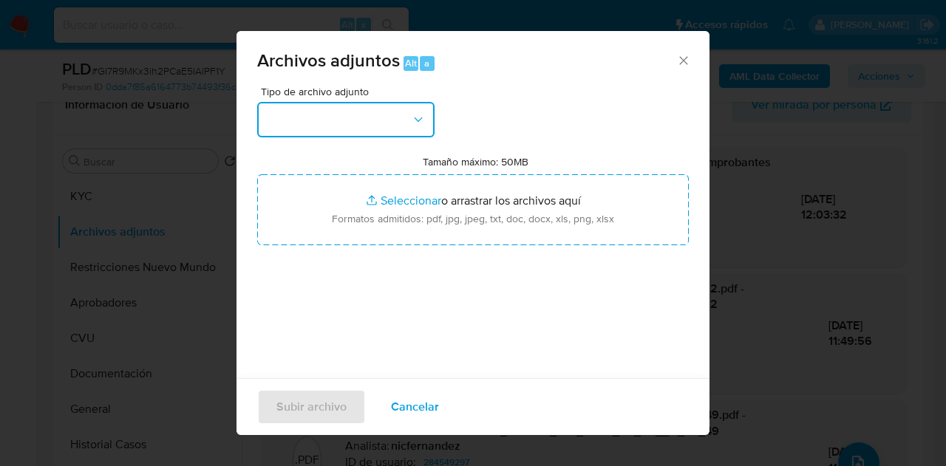
click at [392, 123] on button "button" at bounding box center [345, 119] width 177 height 35
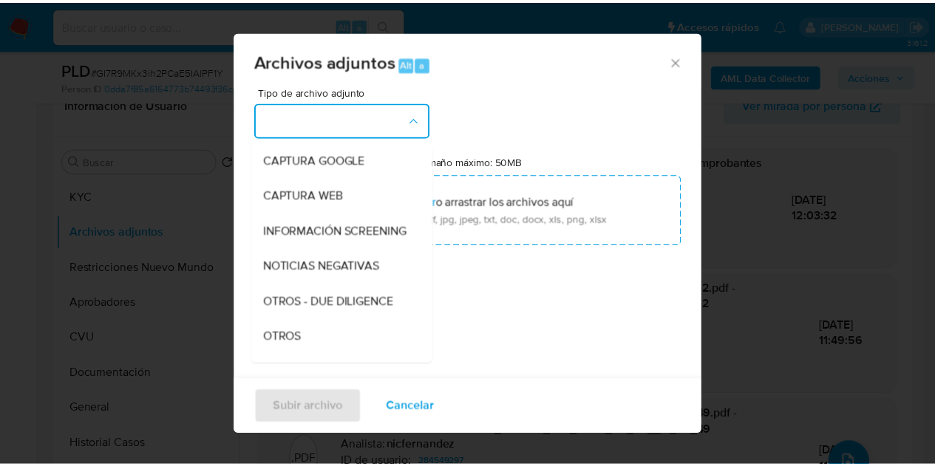
scroll to position [147, 0]
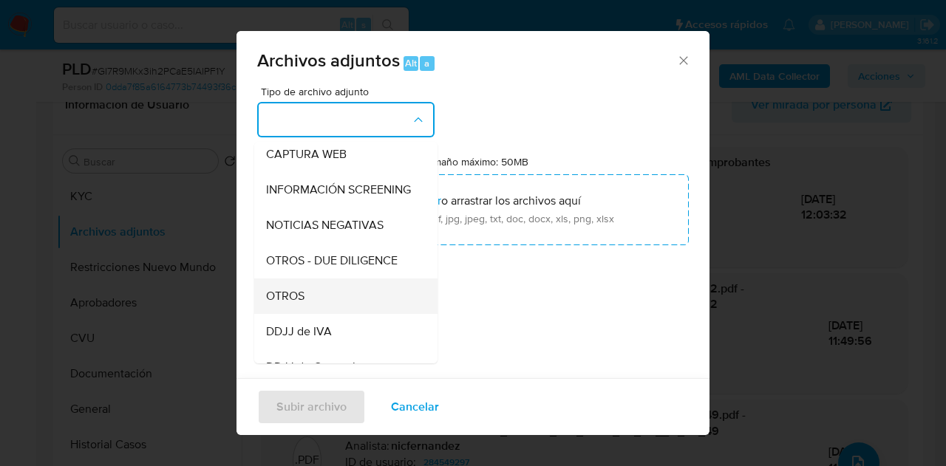
click at [315, 308] on div "OTROS" at bounding box center [341, 296] width 151 height 35
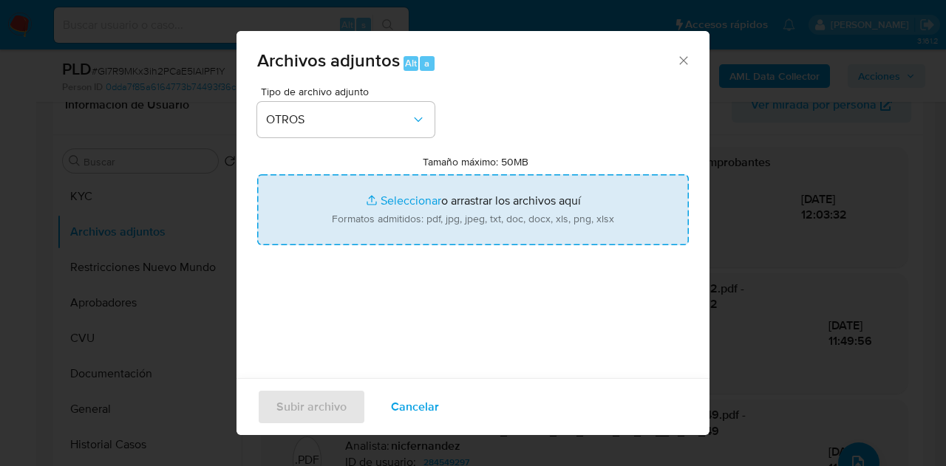
click at [377, 200] on input "Tamaño máximo: 50MB Seleccionar archivos" at bounding box center [473, 209] width 432 height 71
type input "C:\fakepath\Caselog GI7R9MKx3ih2PCaE5IAlPF1Y_2025_09_17_13_07_20.docx"
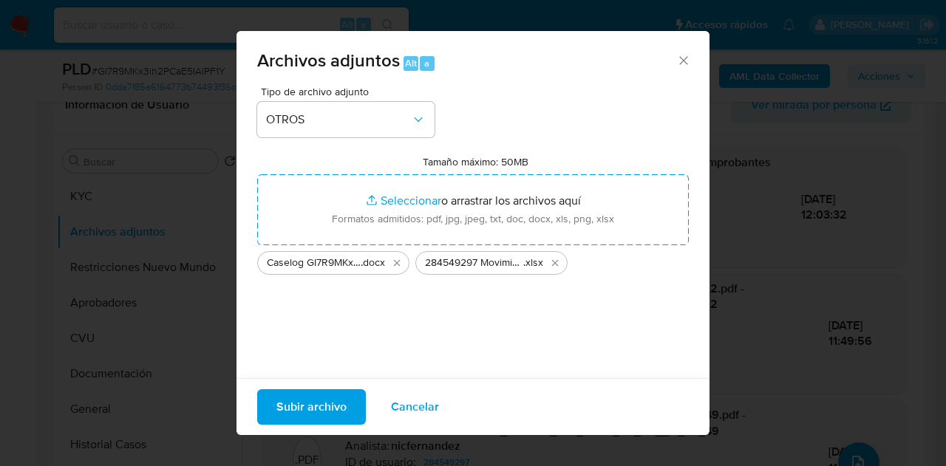
click at [306, 408] on span "Subir archivo" at bounding box center [311, 407] width 70 height 33
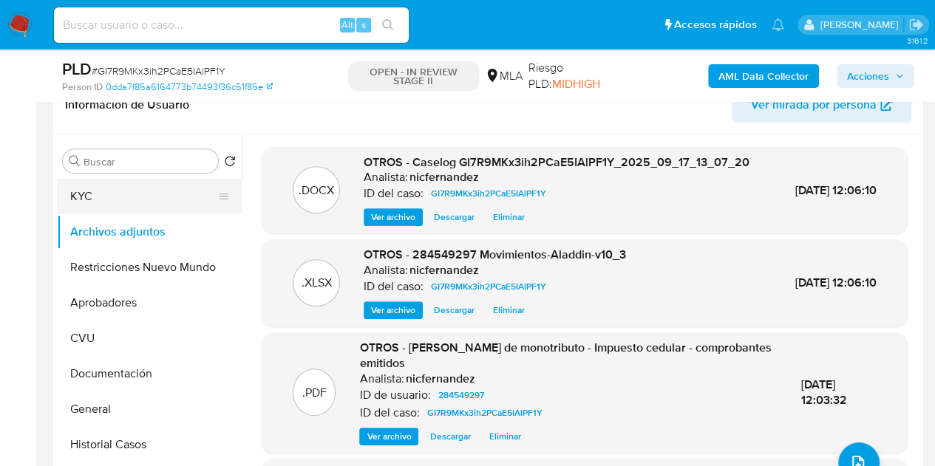
click at [133, 210] on button "KYC" at bounding box center [143, 196] width 173 height 35
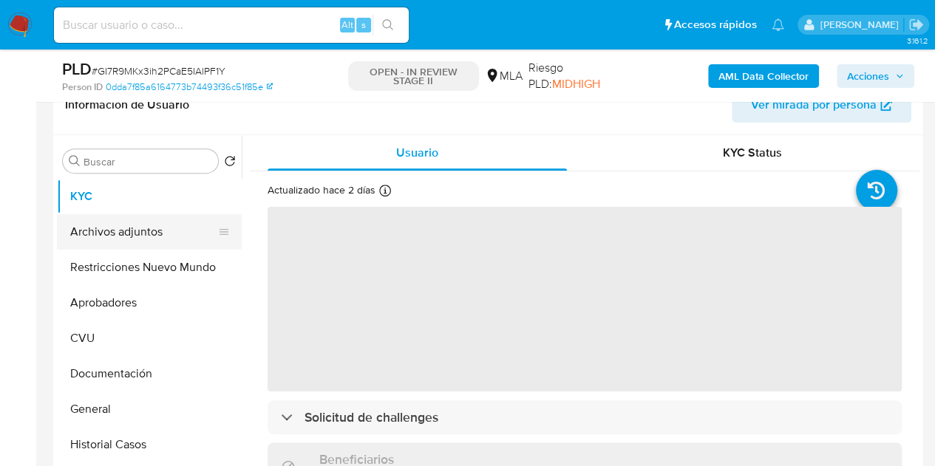
click at [140, 230] on button "Archivos adjuntos" at bounding box center [143, 231] width 173 height 35
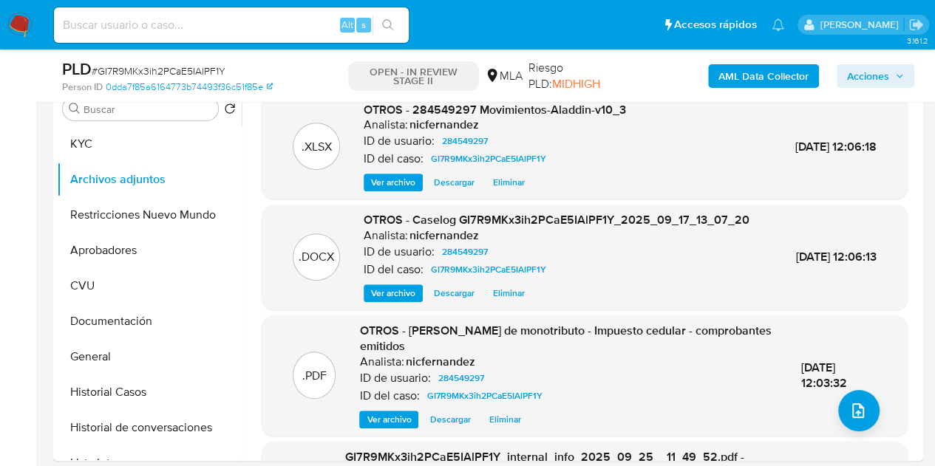
scroll to position [376, 0]
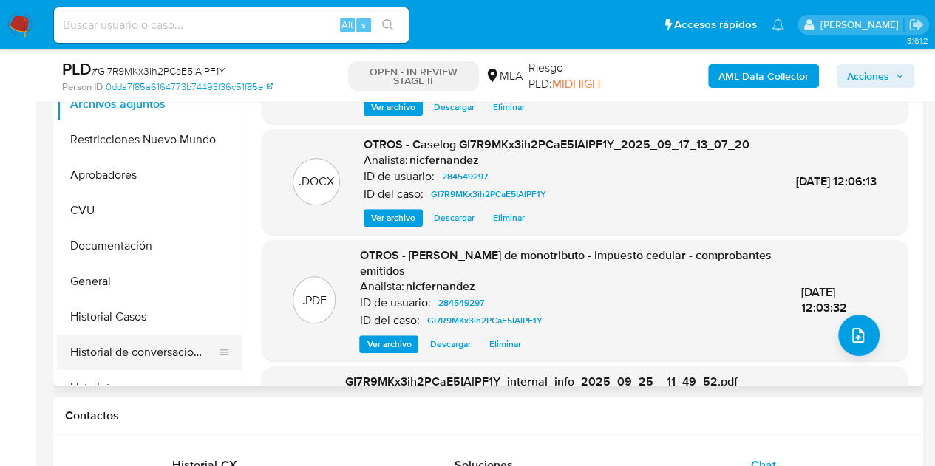
click at [118, 357] on button "Historial de conversaciones" at bounding box center [143, 352] width 173 height 35
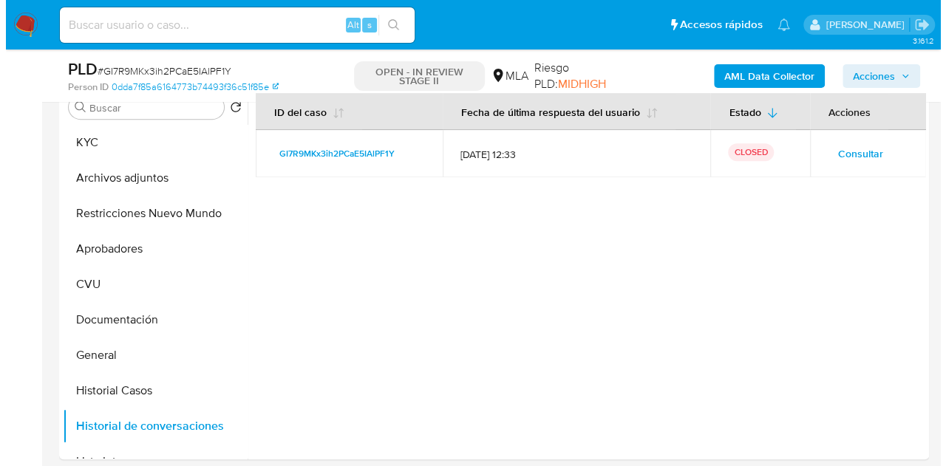
scroll to position [290, 0]
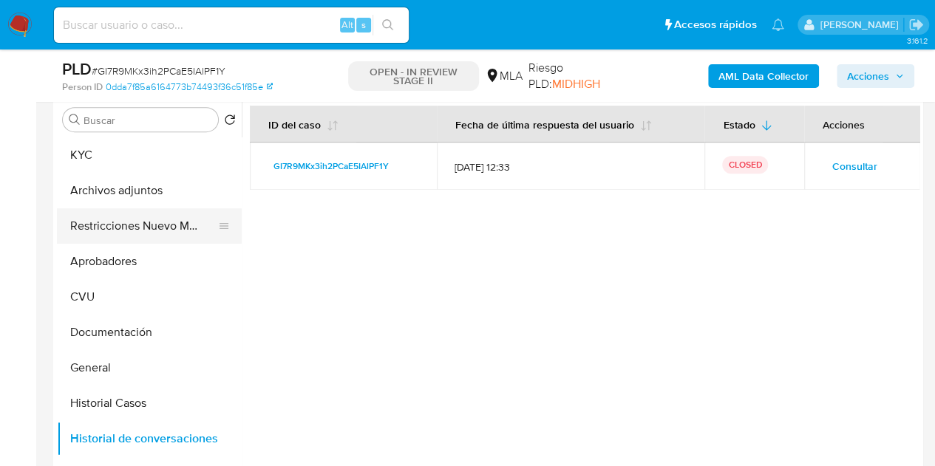
click at [128, 222] on button "Restricciones Nuevo Mundo" at bounding box center [143, 225] width 173 height 35
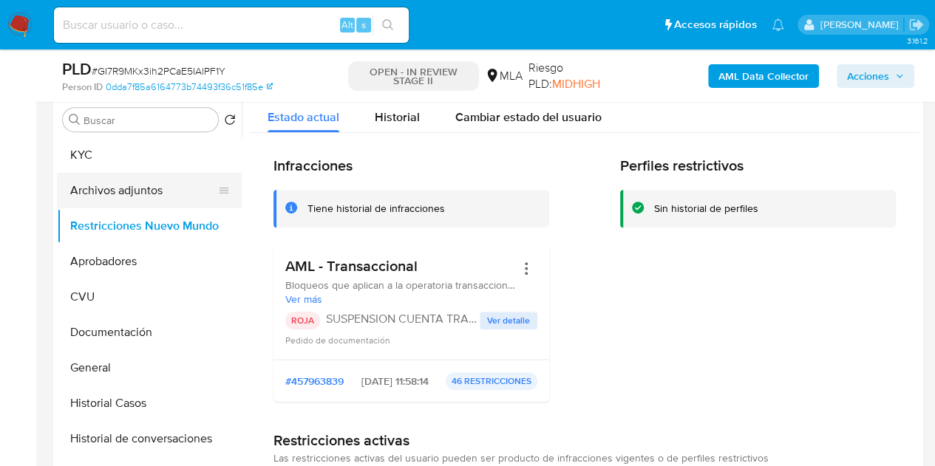
click at [108, 191] on button "Archivos adjuntos" at bounding box center [143, 190] width 173 height 35
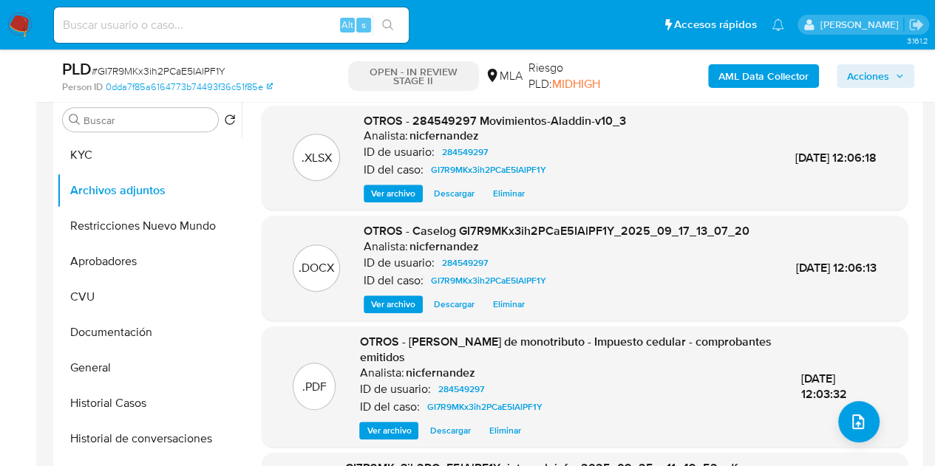
click at [389, 312] on span "Ver archivo" at bounding box center [393, 304] width 44 height 15
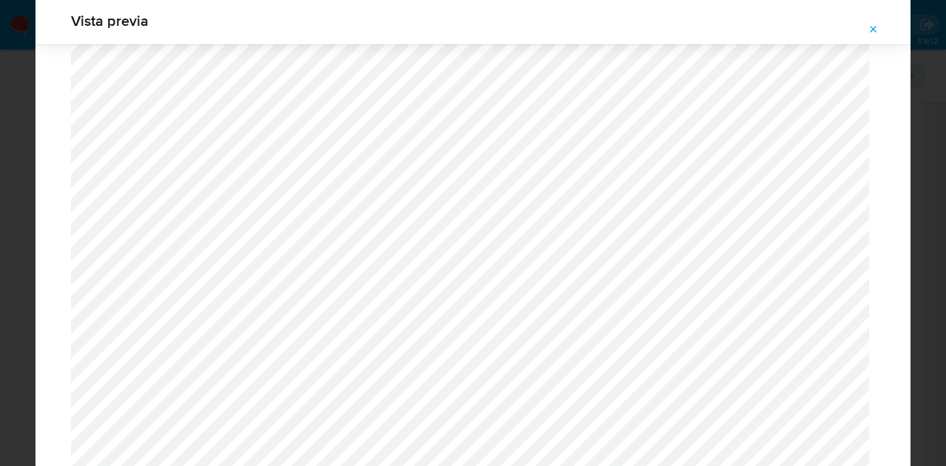
scroll to position [1954, 0]
click at [878, 36] on span "Attachment preview" at bounding box center [874, 29] width 12 height 21
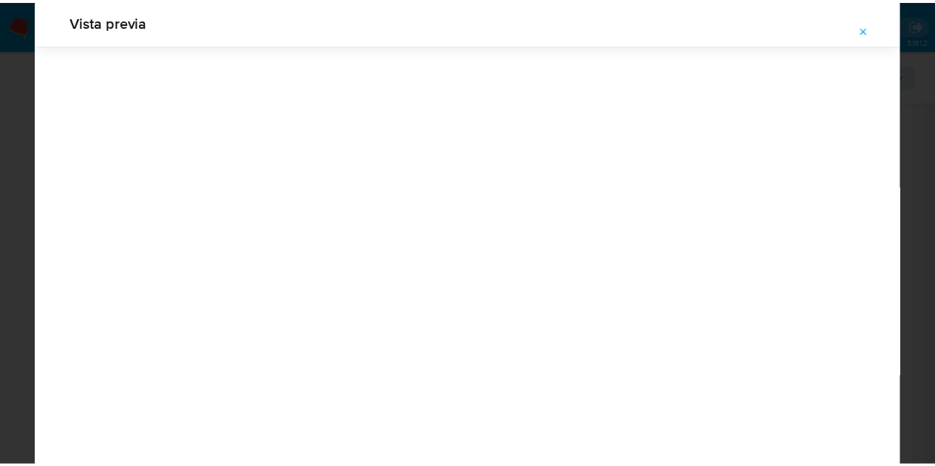
scroll to position [47, 0]
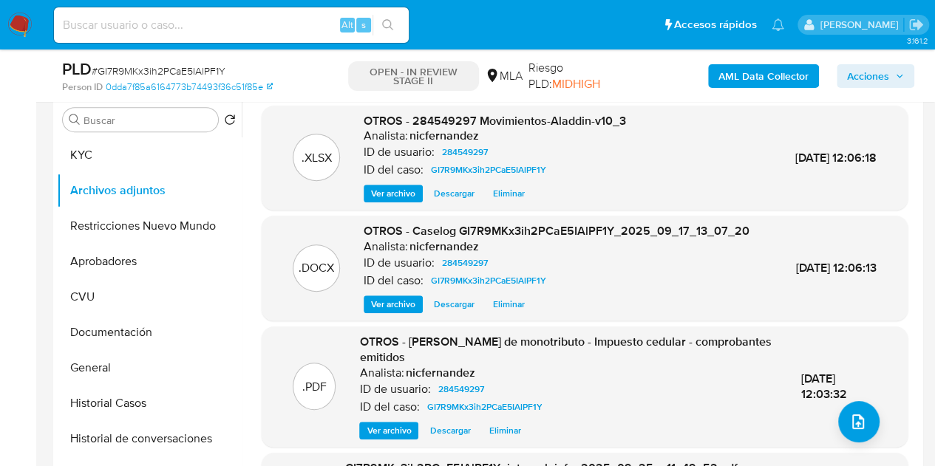
click at [878, 81] on span "Acciones" at bounding box center [868, 76] width 42 height 24
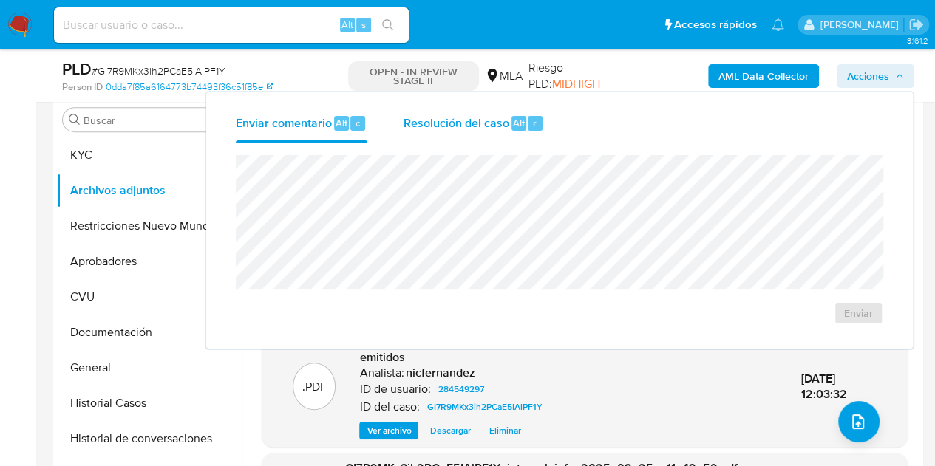
click at [502, 126] on span "Resolución del caso" at bounding box center [456, 122] width 106 height 17
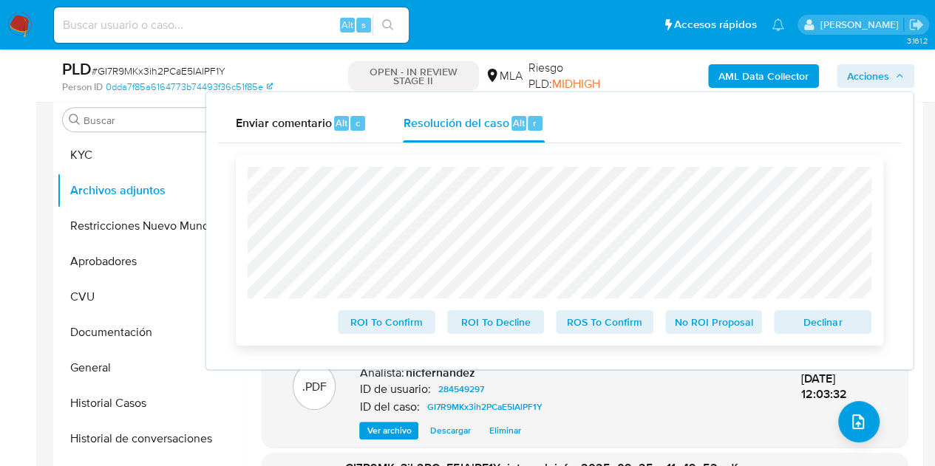
drag, startPoint x: 803, startPoint y: 325, endPoint x: 636, endPoint y: 338, distance: 167.5
click at [803, 325] on span "Declinar" at bounding box center [822, 322] width 77 height 21
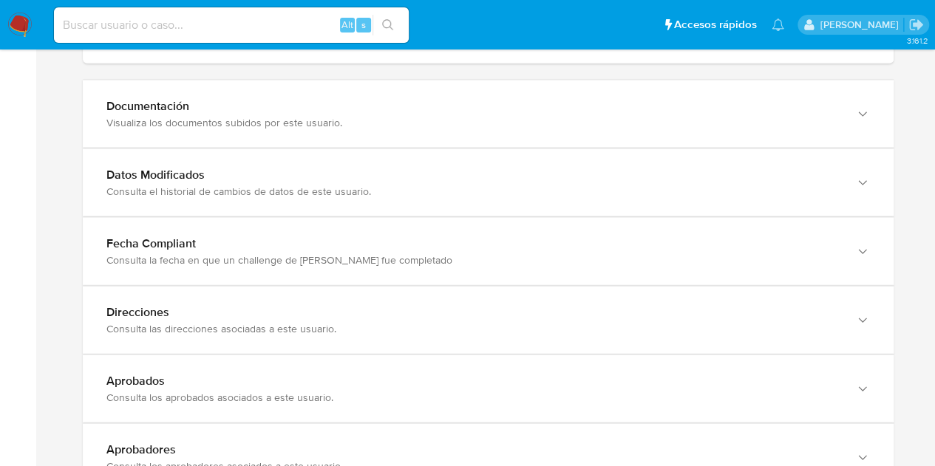
scroll to position [1548, 0]
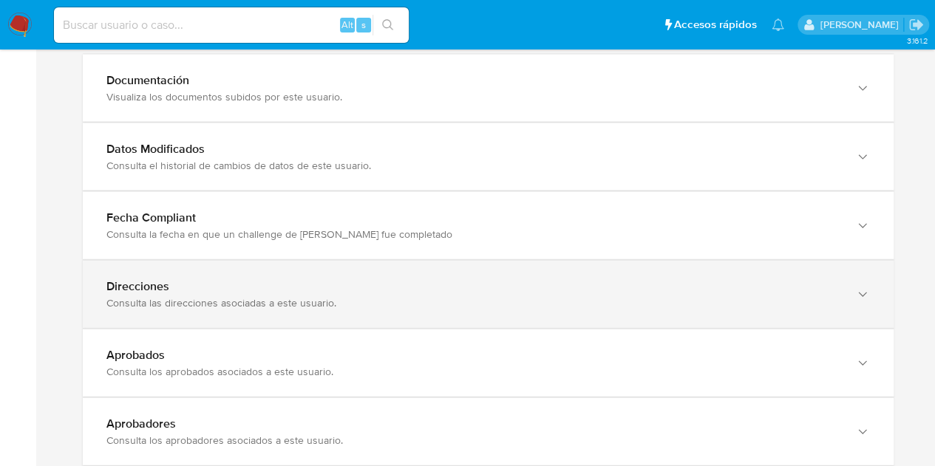
drag, startPoint x: 834, startPoint y: 285, endPoint x: 891, endPoint y: 314, distance: 64.8
click at [834, 285] on div "Direcciones" at bounding box center [473, 286] width 734 height 15
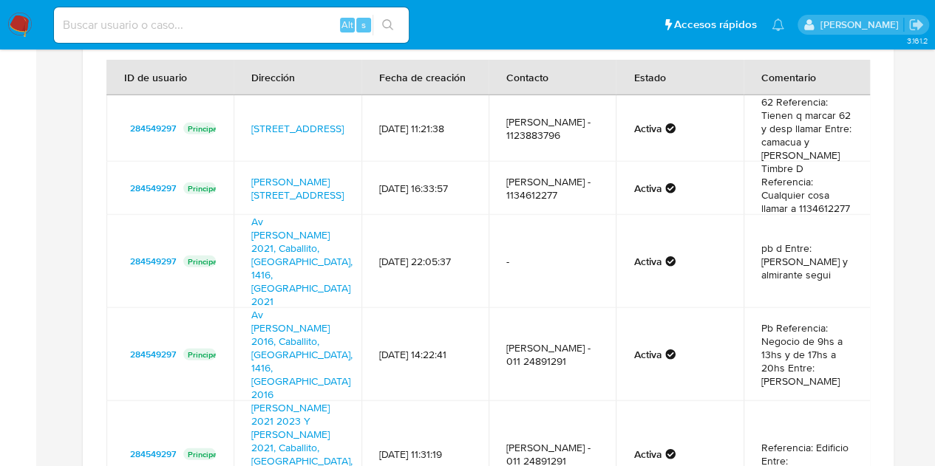
scroll to position [1808, 0]
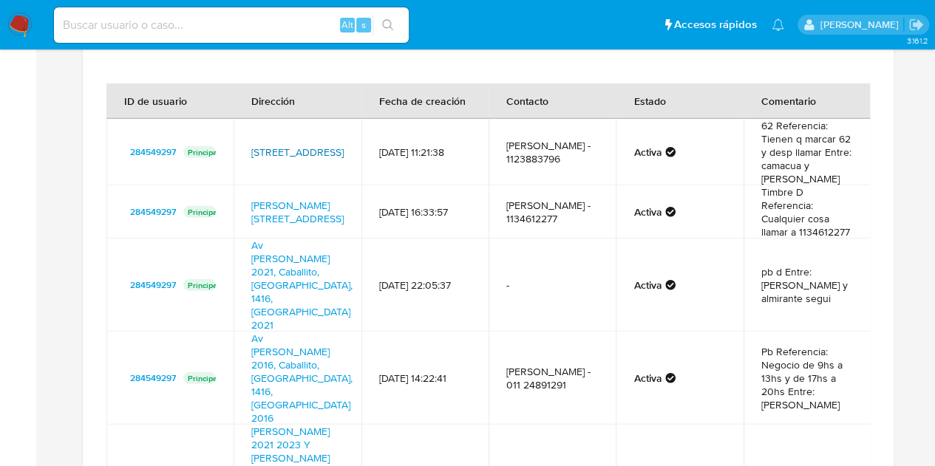
click at [269, 145] on link "[STREET_ADDRESS]" at bounding box center [297, 152] width 92 height 15
click at [270, 211] on link "[PERSON_NAME][STREET_ADDRESS]" at bounding box center [297, 212] width 92 height 28
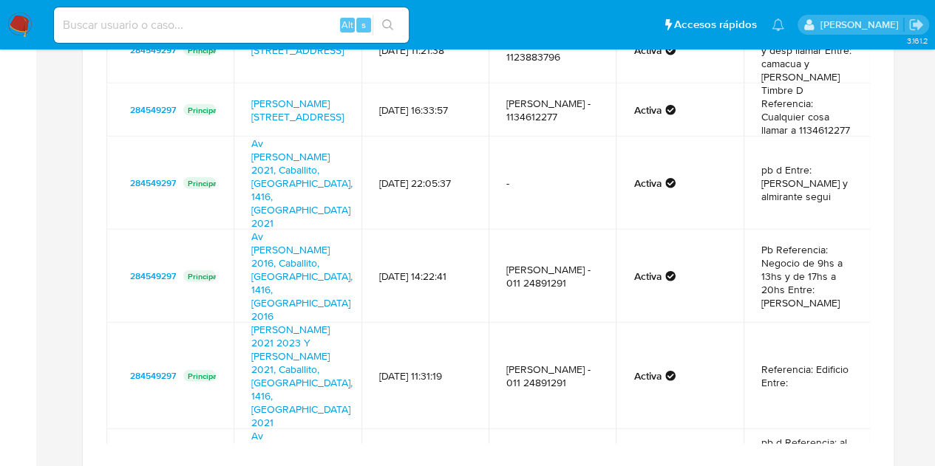
scroll to position [25, 0]
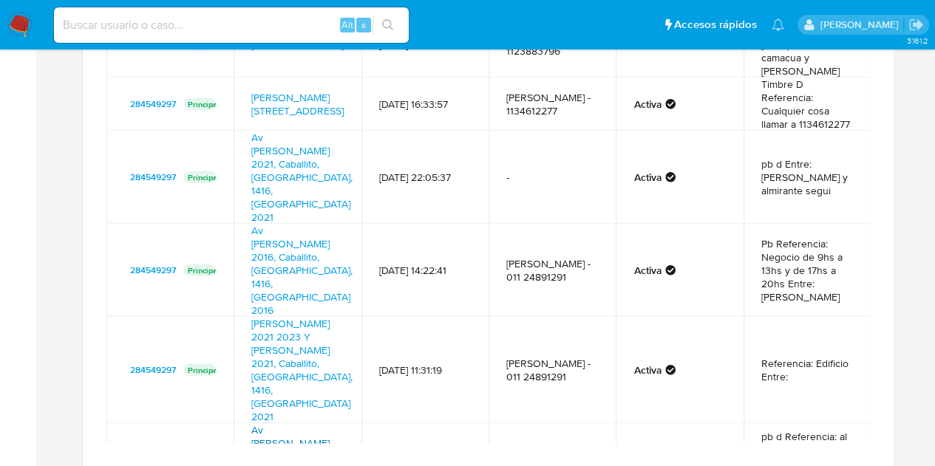
click at [284, 423] on link "Av [PERSON_NAME] 2021, Caballito, [GEOGRAPHIC_DATA], 1416, [GEOGRAPHIC_DATA] 20…" at bounding box center [301, 470] width 101 height 95
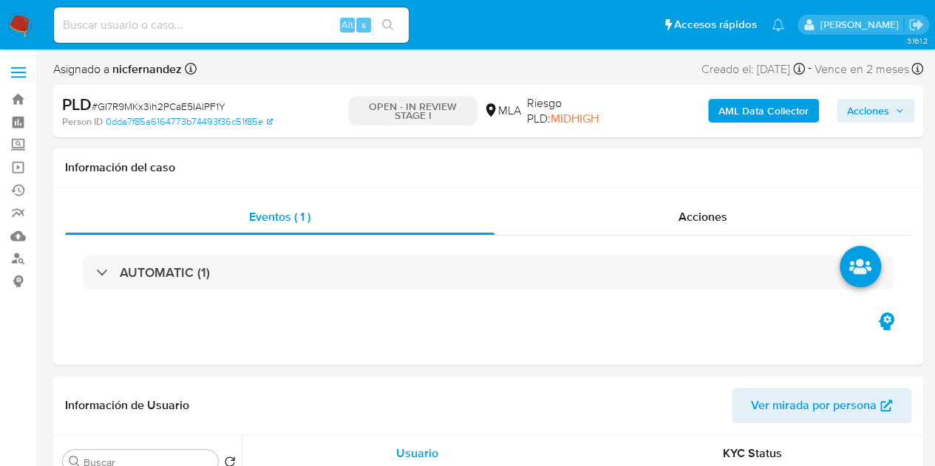
click at [871, 110] on span "Acciones" at bounding box center [868, 111] width 42 height 24
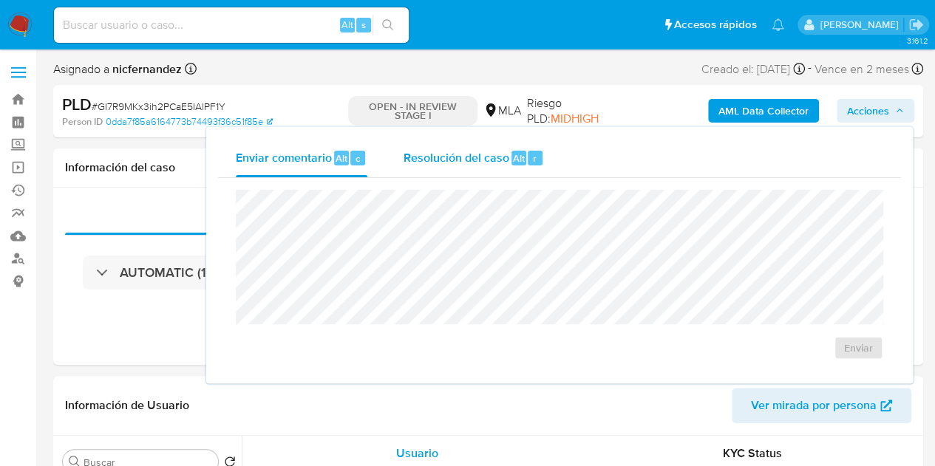
click at [504, 158] on span "Resolución del caso" at bounding box center [456, 157] width 106 height 17
select select "10"
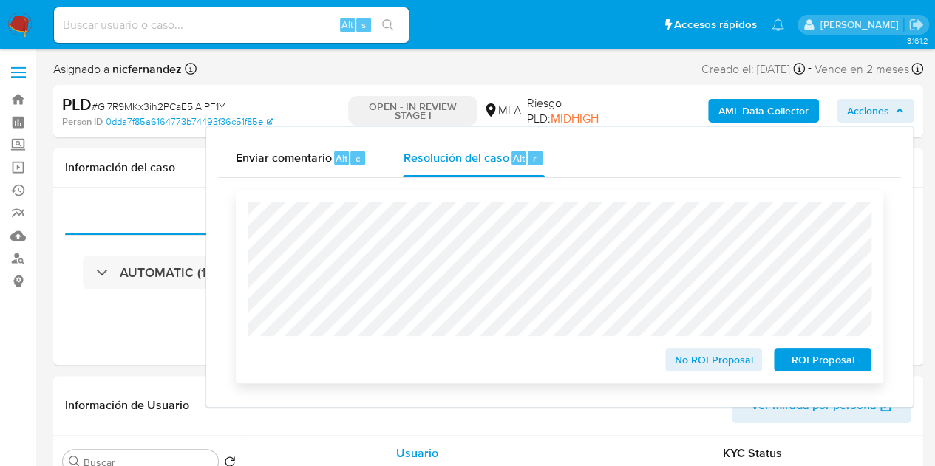
click at [838, 361] on span "ROI Proposal" at bounding box center [822, 360] width 77 height 21
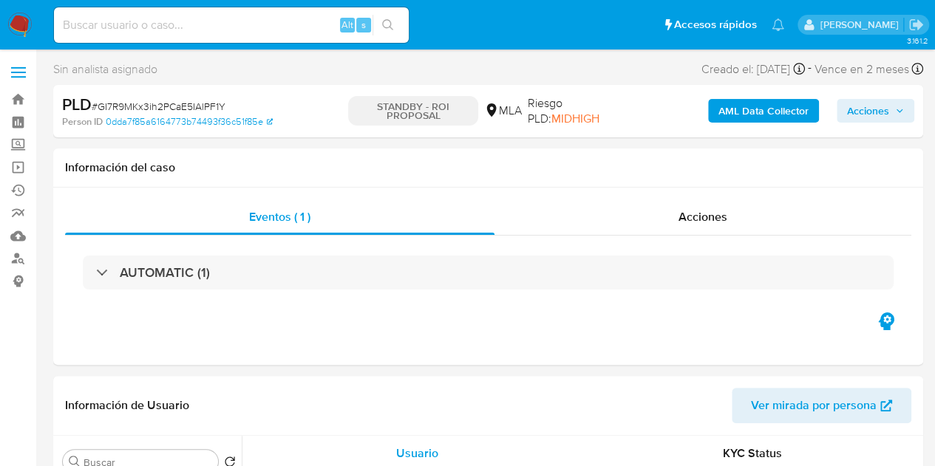
select select "10"
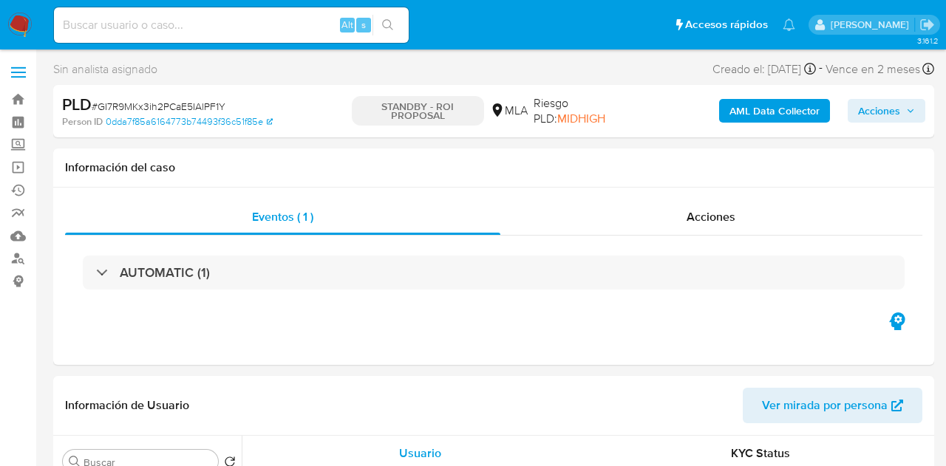
select select "10"
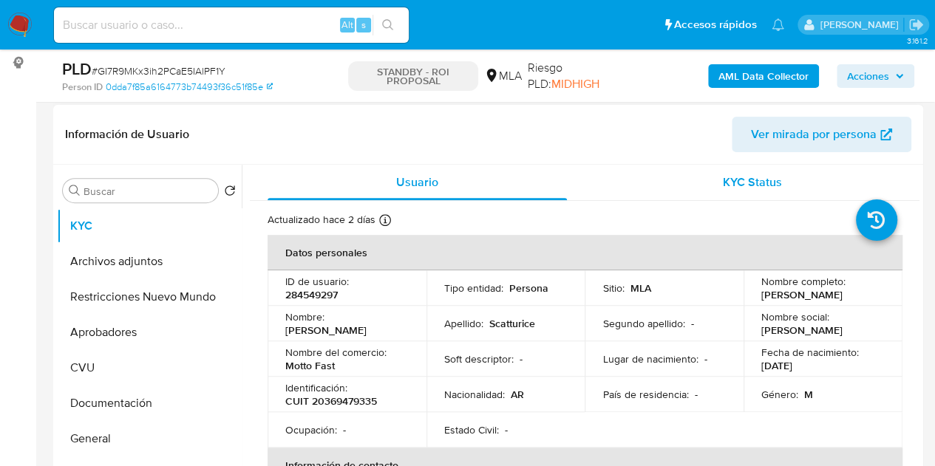
scroll to position [225, 0]
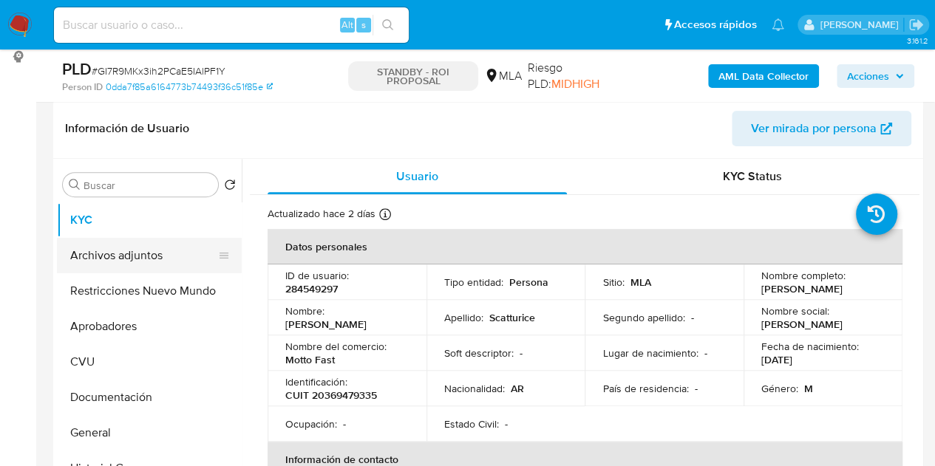
click at [132, 261] on button "Archivos adjuntos" at bounding box center [143, 255] width 173 height 35
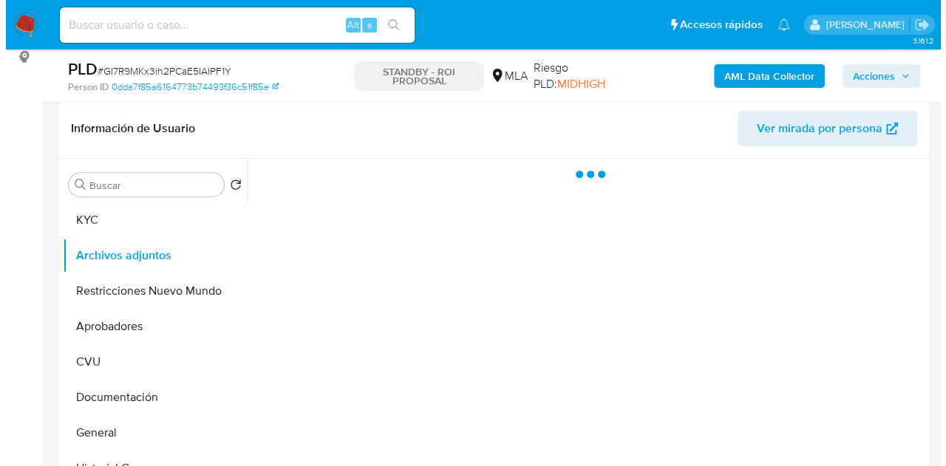
scroll to position [274, 0]
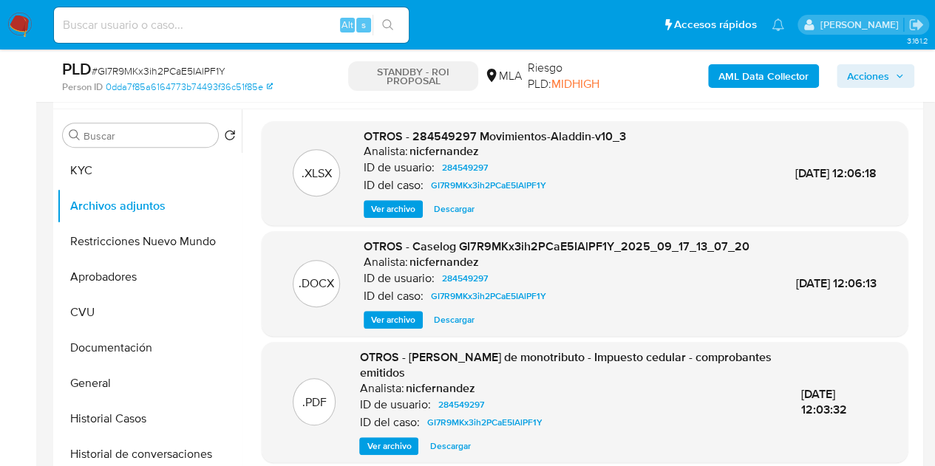
click at [395, 327] on span "Ver archivo" at bounding box center [393, 320] width 44 height 15
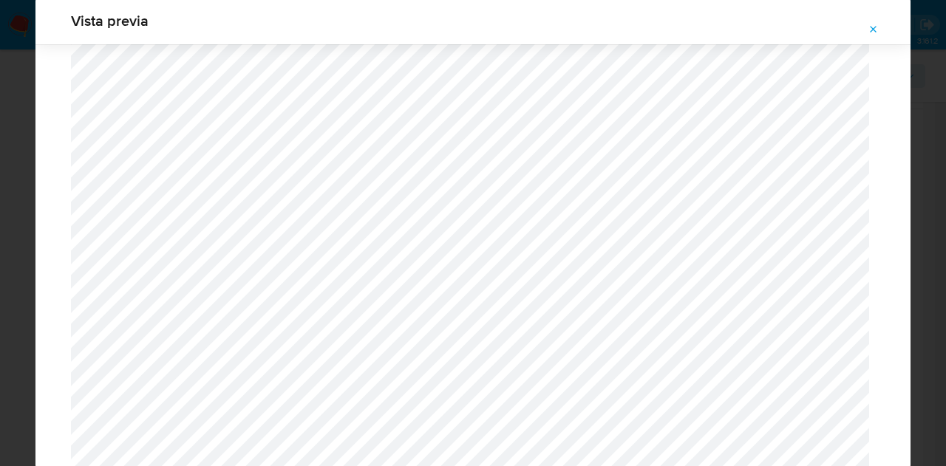
click at [871, 32] on icon "Attachment preview" at bounding box center [874, 30] width 12 height 12
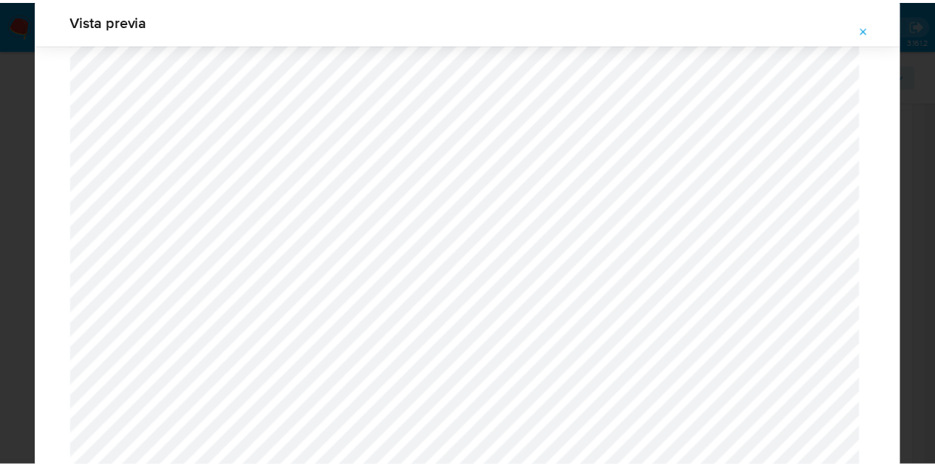
scroll to position [47, 0]
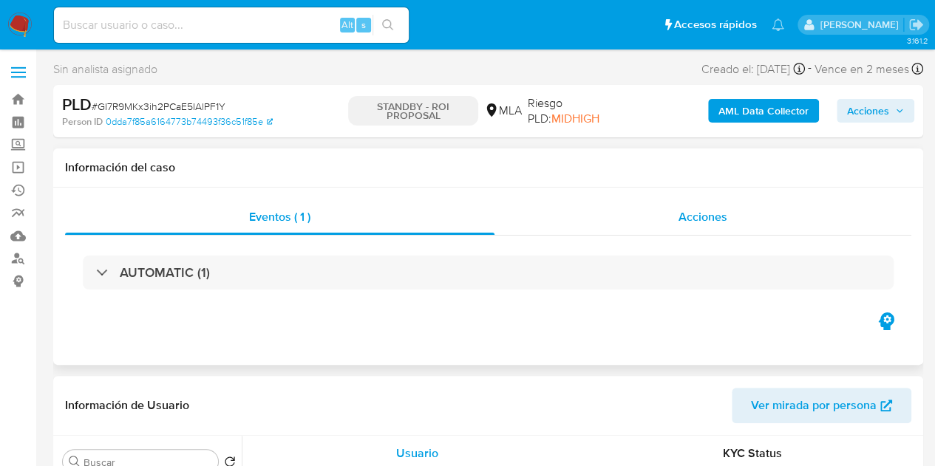
click at [718, 216] on span "Acciones" at bounding box center [702, 216] width 49 height 17
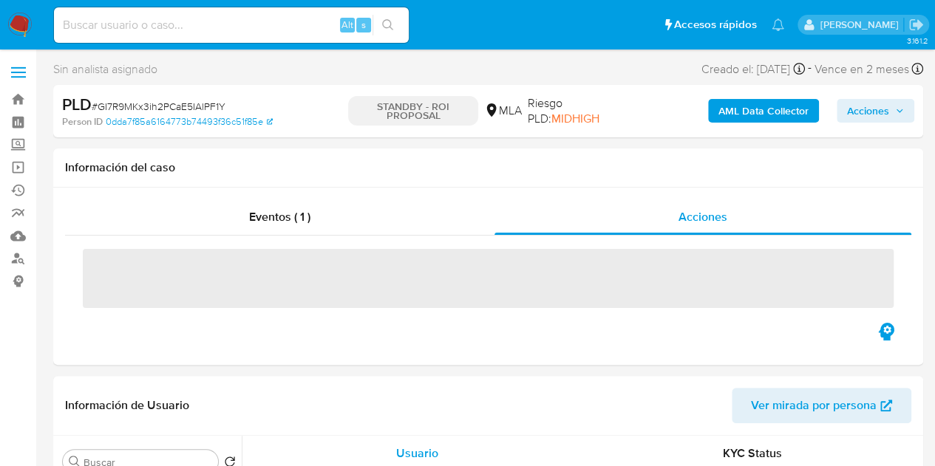
select select "10"
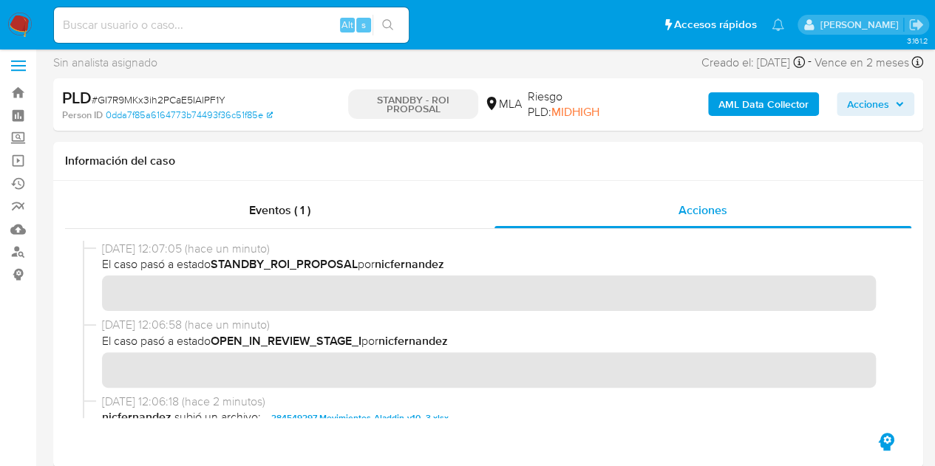
scroll to position [23, 0]
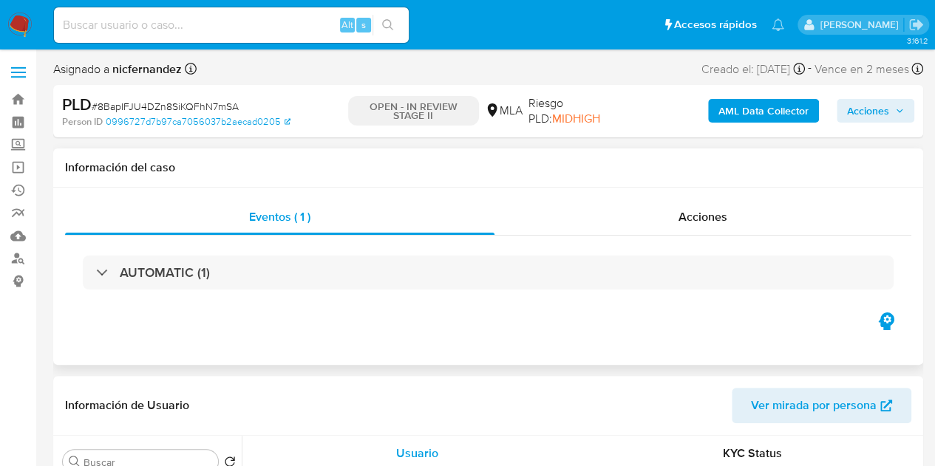
select select "10"
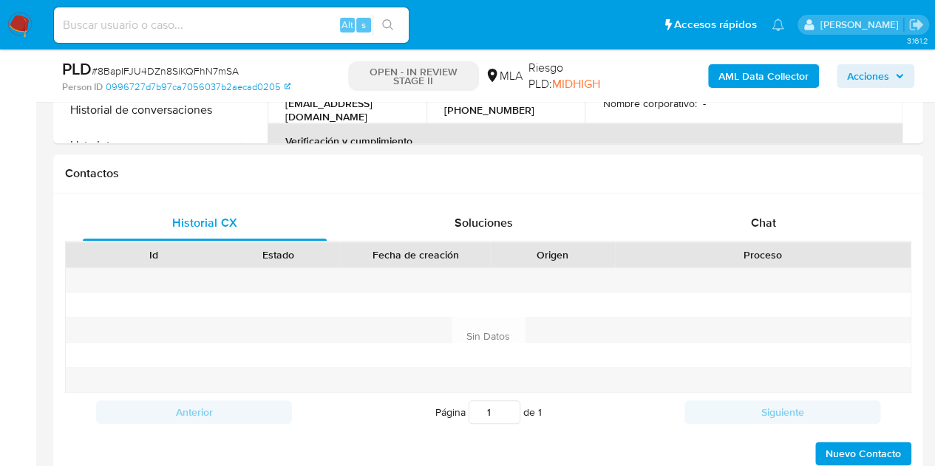
scroll to position [664, 0]
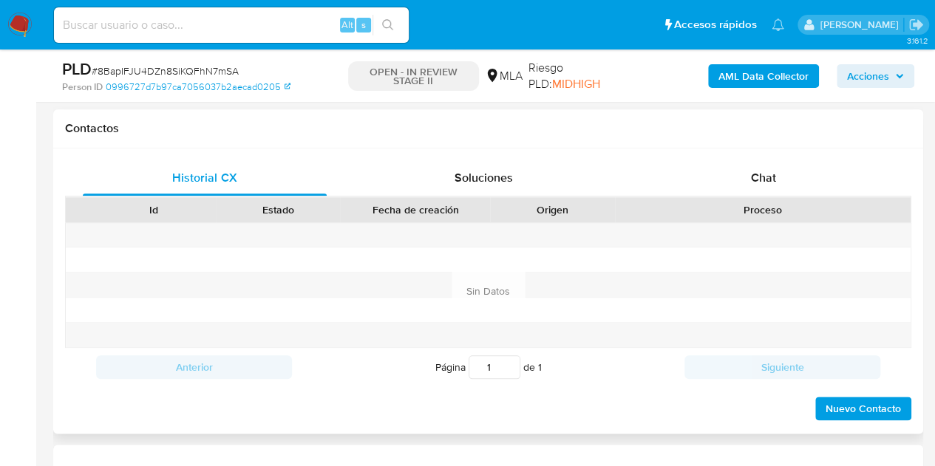
click at [789, 194] on div "Historial CX Soluciones Chat" at bounding box center [488, 178] width 846 height 36
click at [787, 185] on div "Chat" at bounding box center [763, 177] width 244 height 35
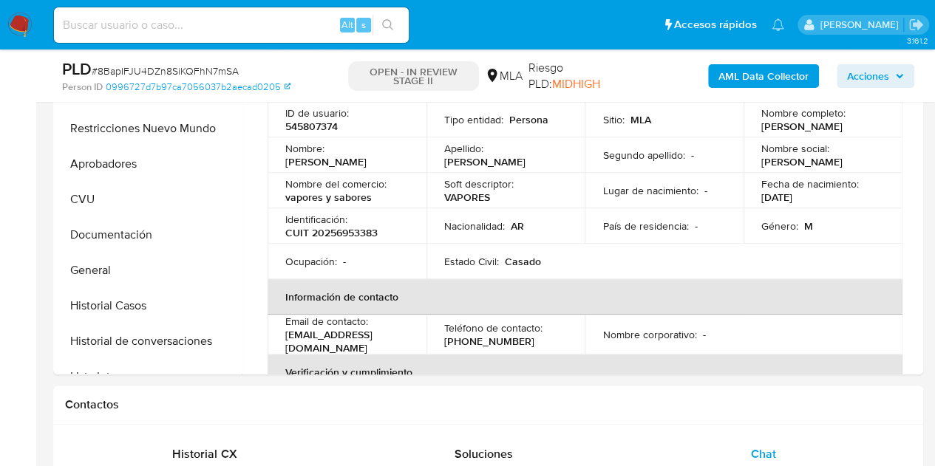
scroll to position [225, 0]
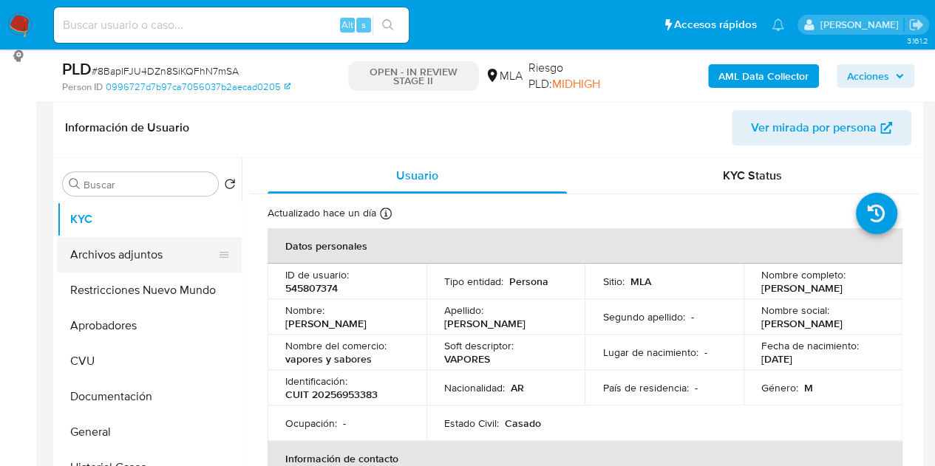
click at [120, 248] on button "Archivos adjuntos" at bounding box center [143, 254] width 173 height 35
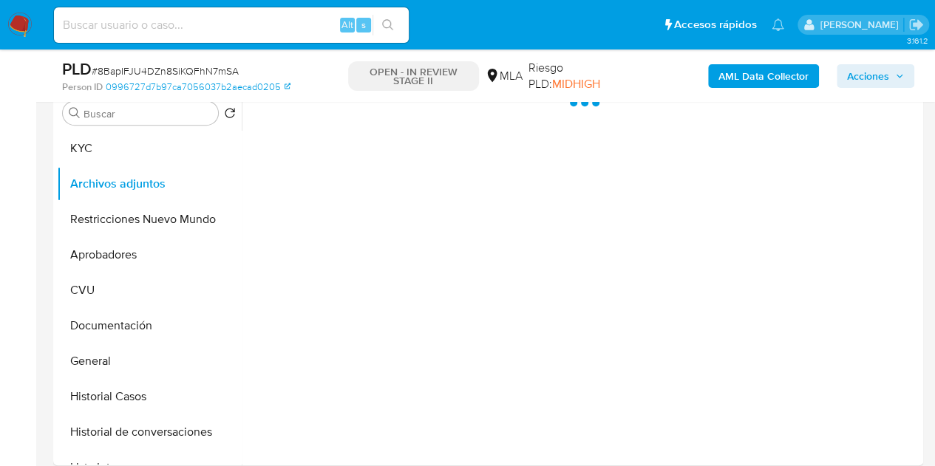
scroll to position [252, 0]
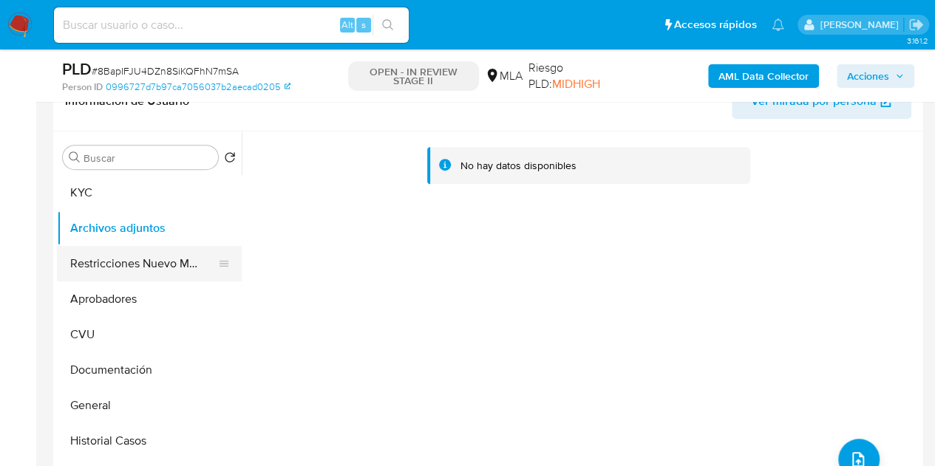
click at [123, 262] on button "Restricciones Nuevo Mundo" at bounding box center [143, 263] width 173 height 35
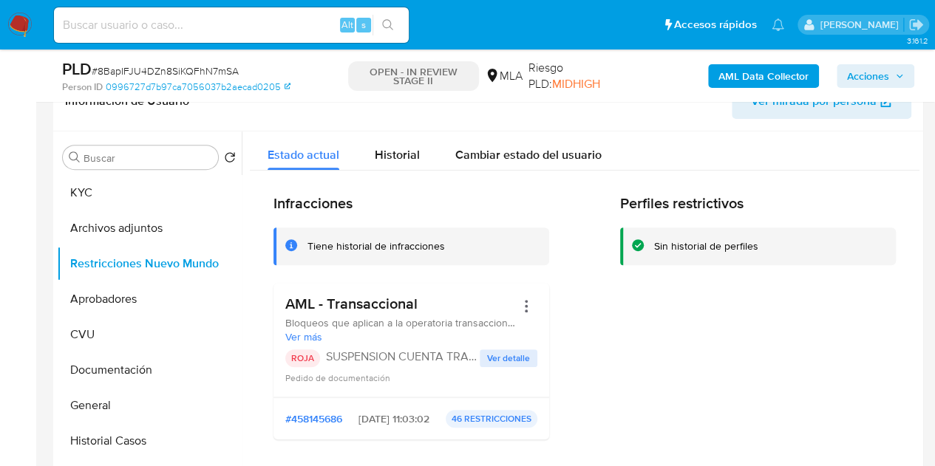
drag, startPoint x: 913, startPoint y: 183, endPoint x: 912, endPoint y: 219, distance: 36.2
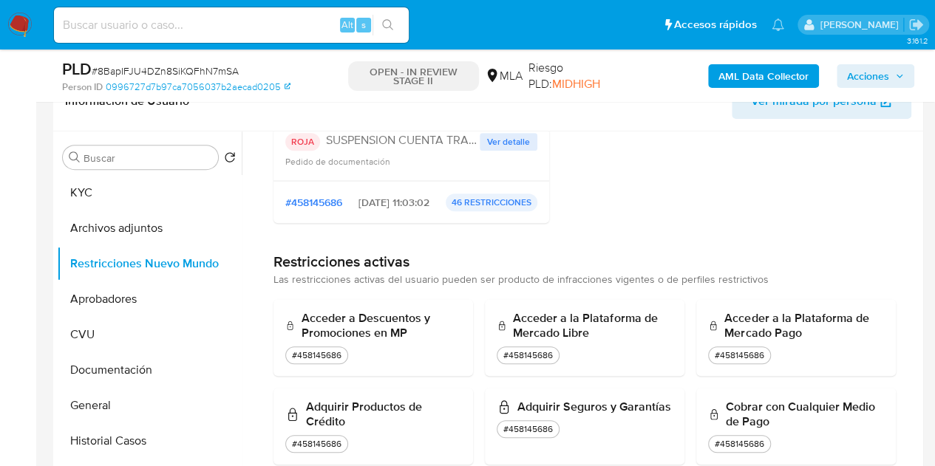
scroll to position [0, 0]
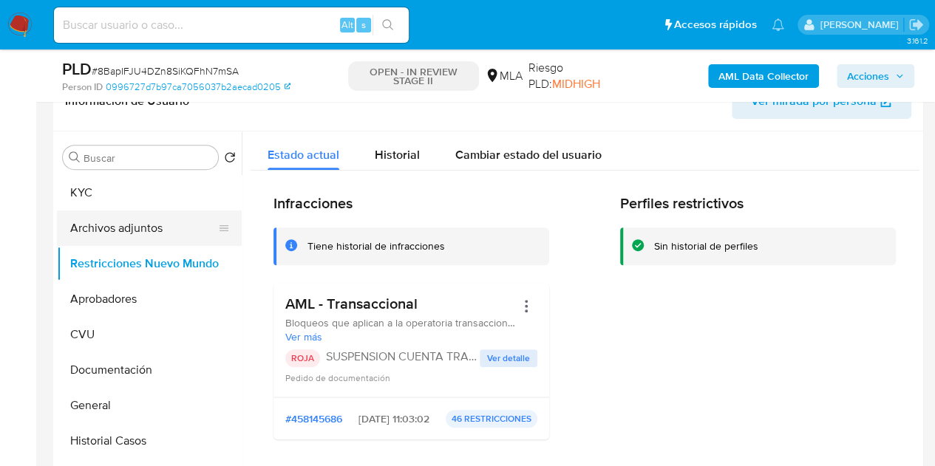
click at [106, 231] on button "Archivos adjuntos" at bounding box center [143, 228] width 173 height 35
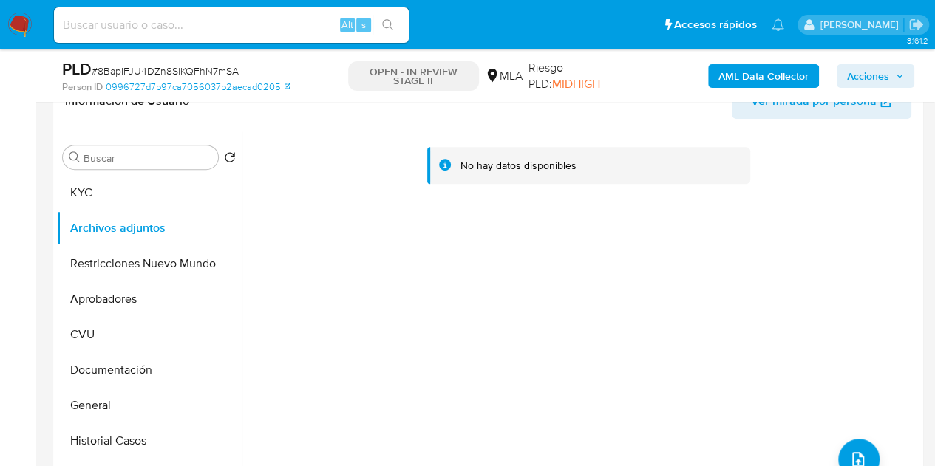
click at [738, 78] on b "AML Data Collector" at bounding box center [763, 76] width 90 height 24
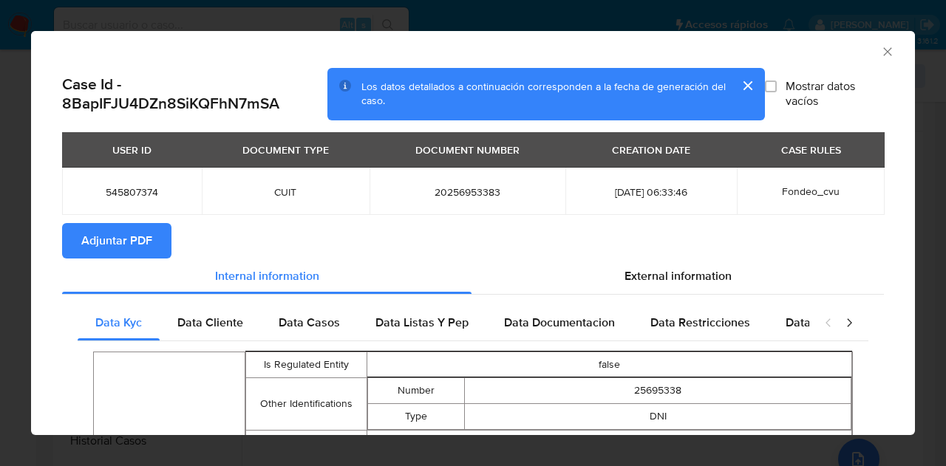
click at [123, 235] on span "Adjuntar PDF" at bounding box center [116, 241] width 71 height 33
click at [880, 55] on icon "Cerrar ventana" at bounding box center [887, 51] width 15 height 15
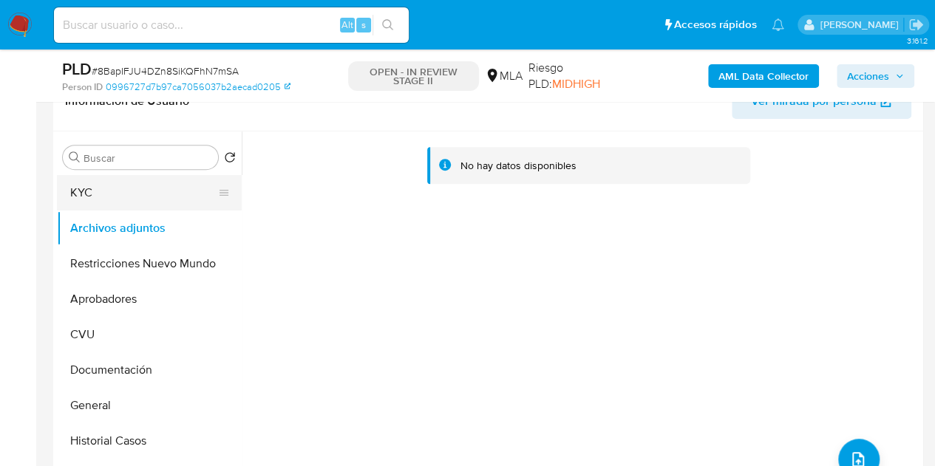
click at [94, 198] on button "KYC" at bounding box center [143, 192] width 173 height 35
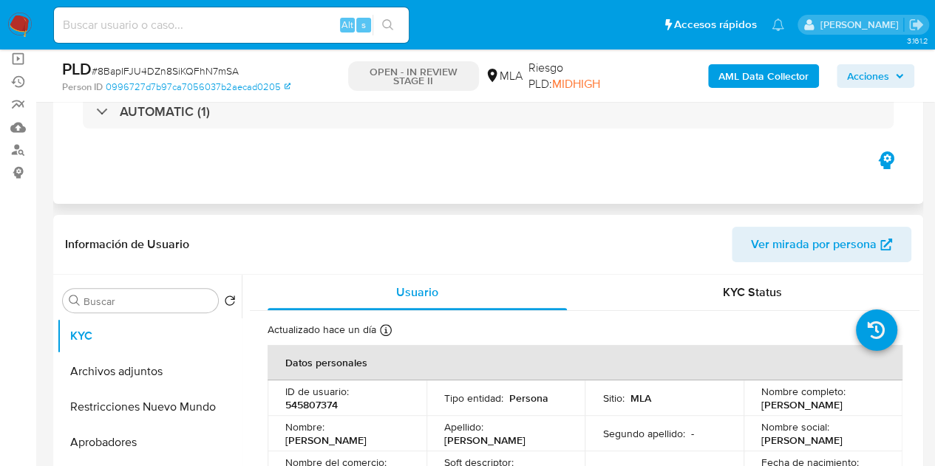
scroll to position [112, 0]
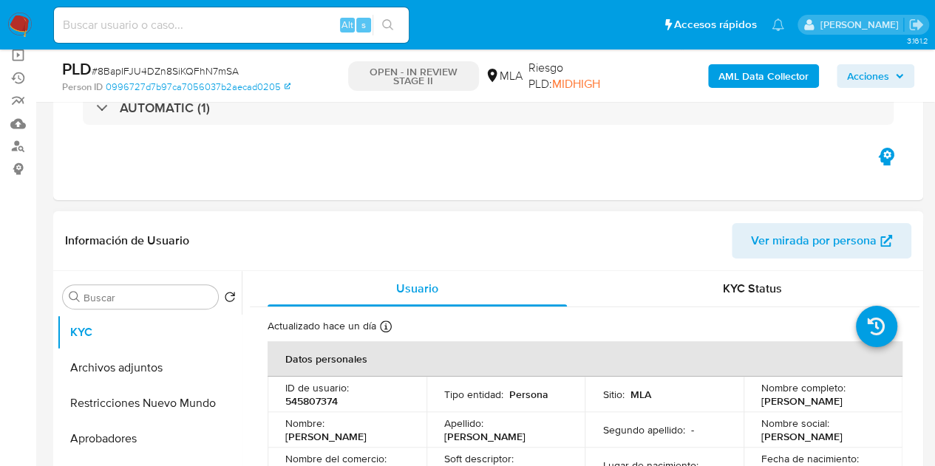
click at [780, 245] on span "Ver mirada por persona" at bounding box center [814, 240] width 126 height 35
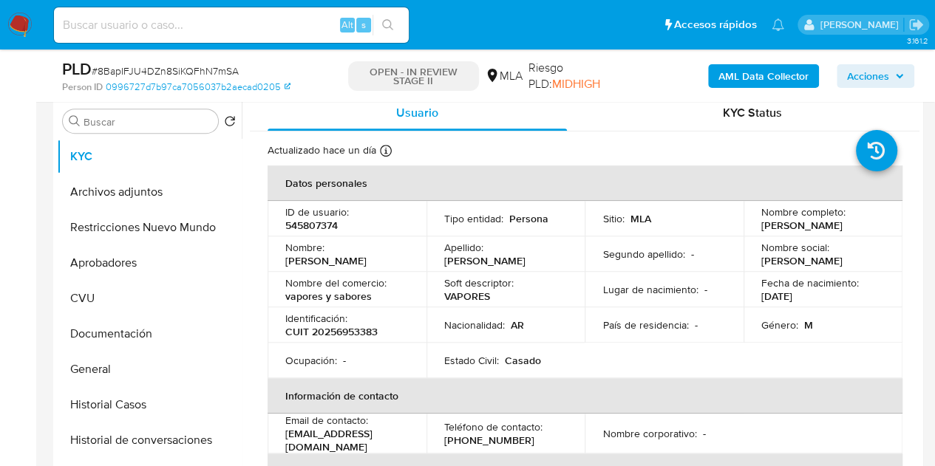
scroll to position [270, 0]
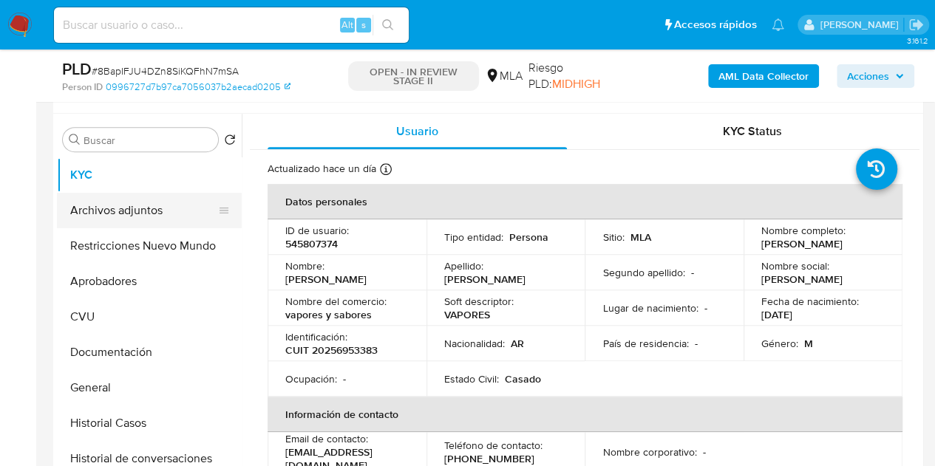
click at [119, 207] on button "Archivos adjuntos" at bounding box center [143, 210] width 173 height 35
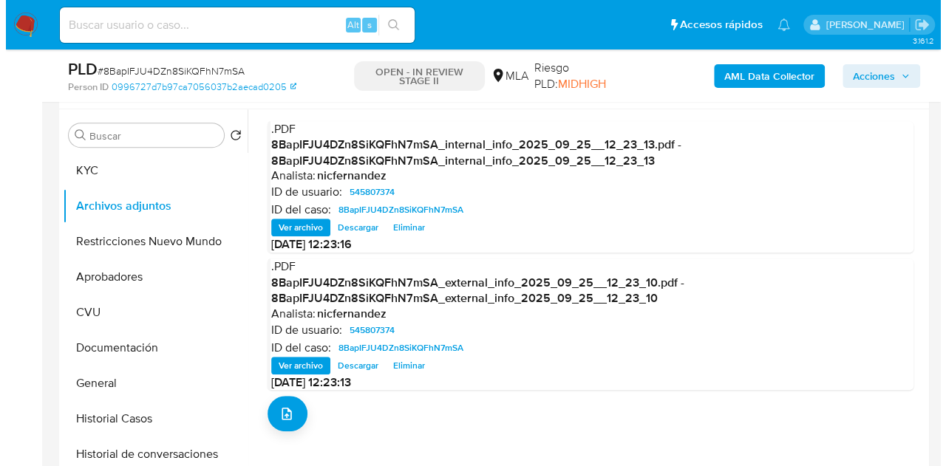
scroll to position [271, 0]
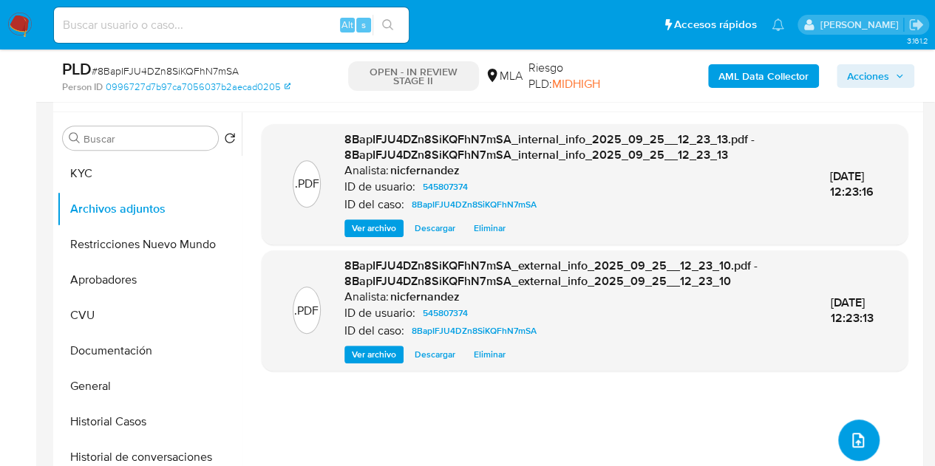
click at [840, 428] on button "upload-file" at bounding box center [858, 440] width 41 height 41
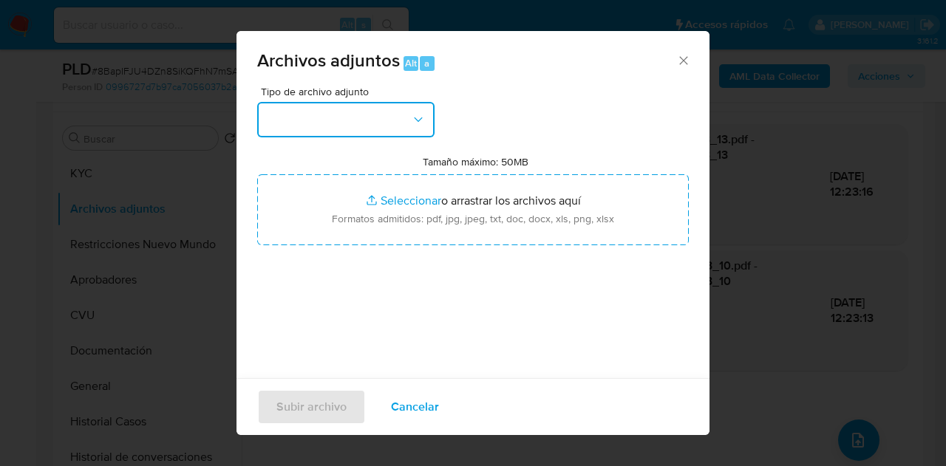
click at [377, 116] on button "button" at bounding box center [345, 119] width 177 height 35
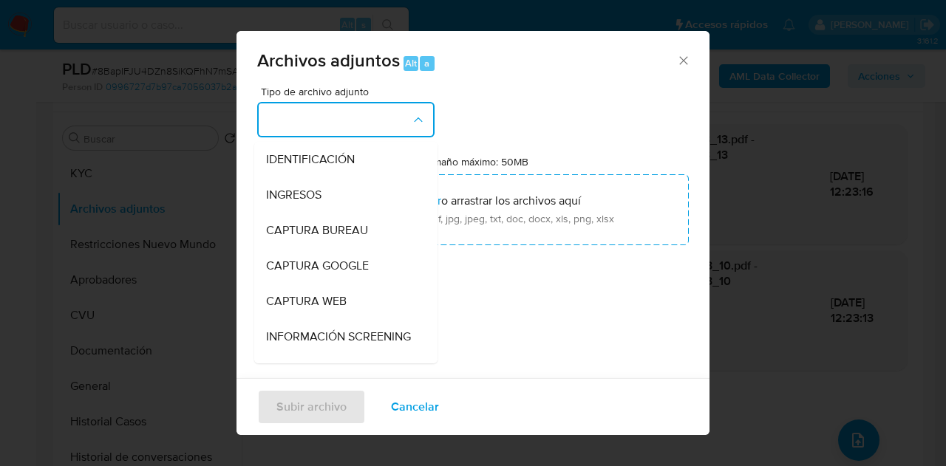
drag, startPoint x: 670, startPoint y: 64, endPoint x: 528, endPoint y: 13, distance: 150.1
click at [676, 61] on icon "Cerrar" at bounding box center [683, 60] width 15 height 15
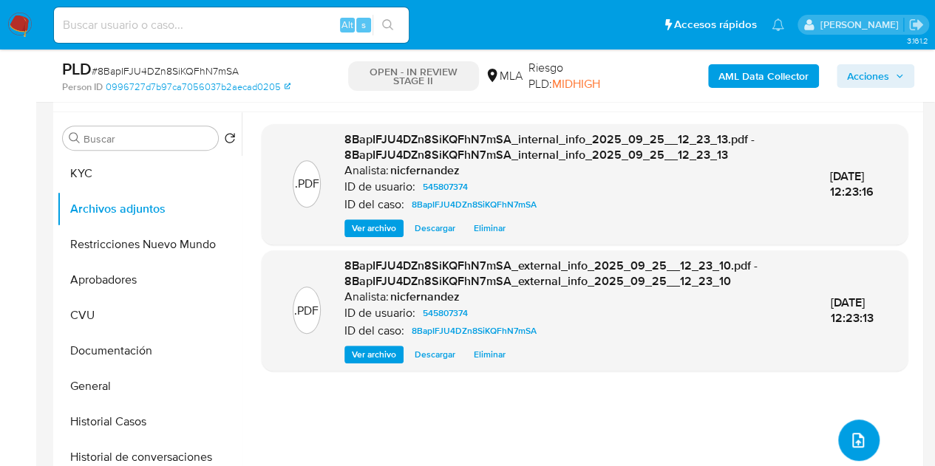
click at [849, 443] on icon "upload-file" at bounding box center [858, 441] width 18 height 18
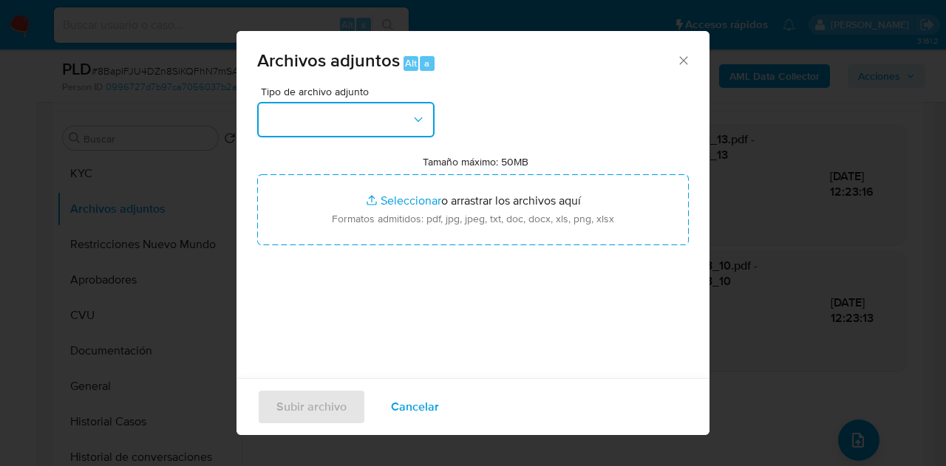
click at [372, 109] on button "button" at bounding box center [345, 119] width 177 height 35
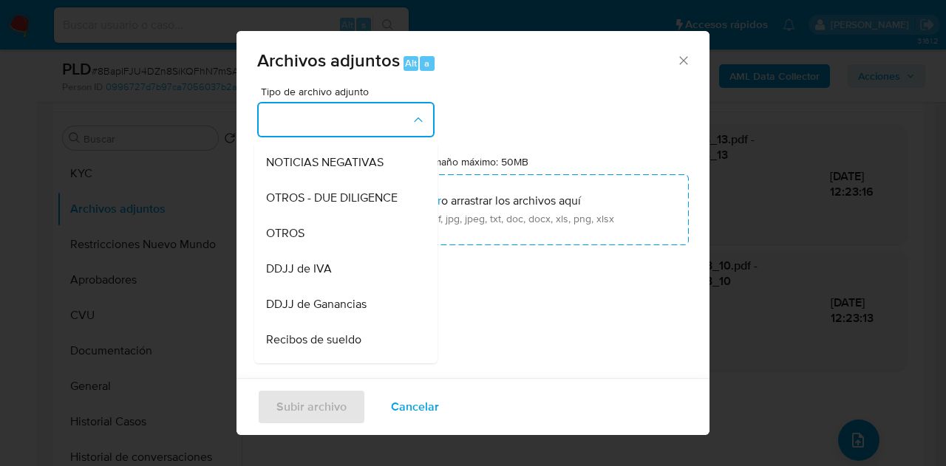
scroll to position [239, 0]
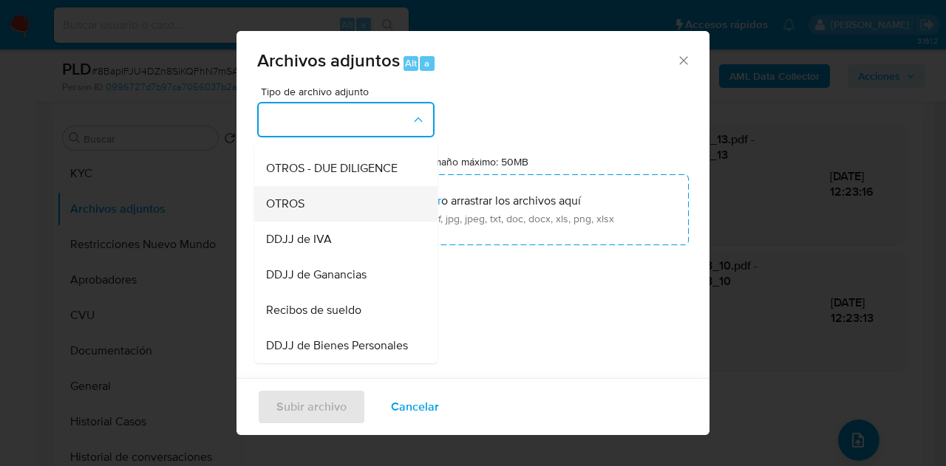
click at [338, 222] on div "OTROS" at bounding box center [341, 203] width 151 height 35
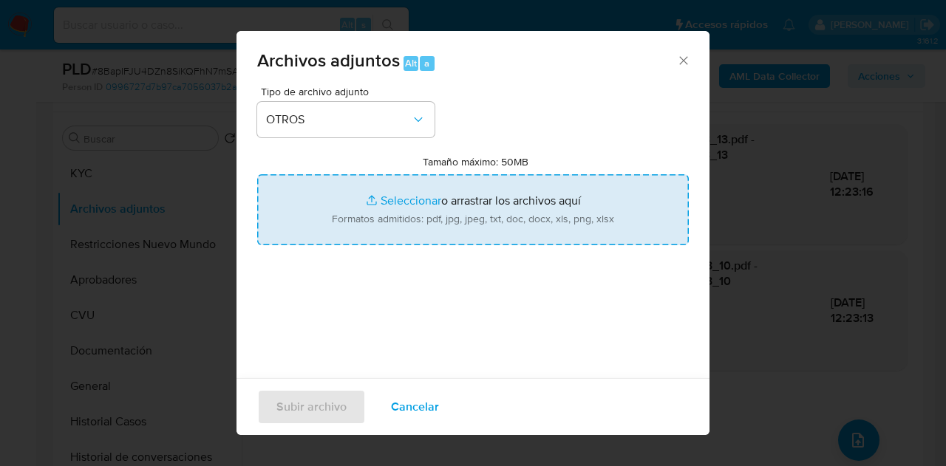
click at [377, 215] on input "Tamaño máximo: 50MB Seleccionar archivos" at bounding box center [473, 209] width 432 height 71
type input "C:\fakepath\Caselog 8BapIFJU4DZn8SiKQFhN7mSA_2025_09_18_05_52_33.docx"
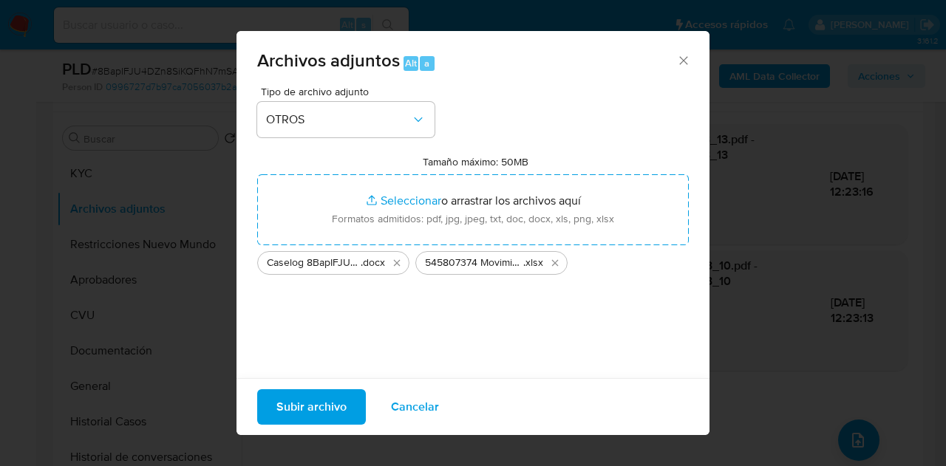
click at [321, 404] on span "Subir archivo" at bounding box center [311, 407] width 70 height 33
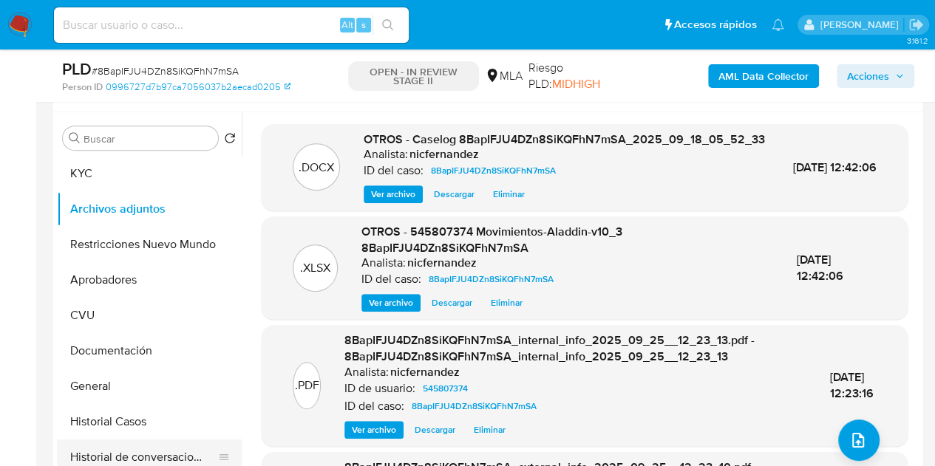
click at [126, 462] on button "Historial de conversaciones" at bounding box center [143, 457] width 173 height 35
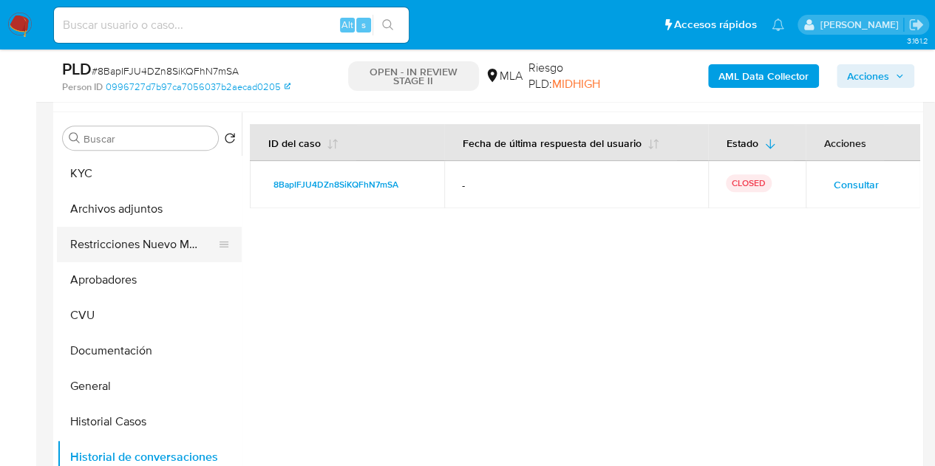
click at [128, 256] on button "Restricciones Nuevo Mundo" at bounding box center [143, 244] width 173 height 35
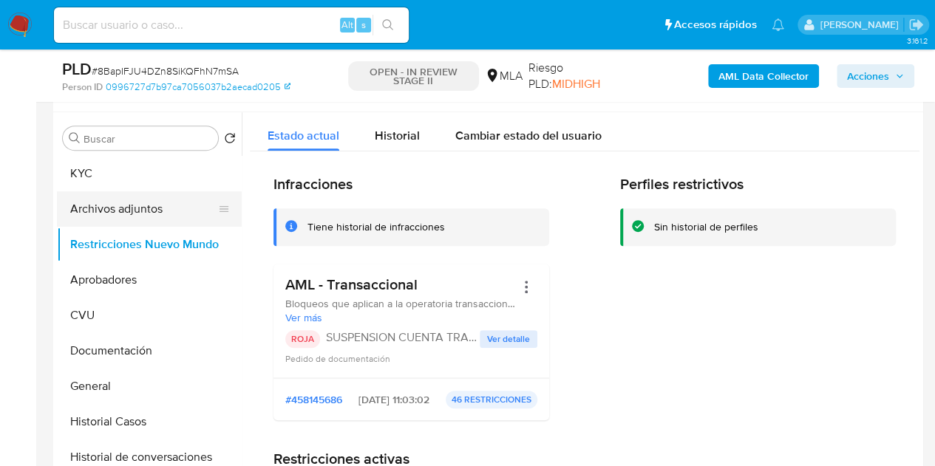
click at [109, 206] on button "Archivos adjuntos" at bounding box center [143, 208] width 173 height 35
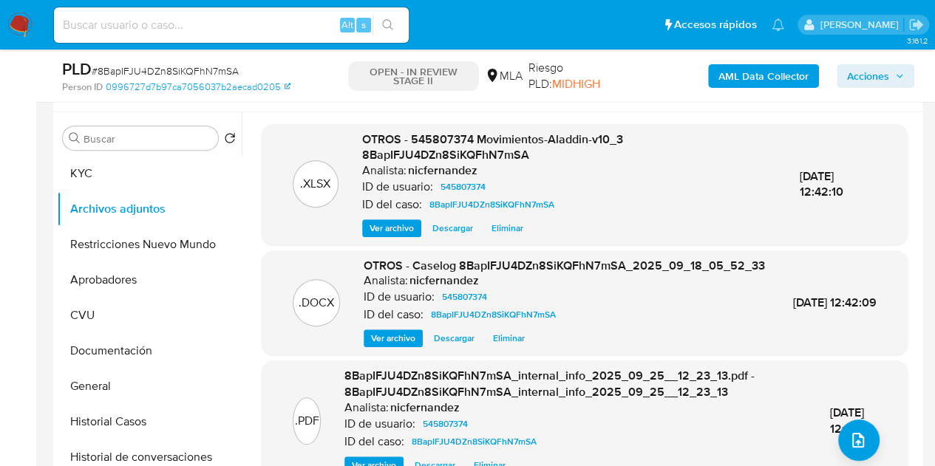
click at [389, 346] on span "Ver archivo" at bounding box center [393, 338] width 44 height 15
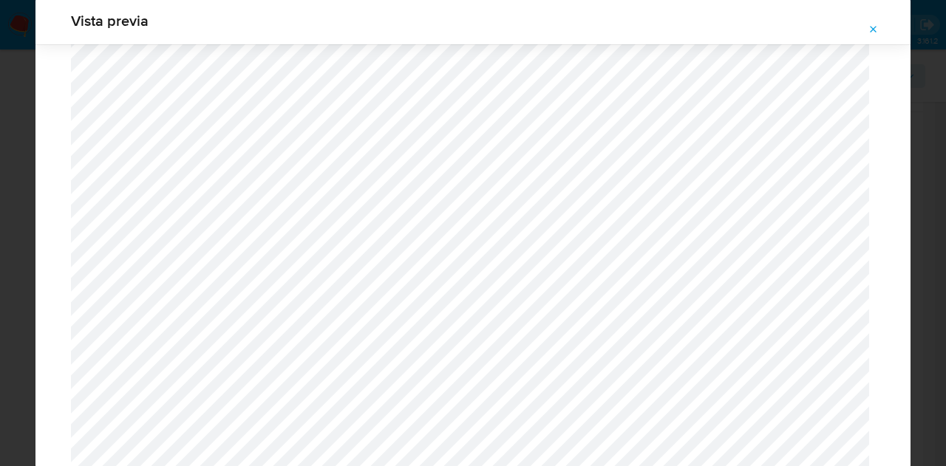
scroll to position [1692, 0]
click at [875, 32] on icon "Attachment preview" at bounding box center [874, 30] width 12 height 12
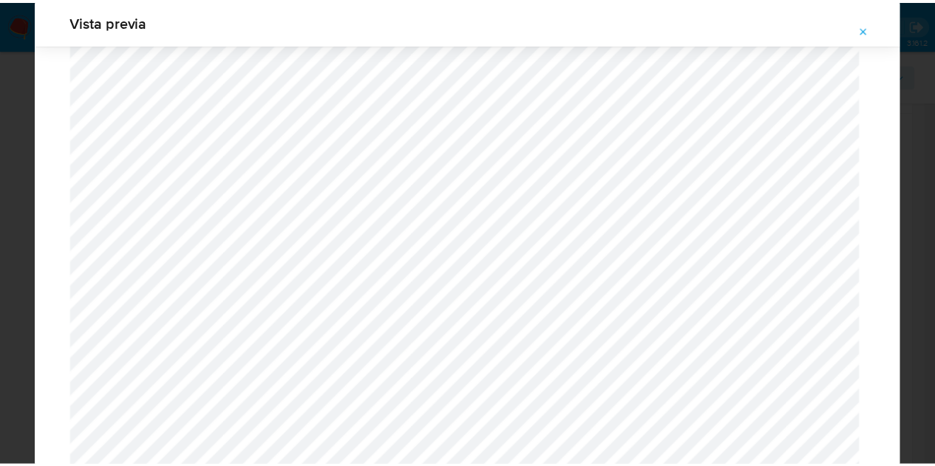
scroll to position [47, 0]
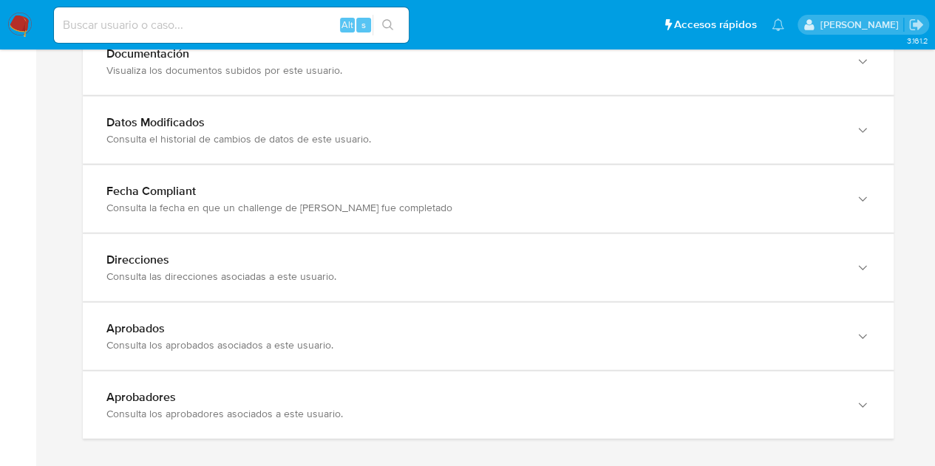
scroll to position [1577, 0]
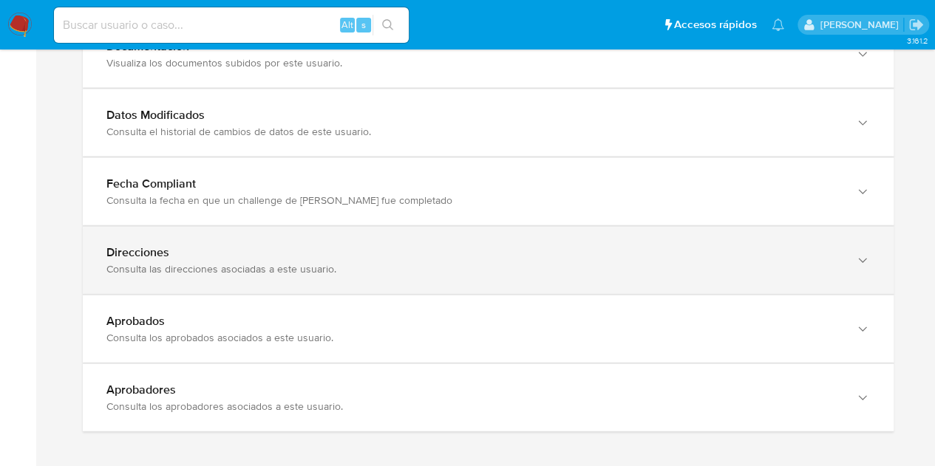
click at [817, 262] on div "Consulta las direcciones asociadas a este usuario." at bounding box center [473, 268] width 734 height 13
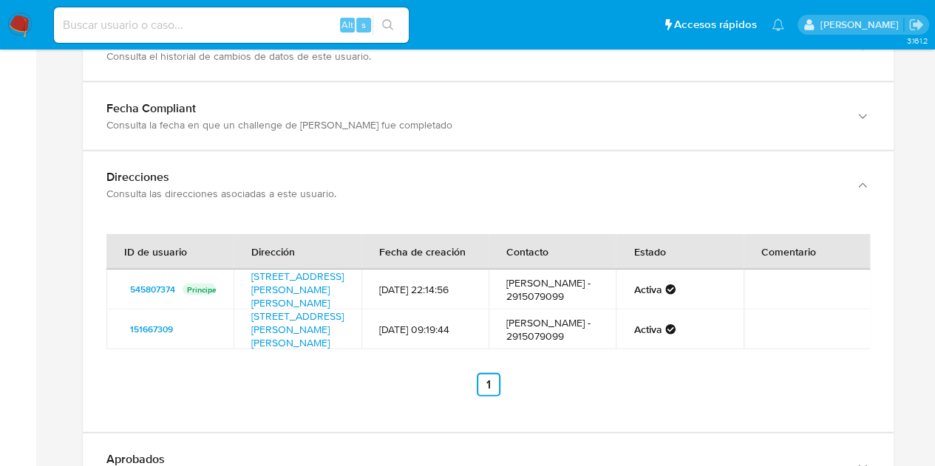
scroll to position [1689, 0]
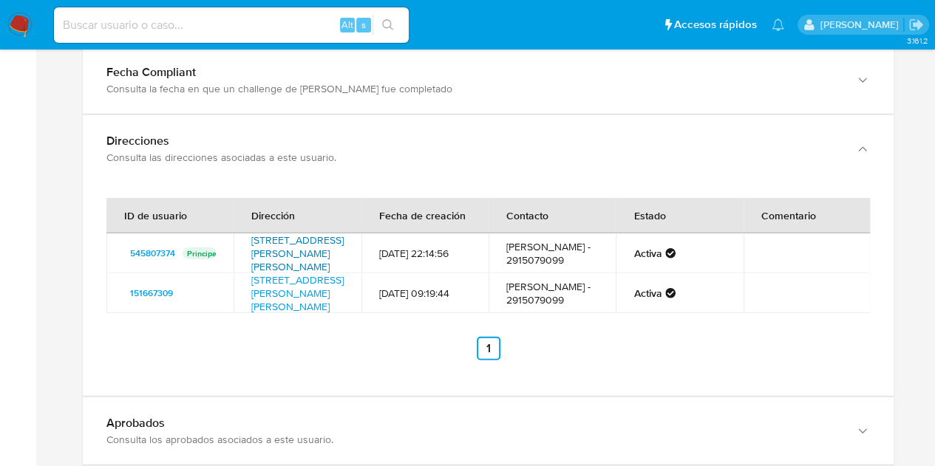
click at [293, 251] on link "Avenida 25 De Mayo 833, General Daniel Cerri, Buenos Aires, 8105, Argentina 833" at bounding box center [297, 253] width 92 height 41
click at [303, 313] on link "25 De Mayo 833, General Daniel Cerri, Buenos Aires, 8105, Argentina 833" at bounding box center [297, 293] width 92 height 41
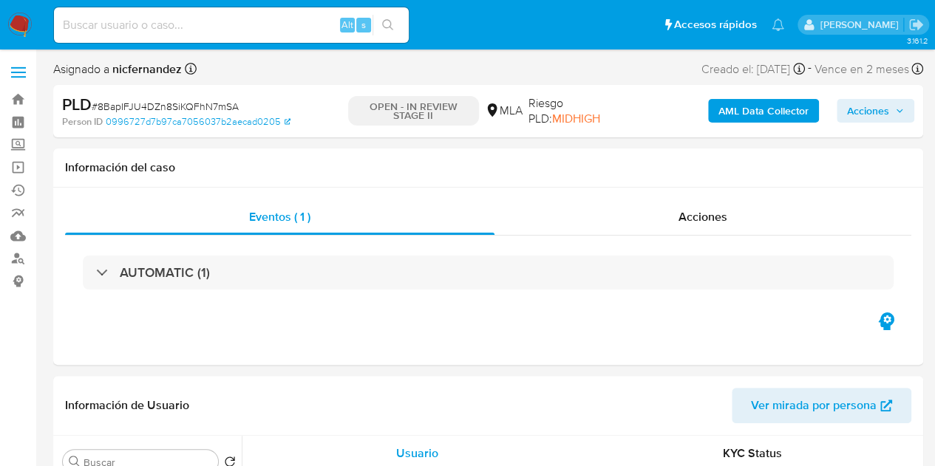
select select "10"
click at [895, 115] on icon "button" at bounding box center [899, 110] width 9 height 9
click at [874, 112] on span "Acciones" at bounding box center [868, 111] width 42 height 24
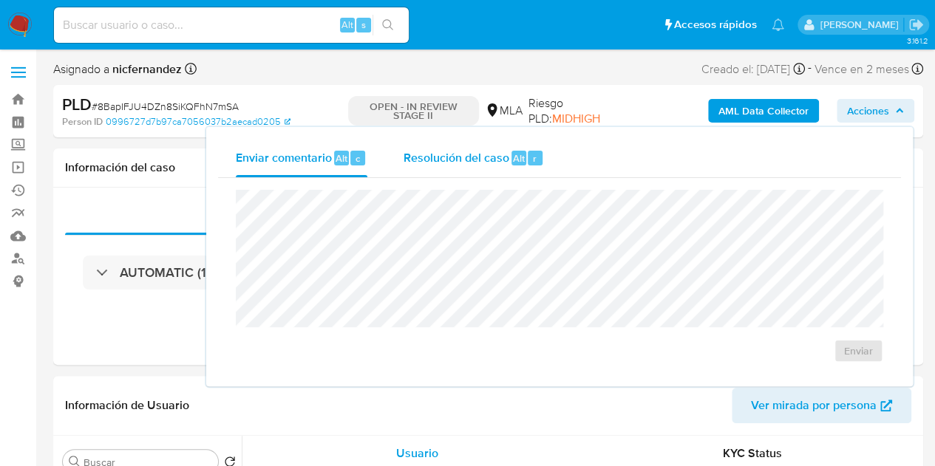
click at [476, 165] on span "Resolución del caso" at bounding box center [456, 157] width 106 height 17
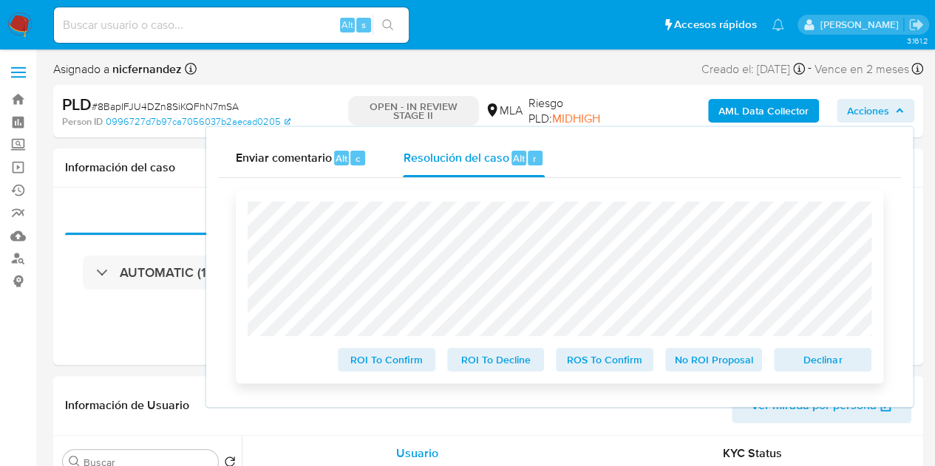
click at [820, 369] on span "Declinar" at bounding box center [822, 360] width 77 height 21
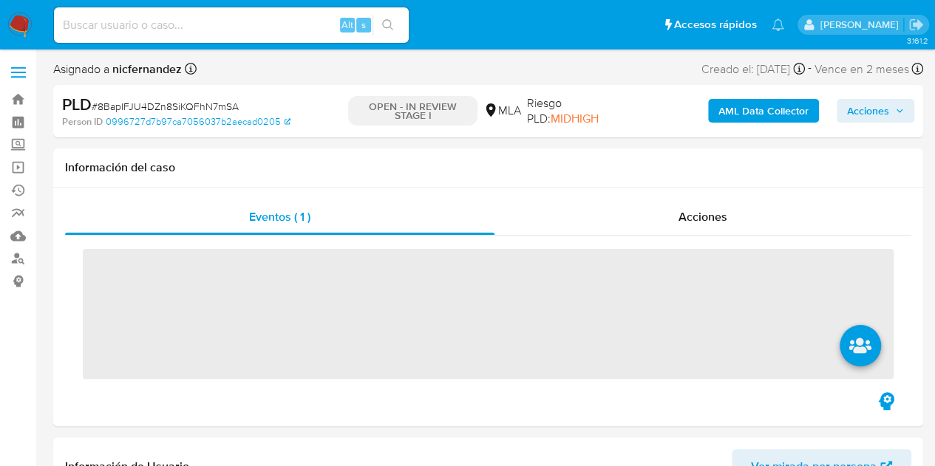
click at [859, 113] on span "Acciones" at bounding box center [868, 111] width 42 height 24
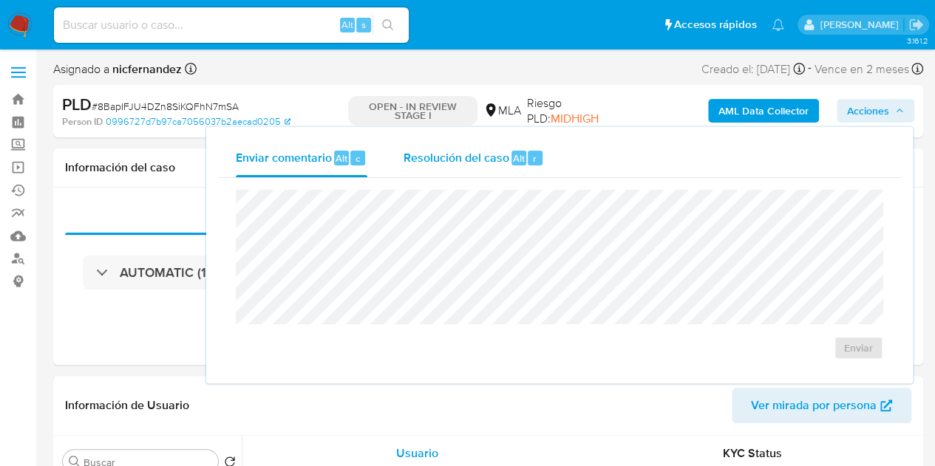
click at [473, 151] on span "Resolución del caso" at bounding box center [456, 157] width 106 height 17
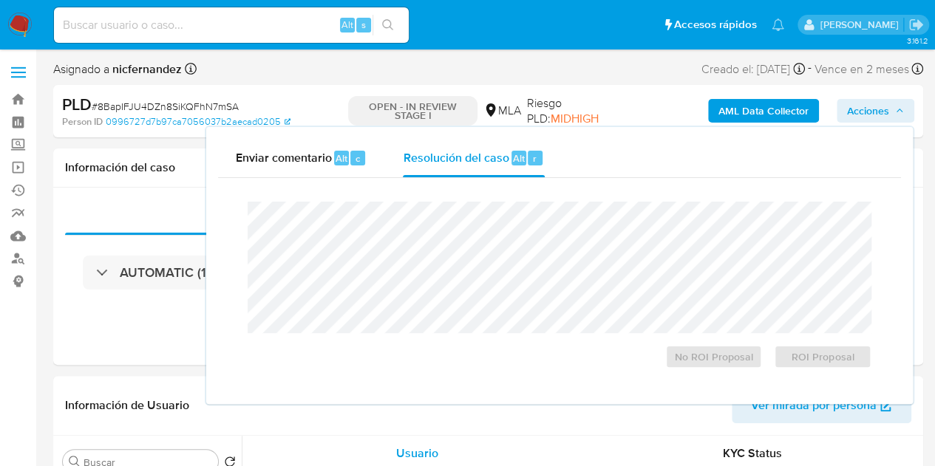
select select "10"
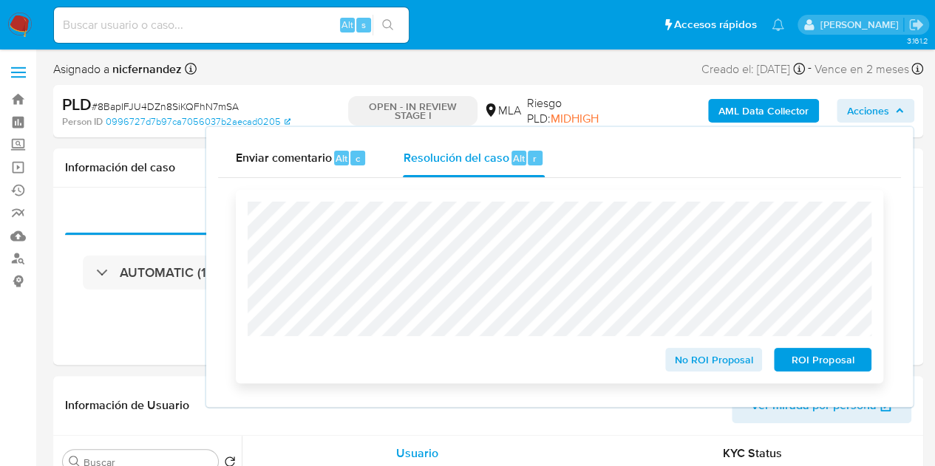
click at [803, 365] on span "ROI Proposal" at bounding box center [822, 360] width 77 height 21
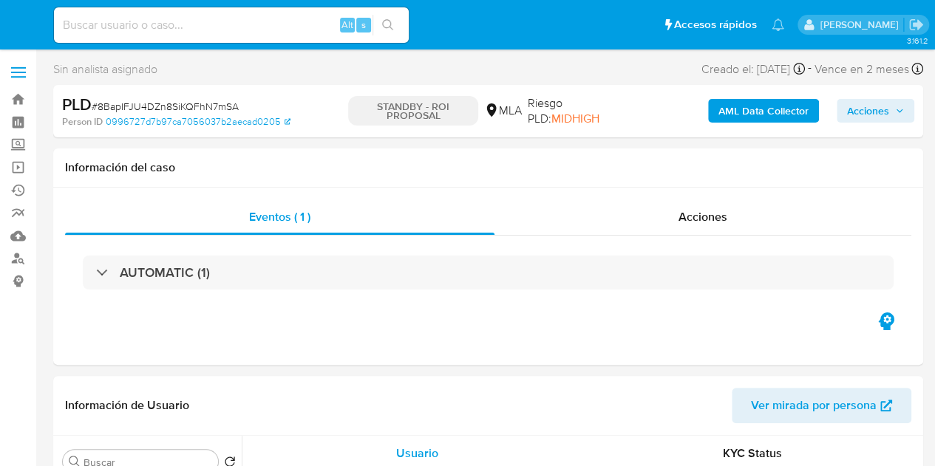
select select "10"
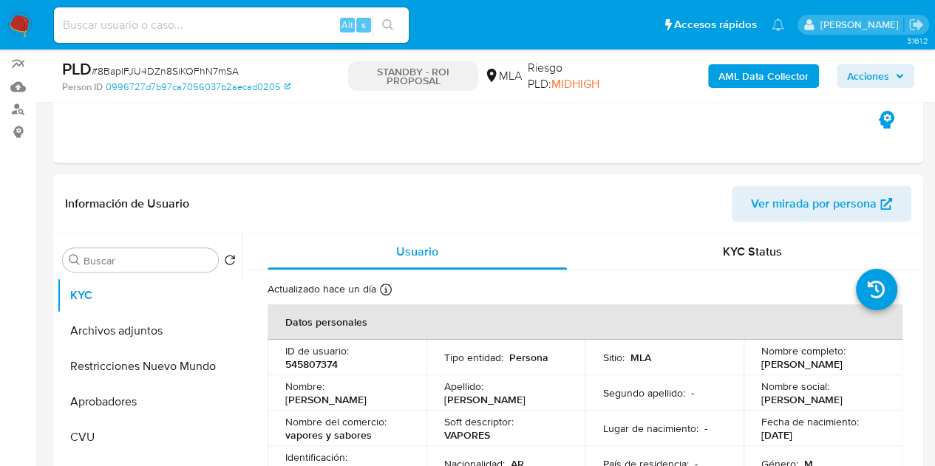
scroll to position [154, 0]
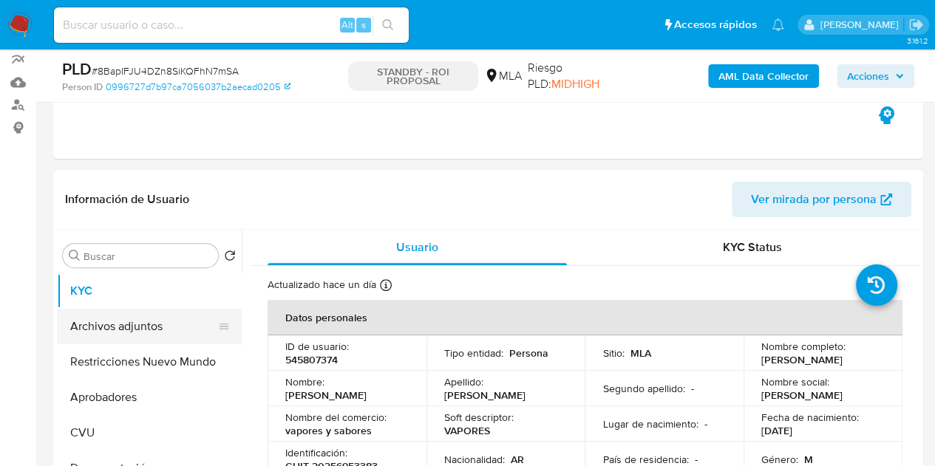
click at [108, 323] on button "Archivos adjuntos" at bounding box center [143, 326] width 173 height 35
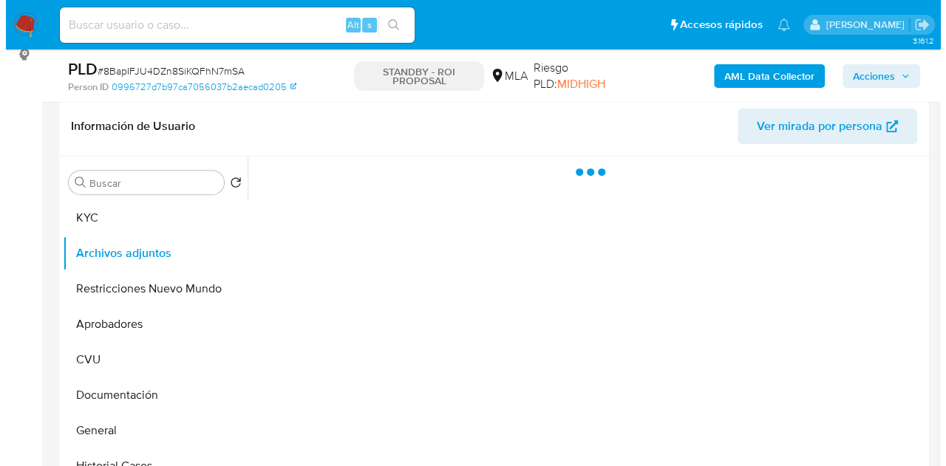
scroll to position [229, 0]
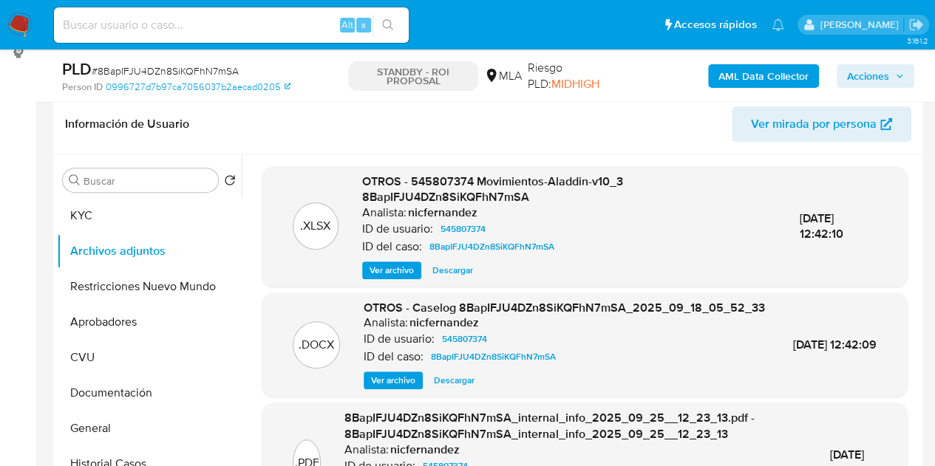
click at [392, 388] on span "Ver archivo" at bounding box center [393, 380] width 44 height 15
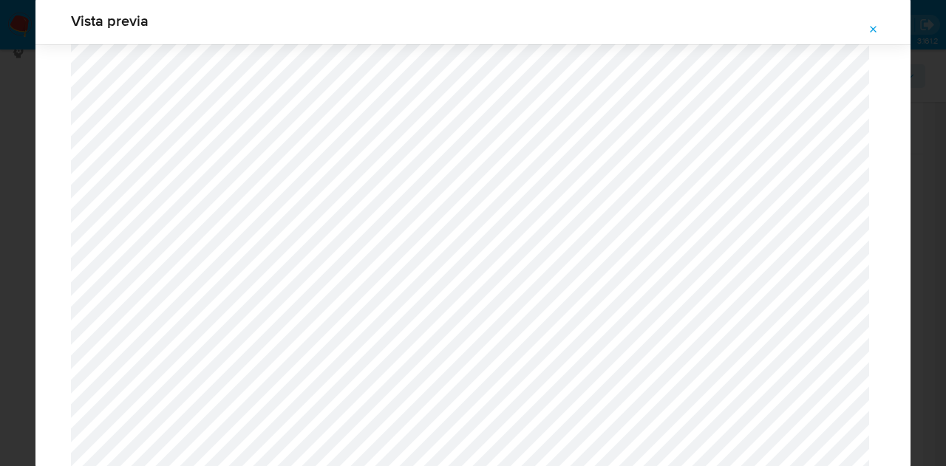
scroll to position [1681, 0]
click at [879, 33] on button "Attachment preview" at bounding box center [873, 30] width 33 height 24
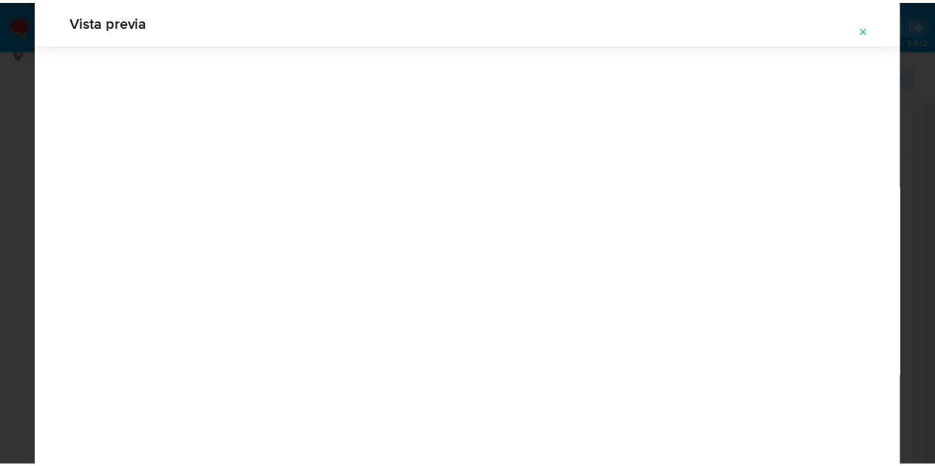
scroll to position [47, 0]
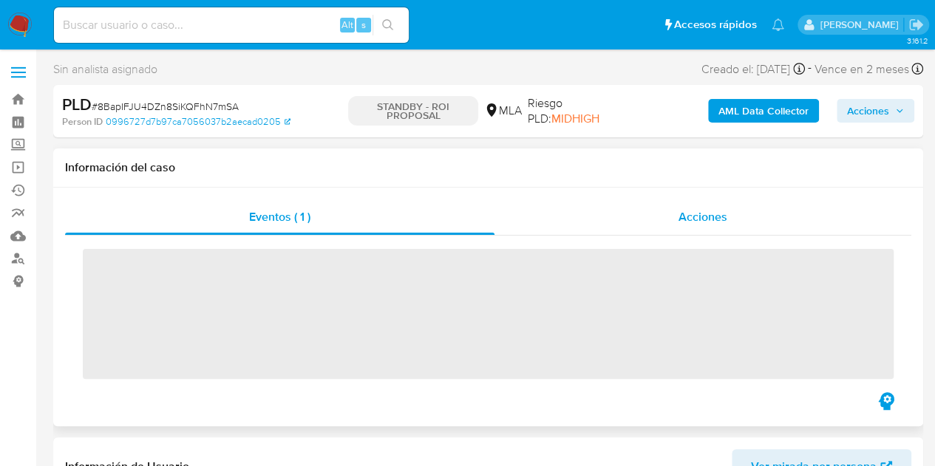
click at [646, 219] on div "Acciones" at bounding box center [702, 217] width 417 height 35
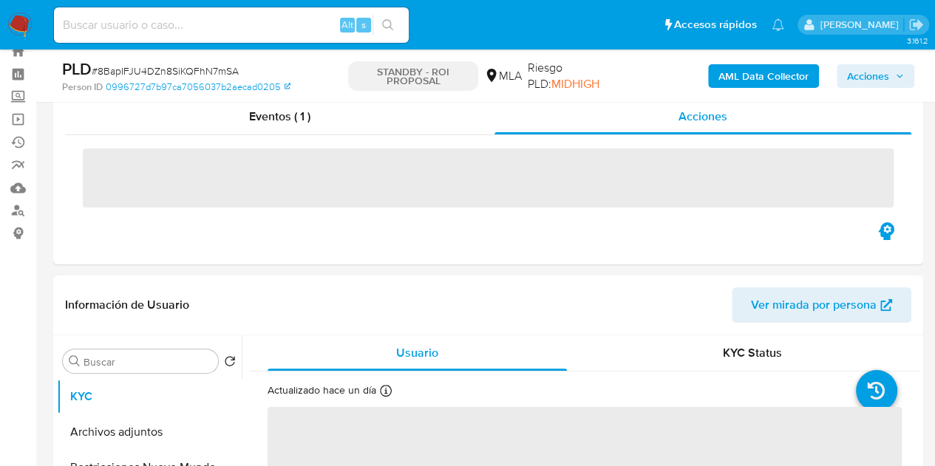
scroll to position [61, 0]
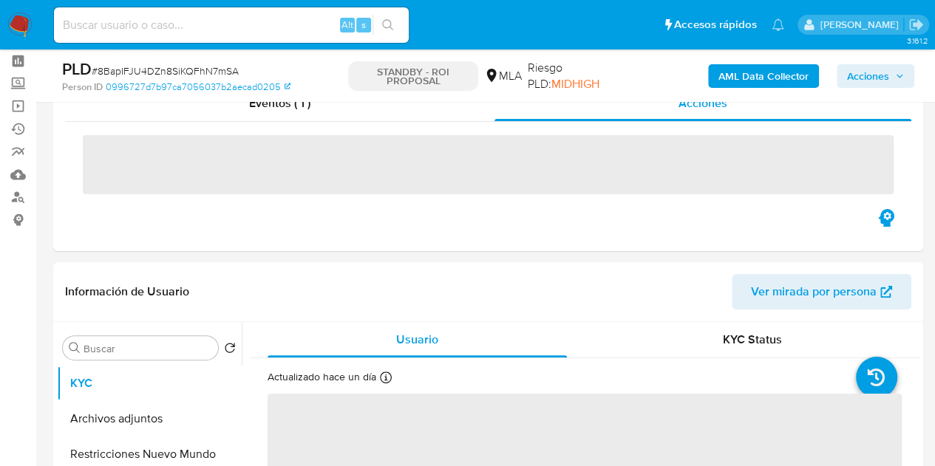
select select "10"
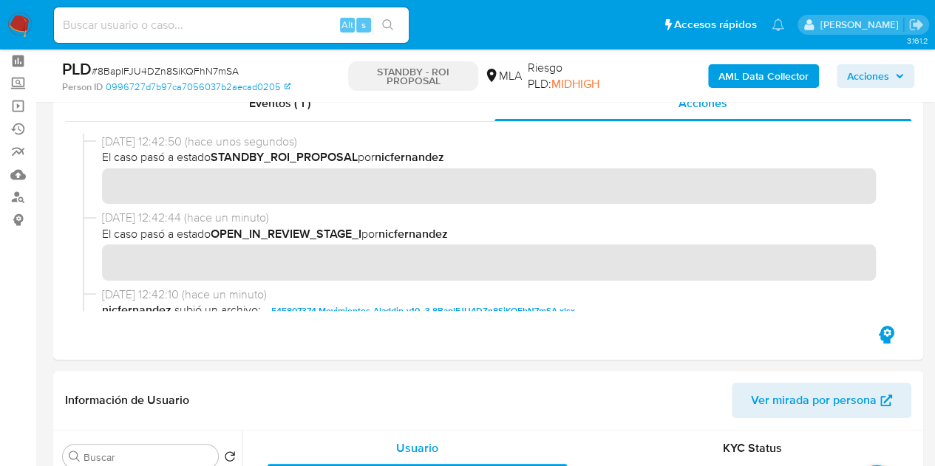
scroll to position [35, 0]
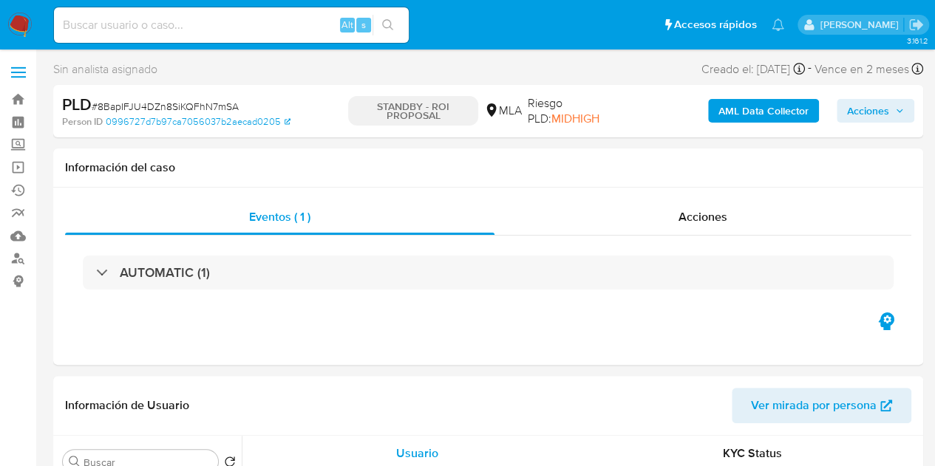
scroll to position [33, 0]
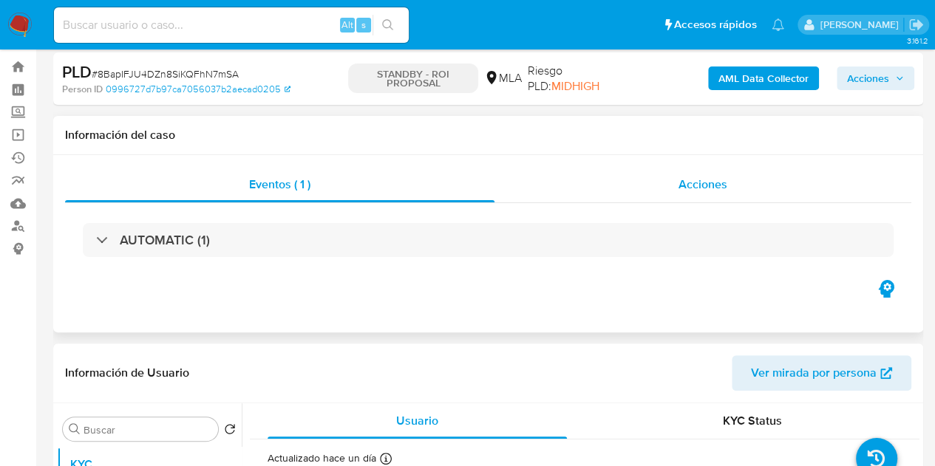
select select "10"
click at [687, 194] on div "Acciones" at bounding box center [702, 184] width 417 height 35
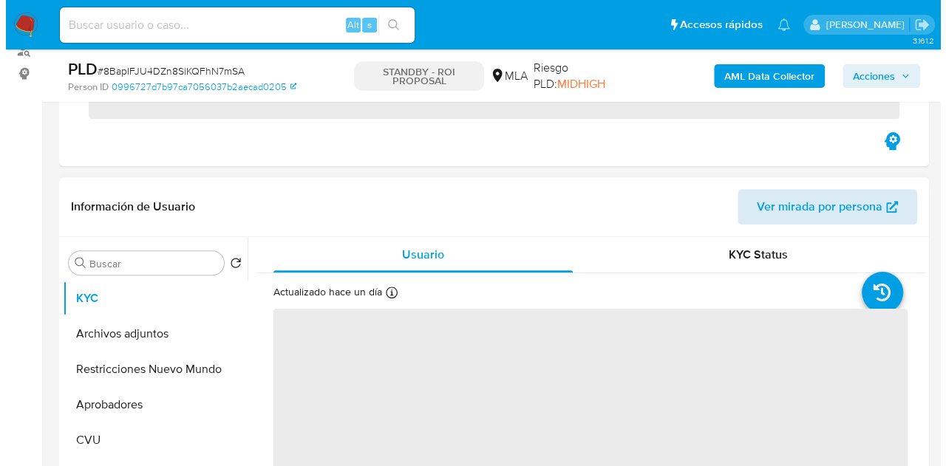
scroll to position [273, 0]
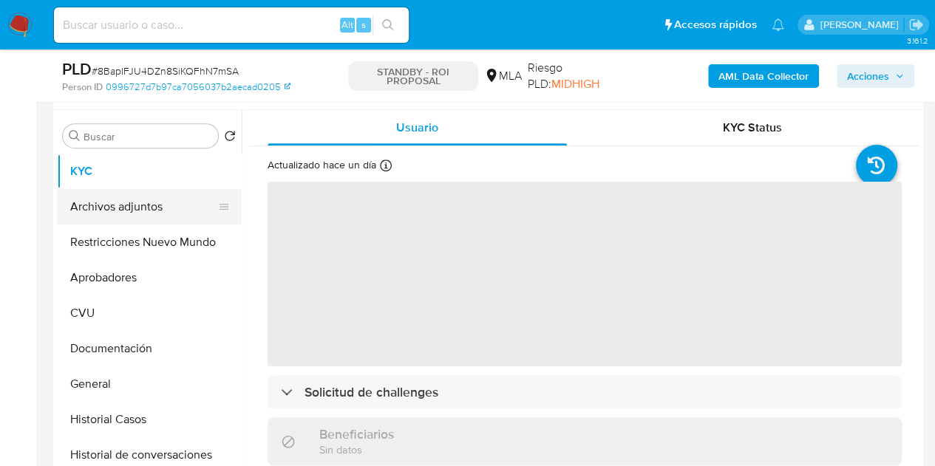
select select "10"
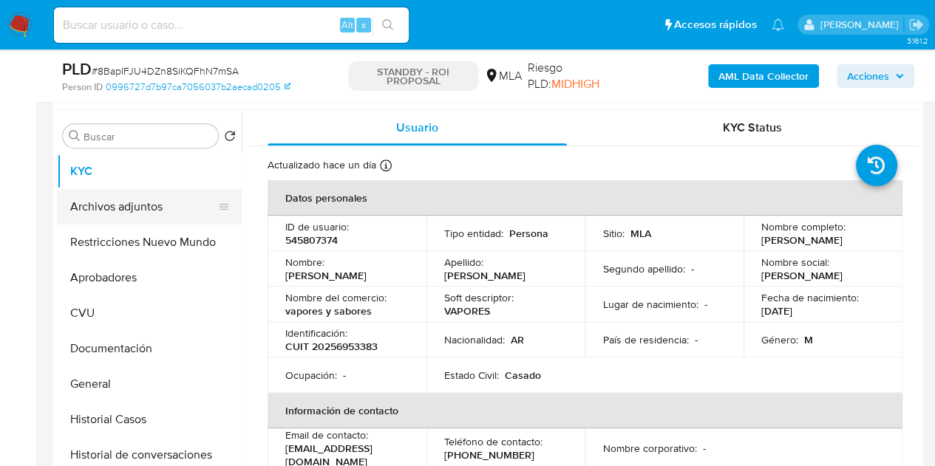
click at [129, 211] on button "Archivos adjuntos" at bounding box center [143, 206] width 173 height 35
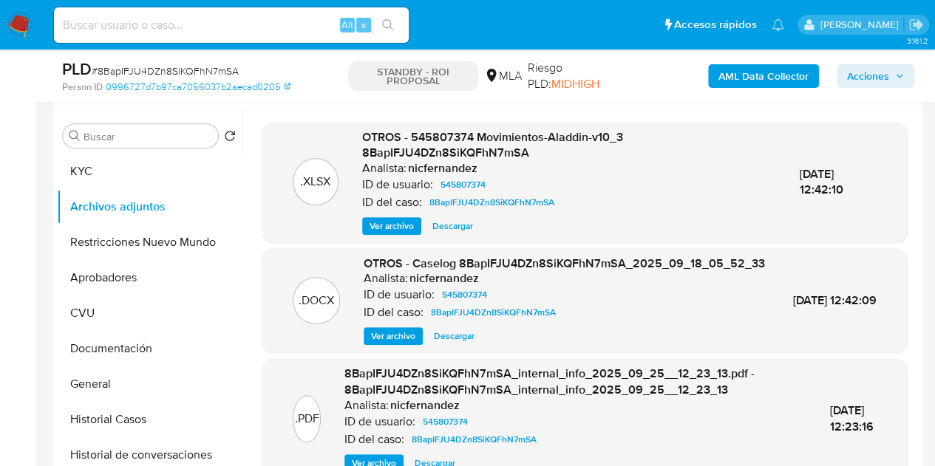
click at [384, 344] on span "Ver archivo" at bounding box center [393, 336] width 44 height 15
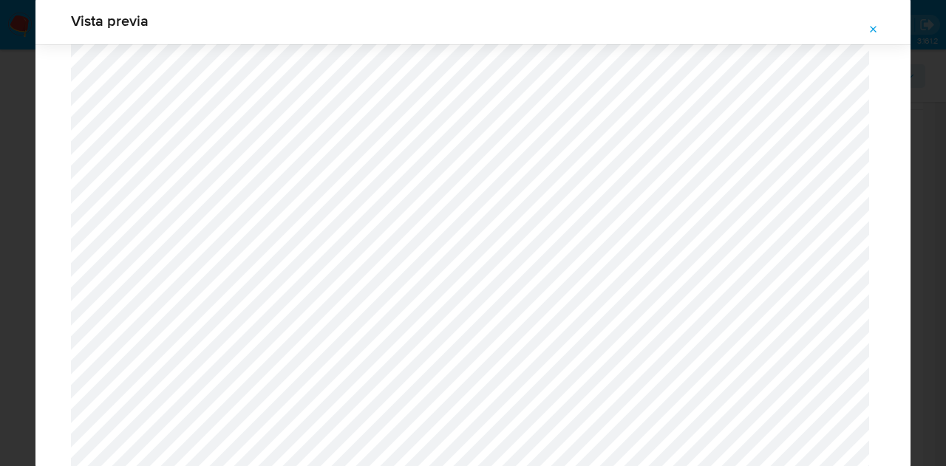
scroll to position [1722, 0]
click at [878, 23] on span "Attachment preview" at bounding box center [874, 29] width 12 height 21
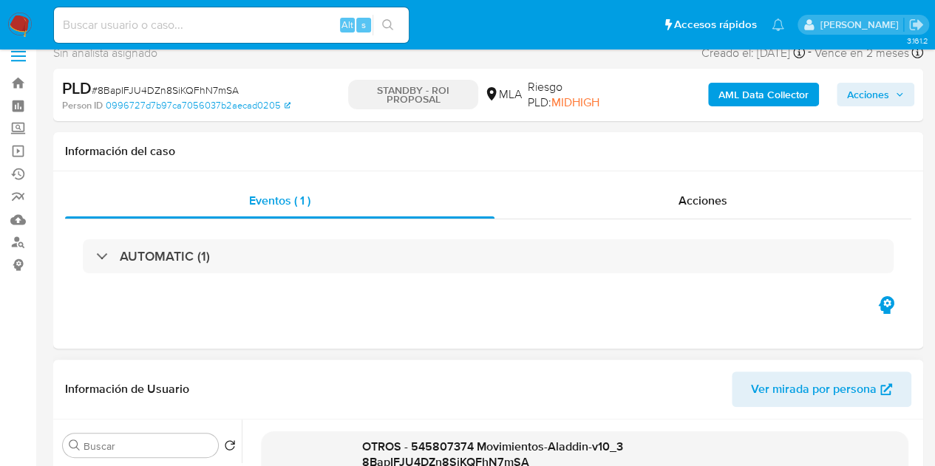
scroll to position [0, 0]
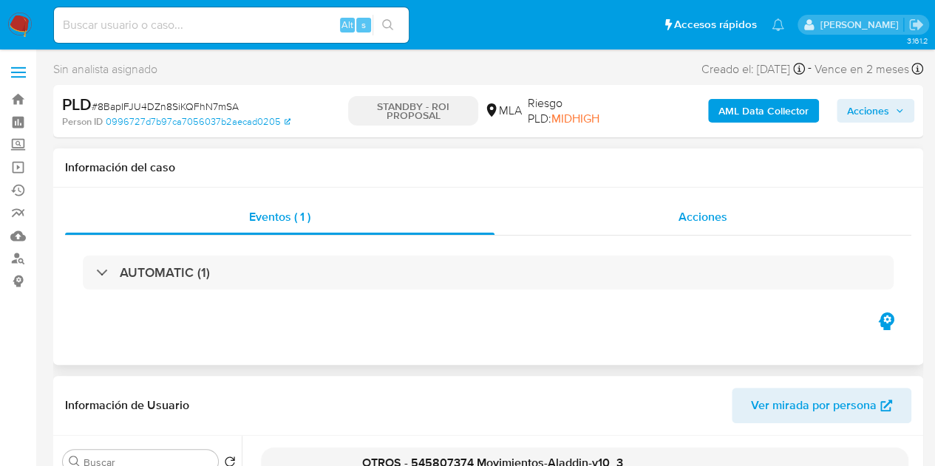
click at [678, 230] on div "Acciones" at bounding box center [702, 217] width 417 height 35
